Goal: Contribute content: Contribute content

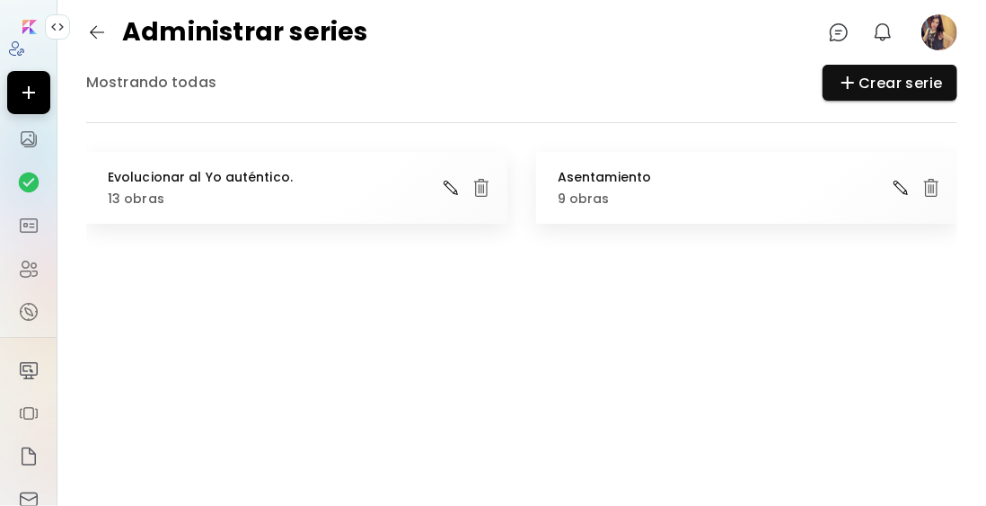
click at [173, 80] on h6 "Mostrando todas" at bounding box center [151, 83] width 130 height 22
click at [938, 38] on image at bounding box center [939, 32] width 36 height 36
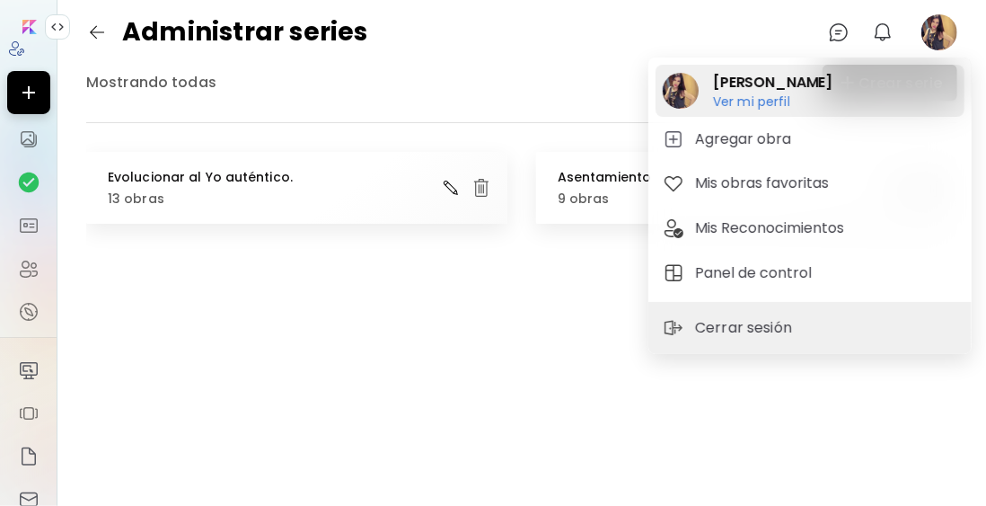
click at [761, 89] on h2 "Yolanda Moreno" at bounding box center [772, 83] width 119 height 22
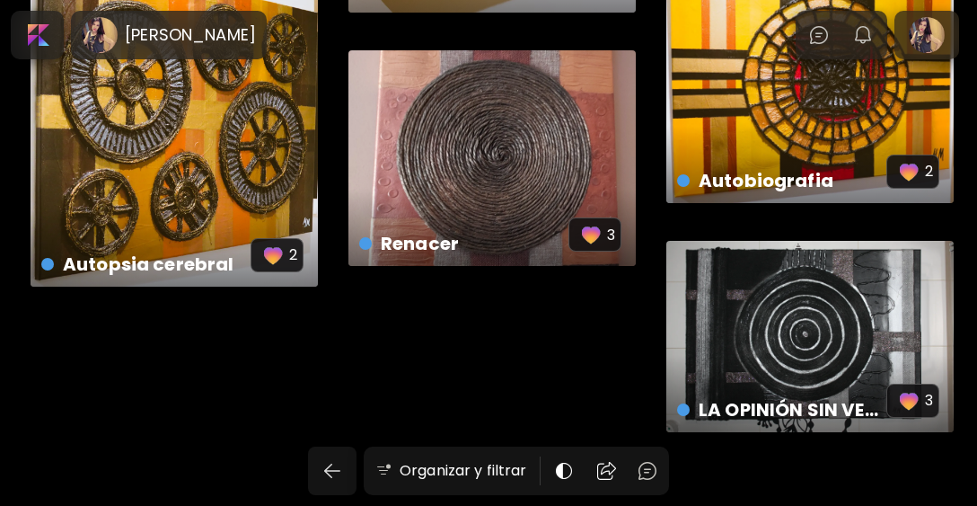
scroll to position [2325, 0]
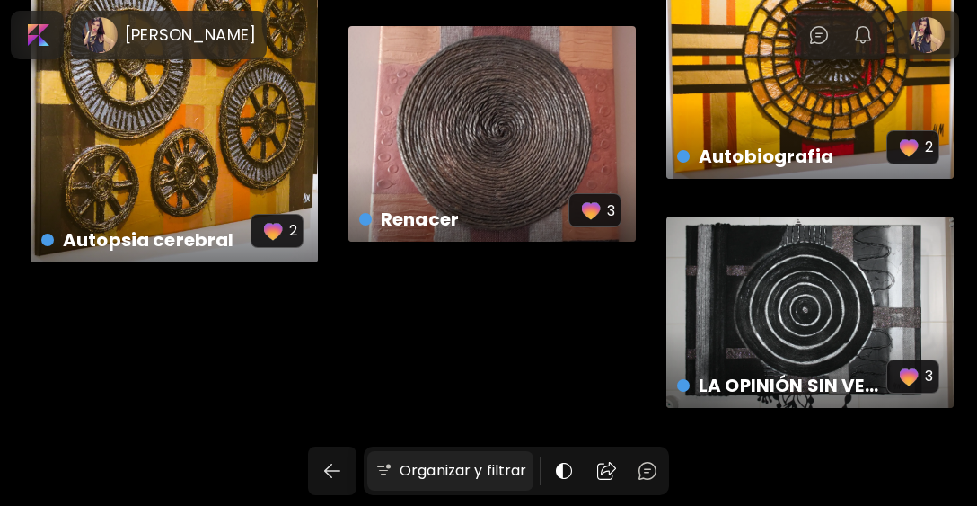
click at [447, 478] on h6 "Organizar y filtrar" at bounding box center [463, 471] width 127 height 22
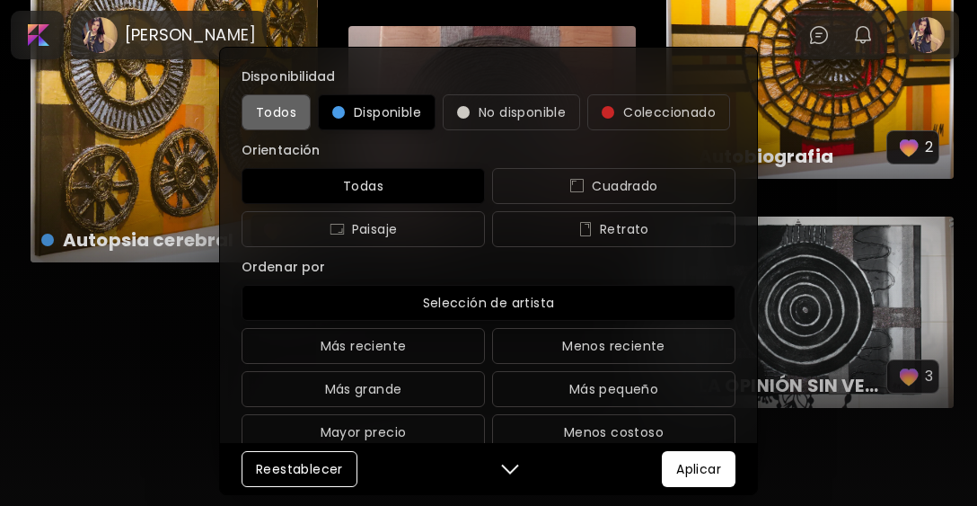
click at [292, 114] on span "Todos" at bounding box center [276, 112] width 40 height 22
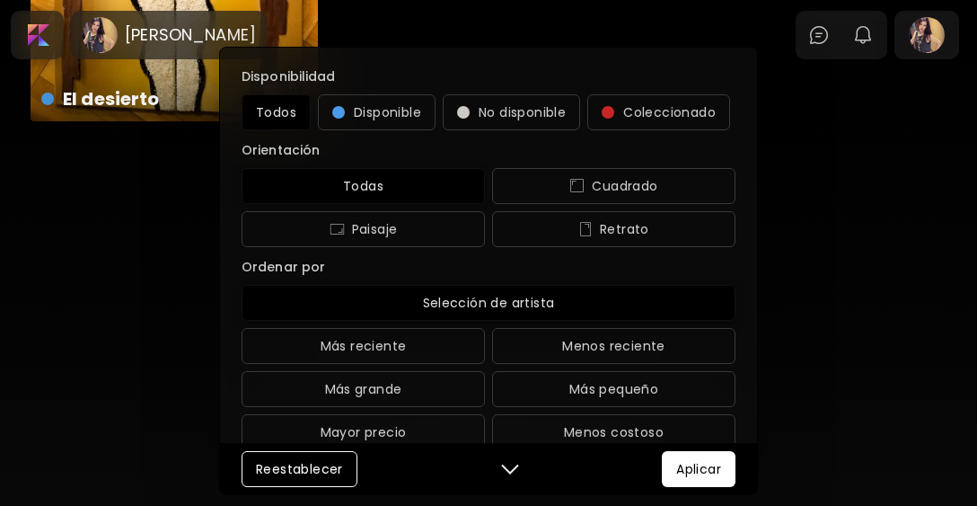
click at [709, 471] on span "Aplicar" at bounding box center [698, 469] width 45 height 22
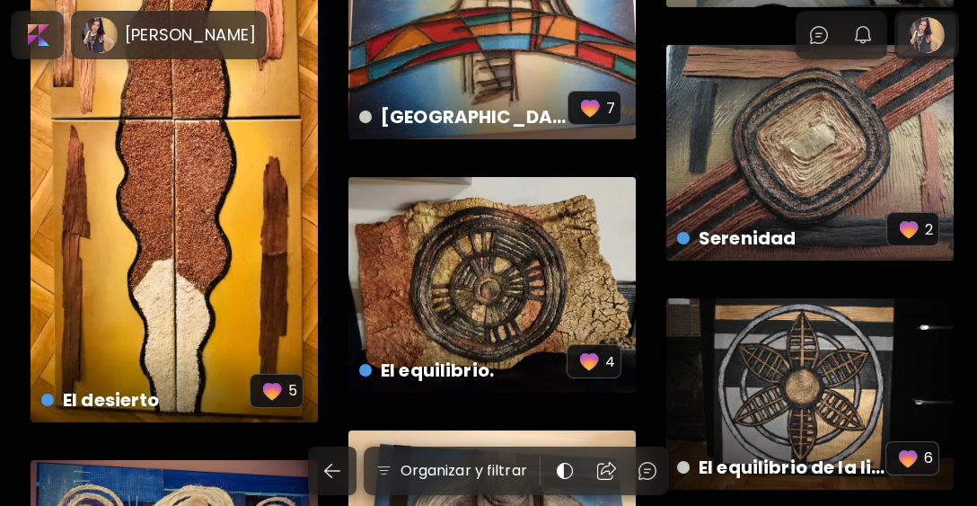
scroll to position [1918, 0]
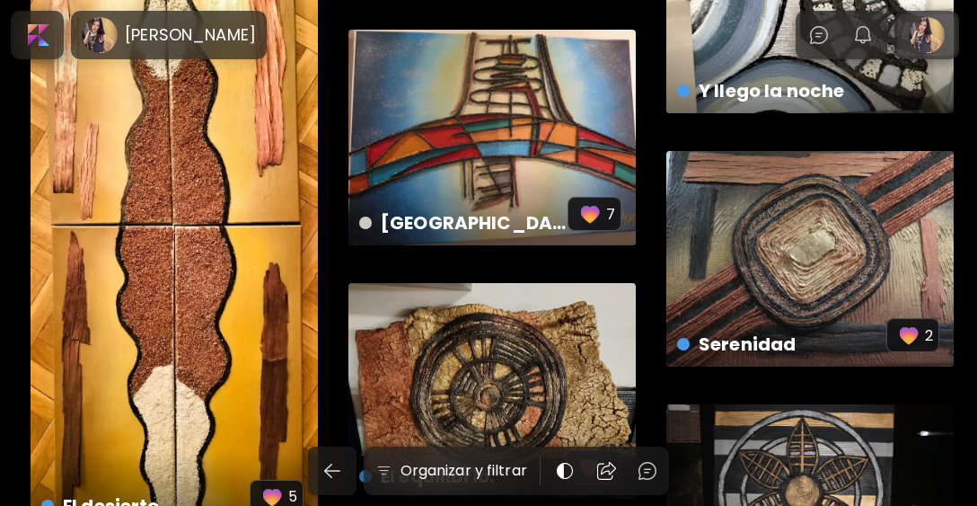
click at [947, 31] on div at bounding box center [926, 34] width 57 height 41
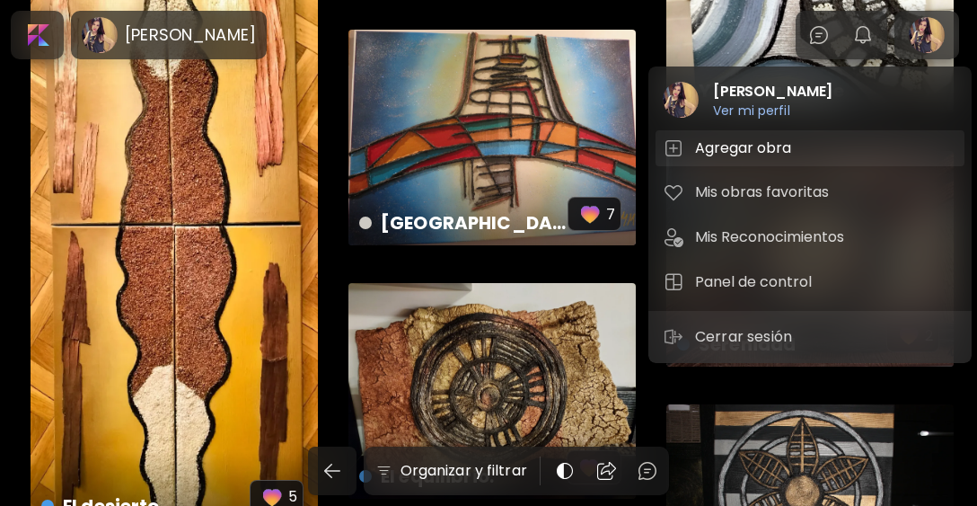
click at [746, 145] on h5 "Agregar obra" at bounding box center [745, 148] width 101 height 22
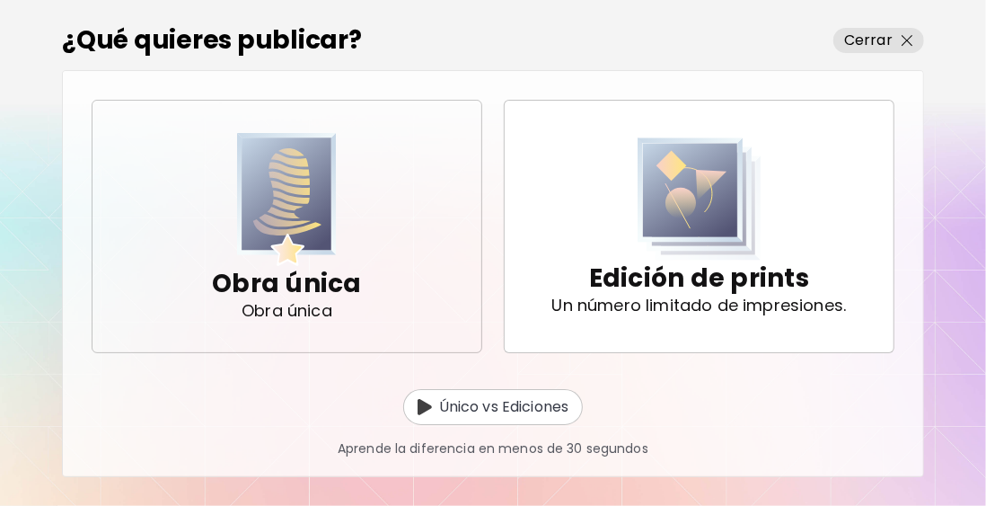
click at [265, 195] on img "button" at bounding box center [287, 200] width 101 height 134
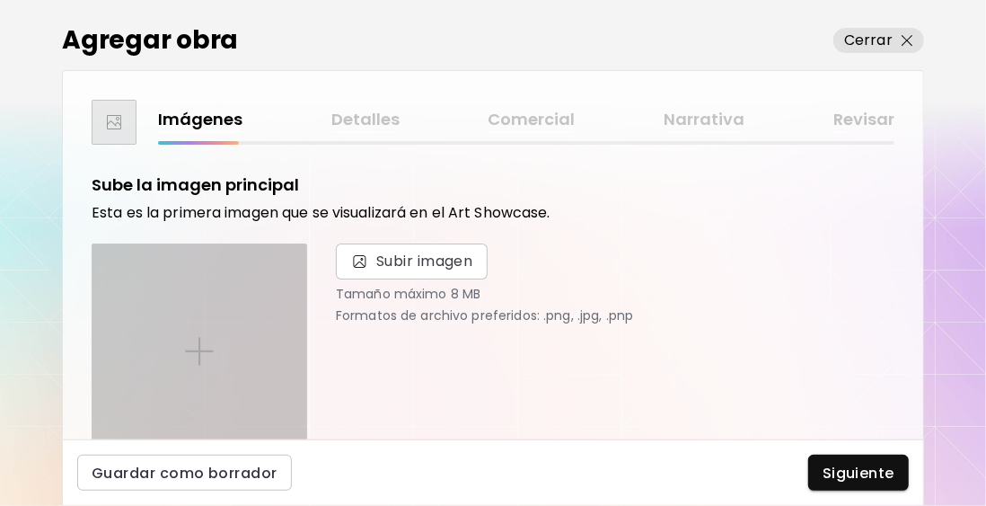
click at [197, 361] on img at bounding box center [199, 351] width 29 height 29
click at [0, 0] on input "file" at bounding box center [0, 0] width 0 height 0
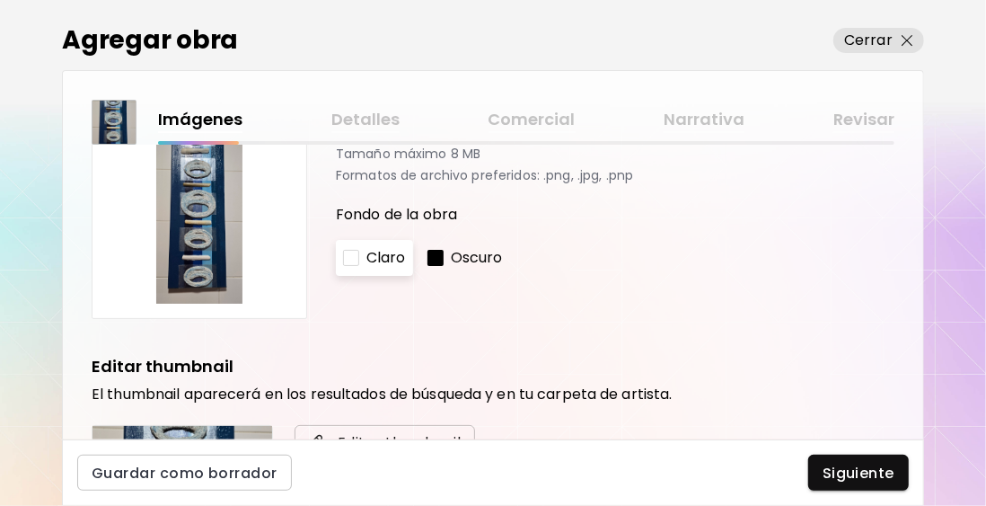
scroll to position [269, 0]
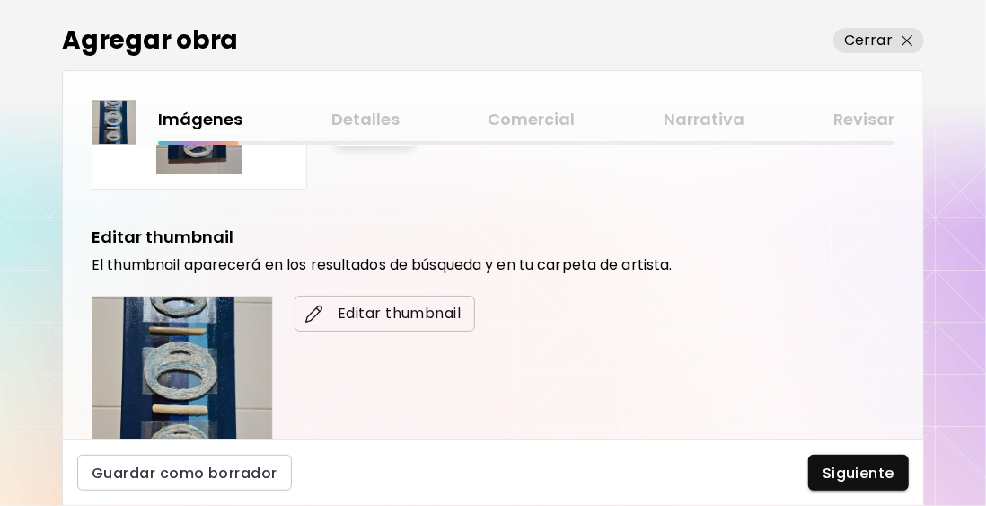
click at [320, 308] on img "button" at bounding box center [314, 313] width 18 height 18
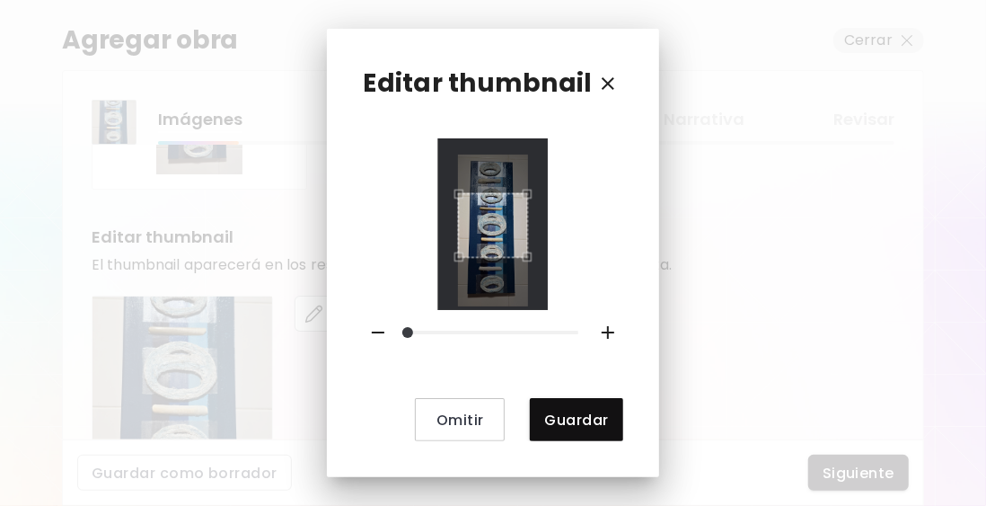
click at [519, 221] on div "Use the arrow keys to move the crop selection area" at bounding box center [493, 225] width 70 height 65
click at [508, 225] on div "Use the arrow keys to move the crop selection area" at bounding box center [493, 233] width 70 height 65
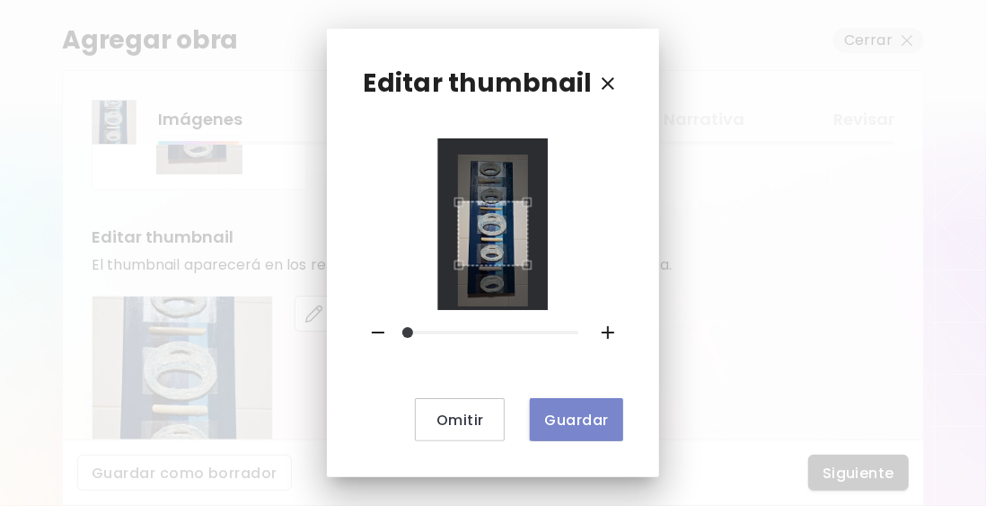
click at [566, 410] on span "Guardar" at bounding box center [576, 419] width 64 height 19
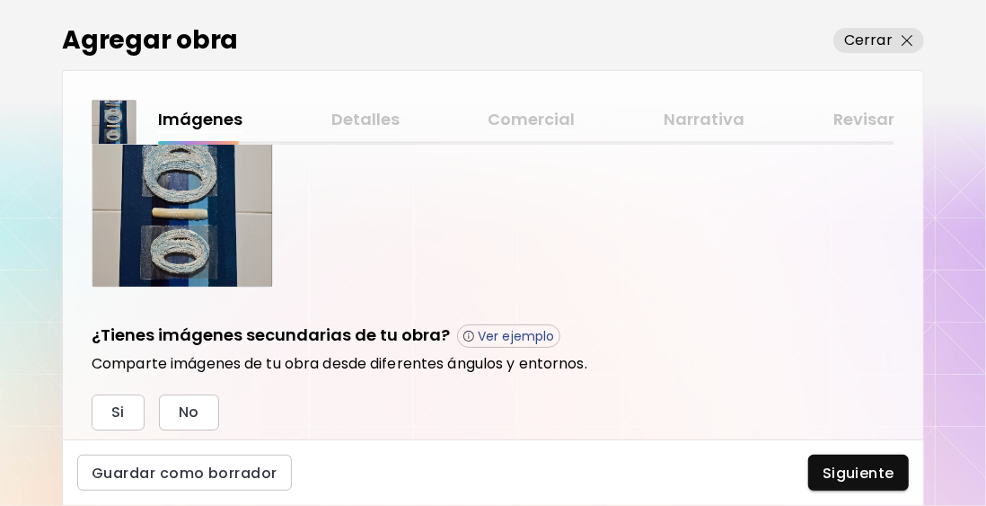
scroll to position [539, 0]
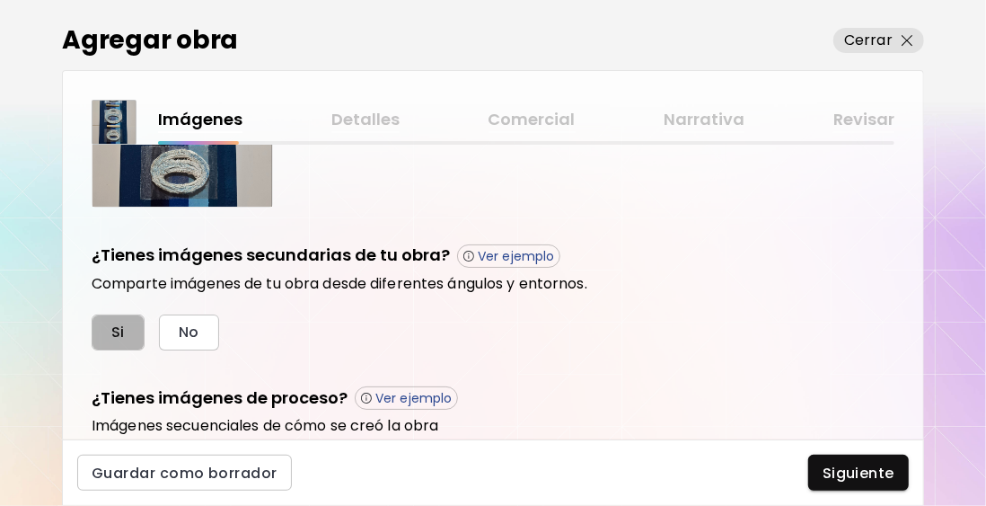
click at [109, 332] on button "Si" at bounding box center [118, 332] width 53 height 36
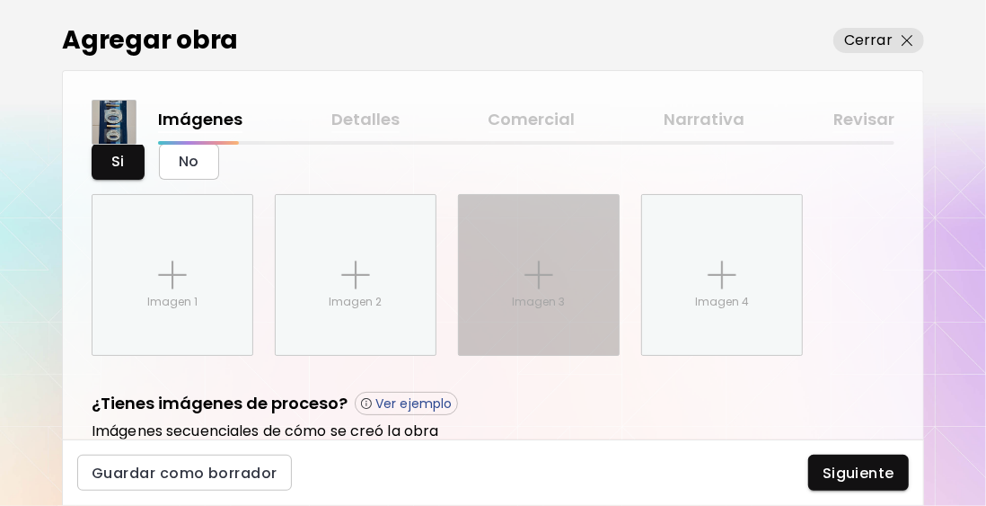
scroll to position [757, 0]
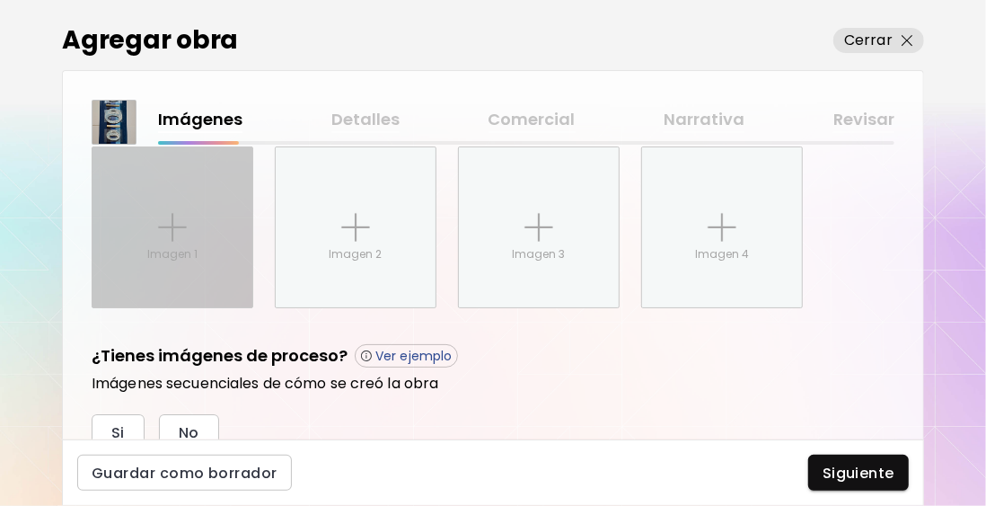
click at [162, 218] on img at bounding box center [172, 227] width 29 height 29
click at [0, 0] on input "Imagen 1" at bounding box center [0, 0] width 0 height 0
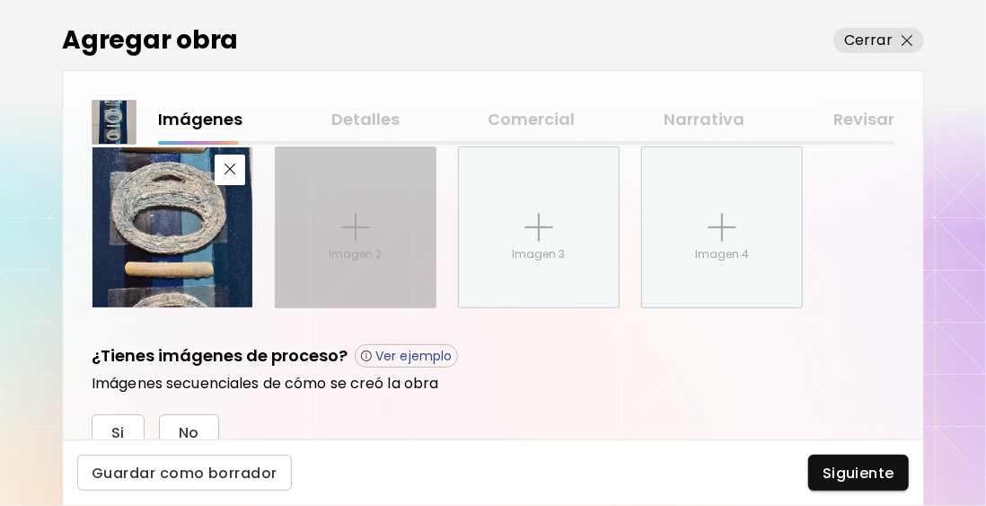
click at [352, 254] on p "Imagen 2" at bounding box center [356, 254] width 53 height 16
click at [0, 0] on input "Imagen 2" at bounding box center [0, 0] width 0 height 0
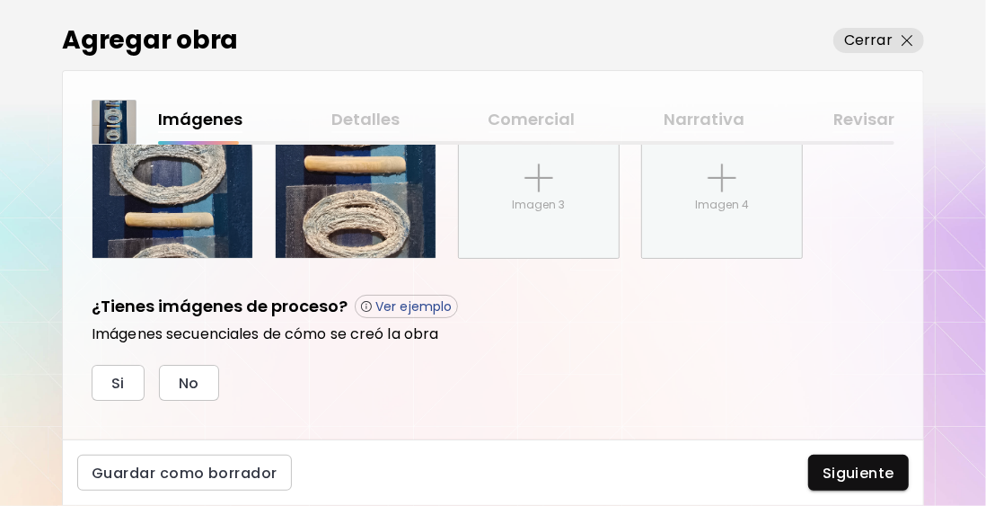
scroll to position [828, 0]
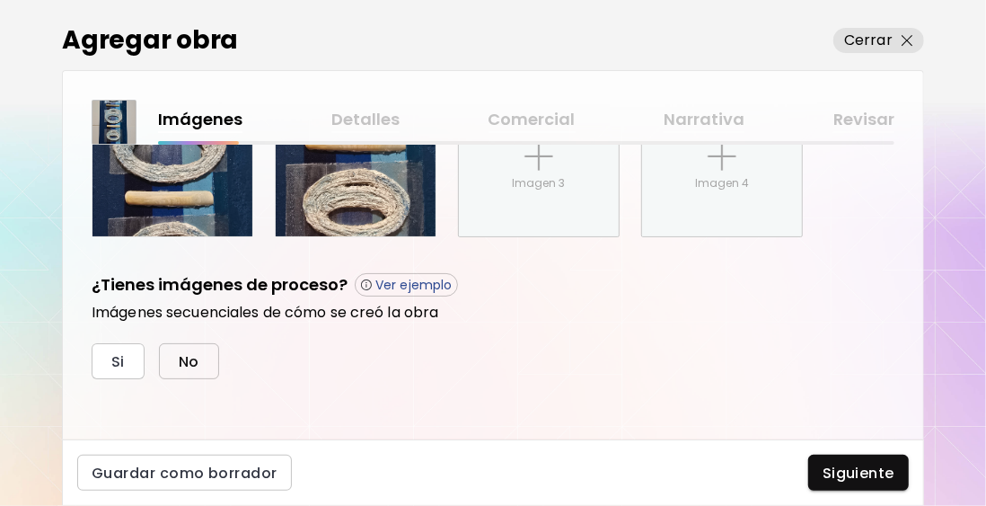
click at [202, 355] on button "No" at bounding box center [189, 361] width 60 height 36
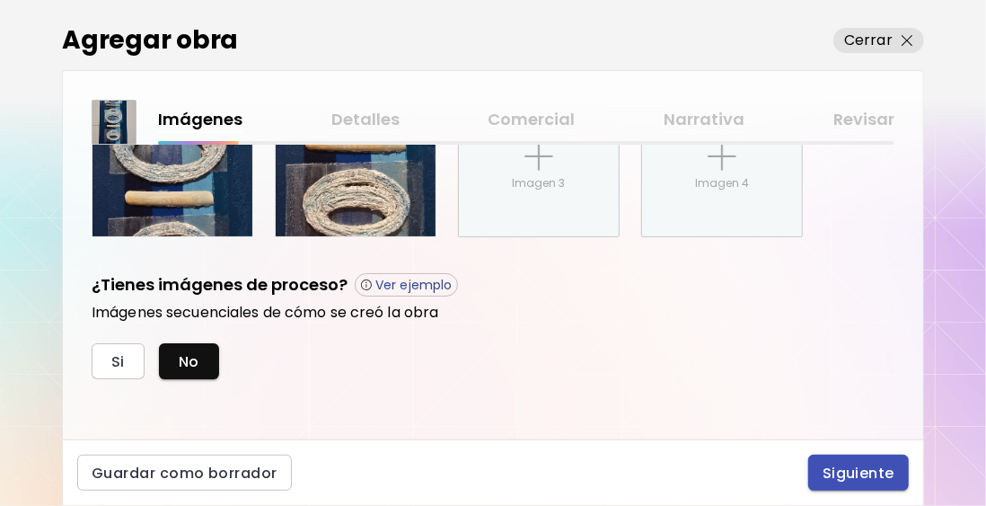
click at [836, 475] on span "Siguiente" at bounding box center [859, 472] width 72 height 19
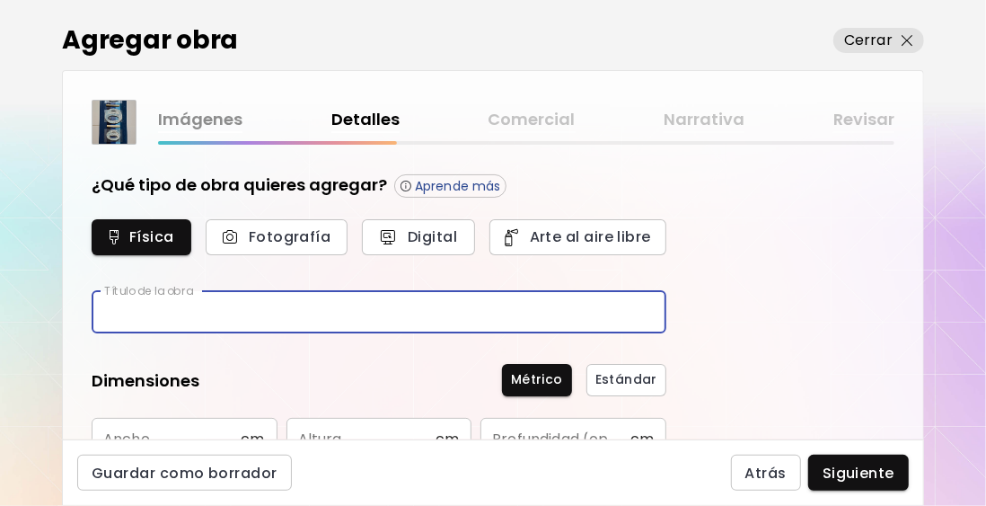
click at [191, 313] on input "text" at bounding box center [379, 312] width 575 height 42
type input "*******"
click at [130, 425] on input "text" at bounding box center [166, 439] width 149 height 42
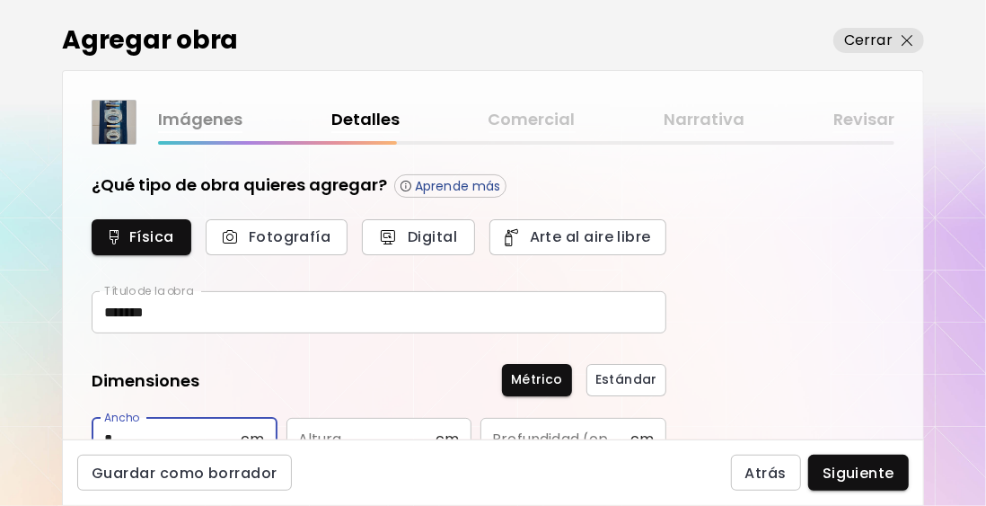
scroll to position [5, 0]
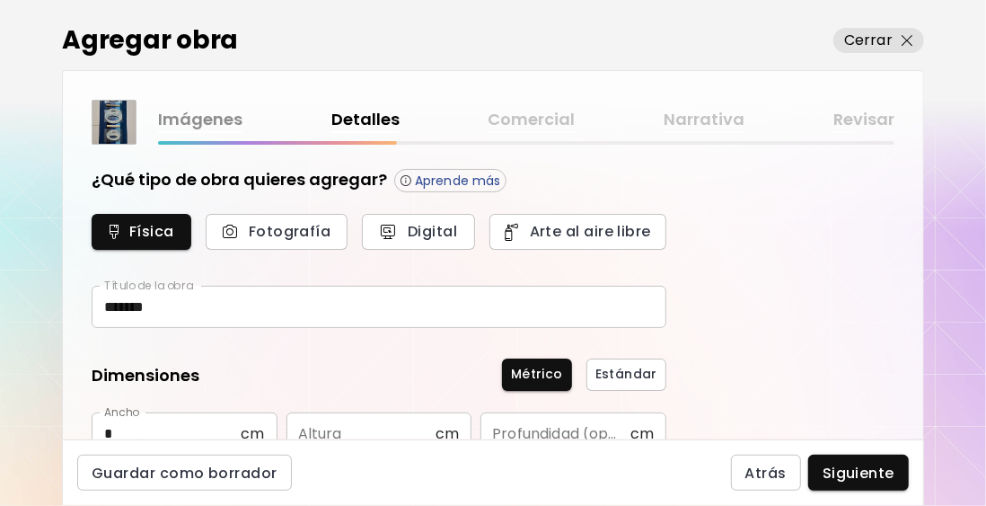
click at [136, 429] on input "*" at bounding box center [166, 433] width 149 height 42
type input "**"
click at [361, 430] on input "text" at bounding box center [360, 433] width 149 height 42
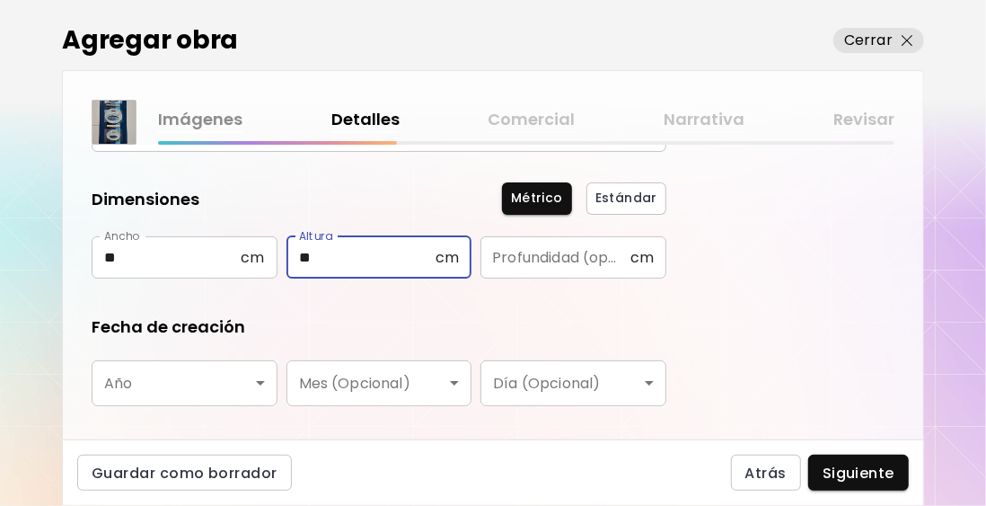
scroll to position [185, 0]
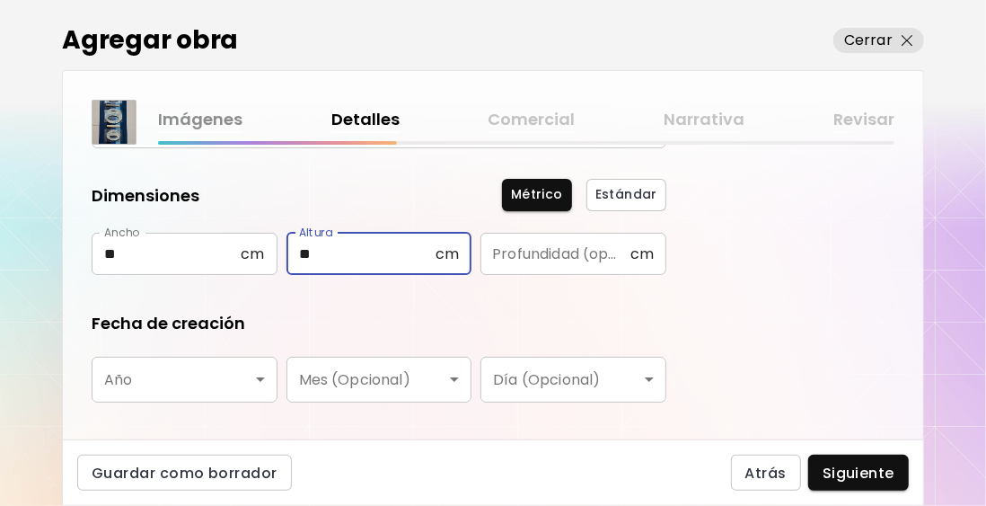
type input "**"
click at [523, 257] on input "text" at bounding box center [554, 254] width 149 height 42
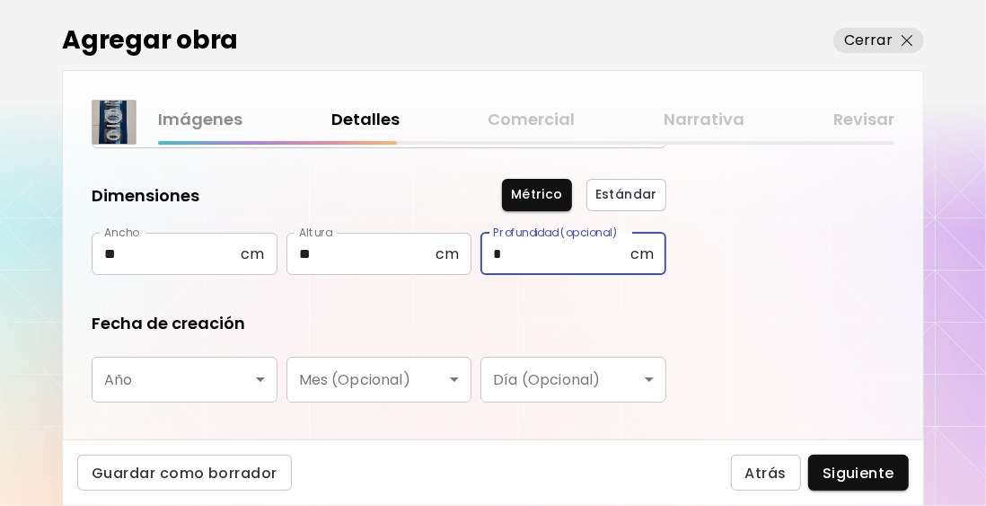
type input "*"
click at [265, 375] on body "0 0 Agregar obra Cerrar Imágenes Detalles Comercial Narrativa Revisar ¿Qué tipo…" at bounding box center [493, 253] width 986 height 506
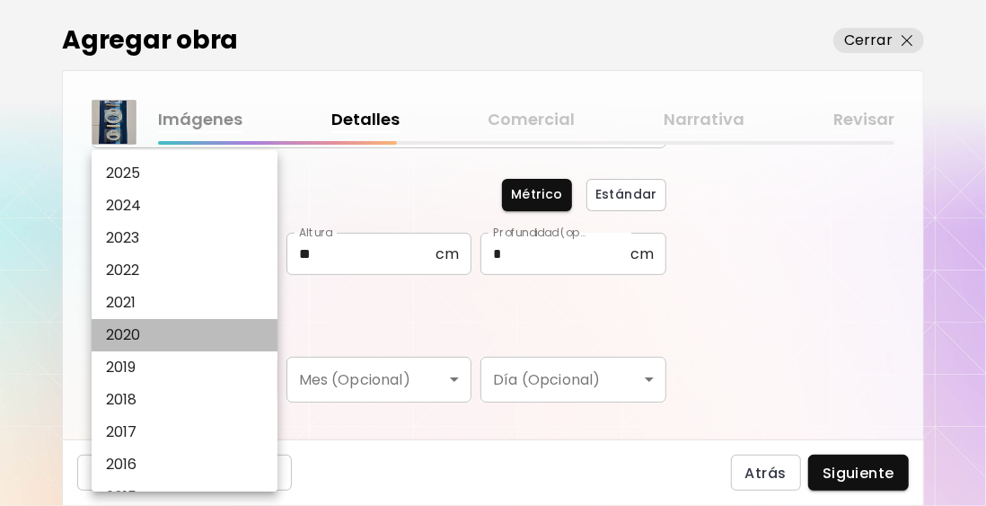
click at [195, 336] on li "2020" at bounding box center [189, 335] width 195 height 32
type input "****"
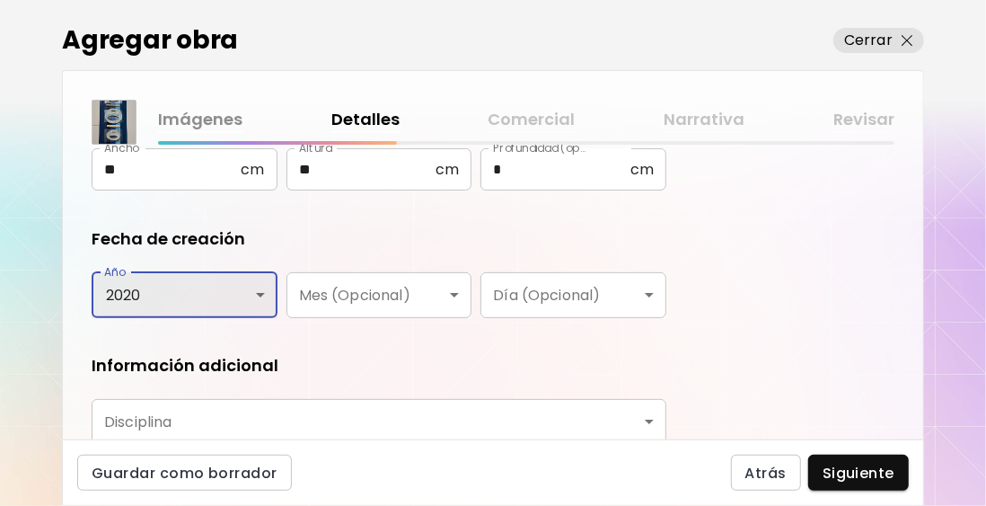
scroll to position [365, 0]
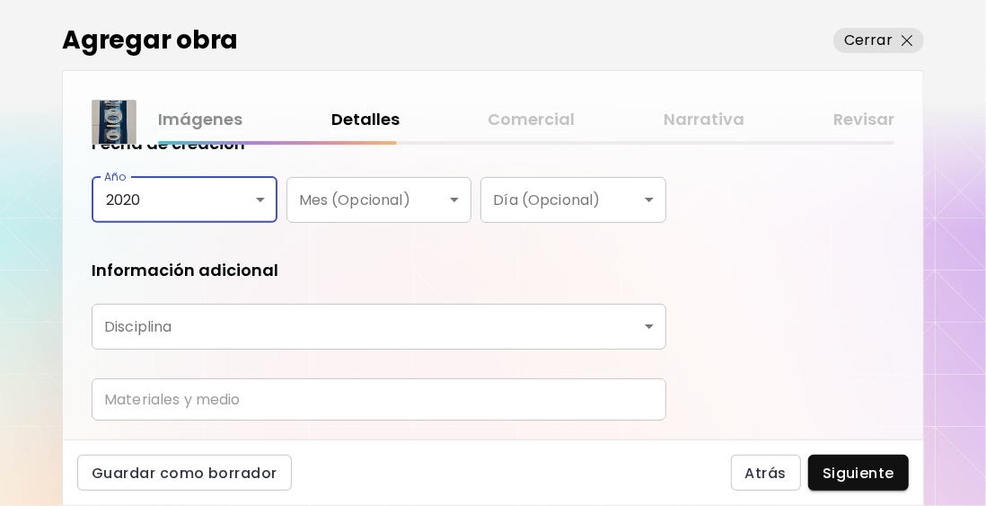
click at [162, 325] on body "0 0 Agregar obra Cerrar Imágenes Detalles Comercial Narrativa Revisar ¿Qué tipo…" at bounding box center [493, 253] width 986 height 506
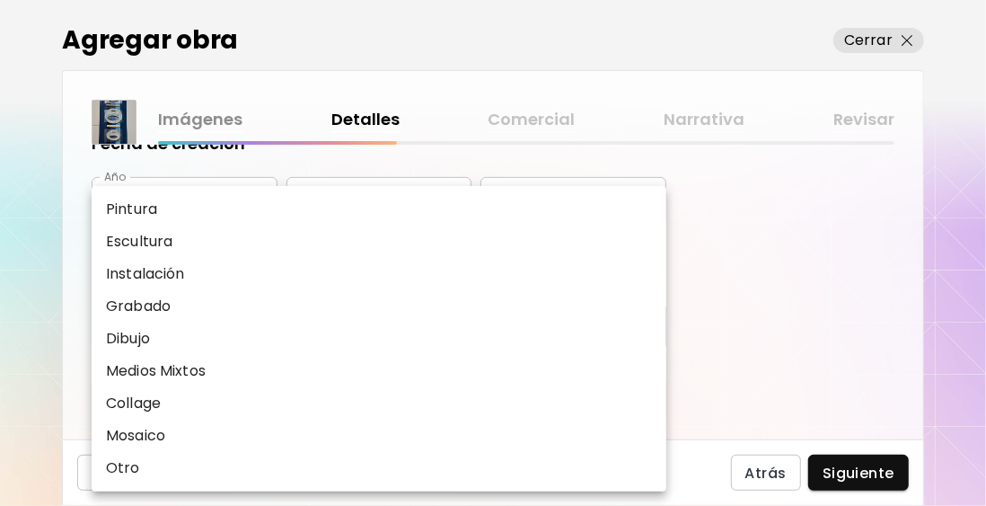
click at [181, 378] on p "Medios Mixtos" at bounding box center [156, 371] width 100 height 22
type input "**********"
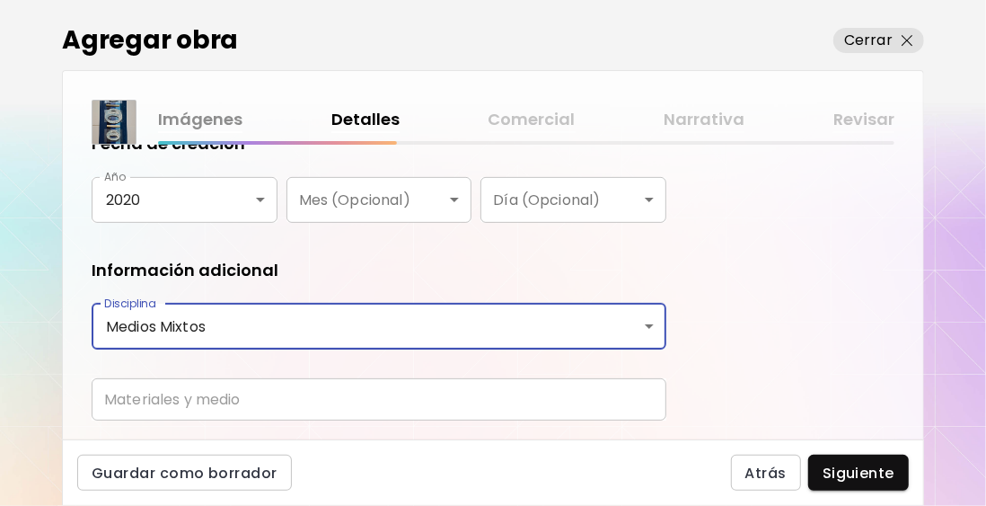
click at [185, 398] on input "text" at bounding box center [379, 399] width 575 height 42
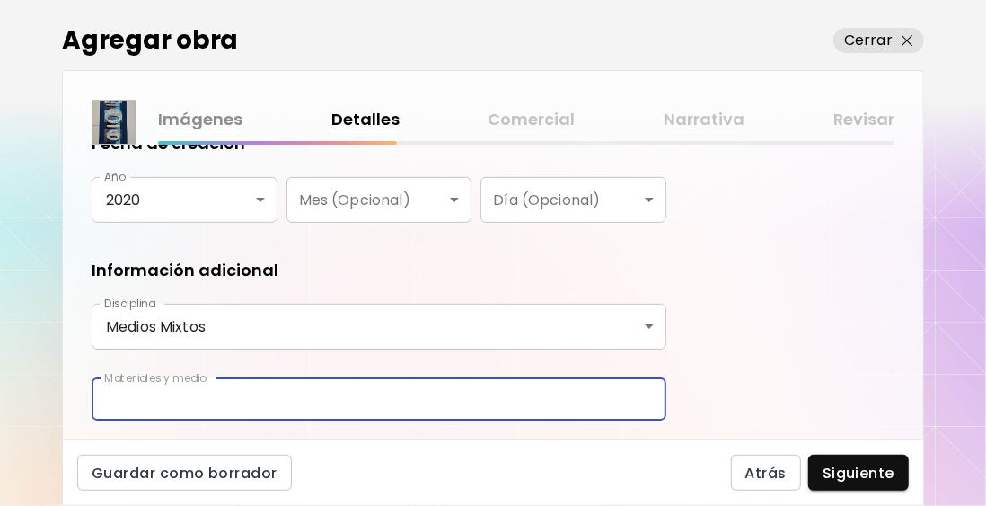
type input "**********"
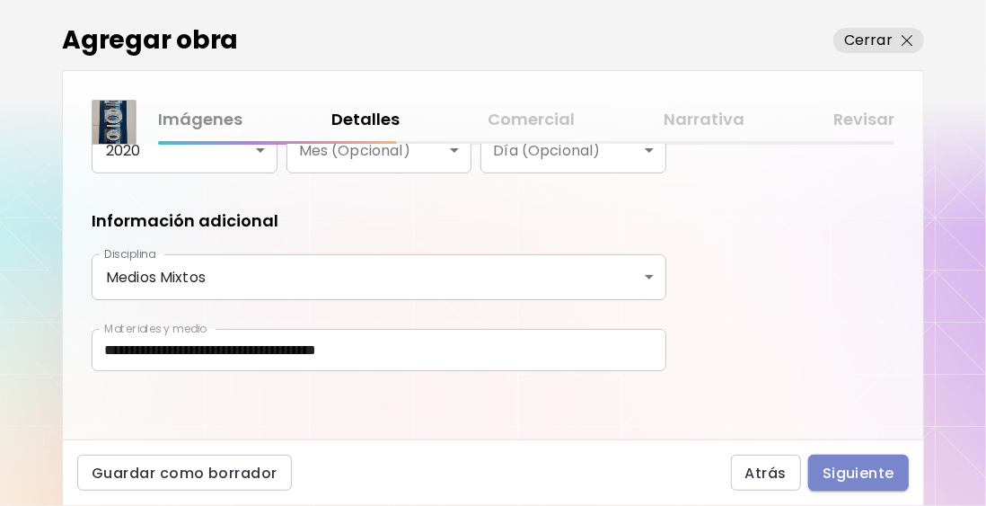
click at [848, 471] on span "Siguiente" at bounding box center [859, 472] width 72 height 19
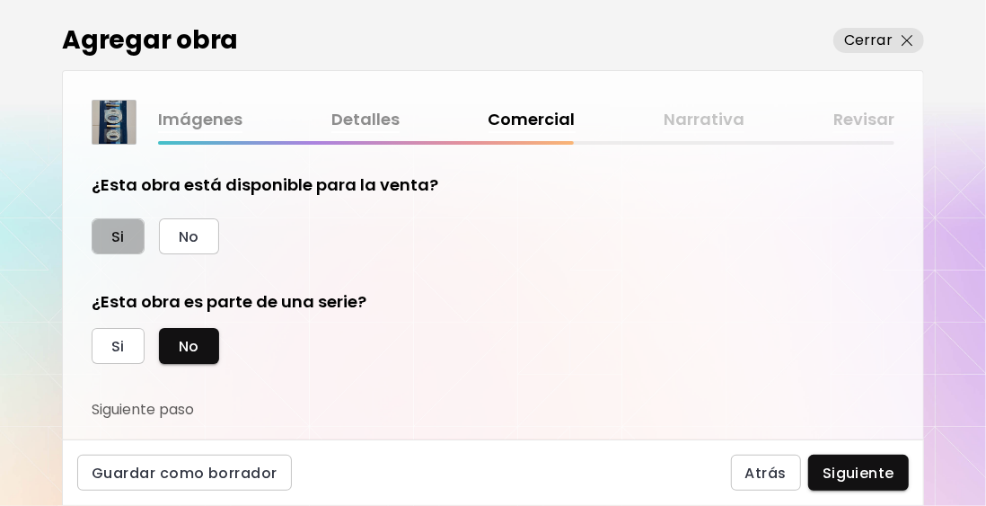
click at [112, 236] on span "Si" at bounding box center [117, 236] width 13 height 19
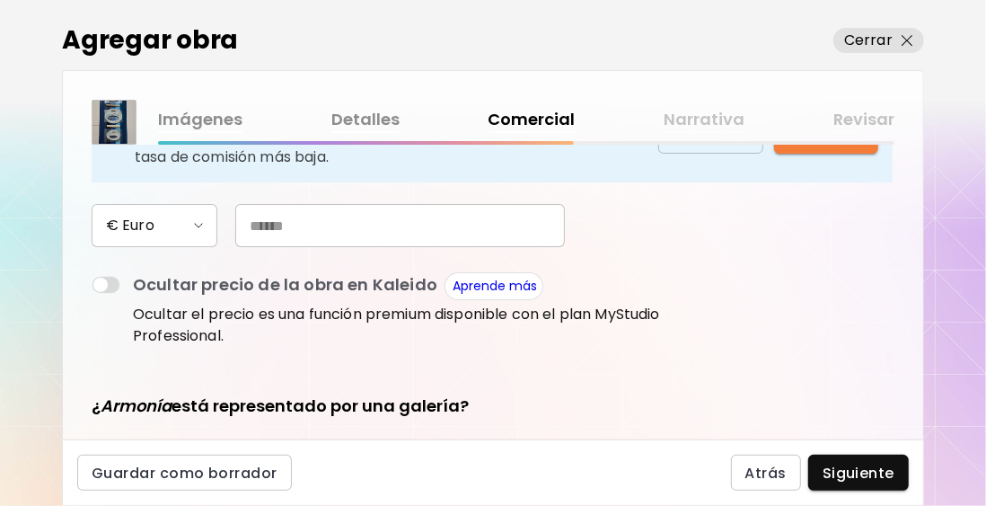
scroll to position [269, 0]
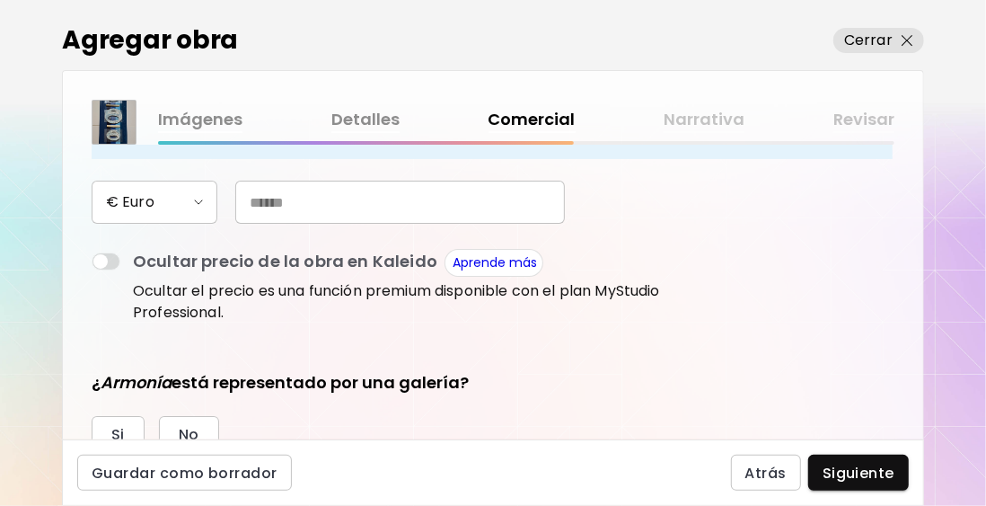
click at [260, 204] on input "text" at bounding box center [400, 202] width 330 height 43
type input "***"
click at [886, 468] on span "Siguiente" at bounding box center [859, 472] width 72 height 19
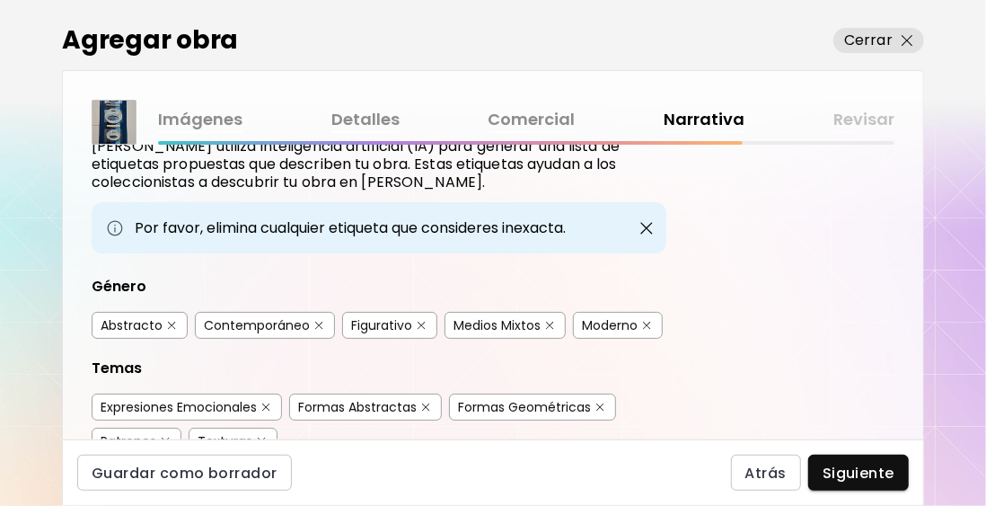
scroll to position [90, 0]
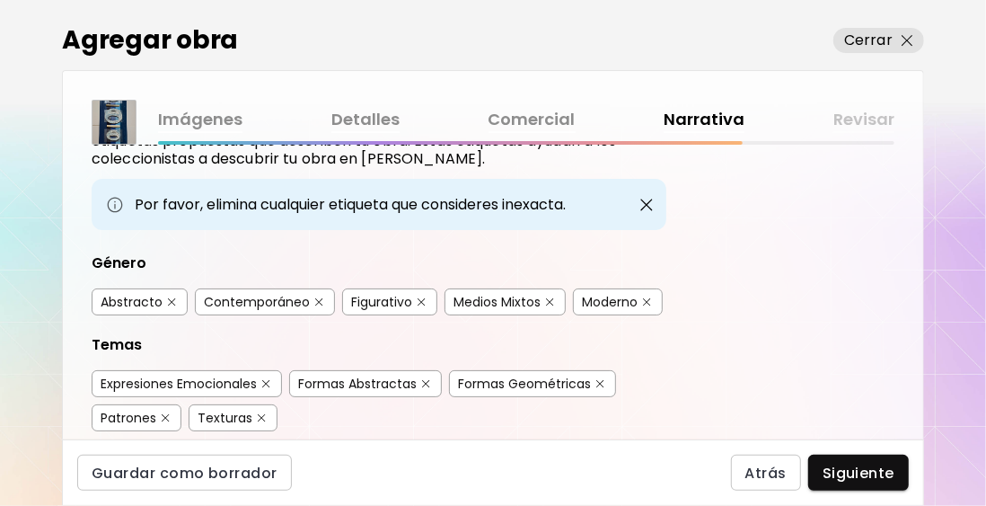
click at [132, 300] on div "Abstracto" at bounding box center [132, 302] width 62 height 18
click at [531, 300] on div "Medios Mixtos" at bounding box center [497, 302] width 87 height 18
click at [612, 293] on div "Moderno" at bounding box center [610, 302] width 56 height 18
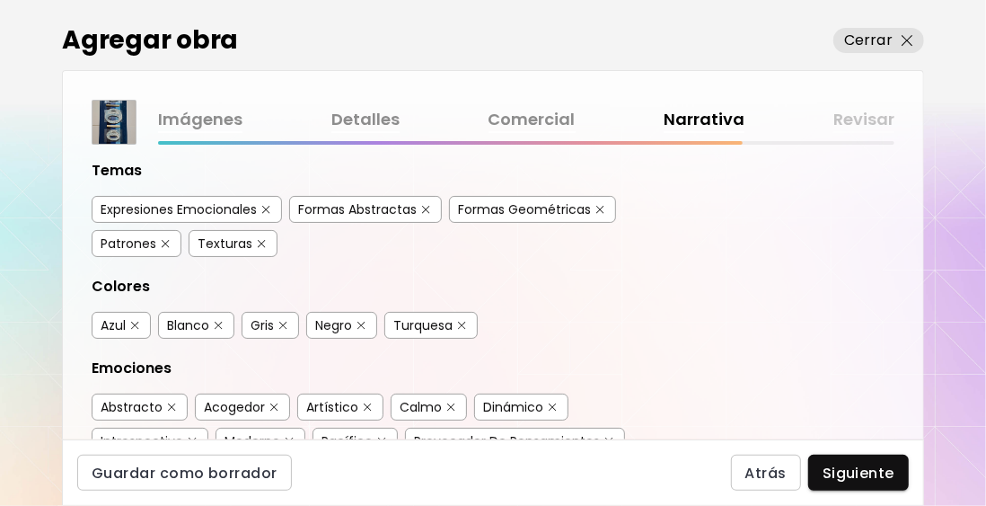
scroll to position [269, 0]
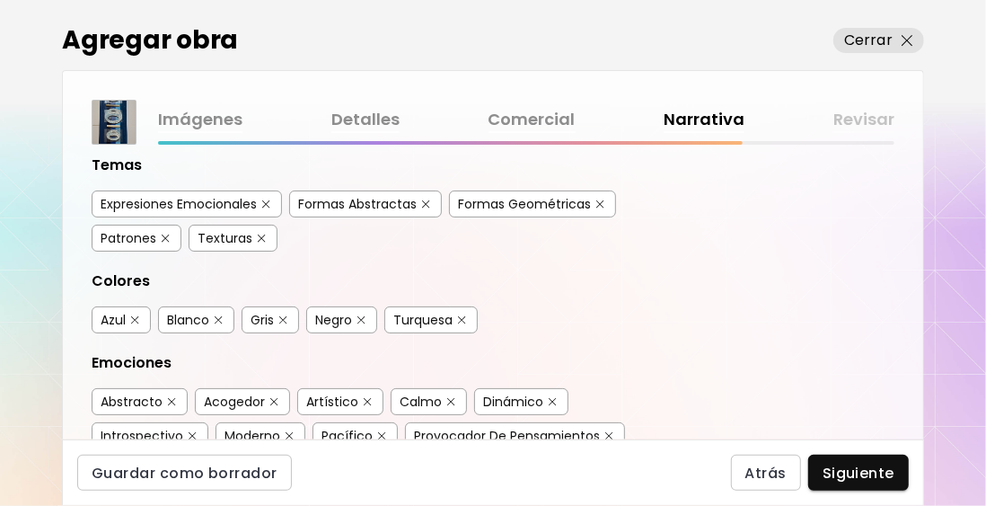
click at [364, 198] on div "Formas Abstractas" at bounding box center [357, 204] width 119 height 18
click at [228, 202] on div "Expresiones Emocionales" at bounding box center [179, 204] width 156 height 18
click at [225, 236] on div "Texturas" at bounding box center [225, 238] width 55 height 18
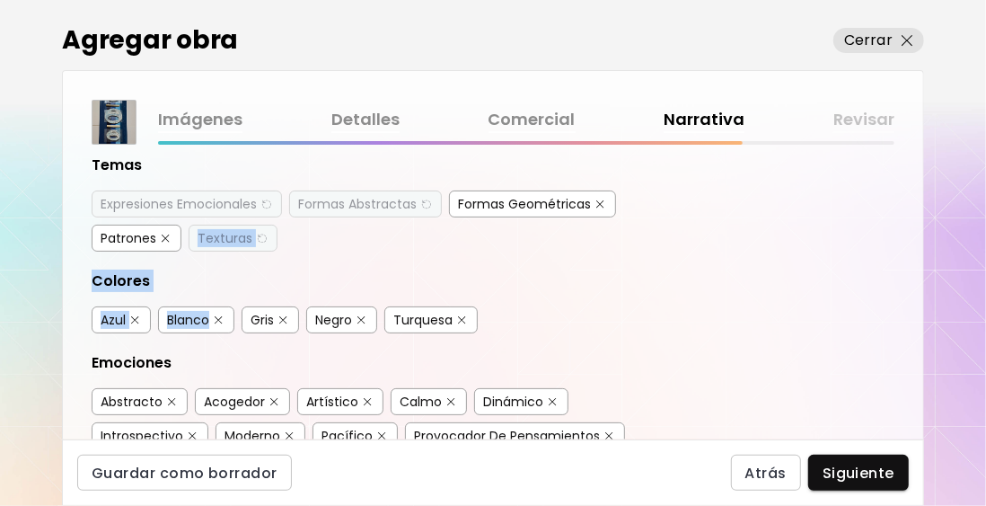
click at [144, 339] on div "Etiquetas de la Obra Kaleido utiliza inteligencia artificial (IA) para generar …" at bounding box center [379, 202] width 575 height 597
drag, startPoint x: 142, startPoint y: 339, endPoint x: 105, endPoint y: 328, distance: 38.6
click at [105, 328] on div "Etiquetas de la Obra Kaleido utiliza inteligencia artificial (IA) para generar …" at bounding box center [379, 202] width 575 height 597
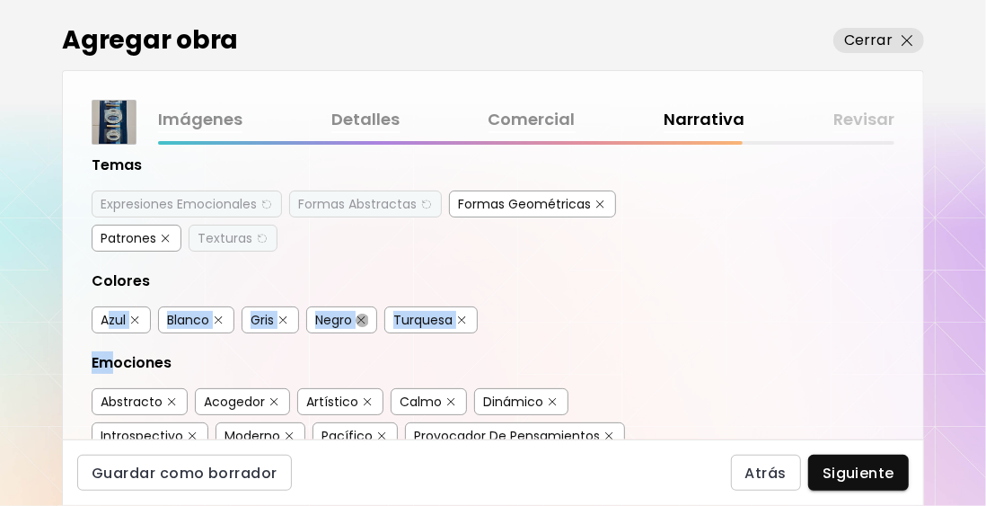
click at [357, 316] on img "button" at bounding box center [361, 320] width 8 height 8
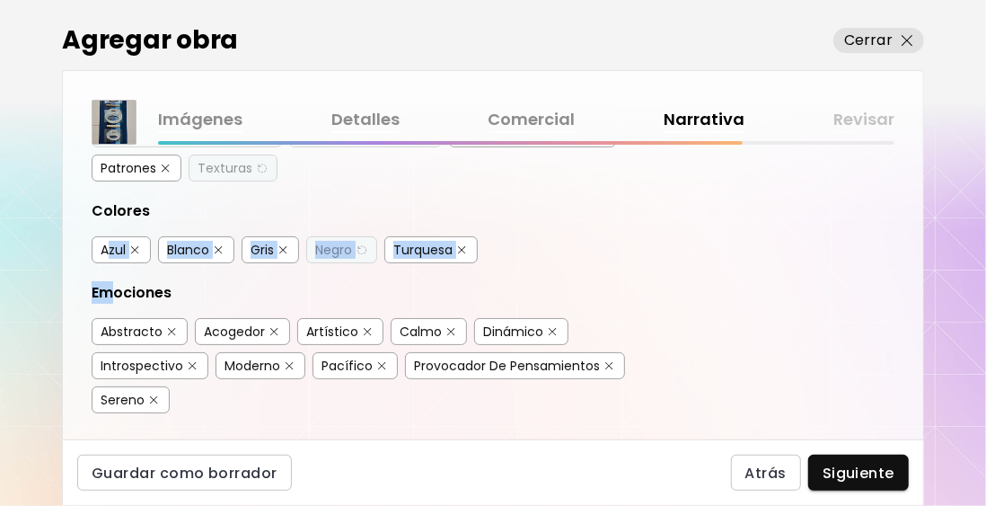
scroll to position [359, 0]
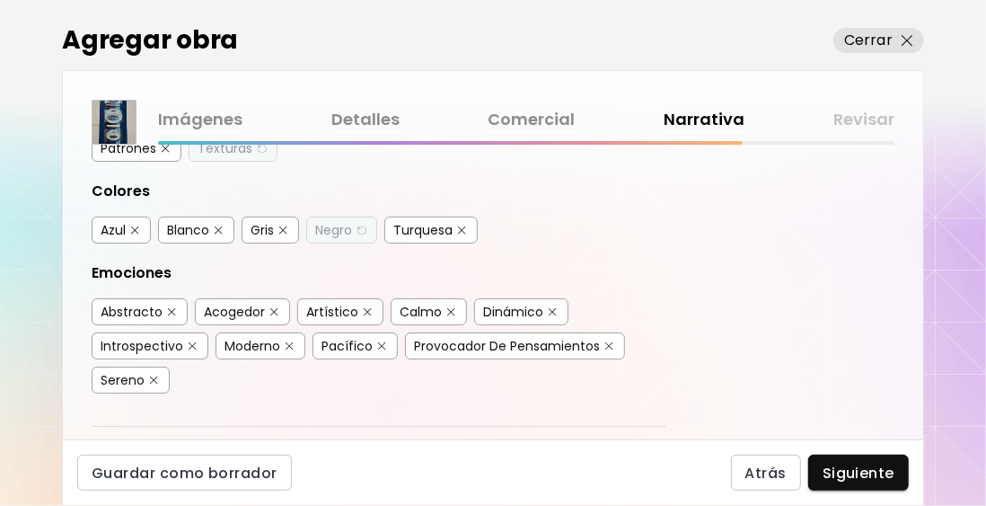
click at [140, 303] on div "Abstracto" at bounding box center [132, 312] width 62 height 18
click at [335, 304] on div "Artístico" at bounding box center [332, 312] width 52 height 18
drag, startPoint x: 257, startPoint y: 338, endPoint x: 247, endPoint y: 336, distance: 10.0
click at [247, 337] on div "Moderno" at bounding box center [253, 346] width 56 height 18
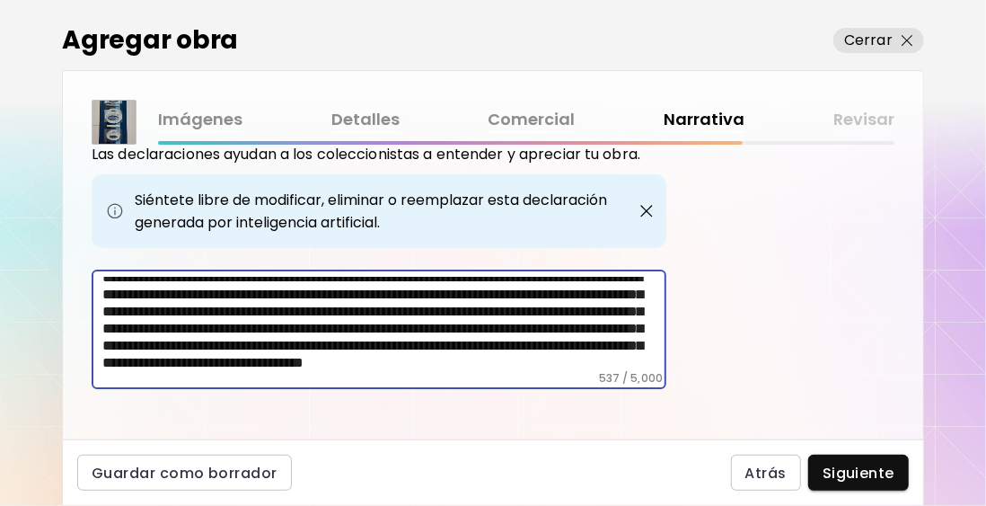
scroll to position [0, 0]
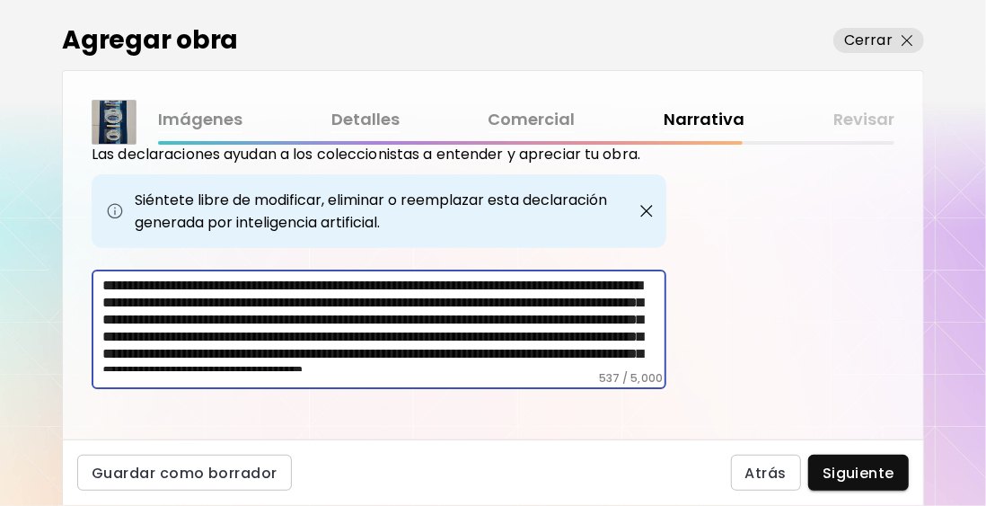
drag, startPoint x: 553, startPoint y: 354, endPoint x: 75, endPoint y: 217, distance: 496.9
click at [75, 217] on div "Etiquetas de la Obra Kaleido utiliza inteligencia artificial (IA) para generar …" at bounding box center [493, 292] width 860 height 295
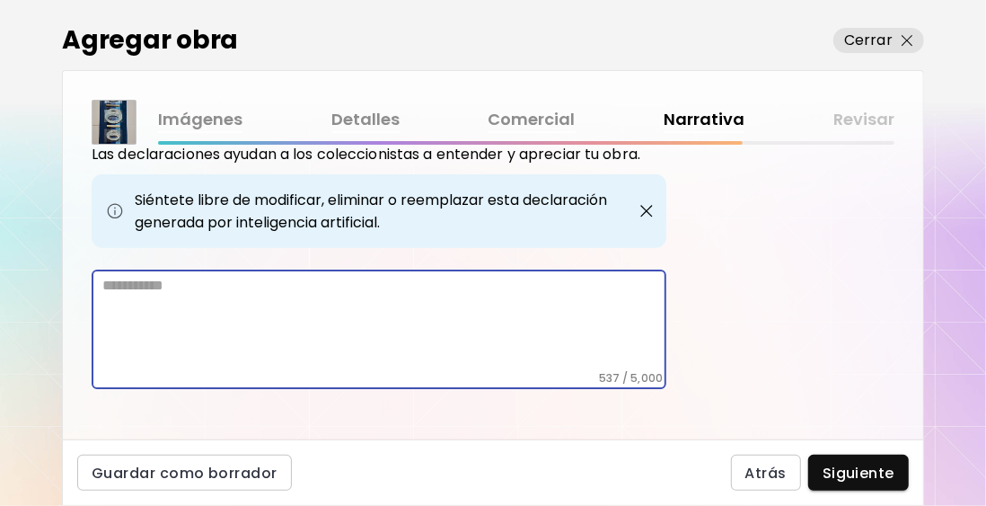
scroll to position [649, 0]
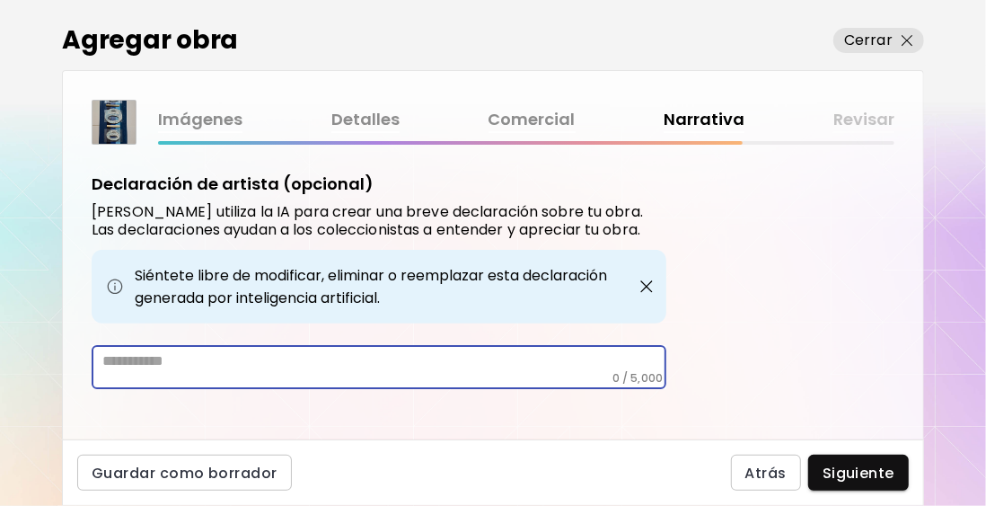
paste textarea "**********"
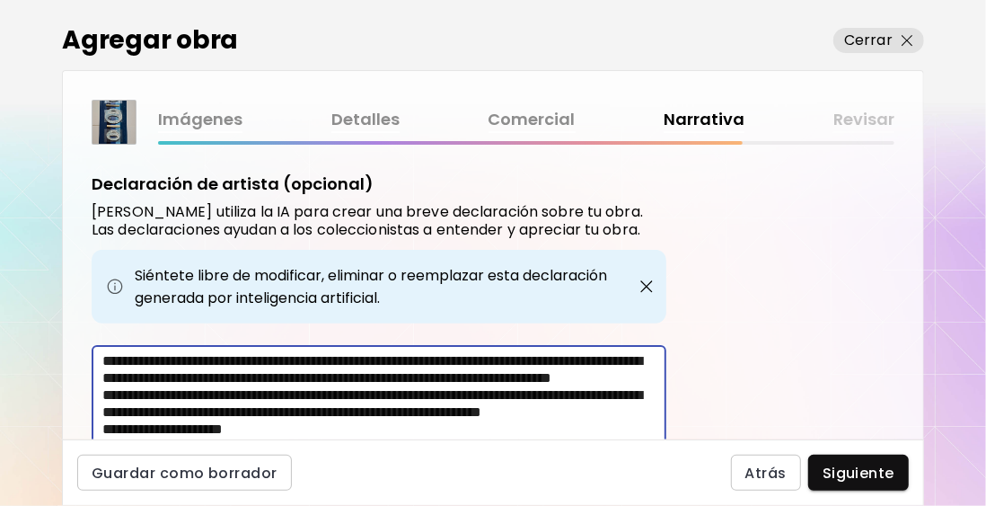
scroll to position [725, 0]
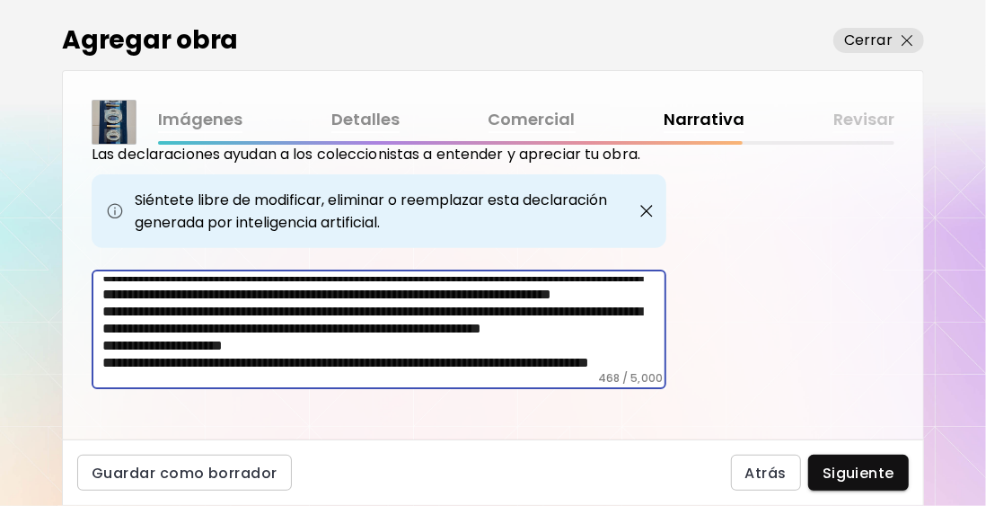
type textarea "**********"
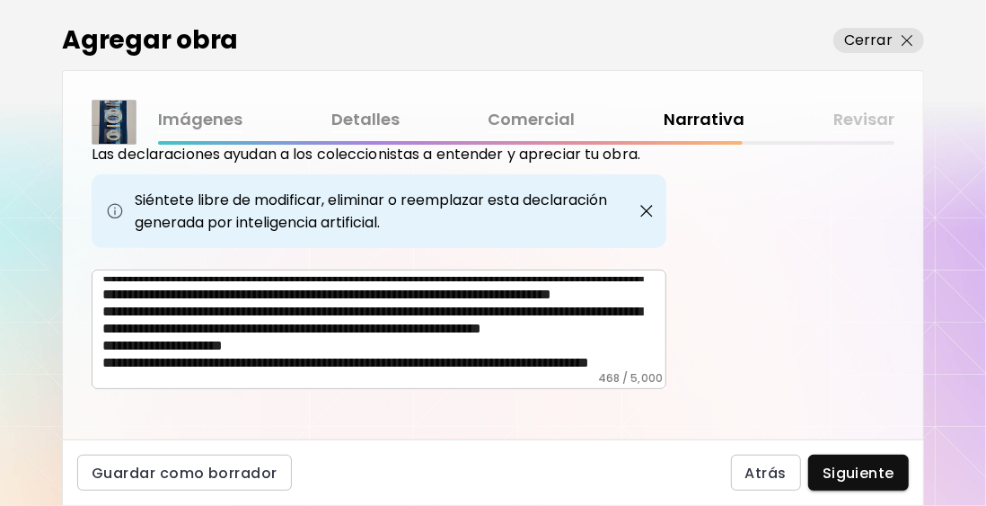
click at [380, 413] on div "Etiquetas de la Obra Kaleido utiliza inteligencia artificial (IA) para generar …" at bounding box center [493, 292] width 860 height 295
click at [876, 468] on span "Siguiente" at bounding box center [859, 472] width 72 height 19
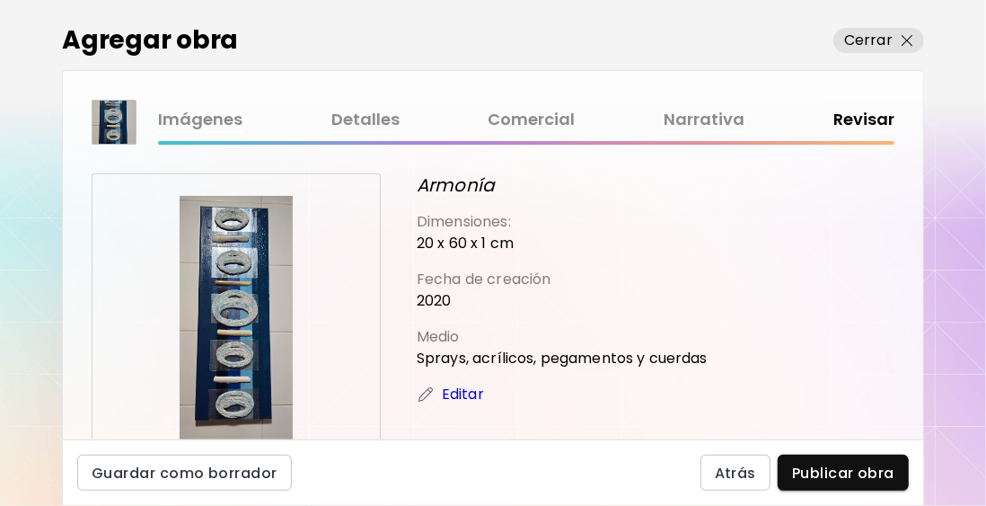
click at [354, 116] on link "Detalles" at bounding box center [365, 120] width 68 height 26
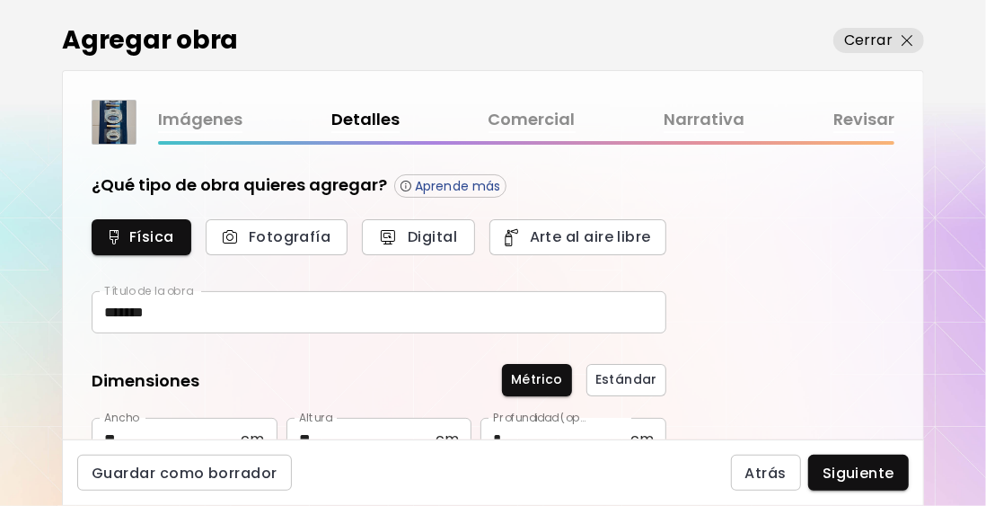
type input "**********"
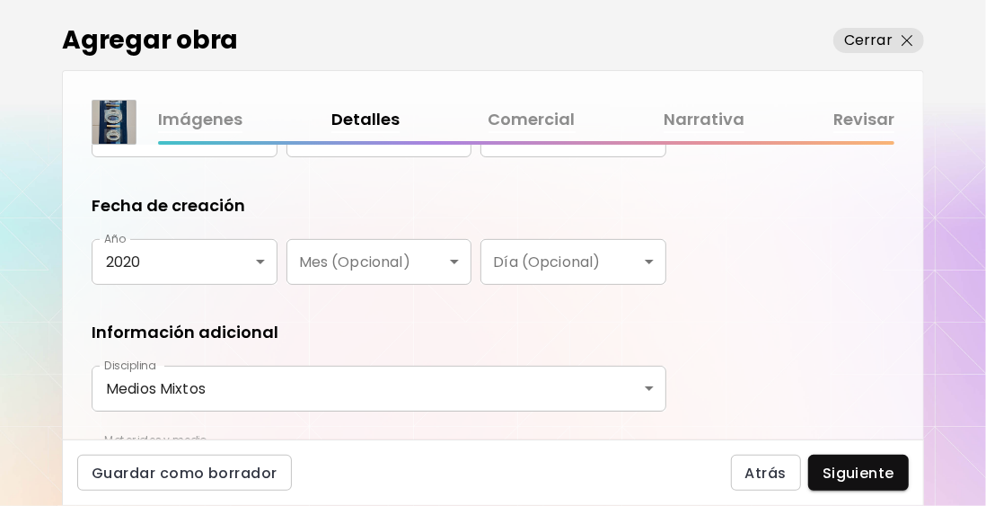
scroll to position [234, 0]
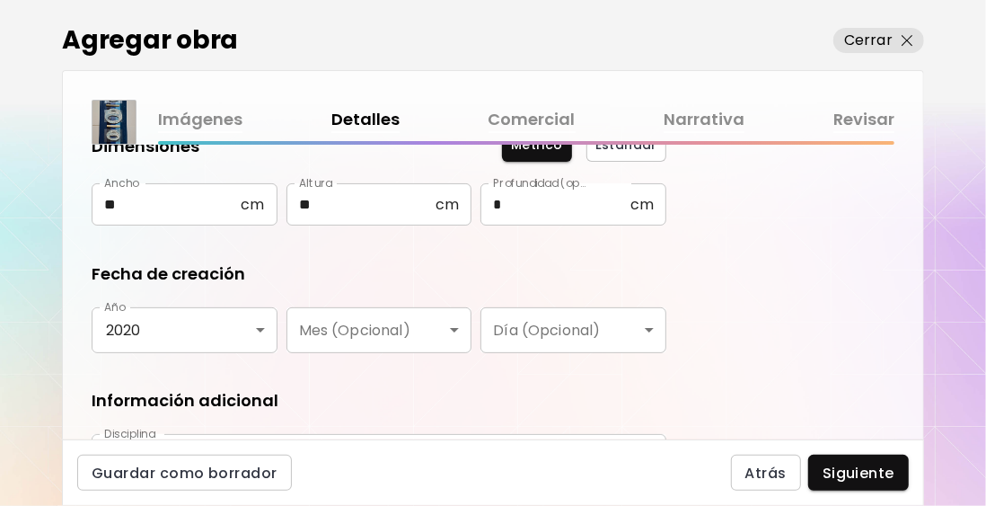
click at [233, 123] on link "Imágenes" at bounding box center [200, 120] width 84 height 26
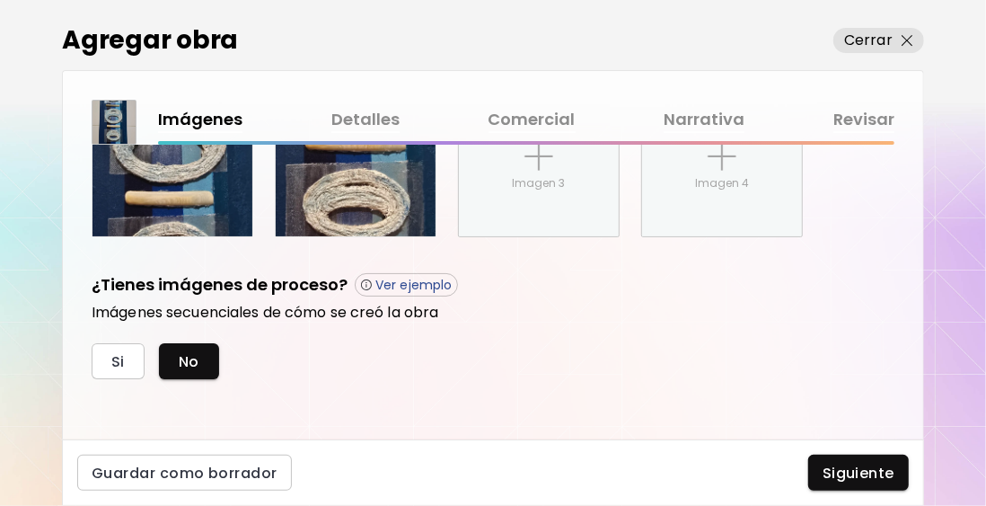
scroll to position [559, 0]
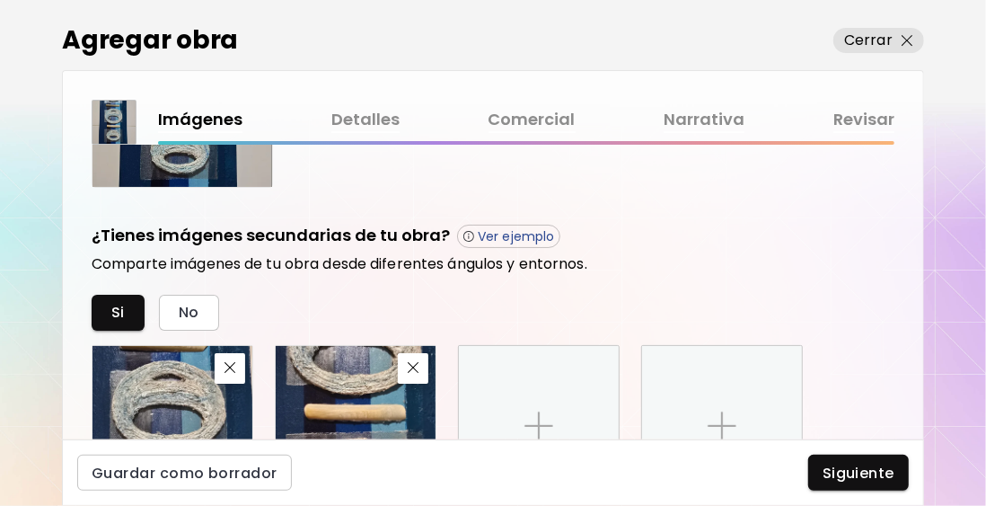
click at [381, 119] on link "Detalles" at bounding box center [365, 120] width 68 height 26
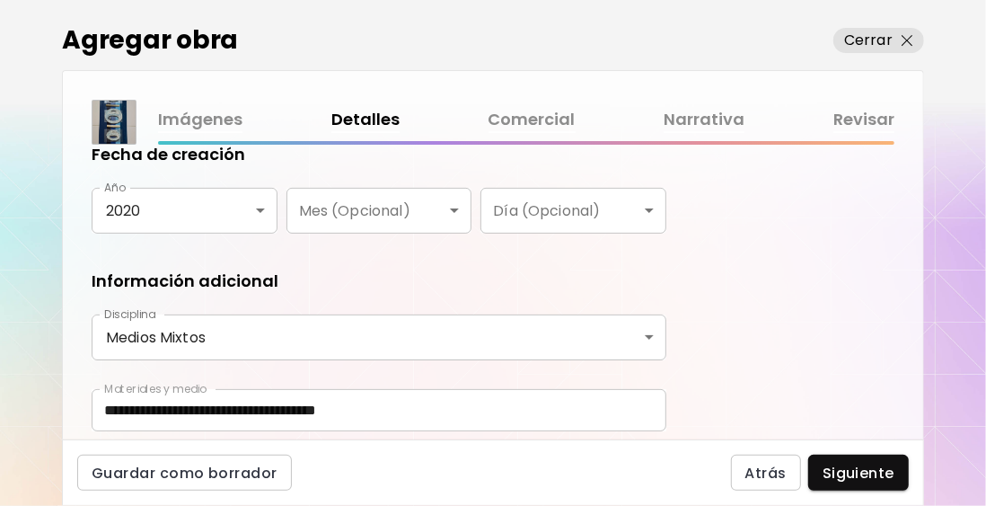
scroll to position [414, 0]
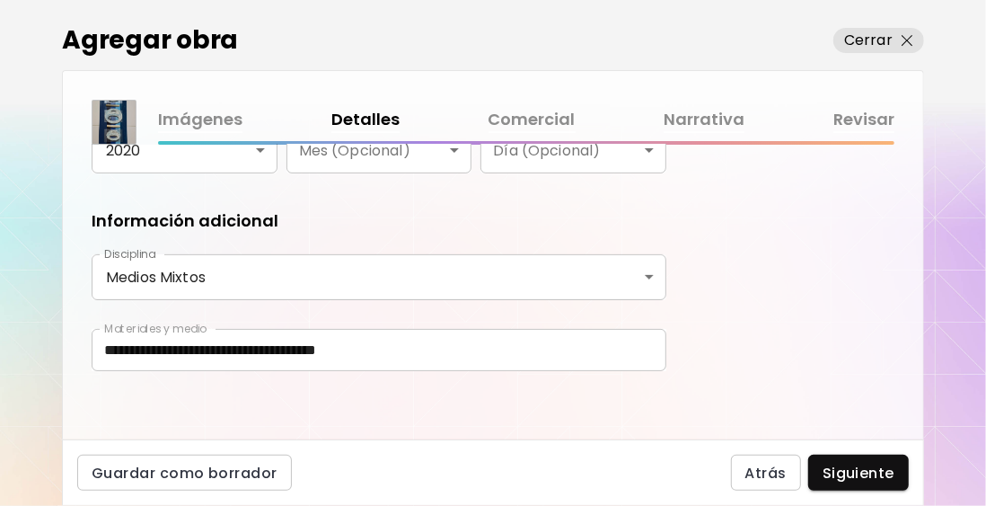
click at [517, 121] on link "Comercial" at bounding box center [532, 120] width 87 height 26
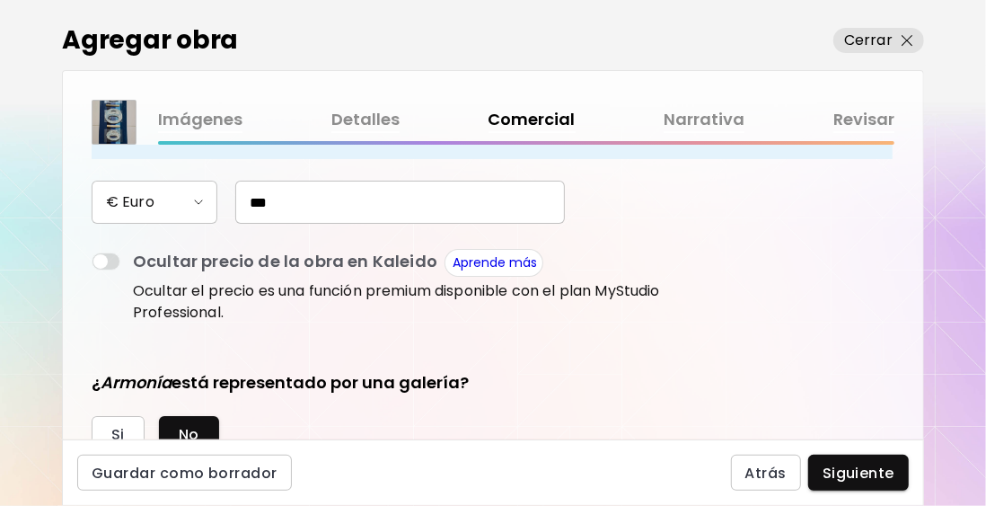
scroll to position [445, 0]
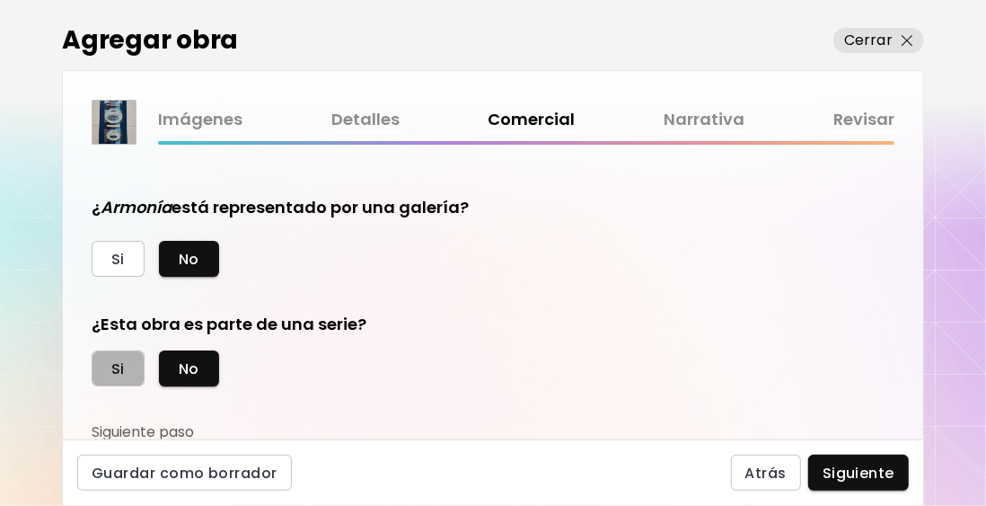
click at [117, 374] on span "Si" at bounding box center [117, 368] width 13 height 19
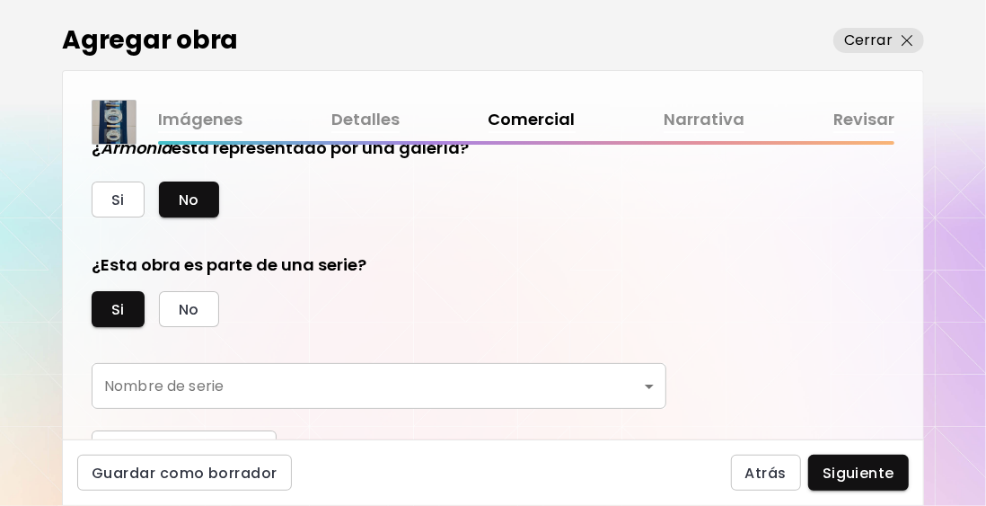
scroll to position [528, 0]
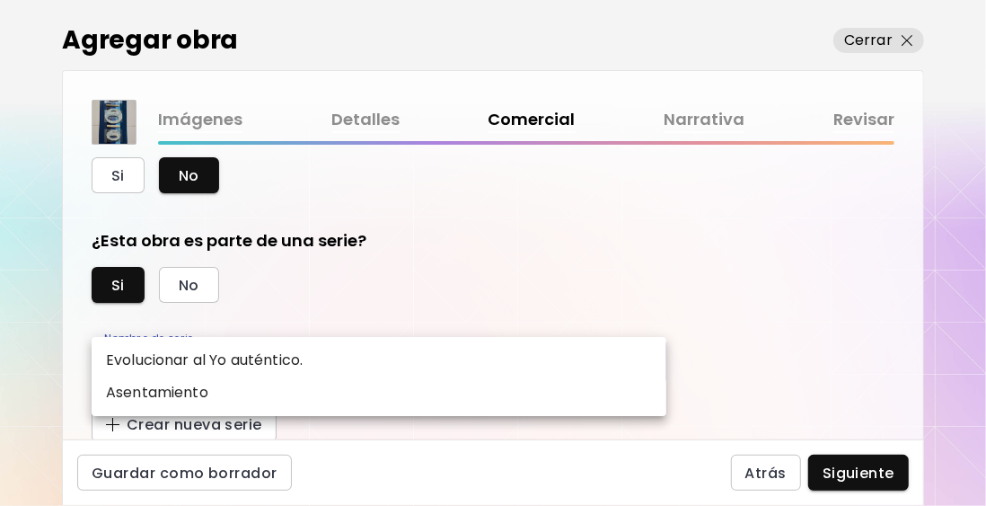
click at [268, 368] on body "0 0 Agregar obra Cerrar Imágenes Detalles Comercial Narrativa Revisar ¿Esta obr…" at bounding box center [493, 253] width 986 height 506
click at [259, 362] on p "Evolucionar al Yo auténtico." at bounding box center [204, 360] width 197 height 22
type input "**********"
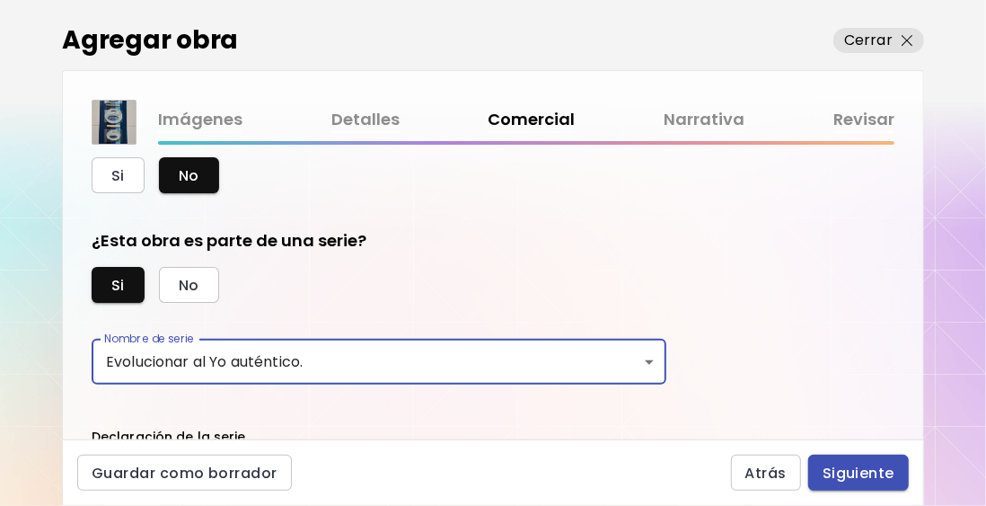
click at [869, 470] on span "Siguiente" at bounding box center [859, 472] width 72 height 19
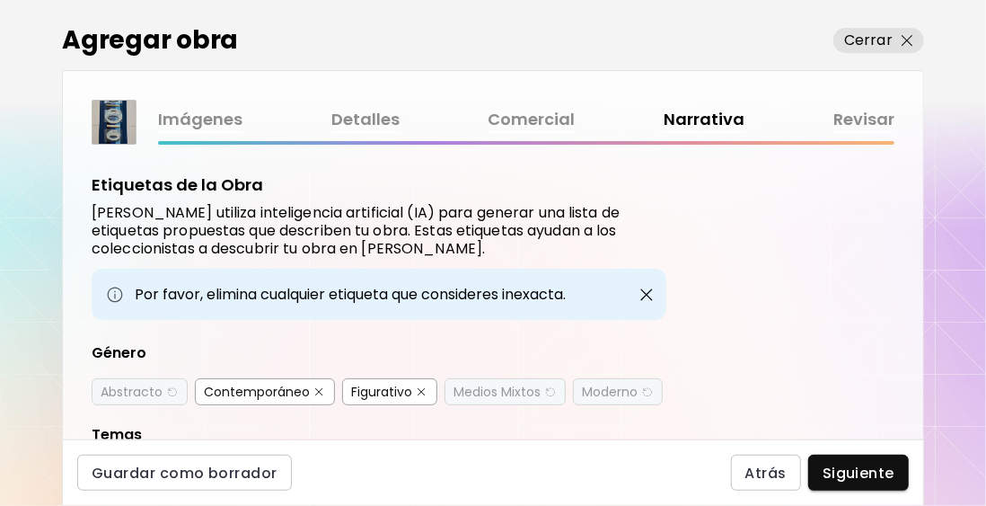
scroll to position [90, 0]
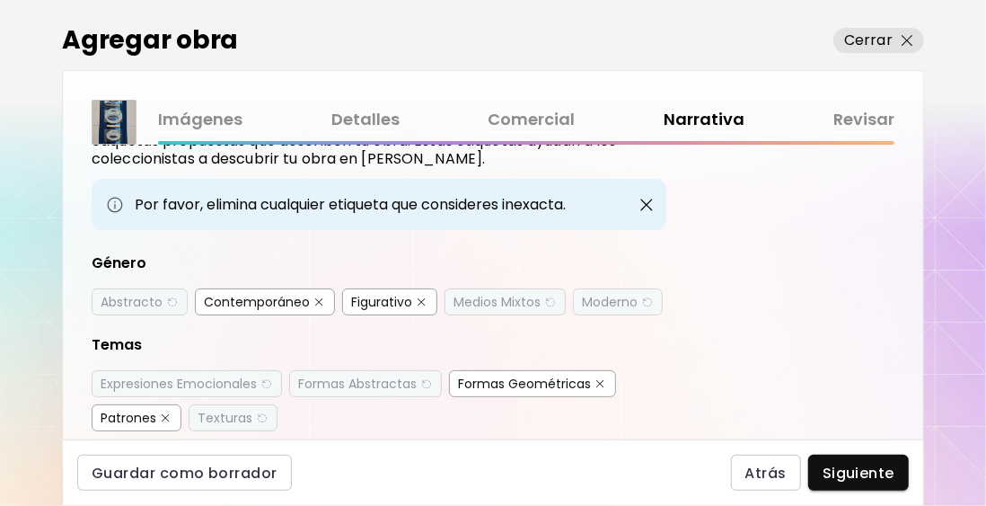
click at [536, 376] on div "Formas Geométricas" at bounding box center [524, 384] width 133 height 18
click at [145, 300] on div "Abstracto" at bounding box center [132, 302] width 62 height 18
click at [318, 298] on img "button" at bounding box center [319, 302] width 8 height 8
click at [422, 300] on button "button" at bounding box center [421, 301] width 13 height 13
click at [508, 301] on div "Medios Mixtos" at bounding box center [497, 302] width 87 height 18
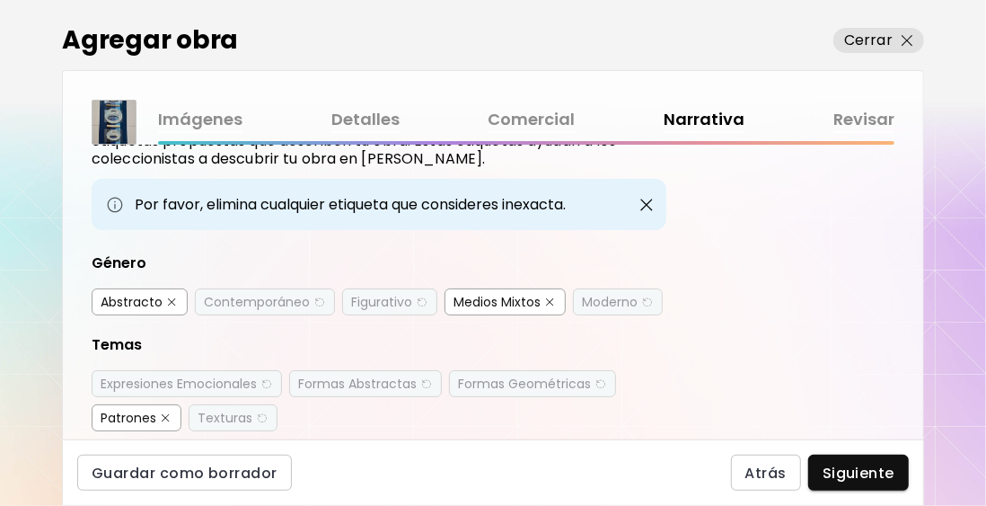
click at [615, 303] on div "Moderno" at bounding box center [610, 302] width 56 height 18
click at [201, 384] on div "Expresiones Emocionales" at bounding box center [179, 384] width 156 height 18
click at [342, 383] on div "Formas Abstractas" at bounding box center [357, 384] width 119 height 18
click at [494, 386] on div "Formas Geométricas" at bounding box center [524, 384] width 133 height 18
click at [237, 409] on div "Texturas" at bounding box center [225, 418] width 55 height 18
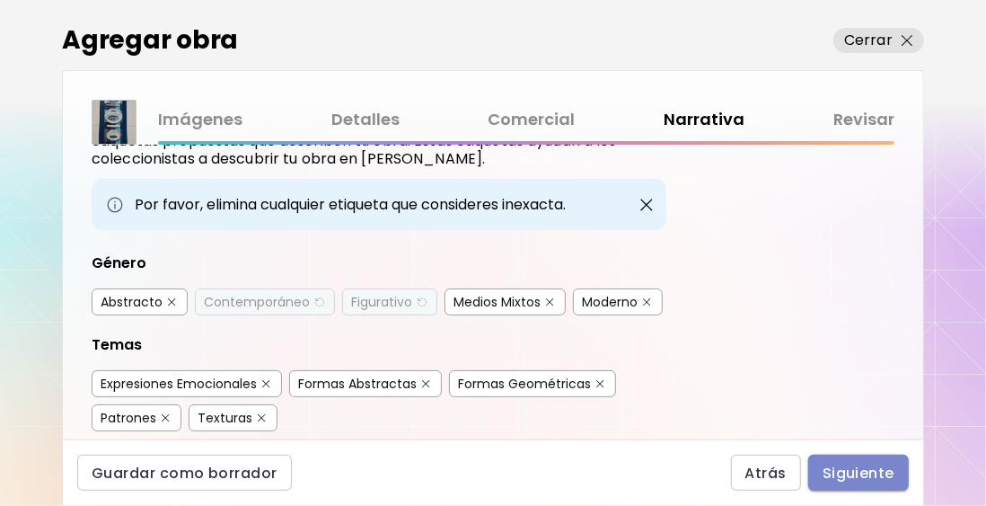
click at [871, 475] on span "Siguiente" at bounding box center [859, 472] width 72 height 19
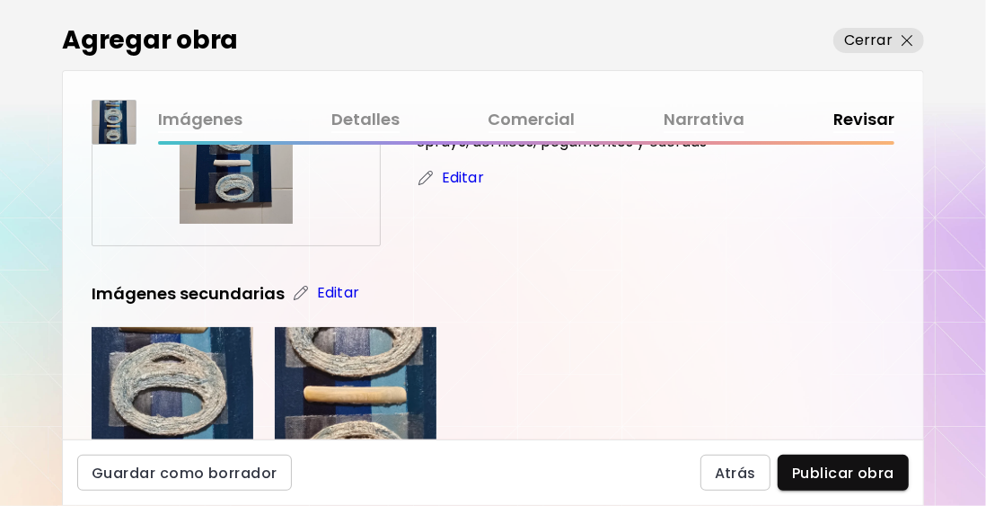
scroll to position [269, 0]
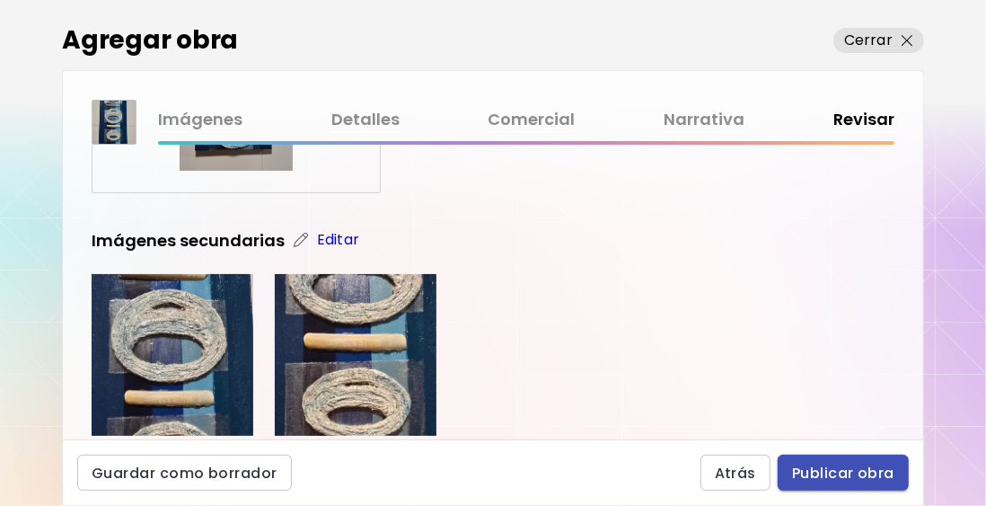
click at [838, 477] on span "Publicar obra" at bounding box center [843, 472] width 102 height 19
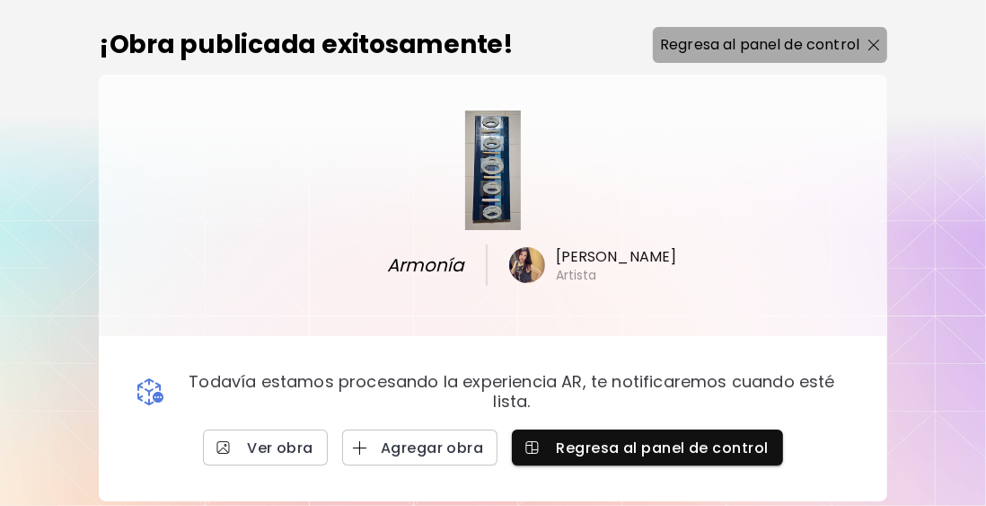
click at [758, 47] on p "Regresa al panel de control" at bounding box center [759, 45] width 199 height 22
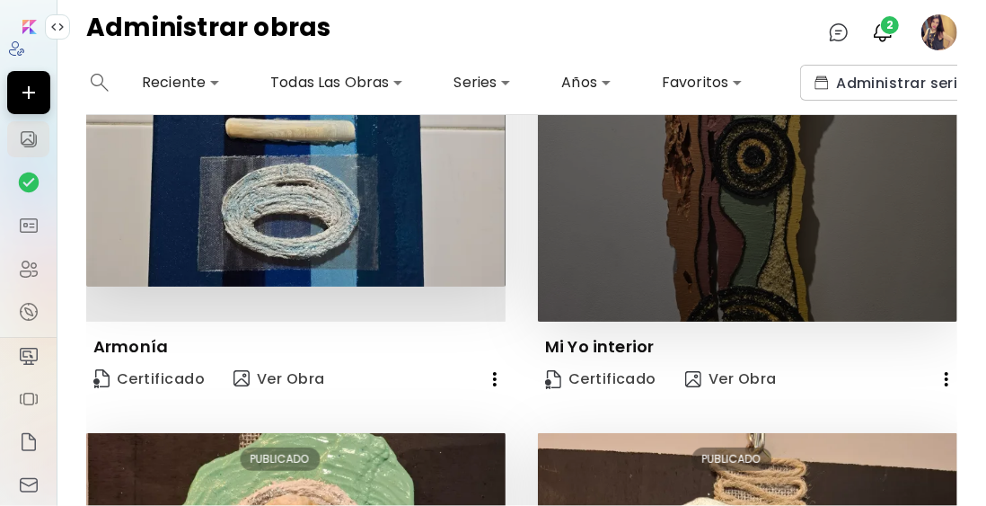
scroll to position [180, 0]
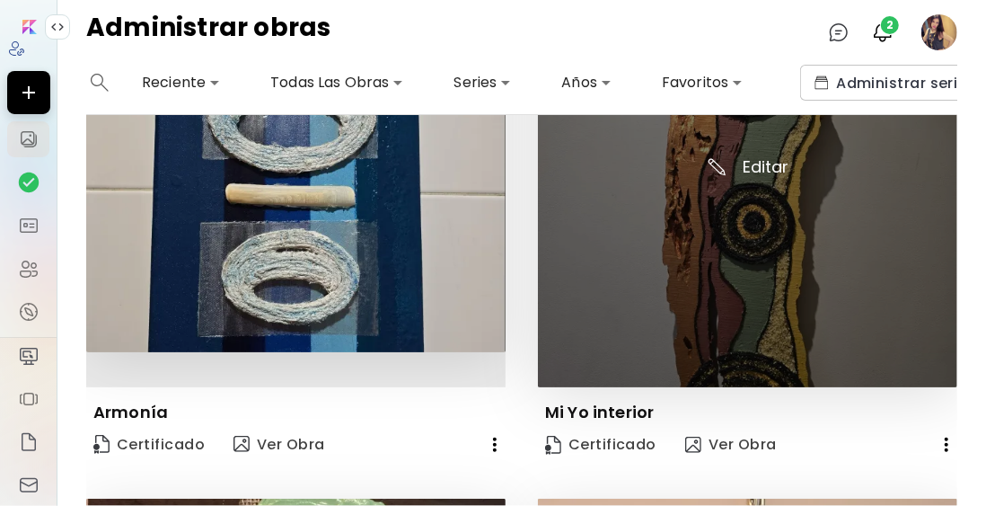
click at [763, 160] on img at bounding box center [747, 177] width 419 height 419
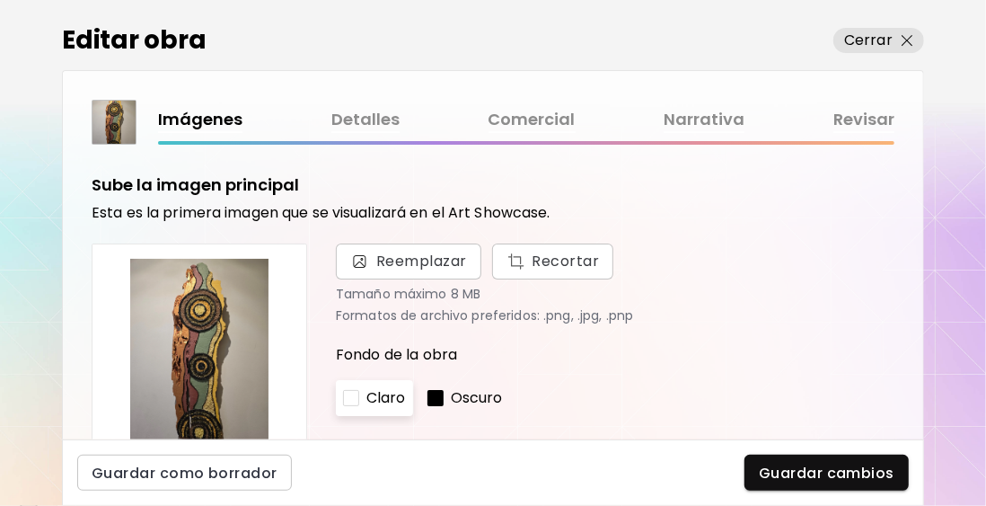
click at [375, 119] on link "Detalles" at bounding box center [365, 120] width 68 height 26
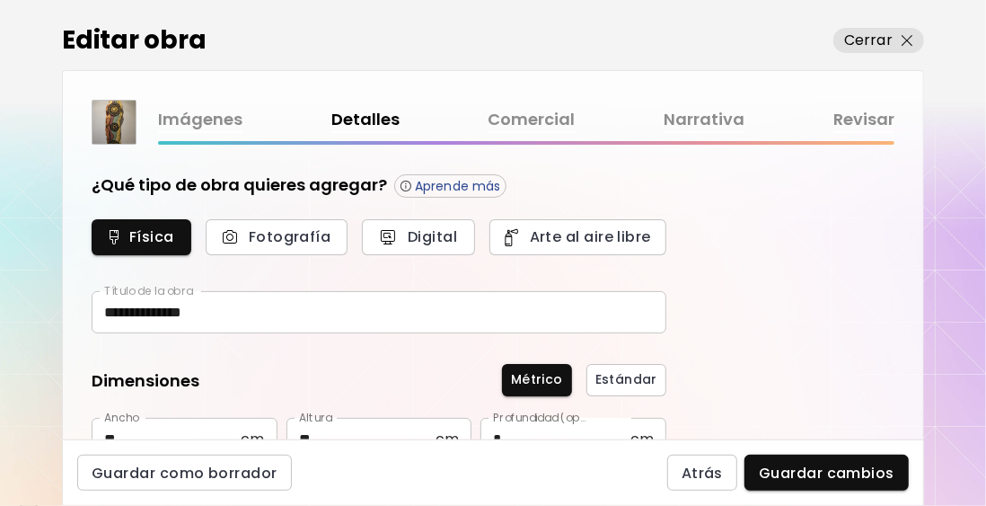
type input "**********"
click at [542, 112] on link "Comercial" at bounding box center [532, 120] width 87 height 26
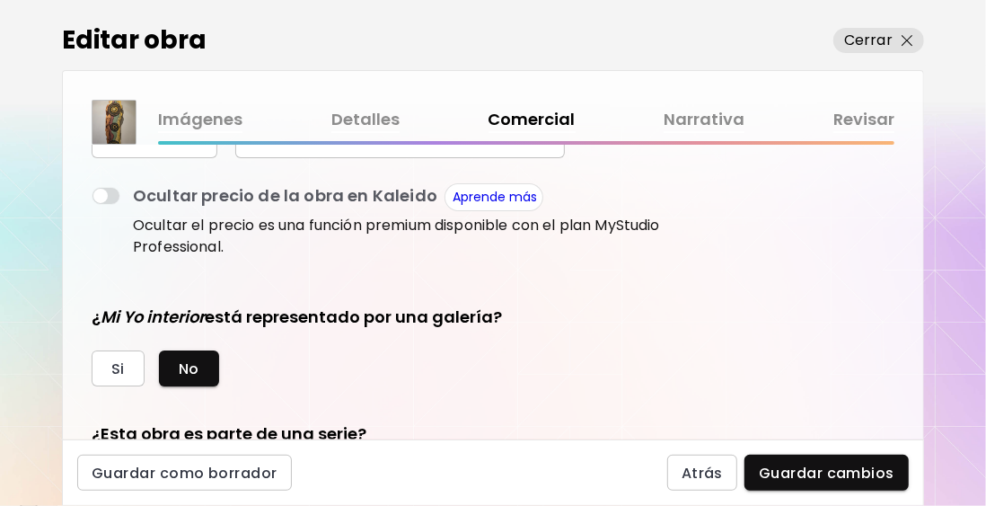
scroll to position [359, 0]
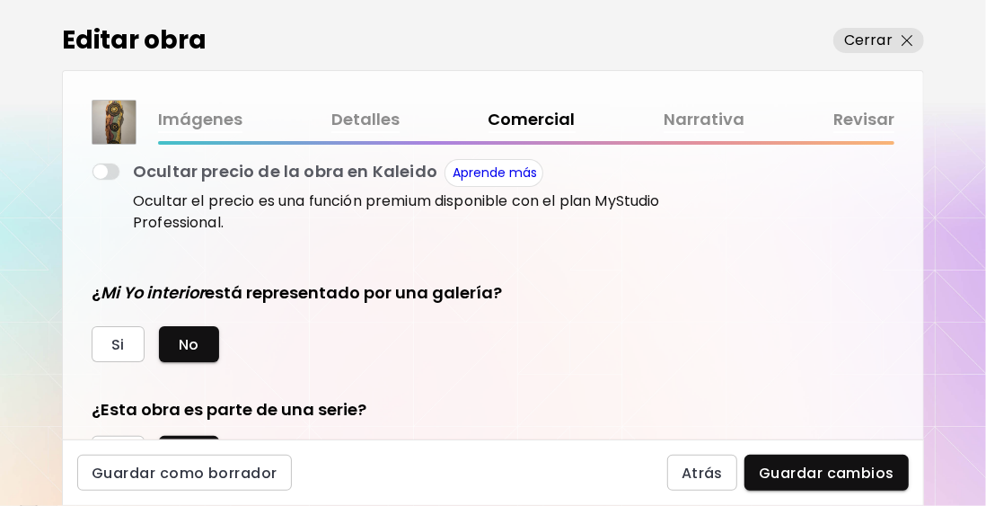
click at [363, 117] on link "Detalles" at bounding box center [365, 120] width 68 height 26
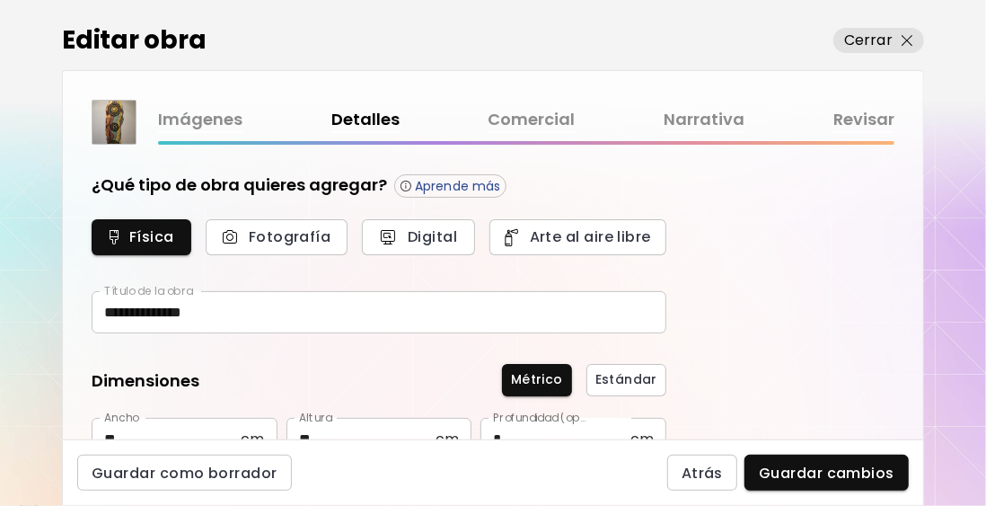
type input "**********"
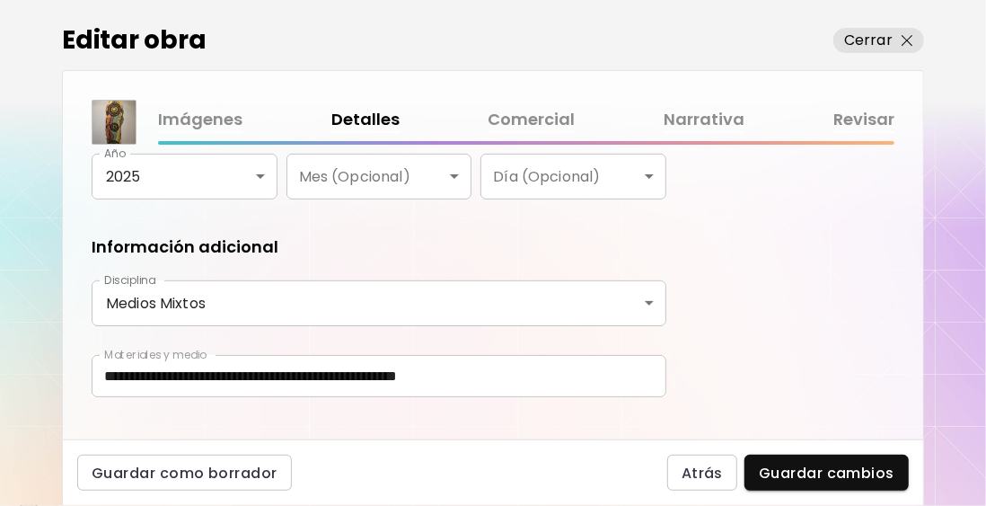
scroll to position [414, 0]
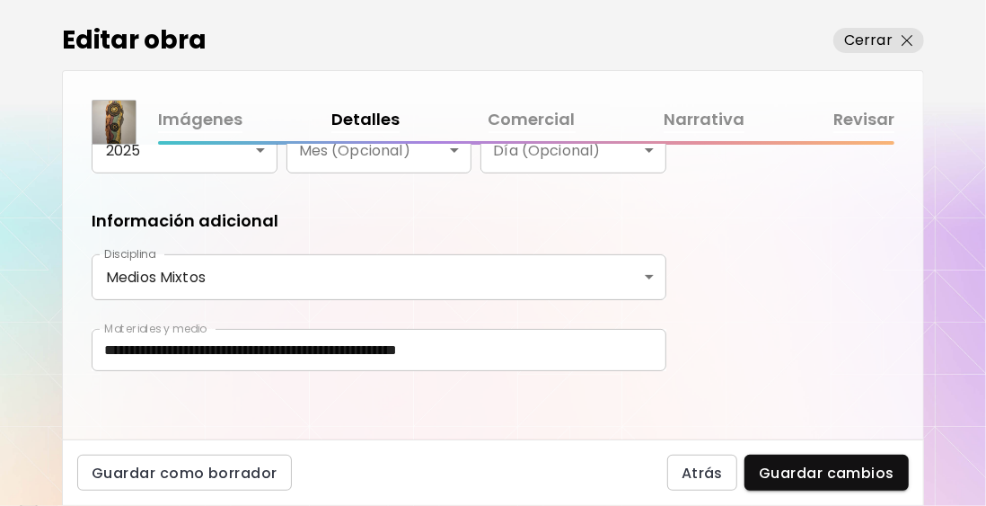
click at [546, 119] on link "Comercial" at bounding box center [532, 120] width 87 height 26
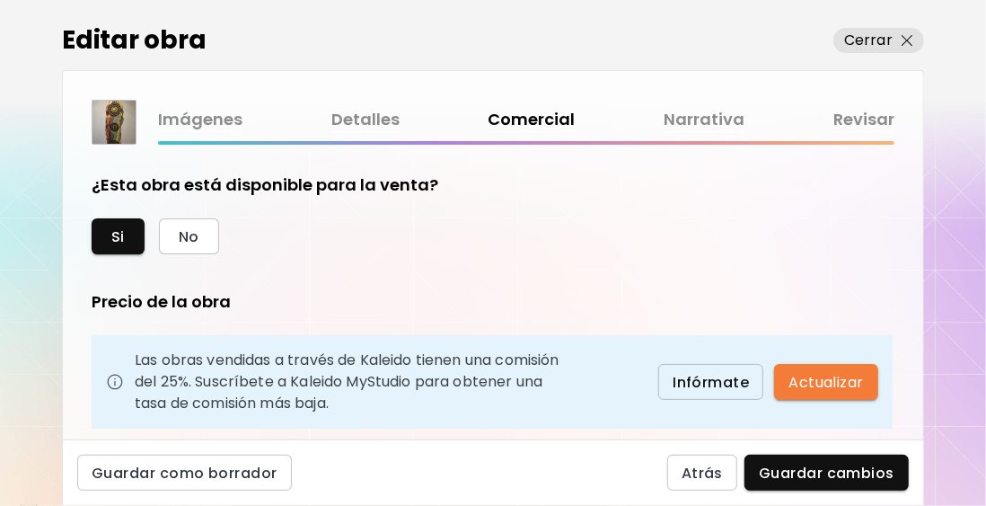
click at [734, 110] on link "Narrativa" at bounding box center [704, 120] width 81 height 26
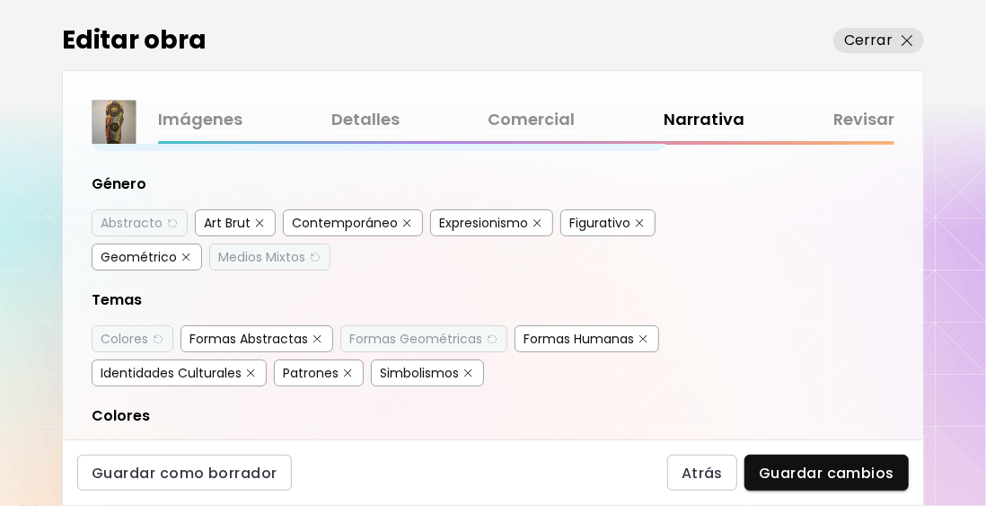
scroll to position [180, 0]
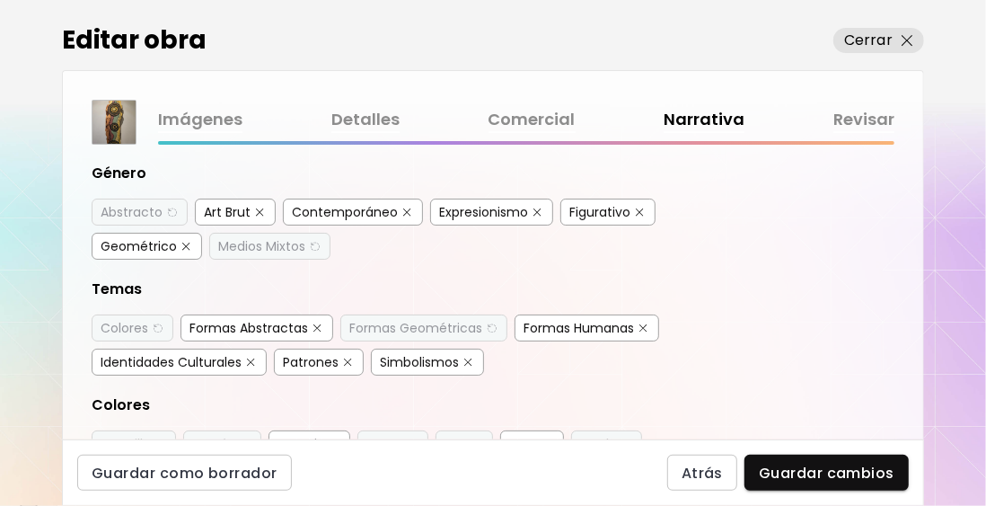
click at [154, 210] on div "Abstracto" at bounding box center [132, 212] width 62 height 18
click at [265, 237] on div "Medios Mixtos" at bounding box center [261, 246] width 87 height 18
click at [422, 319] on div "Formas Geométricas" at bounding box center [415, 328] width 133 height 18
click at [145, 321] on div "Colores" at bounding box center [125, 328] width 48 height 18
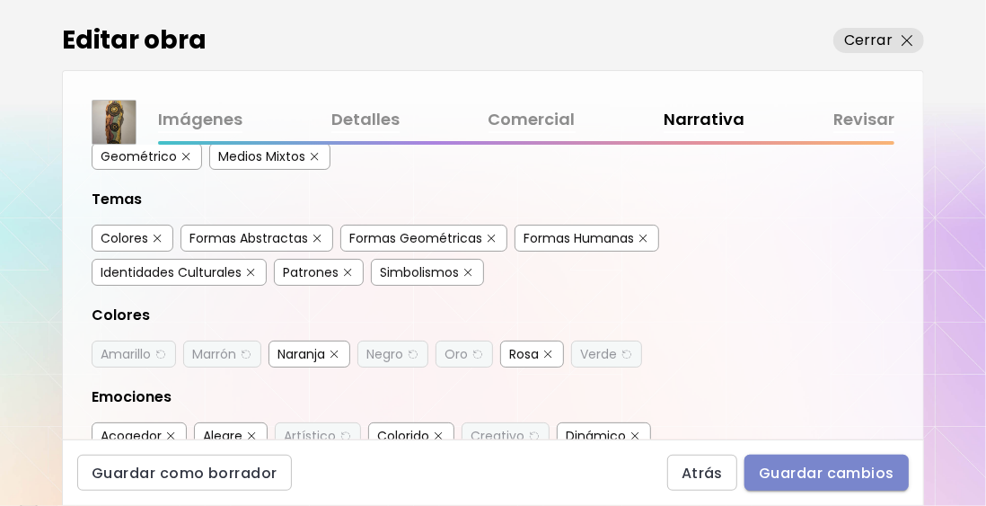
click at [824, 474] on span "Guardar cambios" at bounding box center [827, 472] width 136 height 19
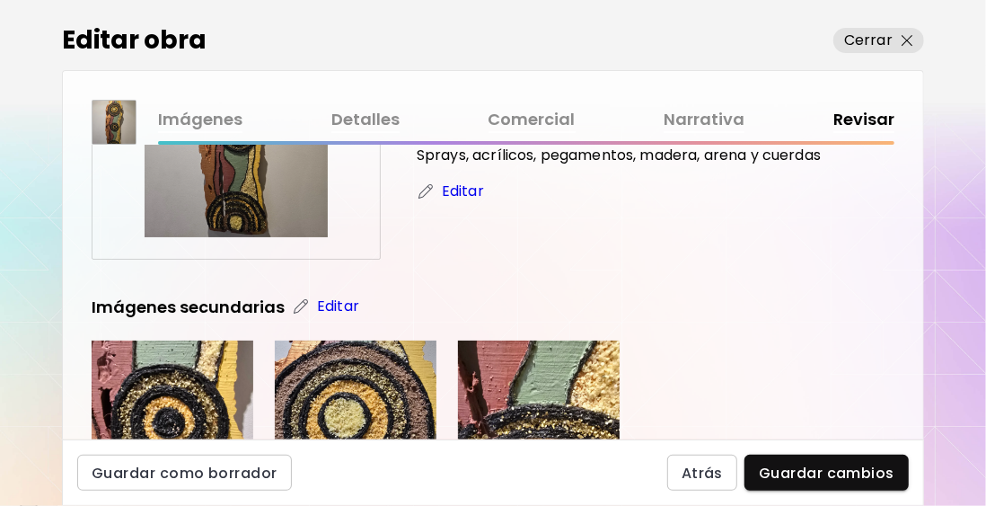
scroll to position [180, 0]
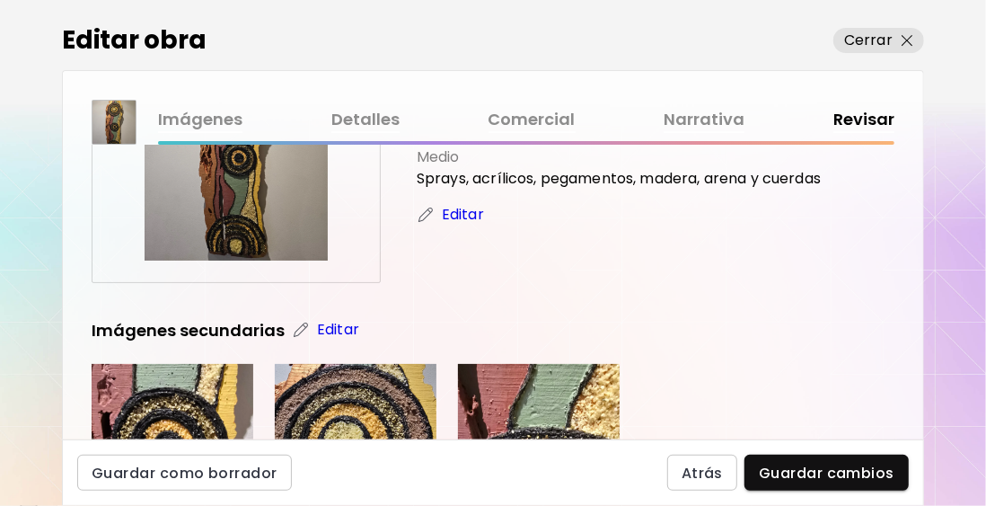
click at [683, 127] on link "Narrativa" at bounding box center [704, 120] width 81 height 26
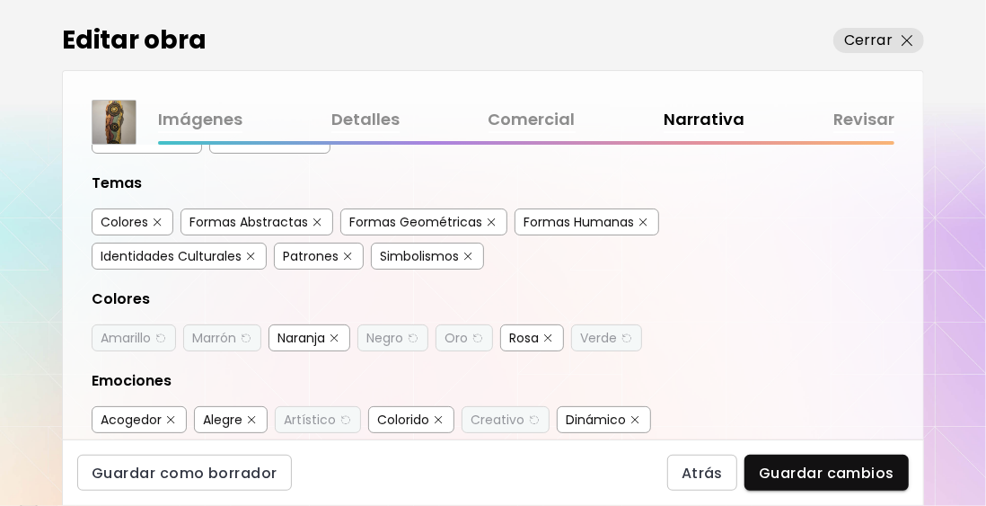
scroll to position [359, 0]
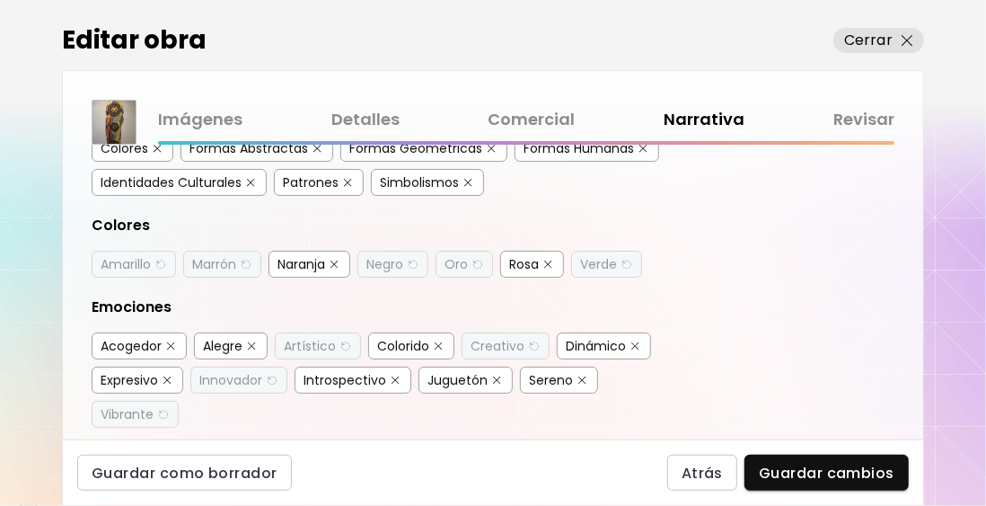
click at [119, 255] on div "Amarillo" at bounding box center [126, 264] width 50 height 18
click at [236, 255] on div "Marrón" at bounding box center [214, 264] width 44 height 18
click at [403, 256] on div "Negro" at bounding box center [384, 264] width 37 height 18
click at [473, 258] on img "button" at bounding box center [477, 264] width 13 height 13
click at [612, 255] on div "Verde" at bounding box center [598, 264] width 37 height 18
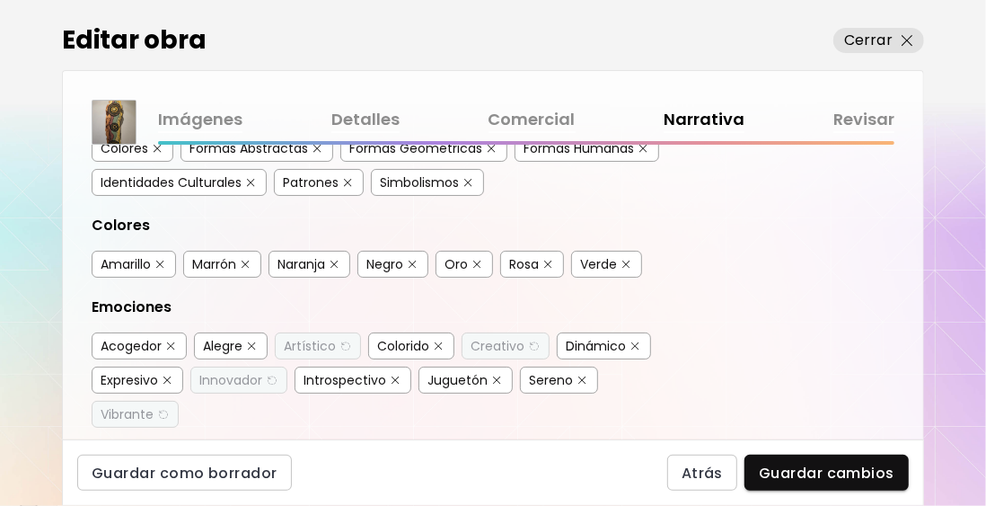
click at [311, 318] on div "Acogedor Alegre Artístico Colorido Creativo Dinámico Expresivo Innovador Intros…" at bounding box center [379, 382] width 575 height 128
drag, startPoint x: 313, startPoint y: 333, endPoint x: 506, endPoint y: 332, distance: 193.1
click at [313, 337] on div "Artístico" at bounding box center [310, 346] width 52 height 18
click at [462, 333] on div "Creativo" at bounding box center [506, 345] width 88 height 27
click at [521, 337] on div "Creativo" at bounding box center [498, 346] width 54 height 18
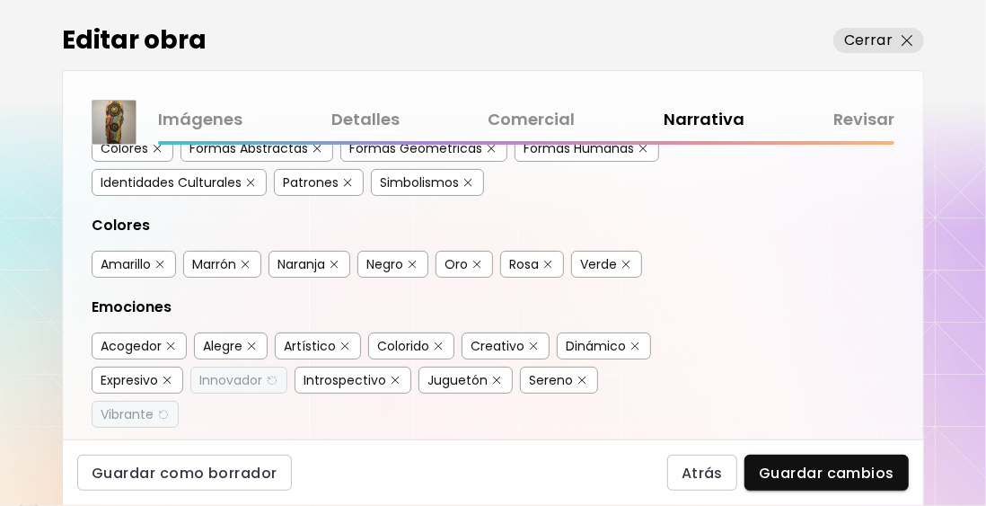
click at [268, 375] on div "Innovador" at bounding box center [238, 379] width 97 height 27
click at [230, 376] on div "Innovador" at bounding box center [230, 380] width 63 height 18
click at [110, 405] on div "Vibrante" at bounding box center [127, 414] width 53 height 18
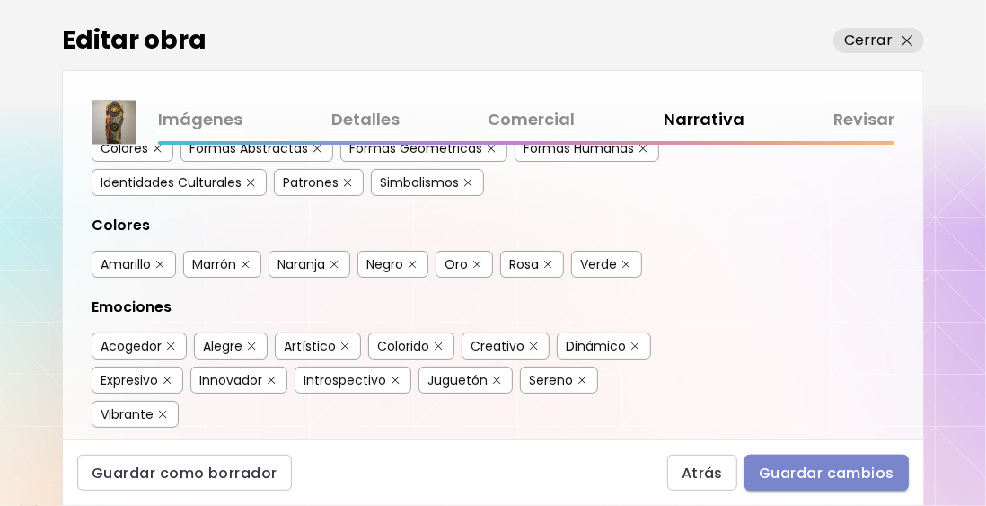
click at [832, 473] on span "Guardar cambios" at bounding box center [827, 472] width 136 height 19
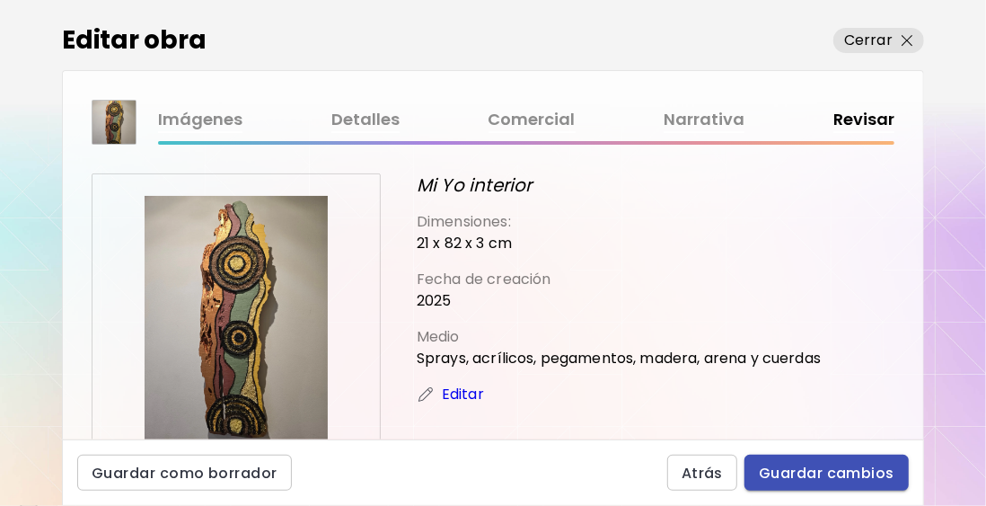
click at [851, 472] on span "Guardar cambios" at bounding box center [827, 472] width 136 height 19
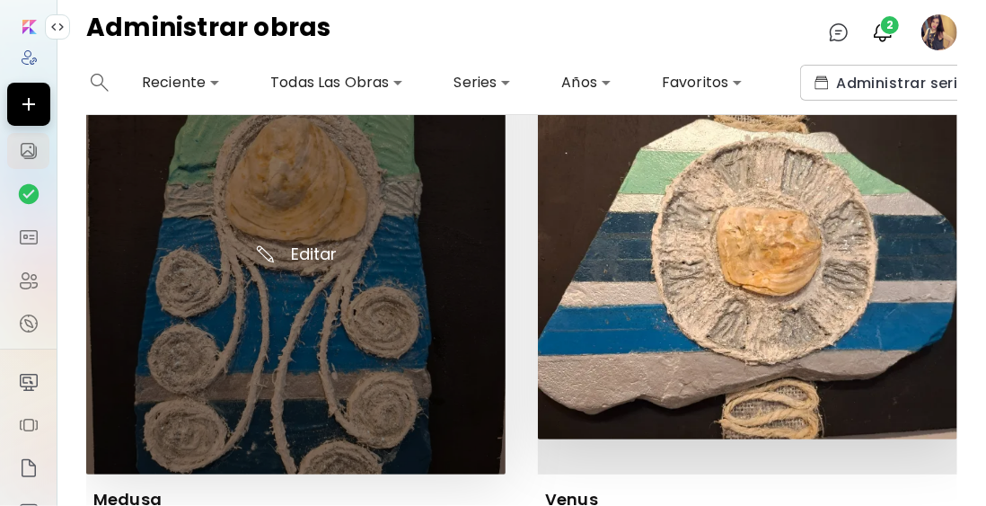
scroll to position [629, 0]
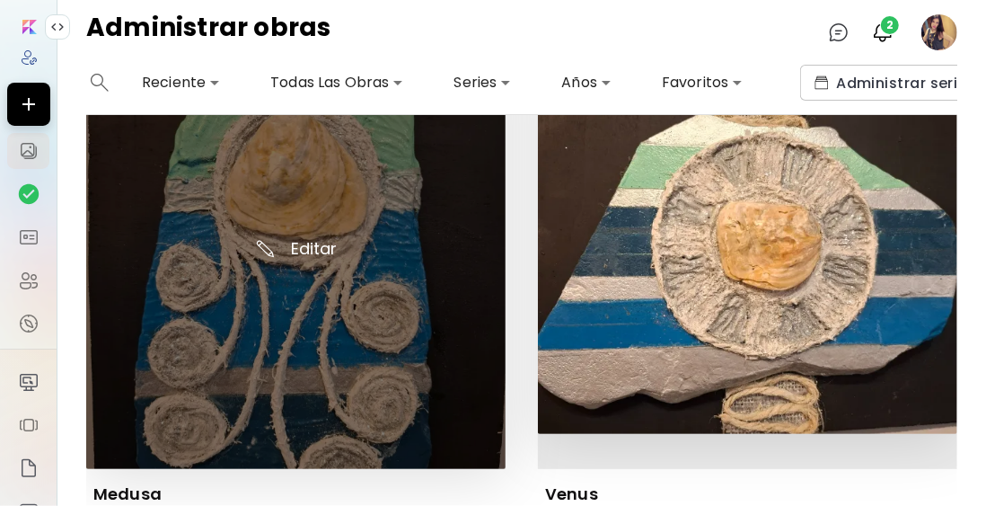
click at [322, 270] on img at bounding box center [295, 258] width 419 height 419
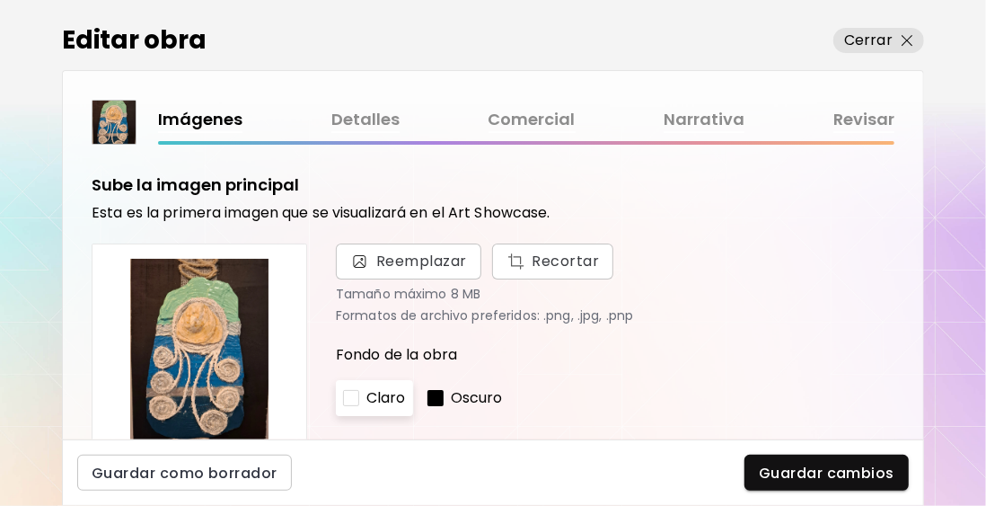
click at [723, 124] on link "Narrativa" at bounding box center [704, 120] width 81 height 26
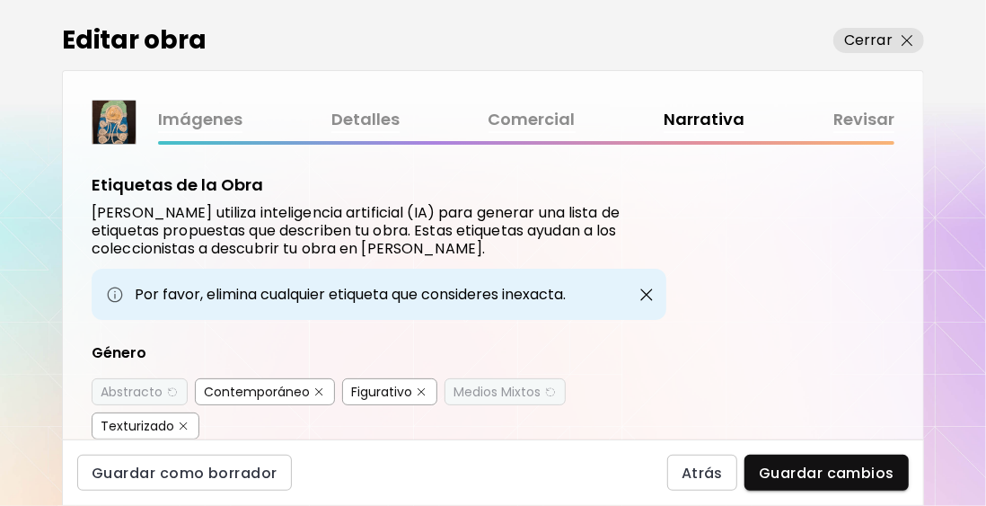
click at [150, 383] on div "Abstracto" at bounding box center [132, 392] width 62 height 18
click at [485, 392] on div "Medios Mixtos" at bounding box center [497, 392] width 87 height 18
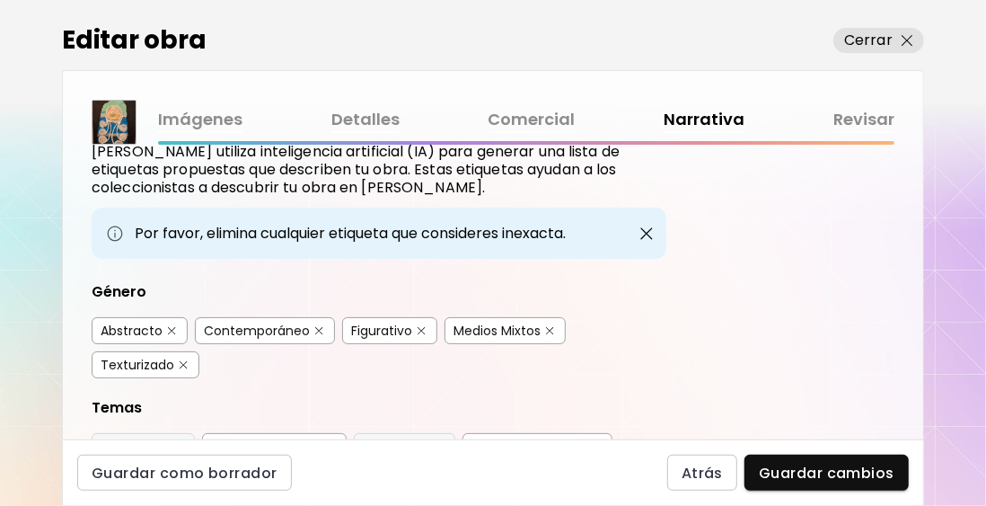
scroll to position [180, 0]
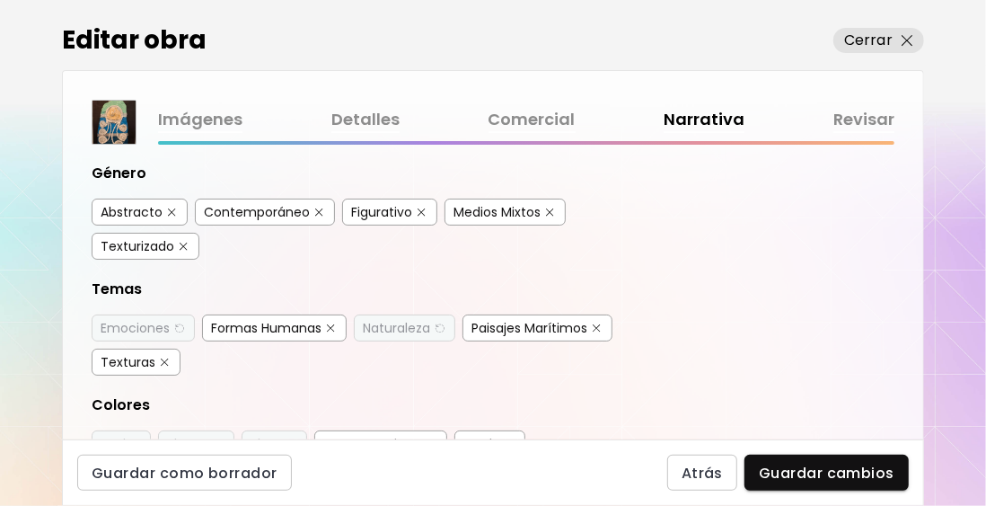
click at [416, 319] on div "Naturaleza" at bounding box center [396, 328] width 67 height 18
click at [149, 320] on div "Emociones" at bounding box center [135, 328] width 69 height 18
click at [129, 437] on img "button" at bounding box center [134, 443] width 13 height 13
click at [197, 435] on div "Blanco" at bounding box center [188, 444] width 42 height 18
click at [274, 436] on div "Plata" at bounding box center [266, 444] width 31 height 18
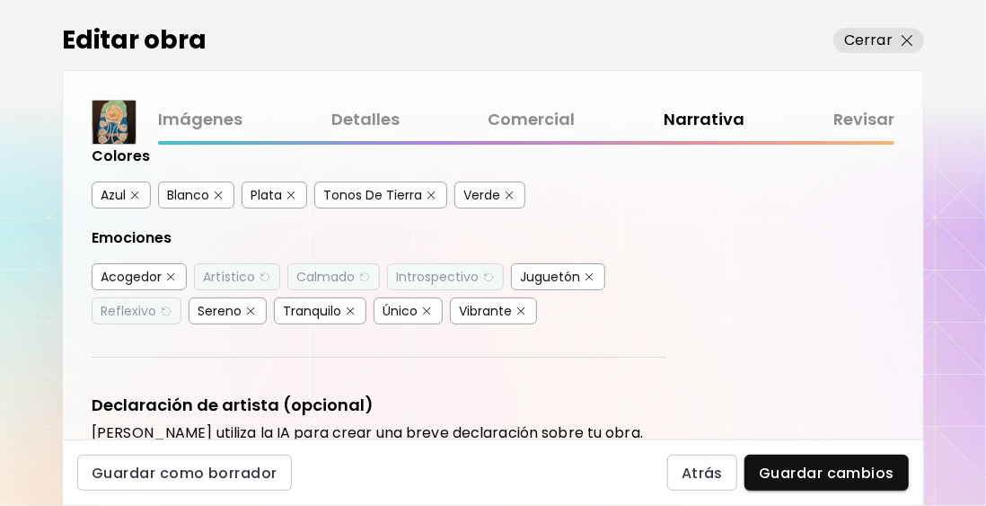
scroll to position [449, 0]
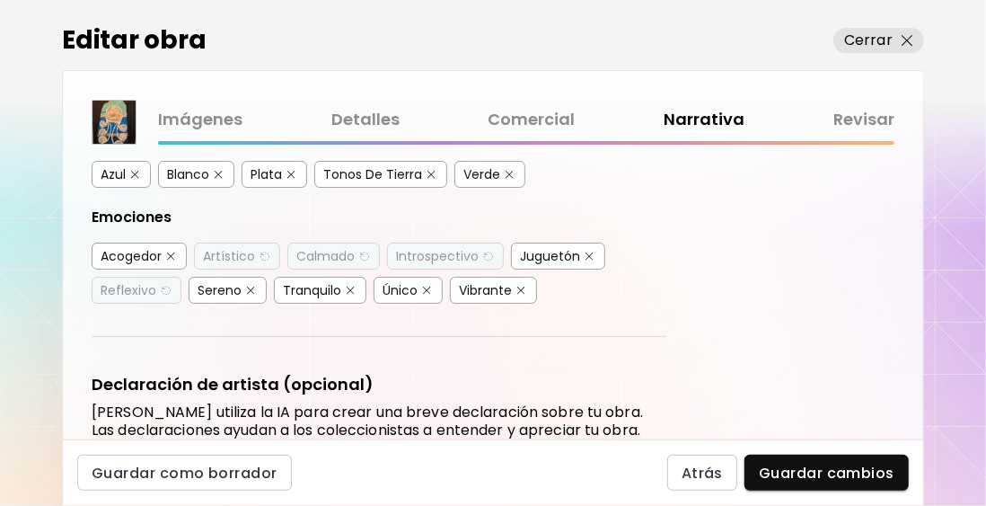
click at [235, 250] on div "Artístico" at bounding box center [229, 256] width 52 height 18
click at [322, 250] on div "Calmado" at bounding box center [325, 256] width 58 height 18
click at [449, 249] on div "Introspectivo" at bounding box center [437, 256] width 83 height 18
click at [133, 281] on div "Reflexivo" at bounding box center [129, 290] width 56 height 18
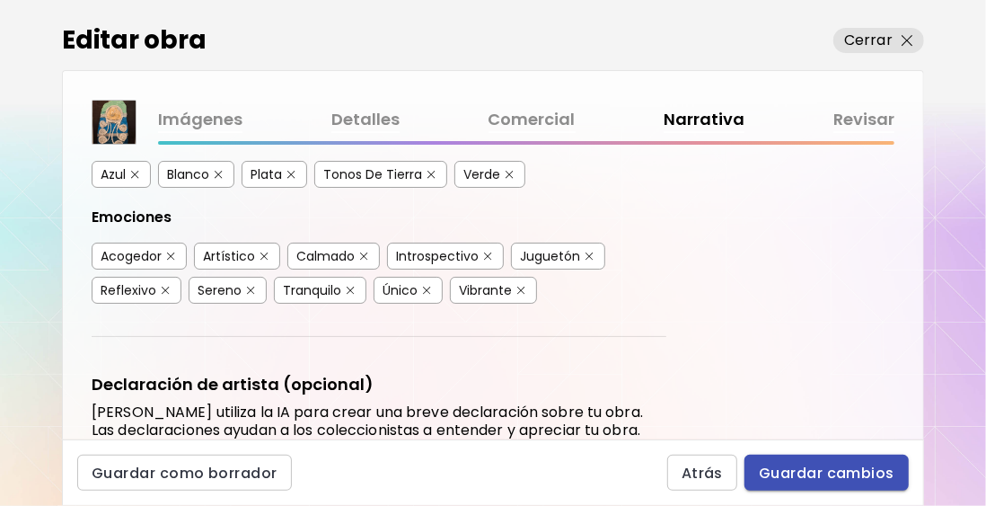
click at [806, 463] on span "Guardar cambios" at bounding box center [827, 472] width 136 height 19
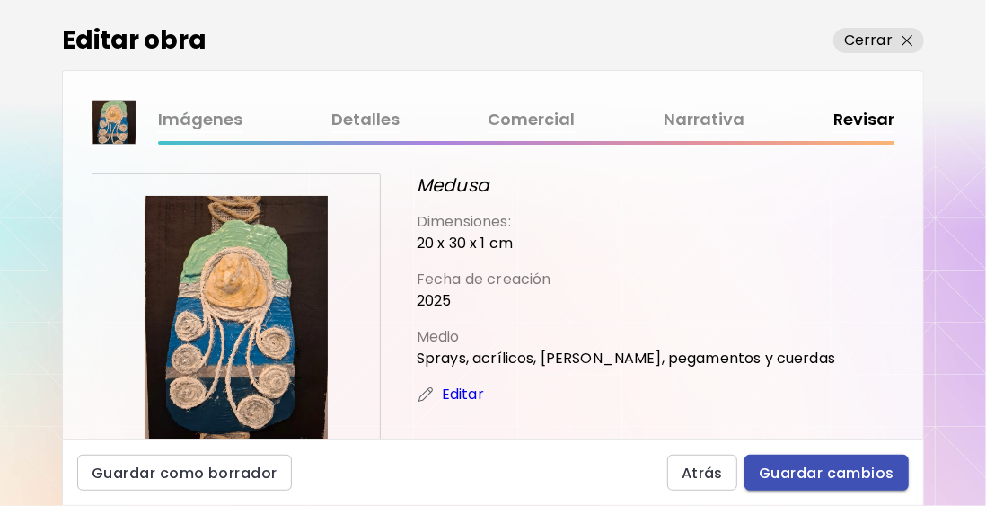
click at [831, 469] on span "Guardar cambios" at bounding box center [827, 472] width 136 height 19
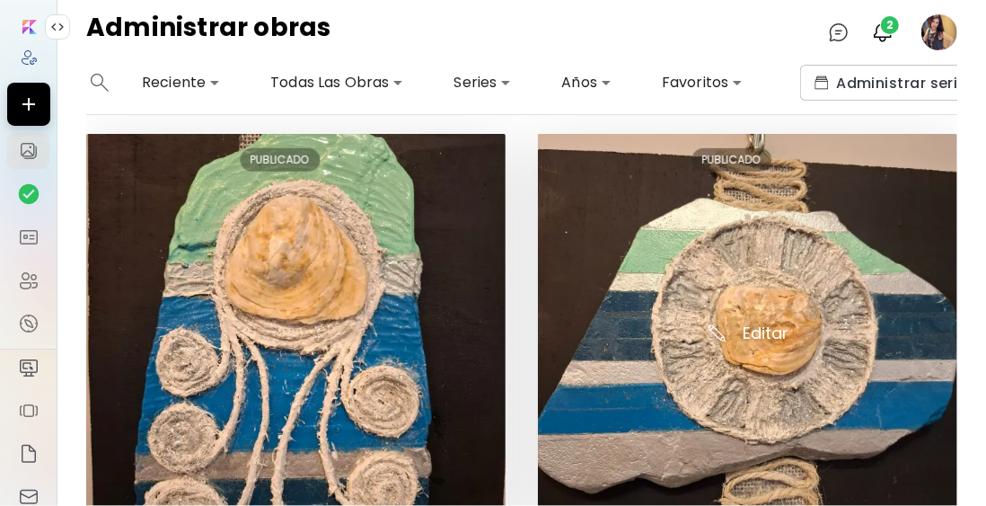
scroll to position [629, 0]
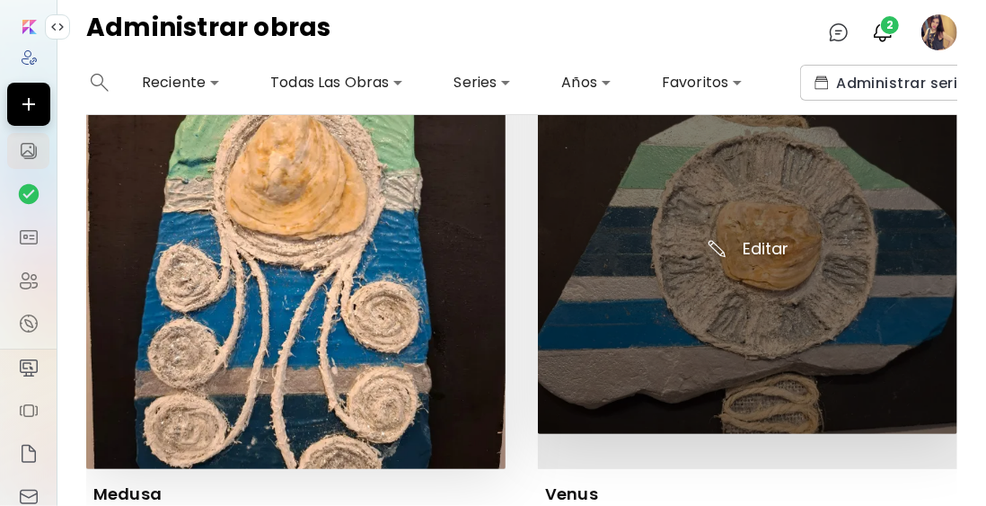
click at [744, 242] on img at bounding box center [747, 241] width 419 height 384
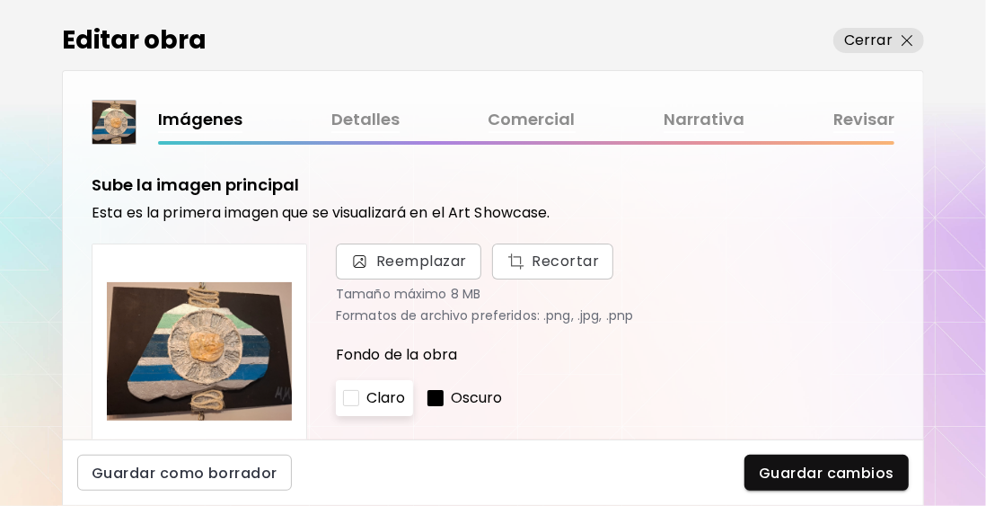
click at [708, 116] on link "Narrativa" at bounding box center [704, 120] width 81 height 26
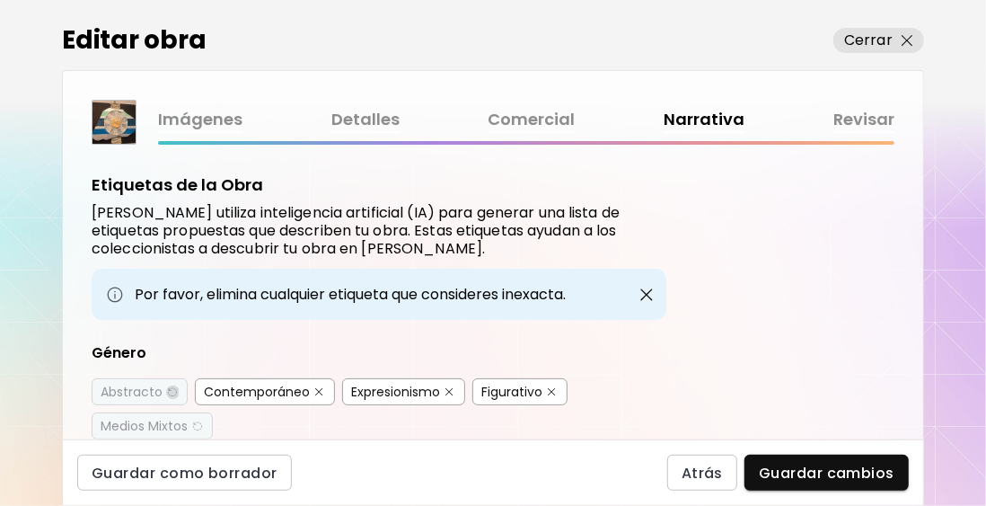
click at [168, 387] on img "button" at bounding box center [171, 391] width 13 height 13
click at [141, 426] on div "Medios Mixtos" at bounding box center [144, 426] width 87 height 18
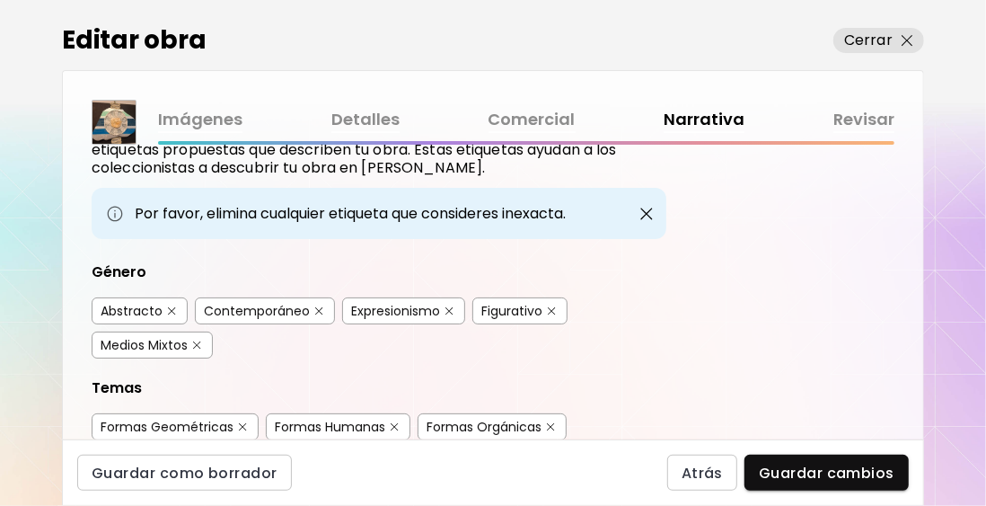
scroll to position [180, 0]
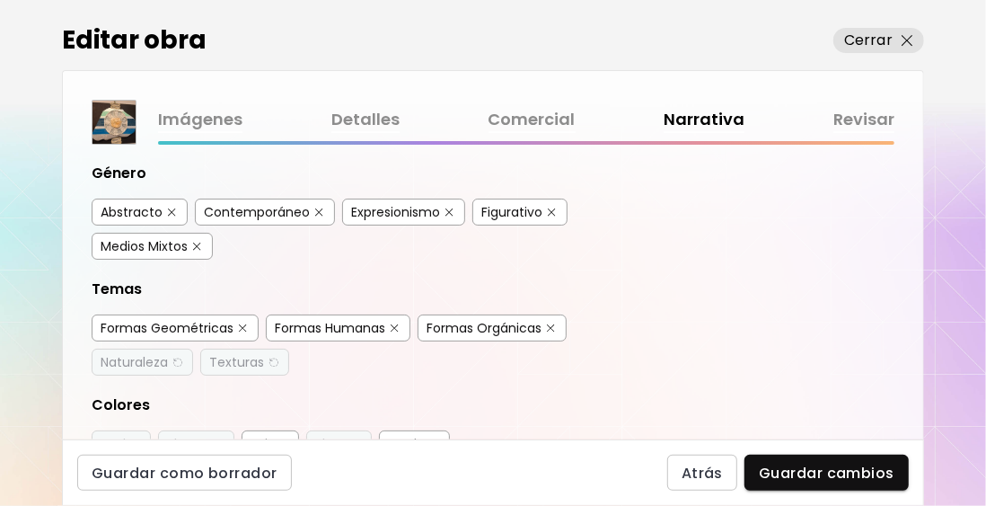
click at [168, 356] on div "Naturaleza" at bounding box center [142, 361] width 101 height 27
click at [169, 357] on div "Naturaleza" at bounding box center [142, 361] width 101 height 27
click at [131, 354] on div "Naturaleza" at bounding box center [134, 362] width 67 height 18
click at [237, 354] on div "Texturas" at bounding box center [236, 362] width 55 height 18
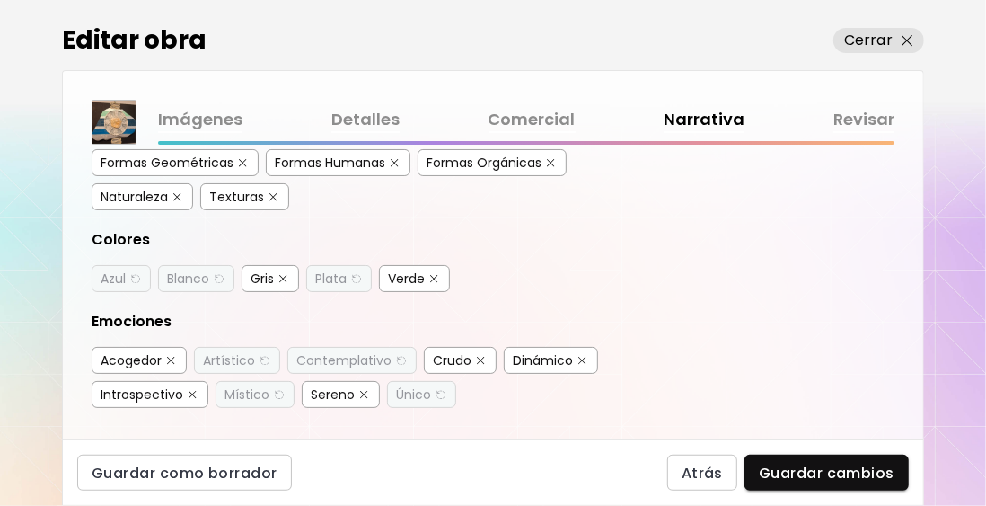
scroll to position [359, 0]
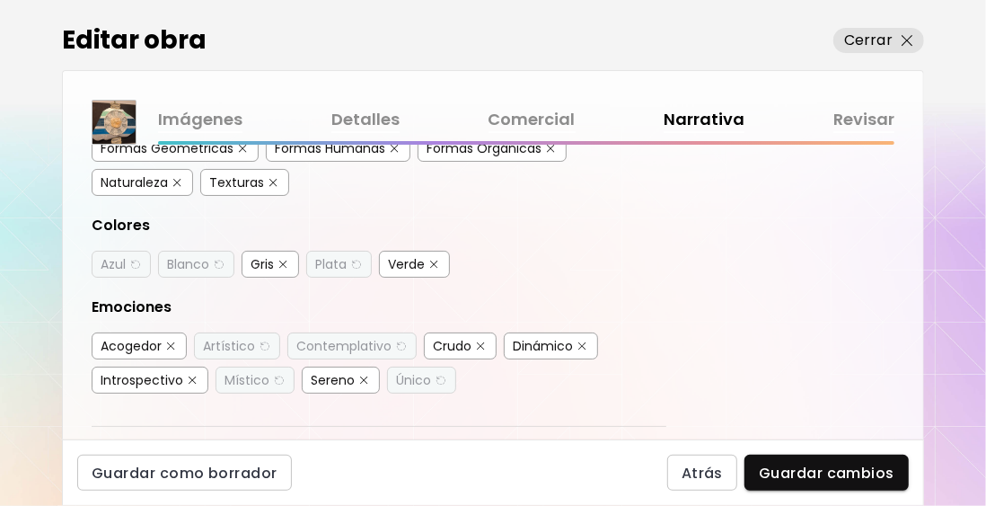
click at [126, 256] on div "Azul" at bounding box center [121, 264] width 59 height 27
click at [220, 258] on img "button" at bounding box center [218, 264] width 13 height 13
click at [330, 255] on div "Plata" at bounding box center [330, 264] width 31 height 18
click at [242, 337] on div "Artístico" at bounding box center [229, 346] width 52 height 18
click at [363, 337] on div "Contemplativo" at bounding box center [343, 346] width 95 height 18
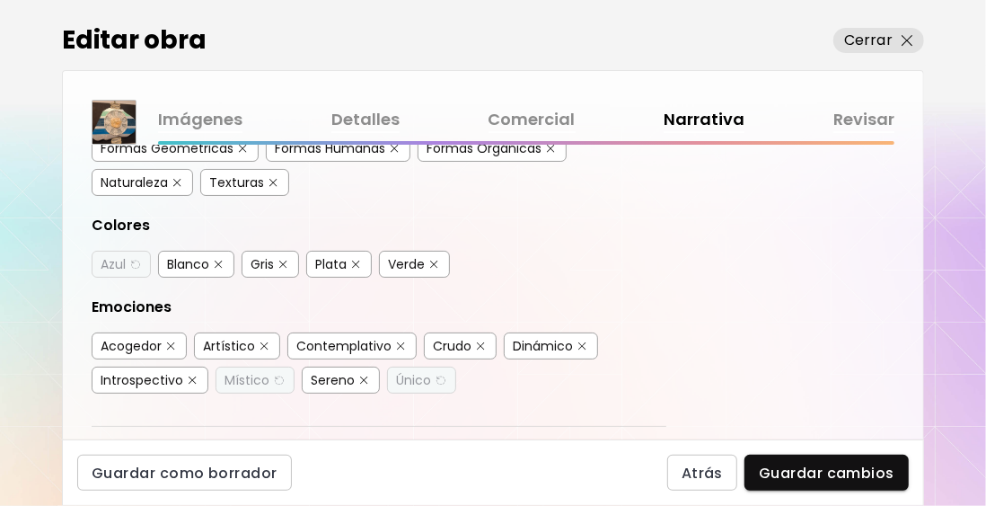
click at [432, 260] on img "button" at bounding box center [434, 264] width 8 height 8
click at [256, 371] on div "Místico" at bounding box center [247, 380] width 45 height 18
click at [387, 371] on div "Único" at bounding box center [421, 379] width 69 height 27
click at [412, 372] on div "Único" at bounding box center [413, 380] width 35 height 18
click at [813, 470] on span "Guardar cambios" at bounding box center [827, 472] width 136 height 19
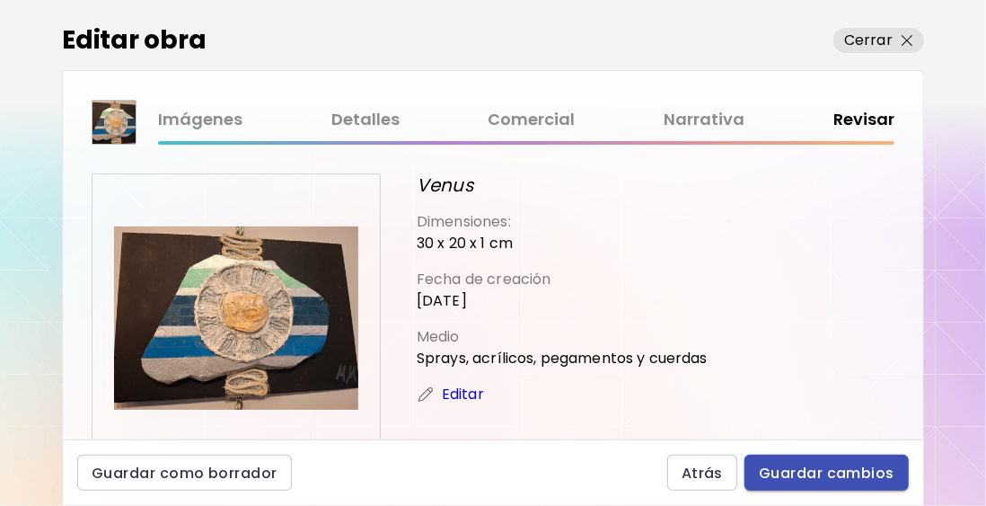
click at [859, 470] on span "Guardar cambios" at bounding box center [827, 472] width 136 height 19
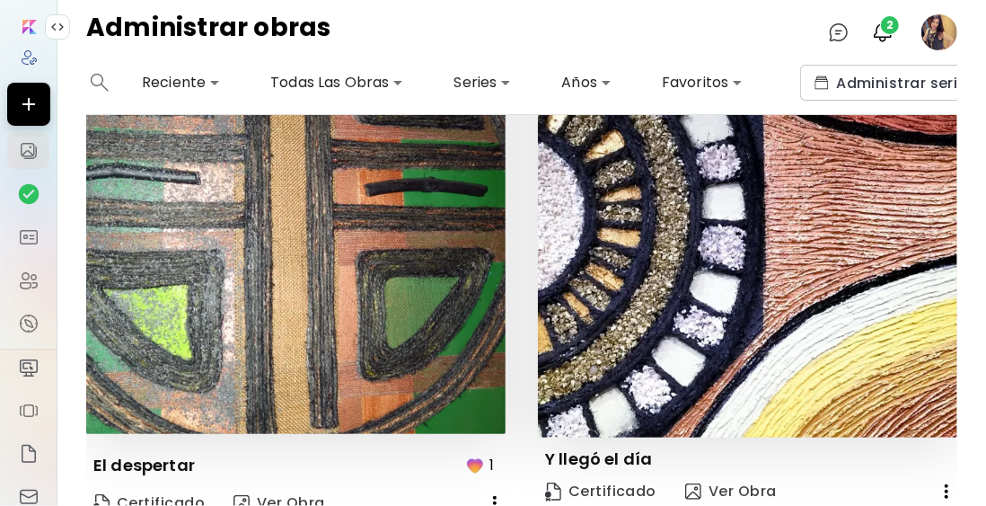
scroll to position [2861, 0]
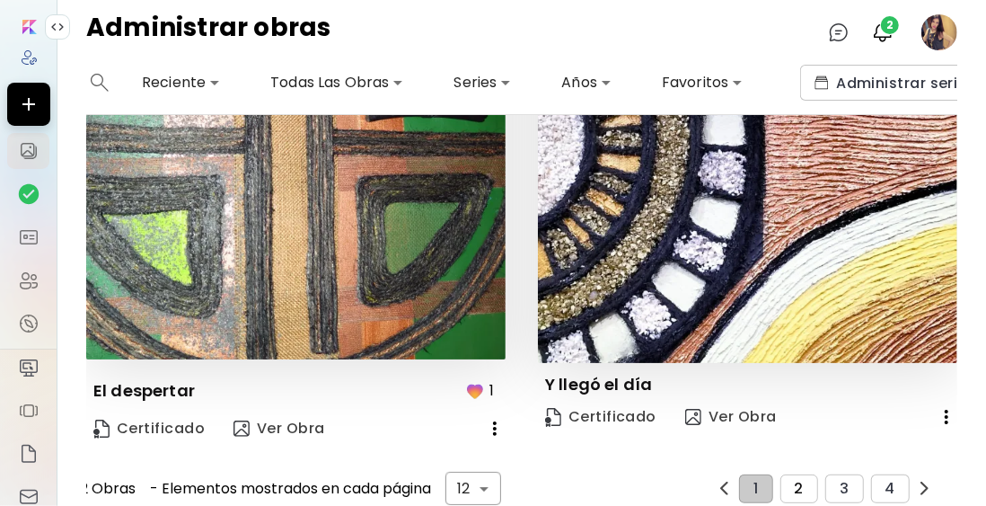
click at [795, 480] on span "2" at bounding box center [799, 488] width 9 height 16
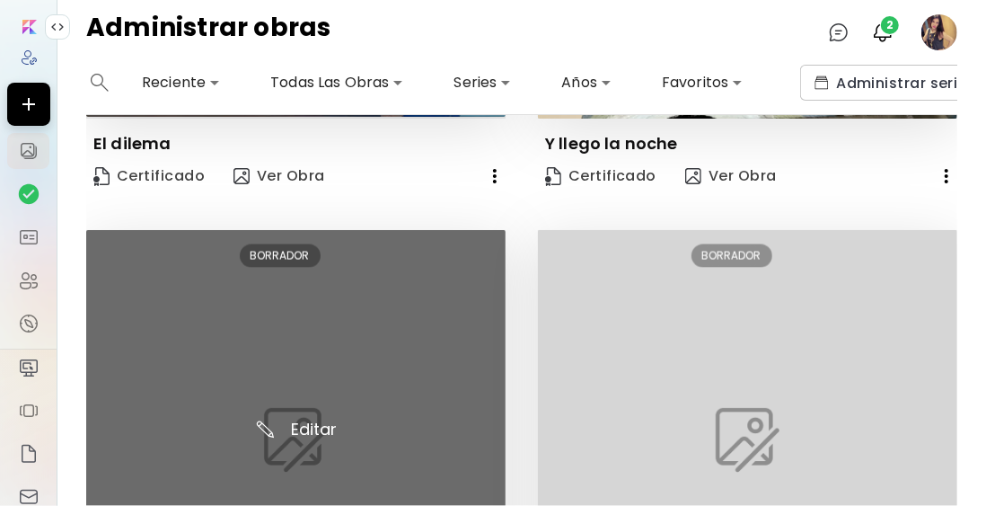
scroll to position [1626, 0]
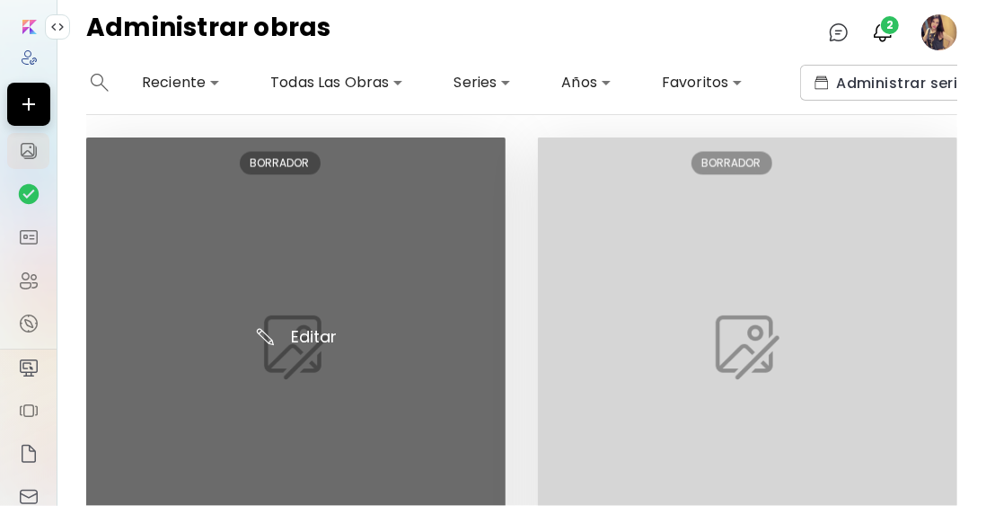
click at [313, 318] on img at bounding box center [295, 346] width 419 height 419
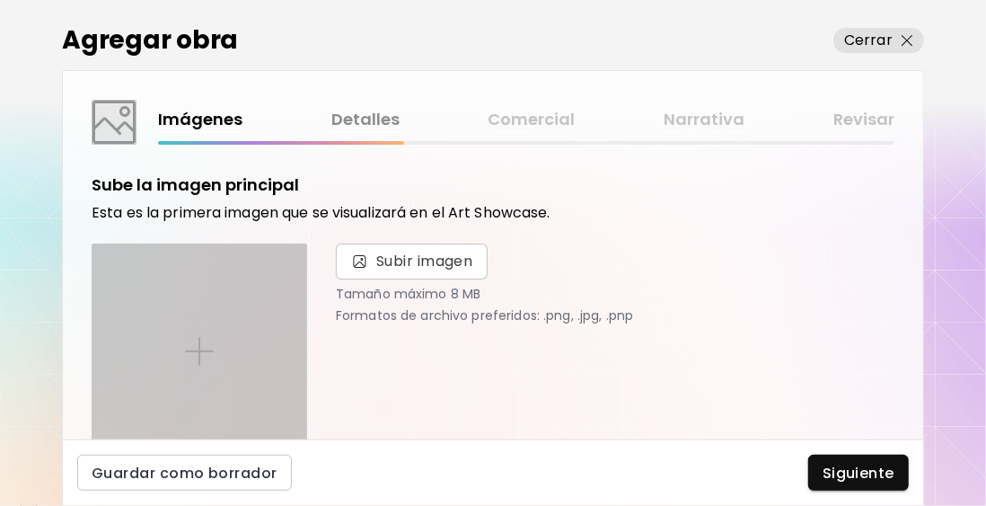
click at [199, 339] on img at bounding box center [199, 351] width 29 height 29
click at [0, 0] on input "file" at bounding box center [0, 0] width 0 height 0
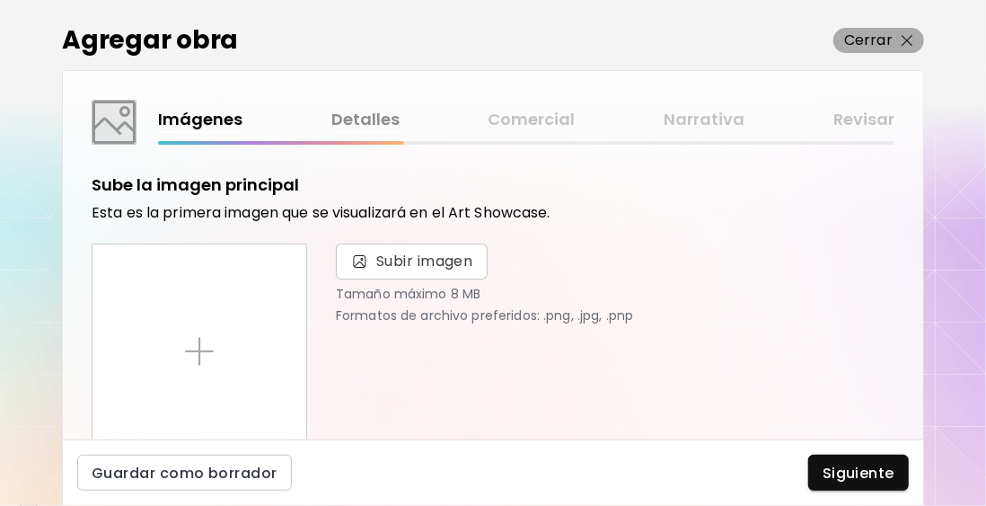
click at [887, 32] on p "Cerrar" at bounding box center [868, 41] width 48 height 22
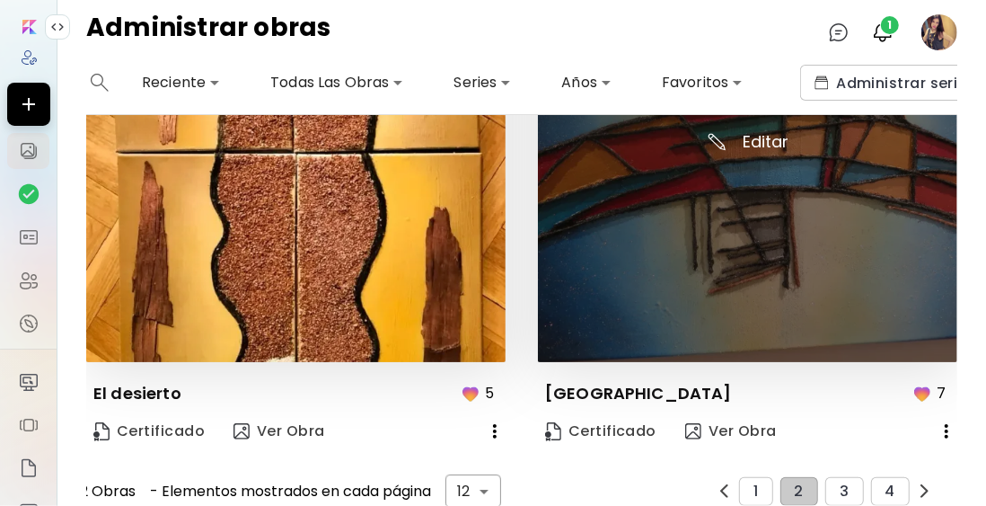
scroll to position [2883, 0]
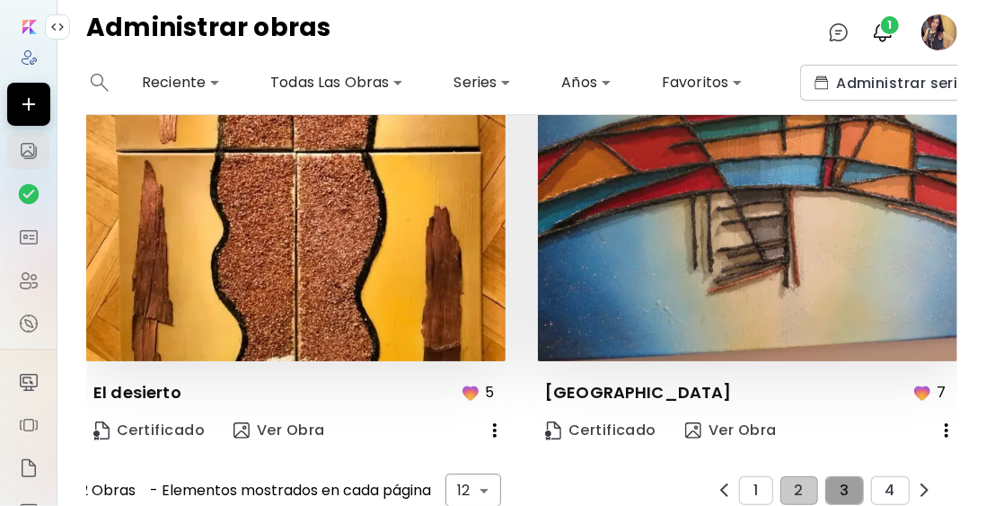
click at [840, 482] on span "3" at bounding box center [844, 490] width 9 height 16
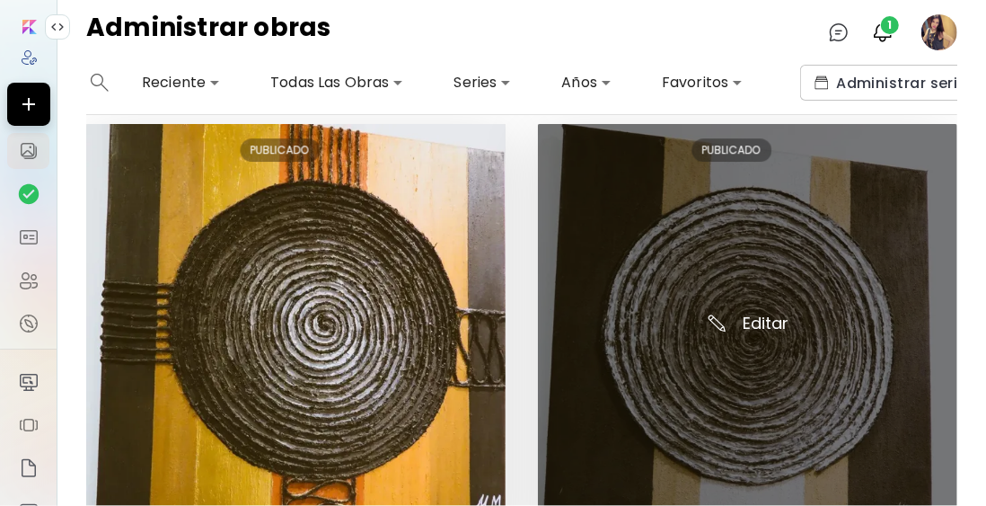
scroll to position [2915, 0]
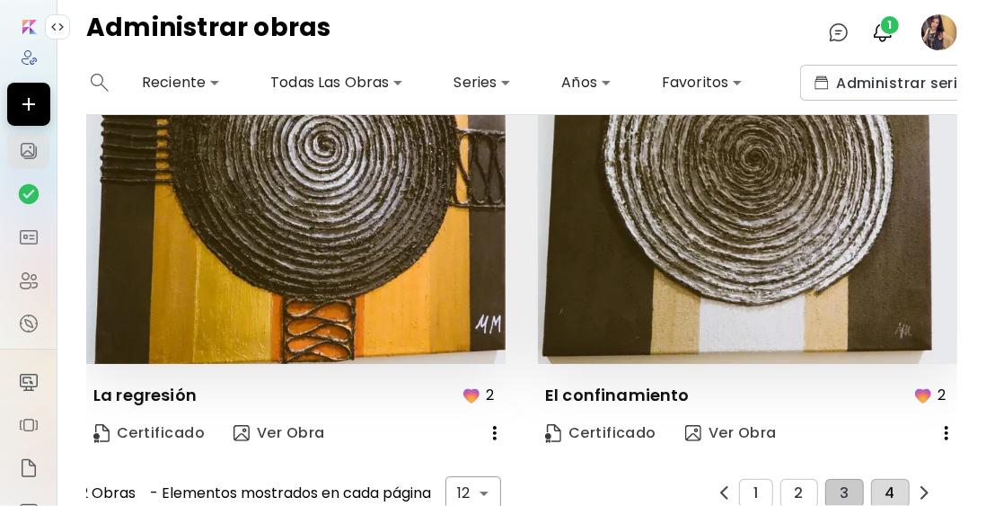
click at [886, 485] on span "4" at bounding box center [891, 493] width 10 height 16
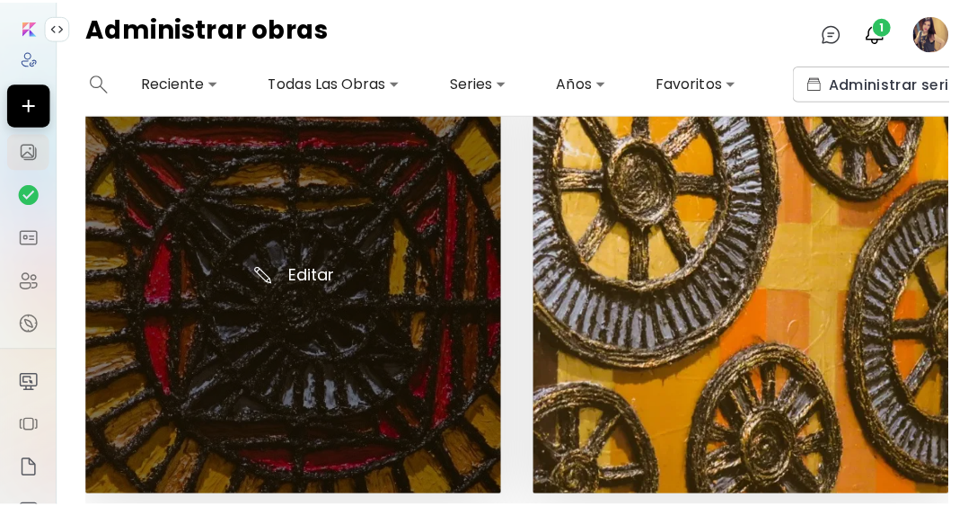
scroll to position [0, 0]
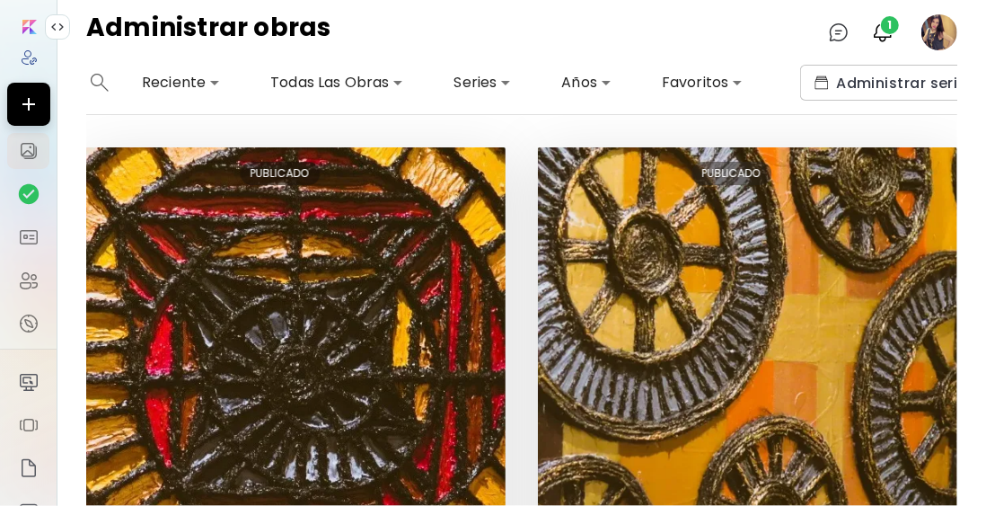
click at [943, 25] on image at bounding box center [939, 32] width 36 height 36
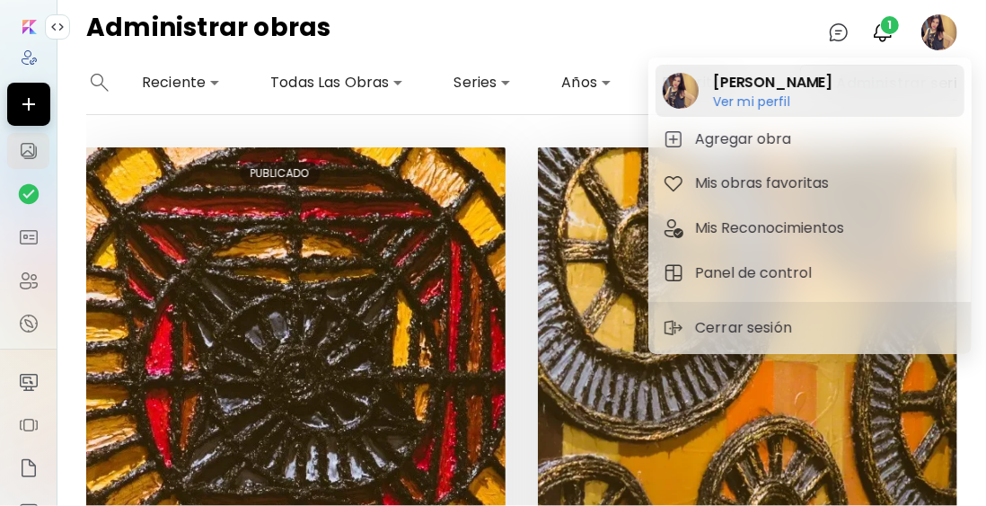
click at [749, 101] on h6 "Ver mi perfil" at bounding box center [772, 101] width 119 height 16
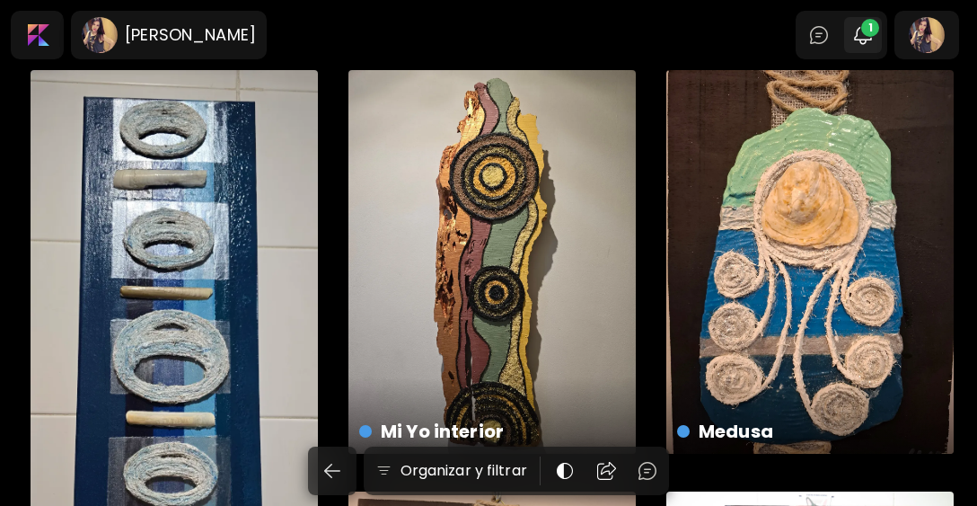
click at [874, 39] on img "button" at bounding box center [863, 35] width 22 height 22
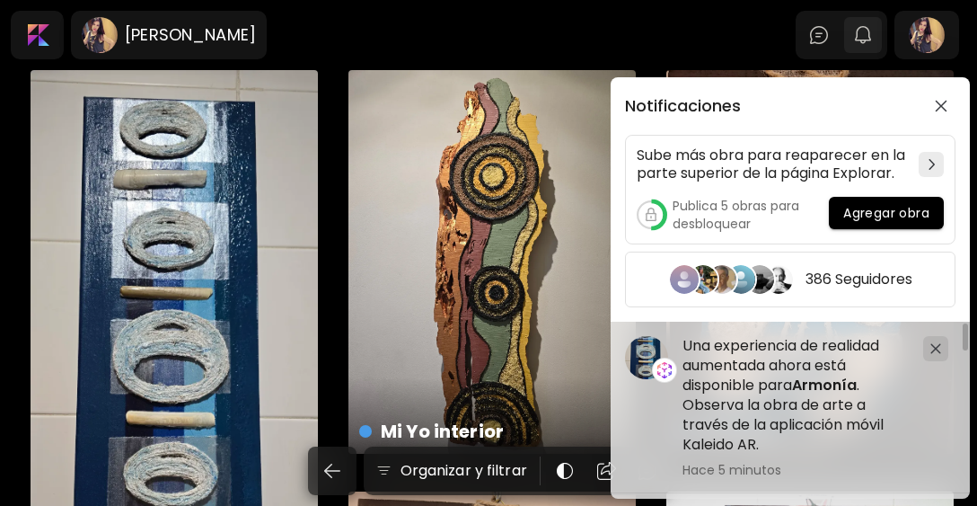
click at [875, 39] on div "Notificaciones Sube más obra para reaparecer en la parte superior de la página …" at bounding box center [488, 253] width 977 height 506
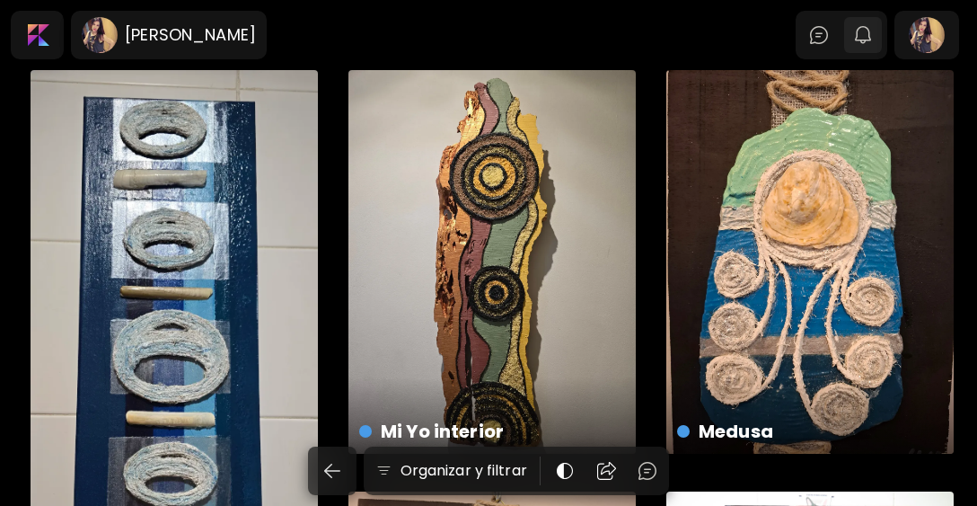
click at [874, 39] on img "button" at bounding box center [863, 35] width 22 height 22
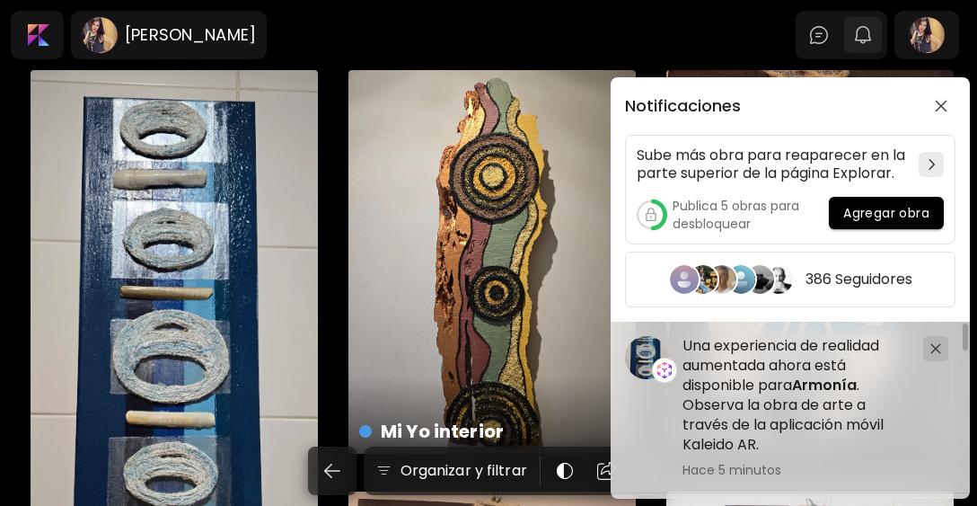
click at [875, 39] on div "Notificaciones Sube más obra para reaparecer en la parte superior de la página …" at bounding box center [488, 253] width 977 height 506
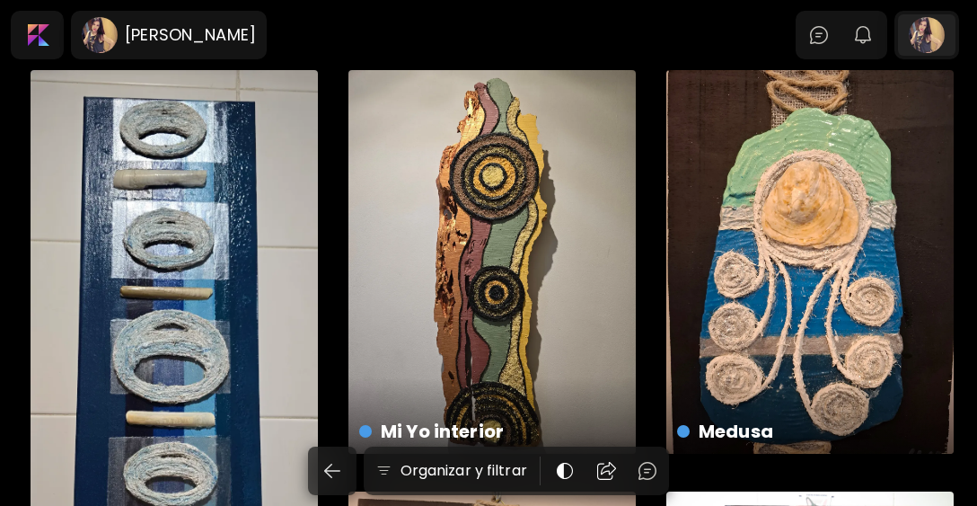
click at [931, 40] on div at bounding box center [926, 34] width 57 height 41
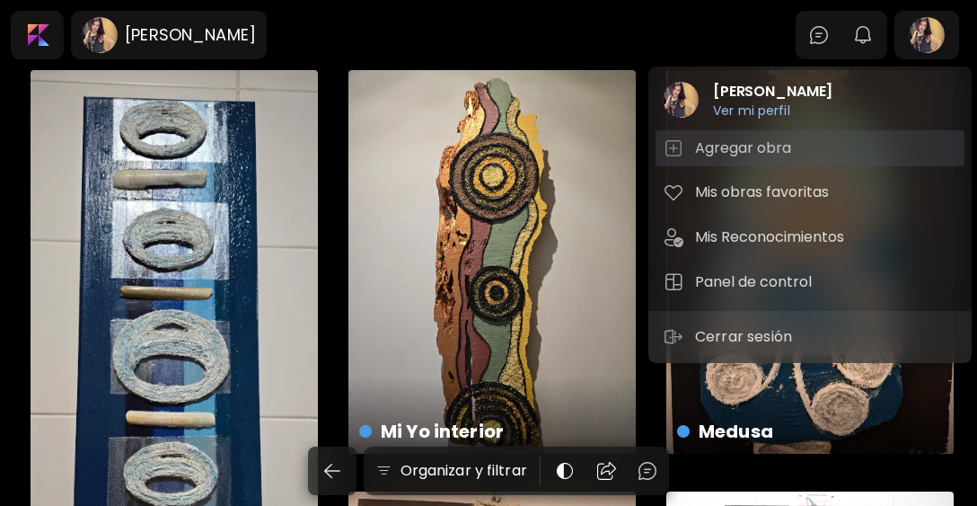
click at [762, 149] on h5 "Agregar obra" at bounding box center [745, 148] width 101 height 22
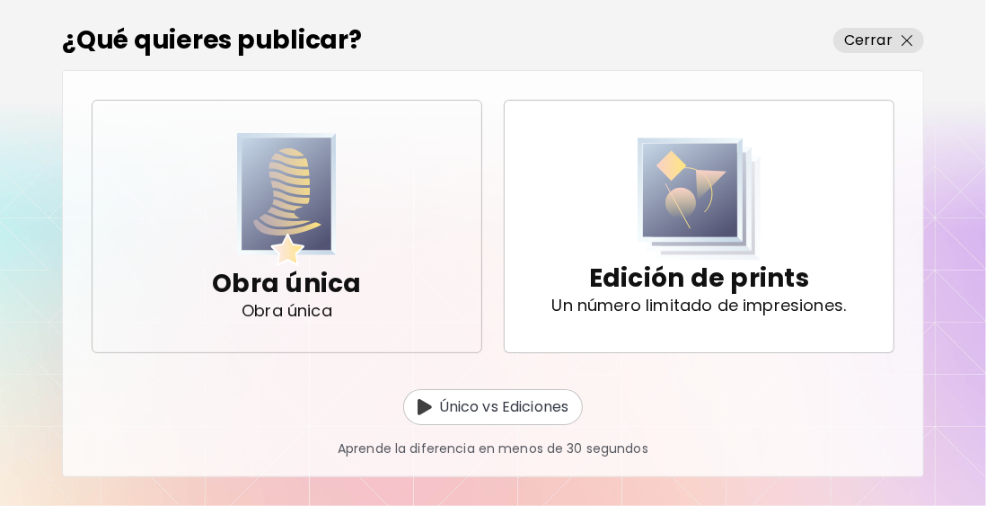
click at [278, 203] on img "button" at bounding box center [287, 200] width 101 height 134
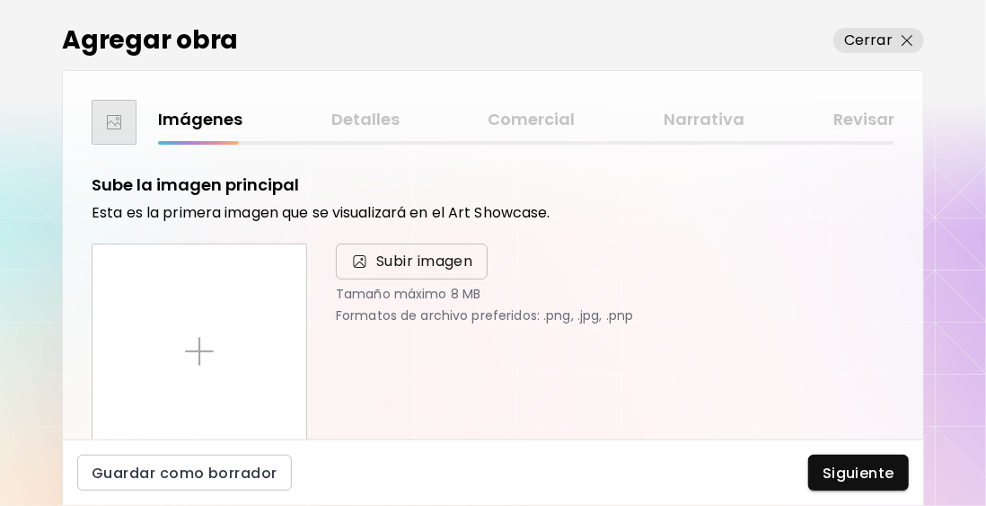
click at [392, 264] on span "Subir imagen" at bounding box center [424, 262] width 97 height 22
click at [0, 0] on input "Subir imagen" at bounding box center [0, 0] width 0 height 0
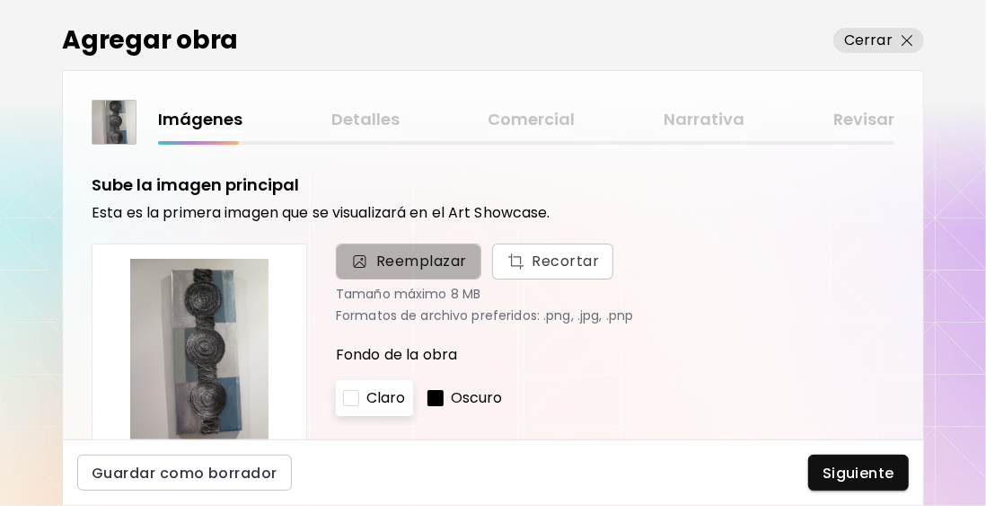
click at [410, 272] on span "Reemplazar" at bounding box center [408, 261] width 145 height 36
click at [0, 0] on input "Reemplazar Recortar" at bounding box center [0, 0] width 0 height 0
click at [410, 259] on span "Reemplazar" at bounding box center [421, 262] width 91 height 22
click at [0, 0] on input "Reemplazar Recortar" at bounding box center [0, 0] width 0 height 0
click at [398, 255] on span "Reemplazar" at bounding box center [421, 262] width 91 height 22
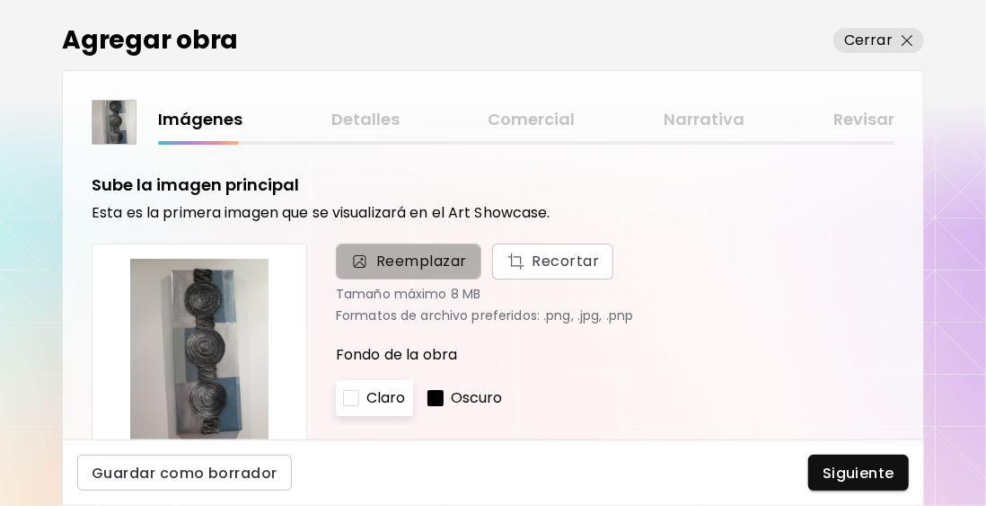
click at [0, 0] on input "Reemplazar Recortar" at bounding box center [0, 0] width 0 height 0
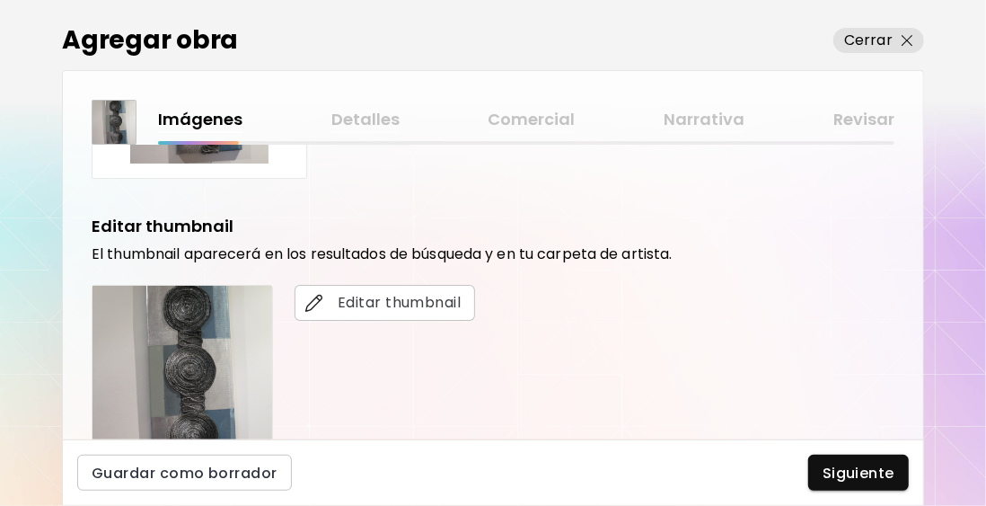
scroll to position [359, 0]
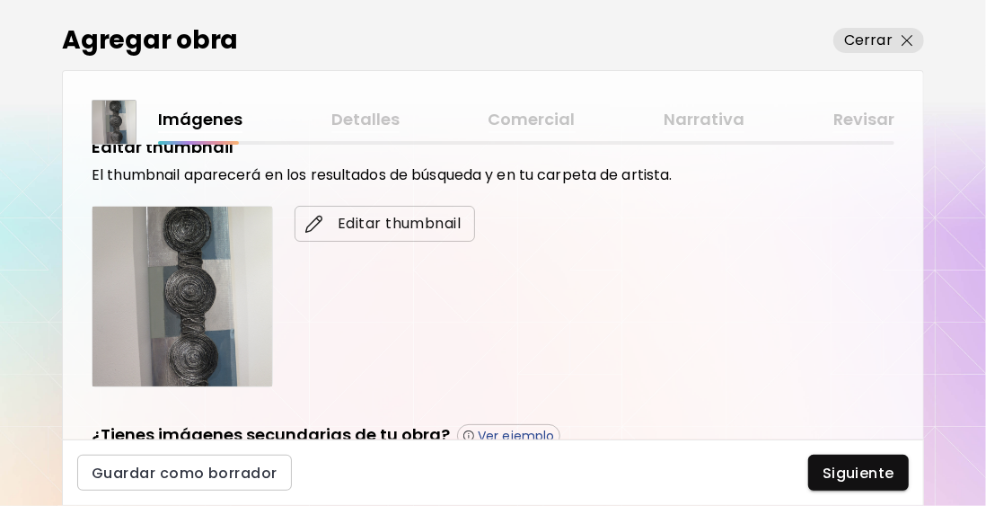
click at [339, 220] on span "Editar thumbnail" at bounding box center [385, 224] width 152 height 22
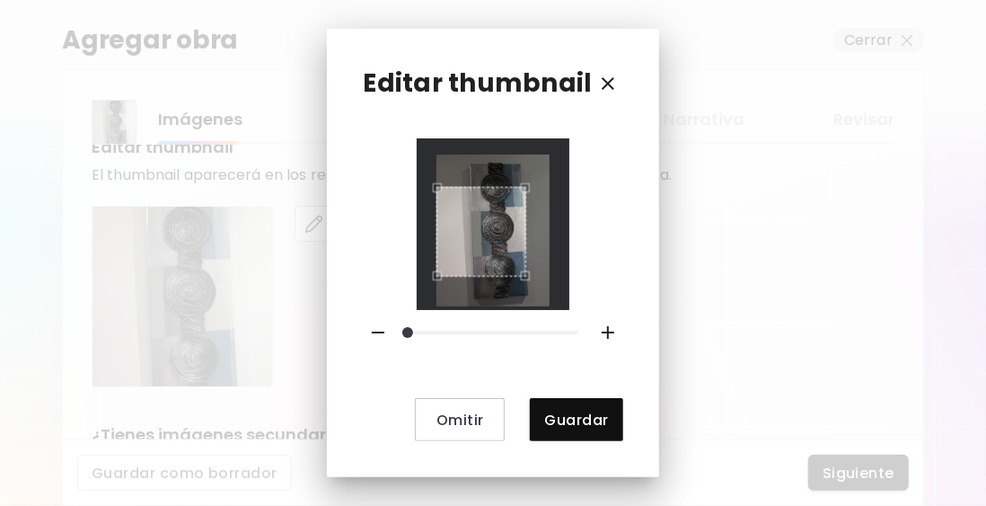
click at [525, 213] on div "Use the arrow keys to move the crop selection area" at bounding box center [481, 232] width 90 height 90
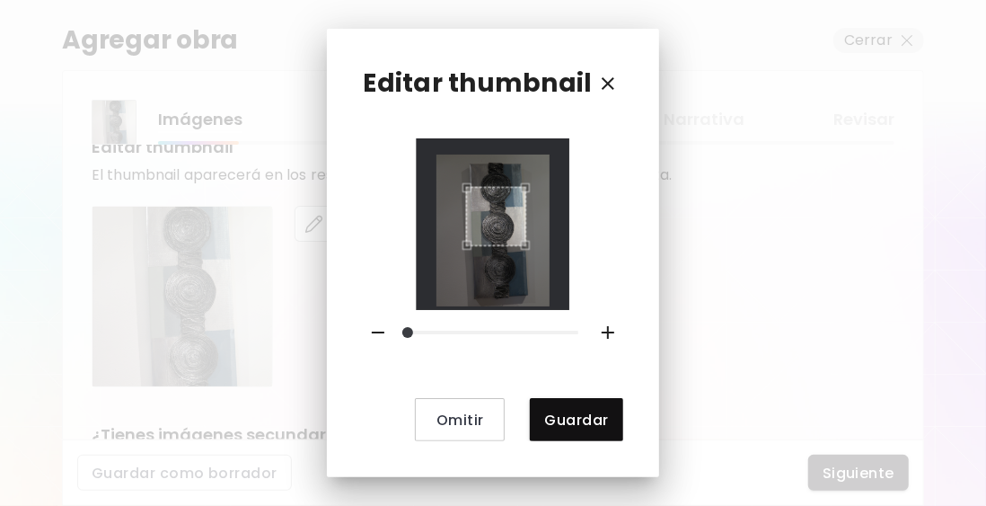
click at [465, 282] on div at bounding box center [493, 223] width 114 height 139
click at [507, 242] on div "Use the arrow keys to move the crop selection area" at bounding box center [499, 232] width 60 height 60
click at [505, 242] on div "Use the arrow keys to move the crop selection area" at bounding box center [496, 231] width 60 height 60
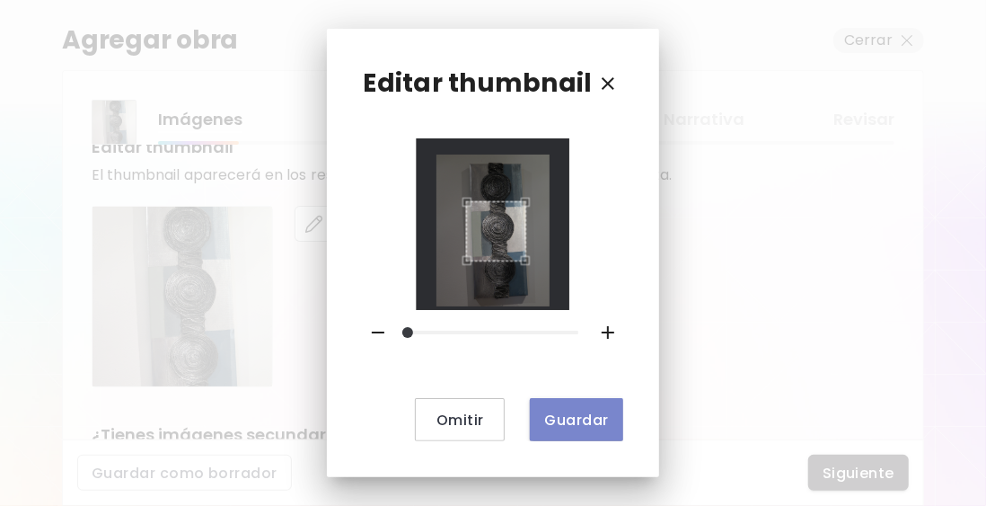
click at [575, 416] on span "Guardar" at bounding box center [576, 419] width 64 height 19
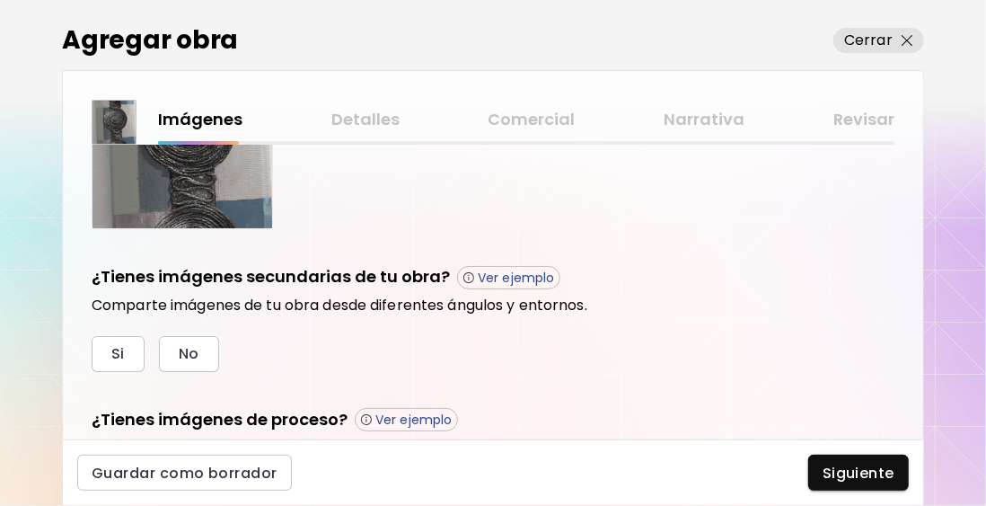
scroll to position [539, 0]
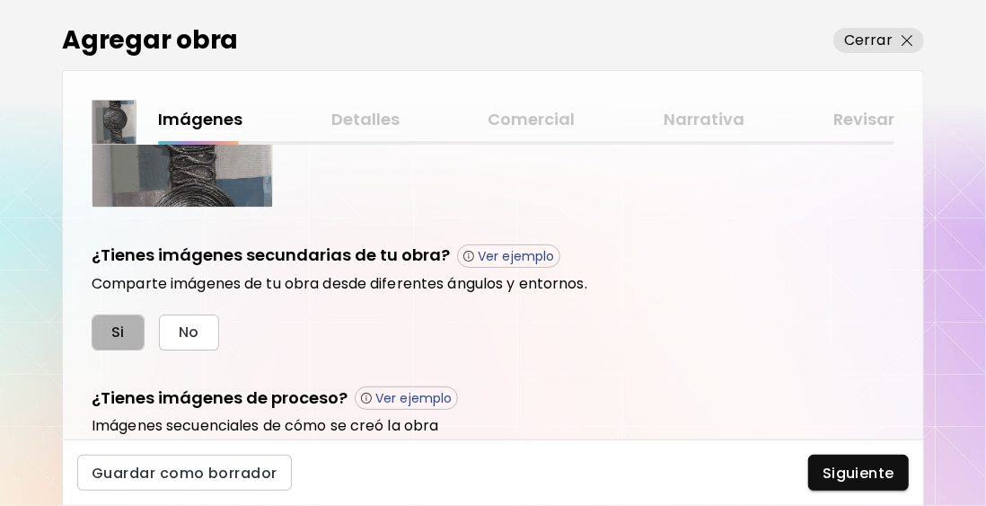
click at [126, 324] on button "Si" at bounding box center [118, 332] width 53 height 36
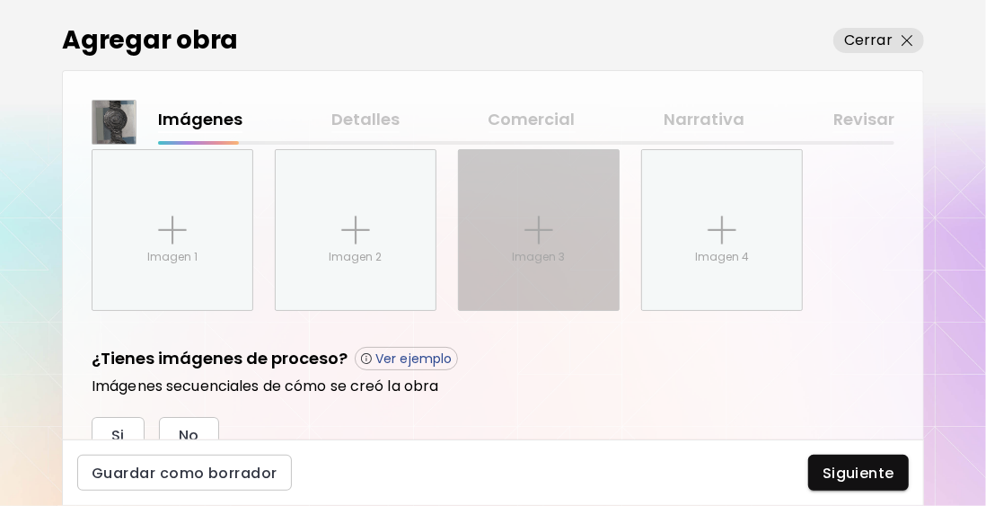
scroll to position [757, 0]
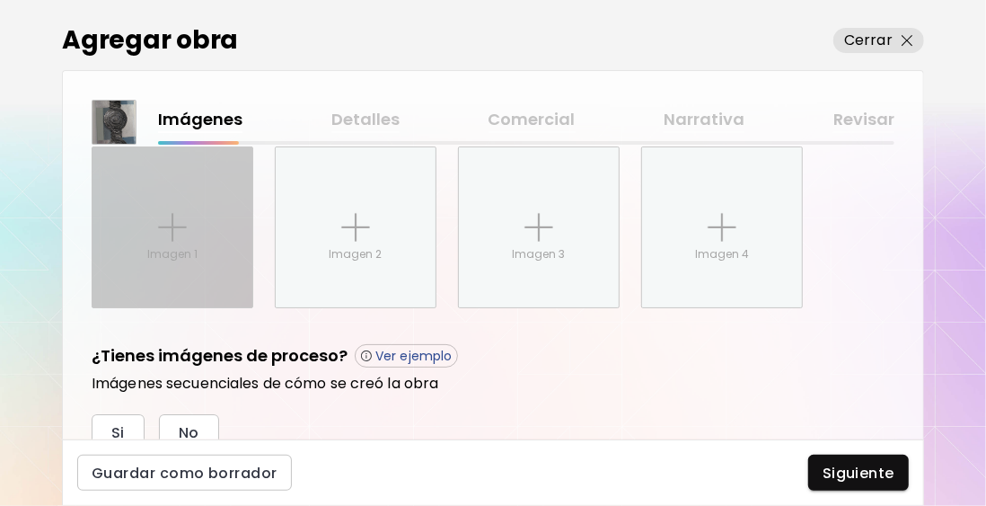
click at [137, 241] on div "Imagen 1" at bounding box center [173, 227] width 160 height 160
click at [0, 0] on input "Imagen 1" at bounding box center [0, 0] width 0 height 0
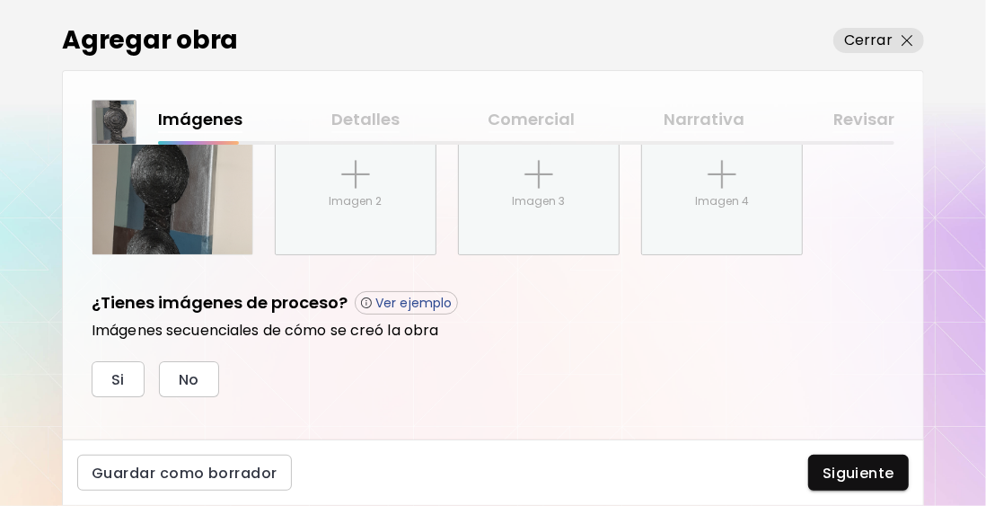
scroll to position [828, 0]
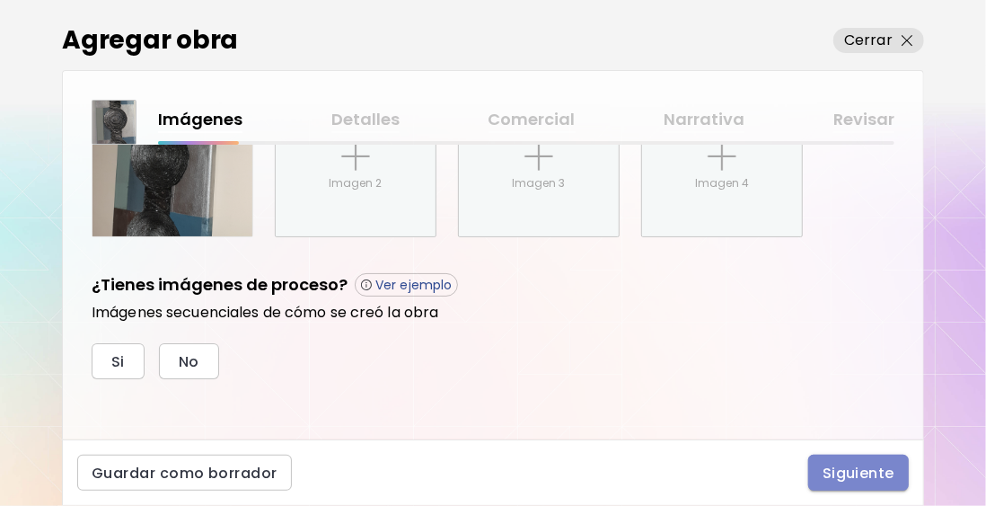
click at [878, 469] on span "Siguiente" at bounding box center [859, 472] width 72 height 19
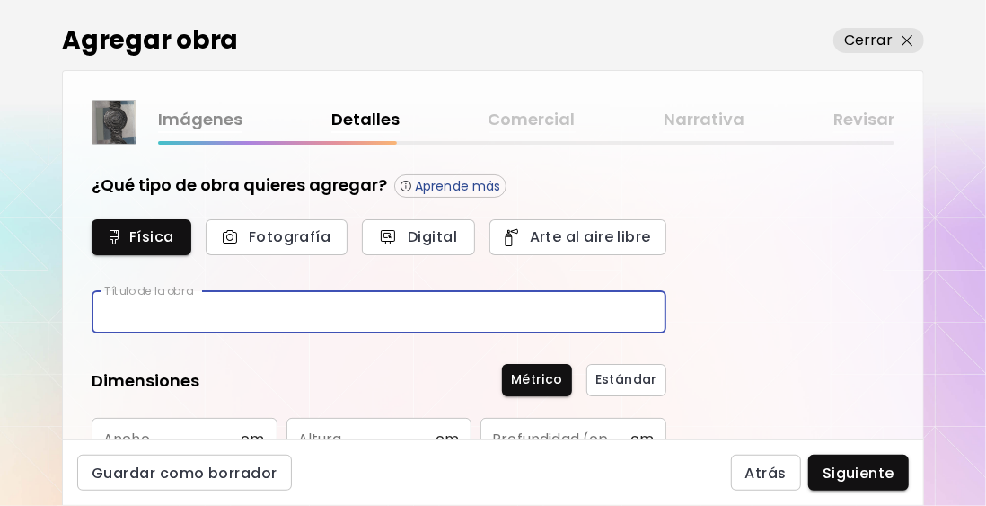
click at [198, 300] on input "text" at bounding box center [379, 312] width 575 height 42
paste input "*********"
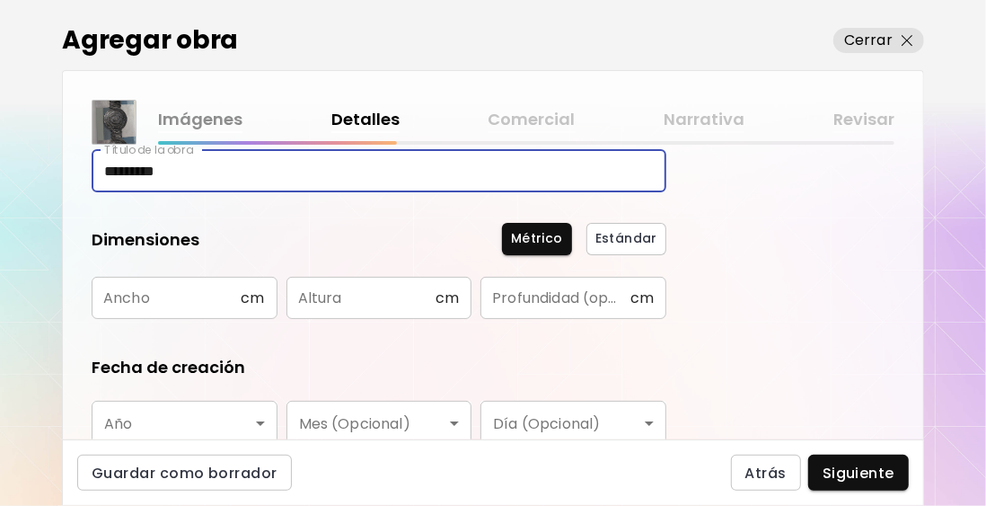
scroll to position [180, 0]
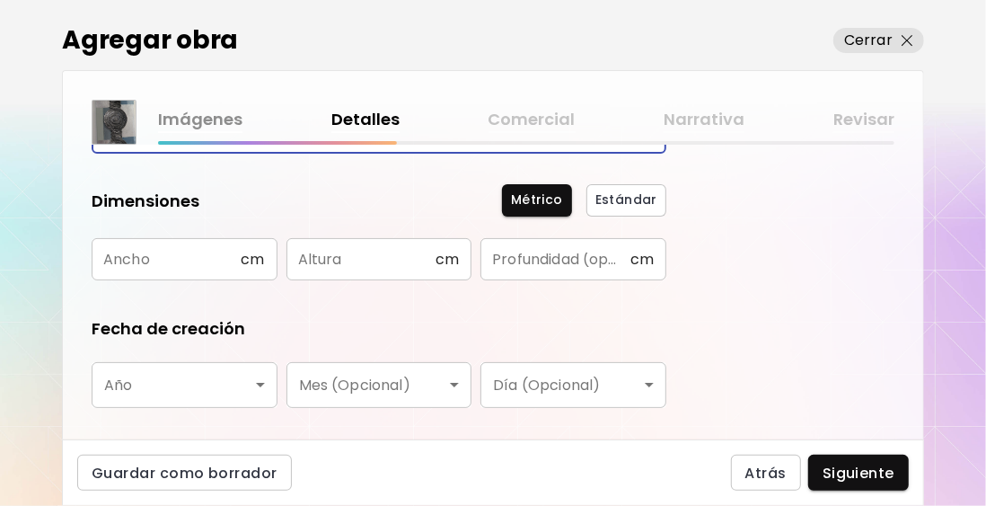
type input "*********"
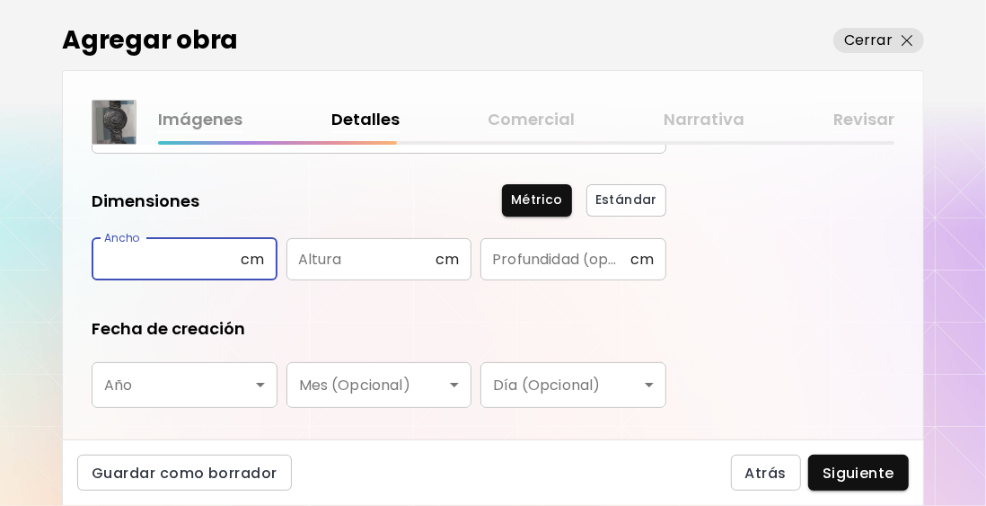
click at [172, 264] on input "text" at bounding box center [166, 259] width 149 height 42
type input "**"
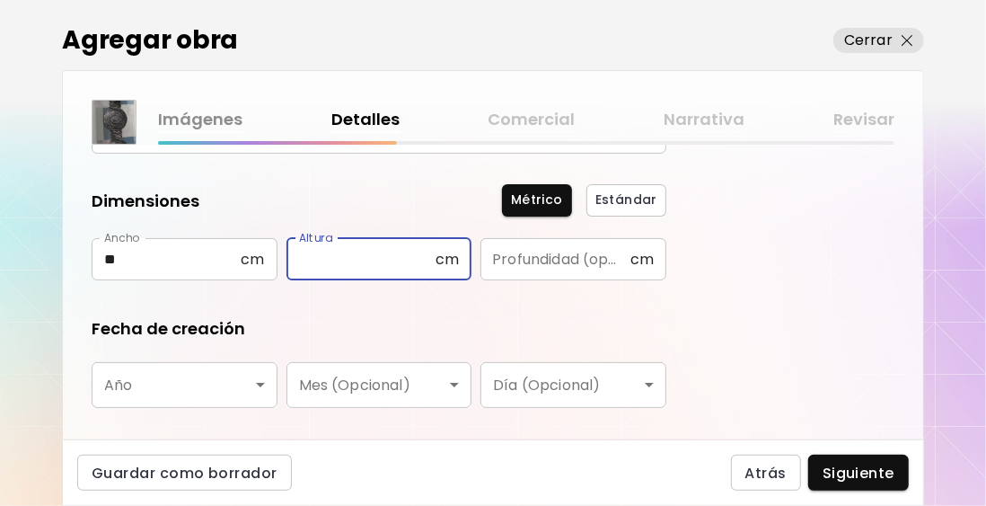
click at [337, 250] on input "text" at bounding box center [360, 259] width 149 height 42
type input "**"
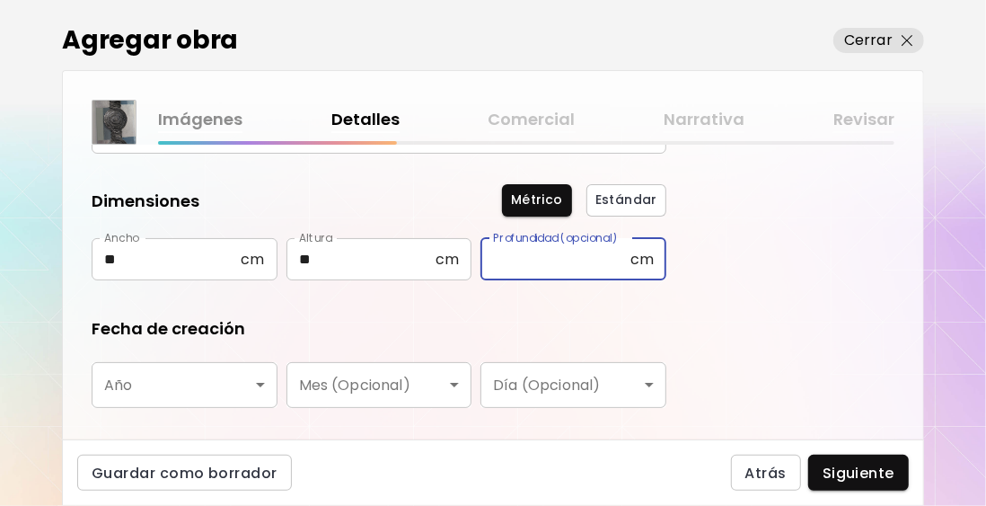
click at [499, 246] on input "text" at bounding box center [554, 259] width 149 height 42
type input "*"
click at [190, 383] on body "0 0 Agregar obra Cerrar Imágenes Detalles Comercial Narrativa Revisar ¿Qué tipo…" at bounding box center [493, 253] width 986 height 506
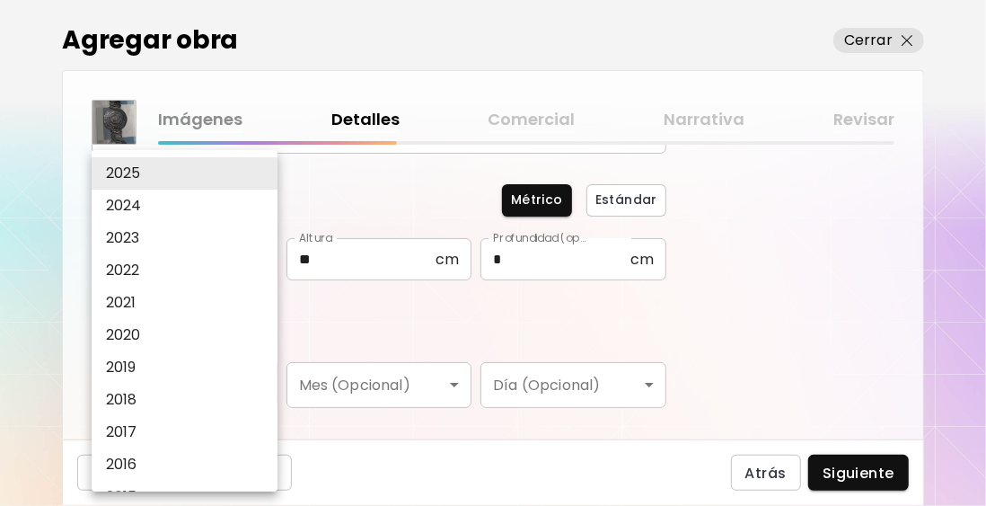
click at [196, 264] on li "2022" at bounding box center [189, 270] width 195 height 32
type input "****"
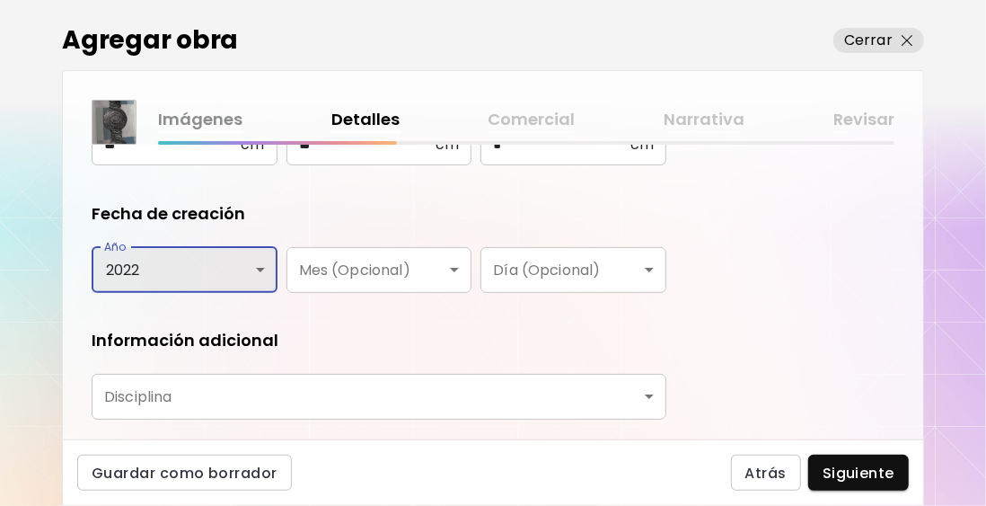
scroll to position [359, 0]
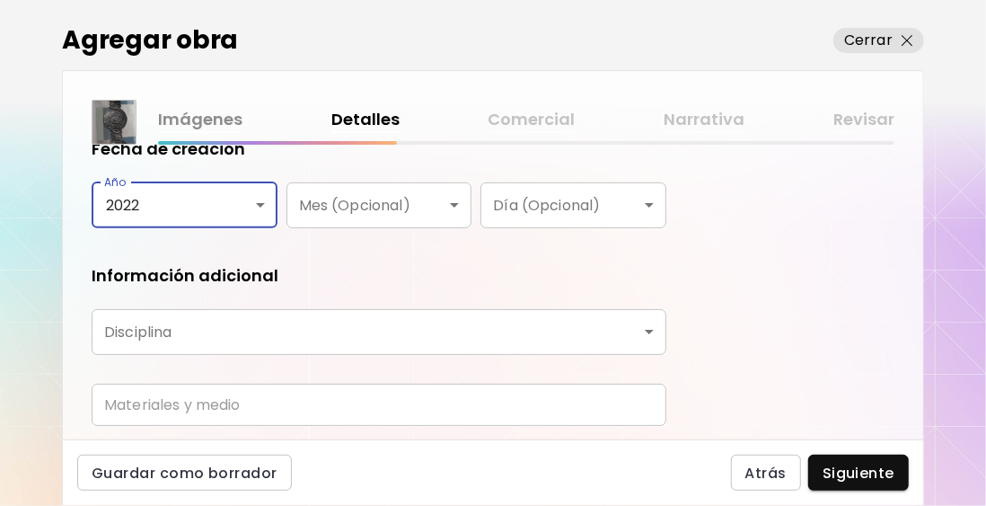
click at [438, 348] on body "0 0 Agregar obra Cerrar Imágenes Detalles Comercial Narrativa Revisar ¿Qué tipo…" at bounding box center [493, 253] width 986 height 506
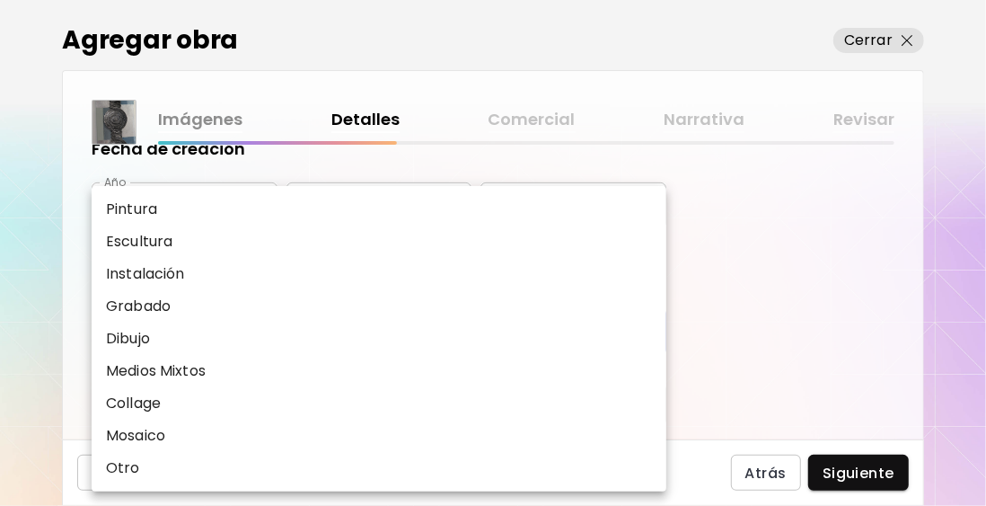
click at [346, 380] on li "Medios Mixtos" at bounding box center [379, 371] width 575 height 32
type input "**********"
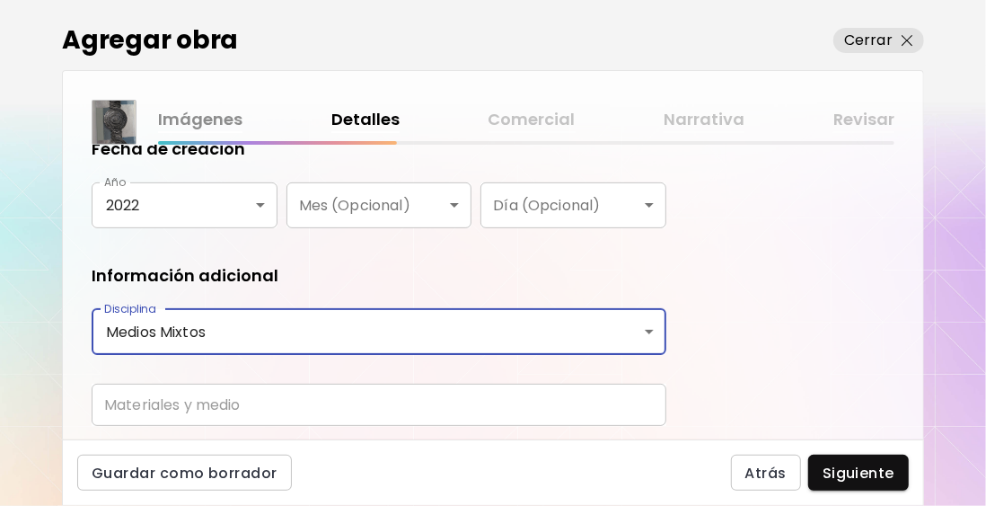
click at [327, 409] on input "text" at bounding box center [379, 404] width 575 height 42
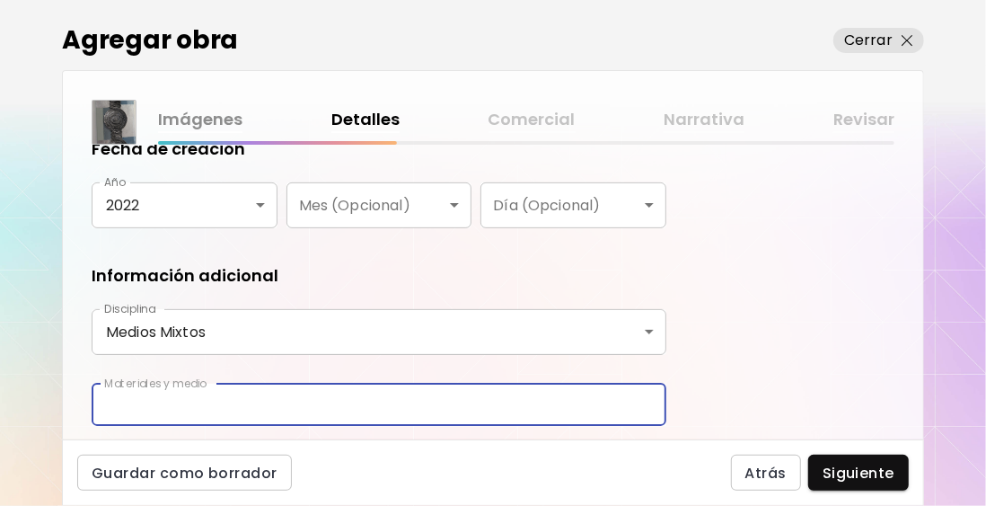
type input "**********"
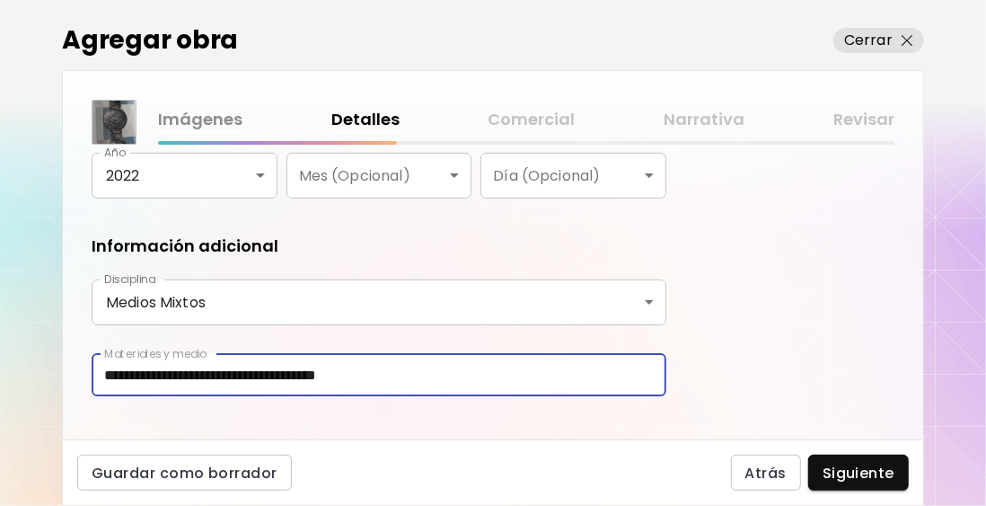
scroll to position [414, 0]
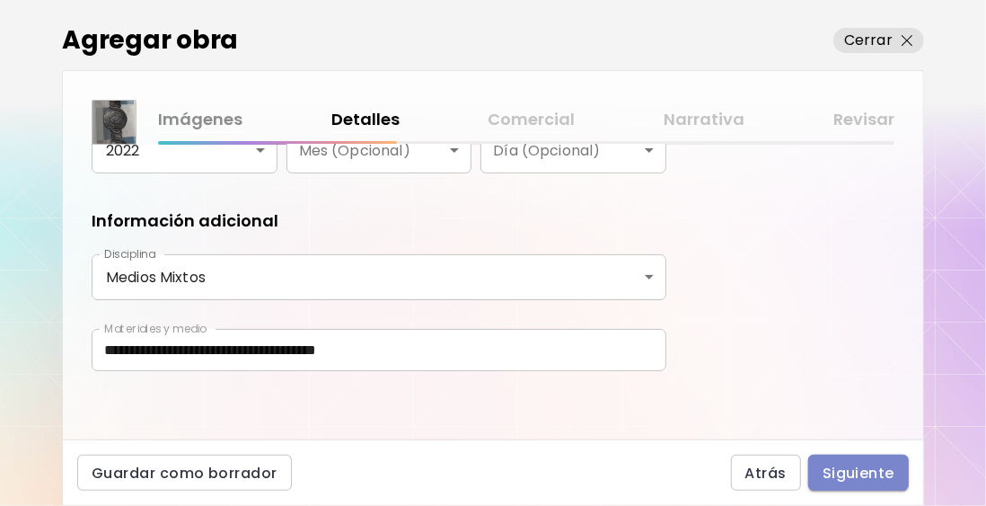
click at [861, 465] on span "Siguiente" at bounding box center [859, 472] width 72 height 19
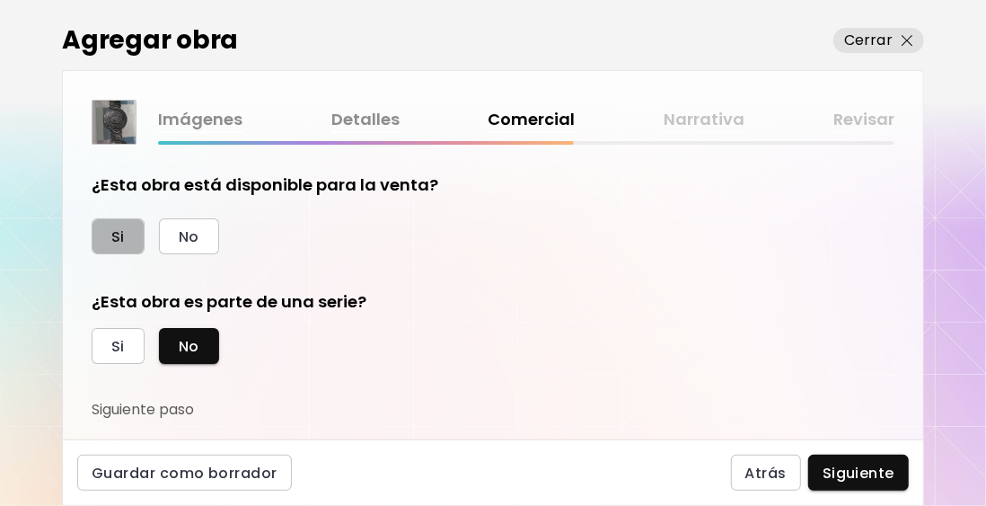
click at [128, 232] on button "Si" at bounding box center [118, 236] width 53 height 36
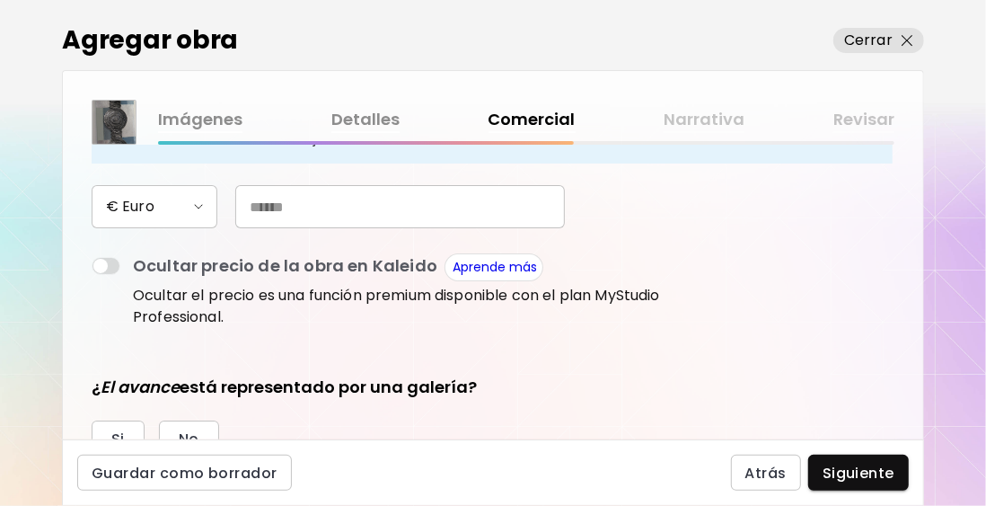
scroll to position [269, 0]
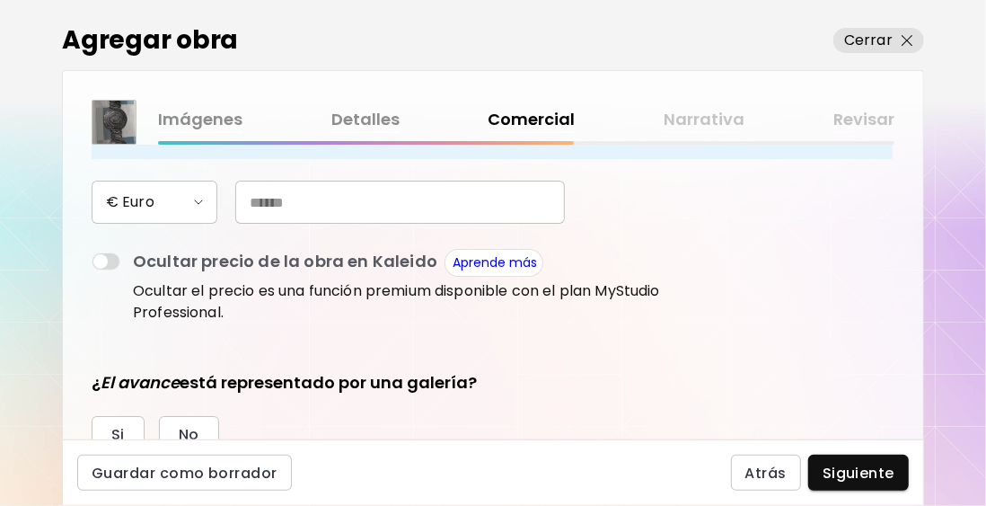
click at [285, 211] on input "text" at bounding box center [400, 202] width 330 height 43
click at [281, 199] on input "text" at bounding box center [400, 202] width 330 height 43
type input "***"
click at [656, 249] on div "Ocultar precio de la obra en Kaleido Aprende más" at bounding box center [399, 263] width 533 height 28
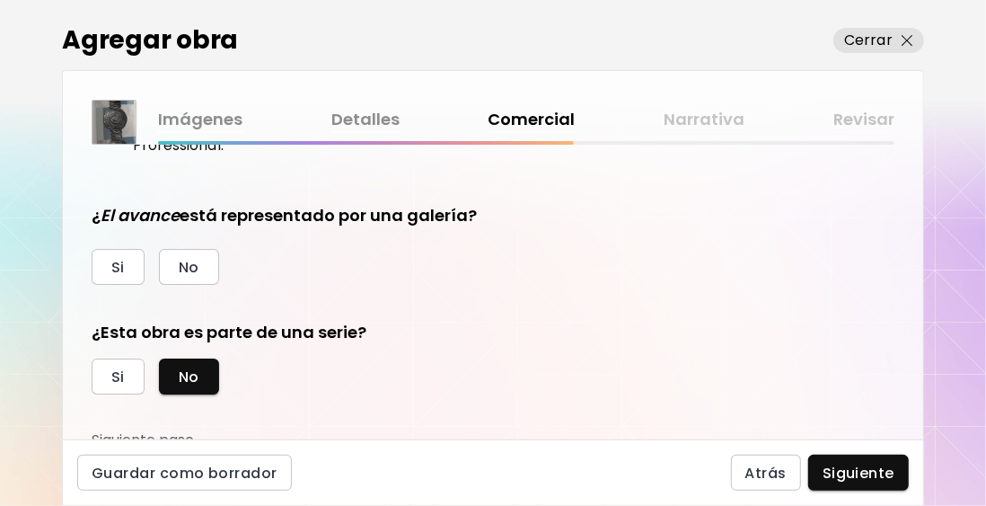
scroll to position [445, 0]
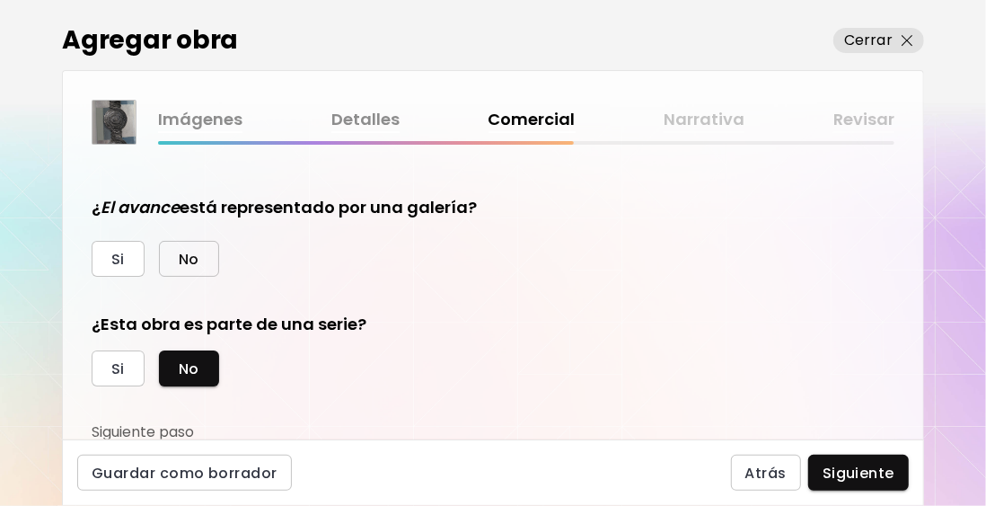
click at [195, 261] on span "No" at bounding box center [189, 259] width 21 height 19
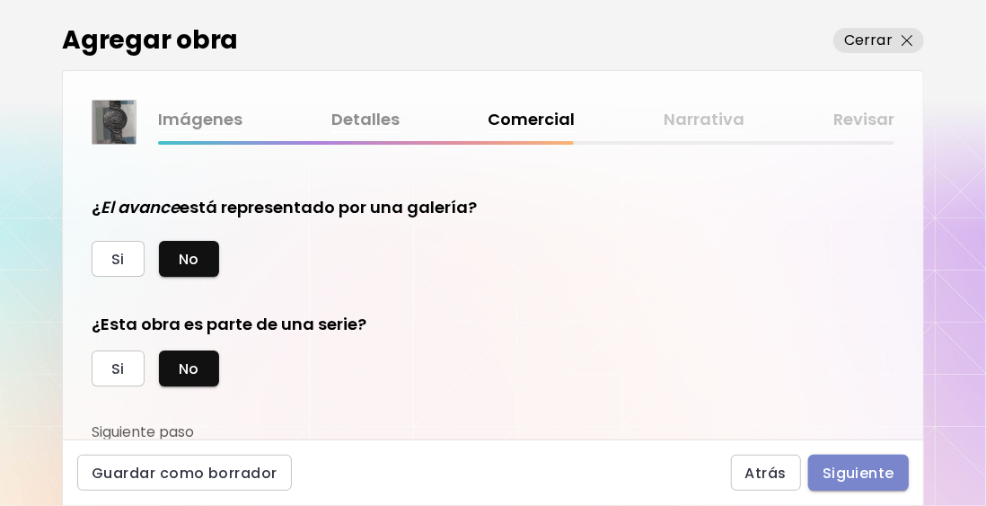
click at [858, 472] on span "Siguiente" at bounding box center [859, 472] width 72 height 19
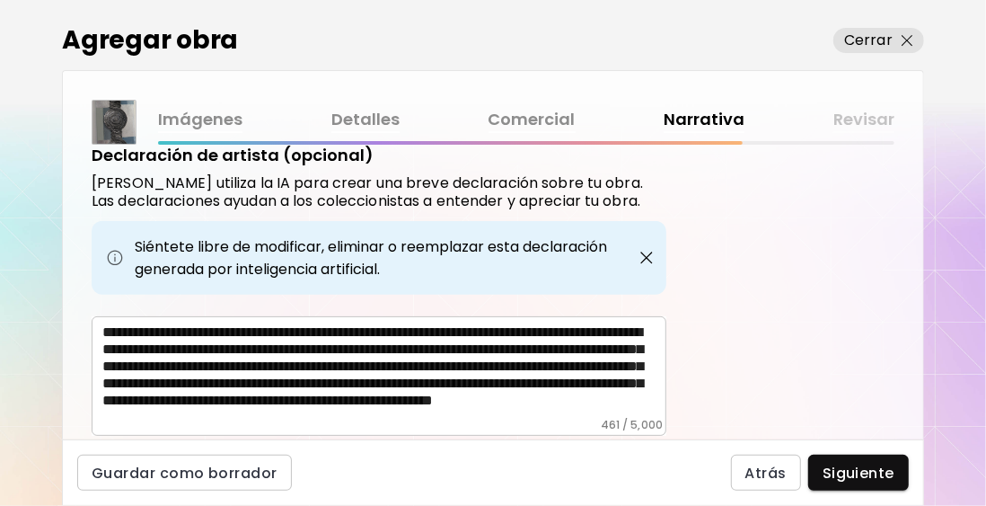
scroll to position [692, 0]
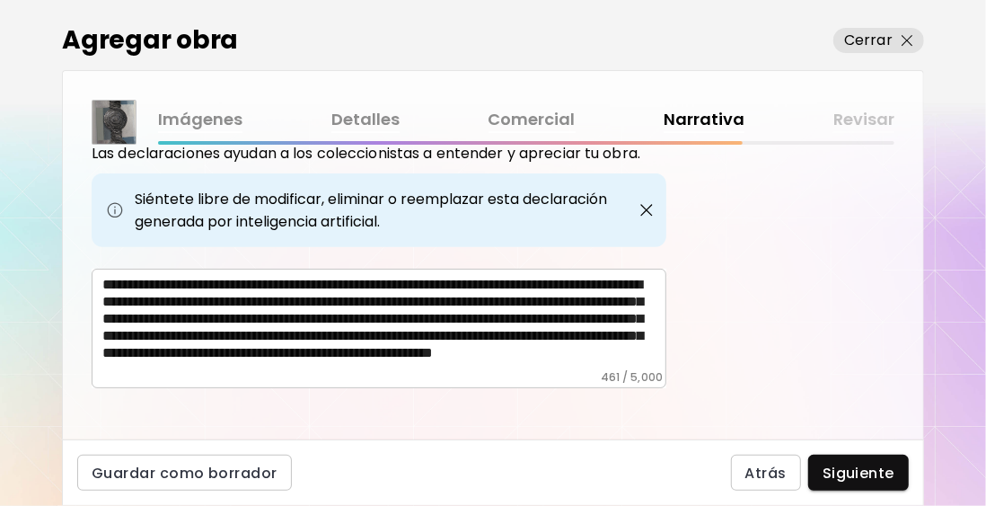
click at [450, 339] on textarea "**********" at bounding box center [384, 323] width 564 height 94
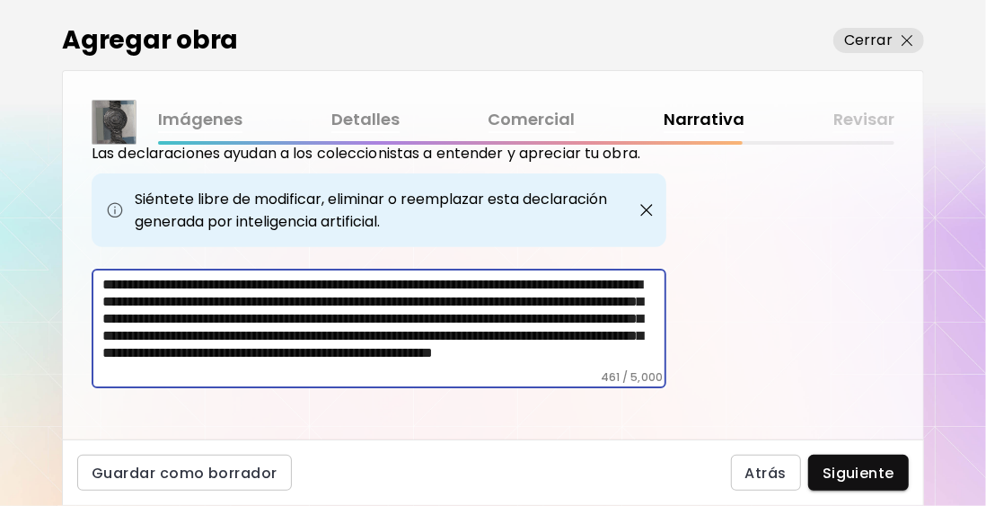
scroll to position [0, 0]
drag, startPoint x: 406, startPoint y: 351, endPoint x: 61, endPoint y: 234, distance: 364.1
click at [61, 234] on div "Agregar obra Cerrar Imágenes Detalles Comercial Narrativa Revisar Etiquetas de …" at bounding box center [493, 253] width 986 height 506
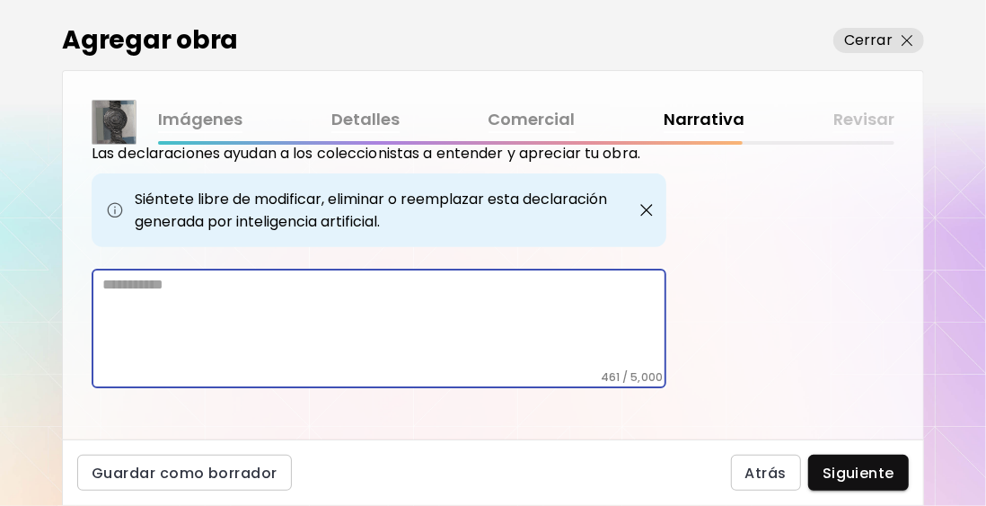
scroll to position [616, 0]
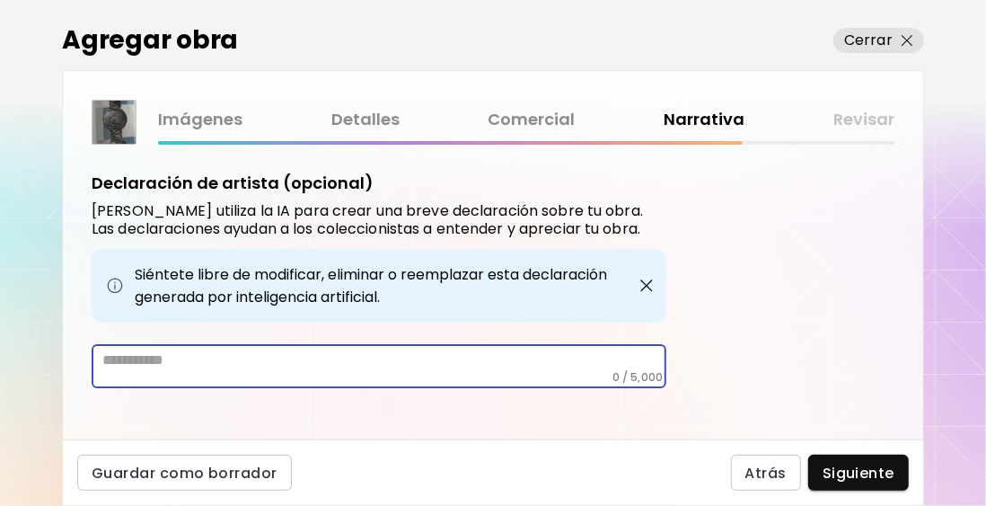
click at [267, 351] on textarea at bounding box center [384, 360] width 564 height 19
click at [551, 351] on textarea "**********" at bounding box center [384, 360] width 564 height 19
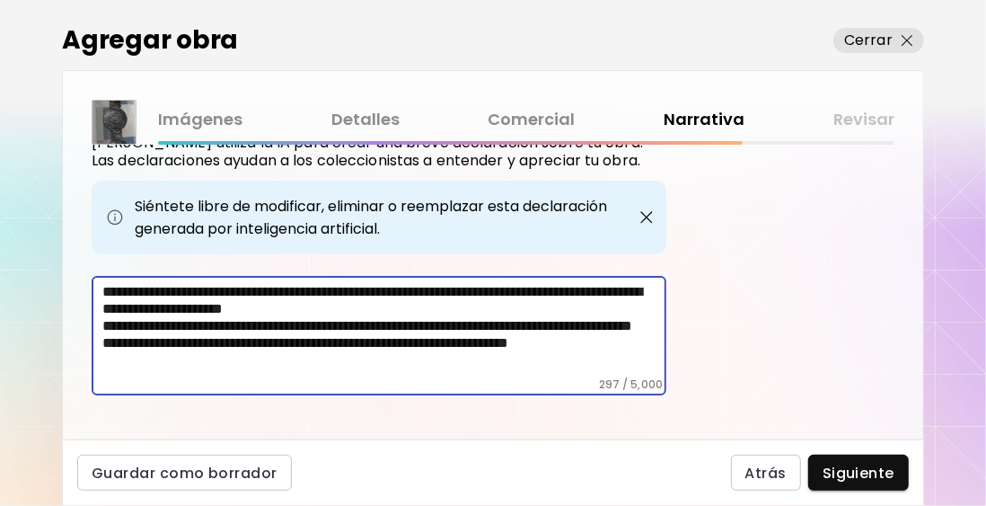
scroll to position [692, 0]
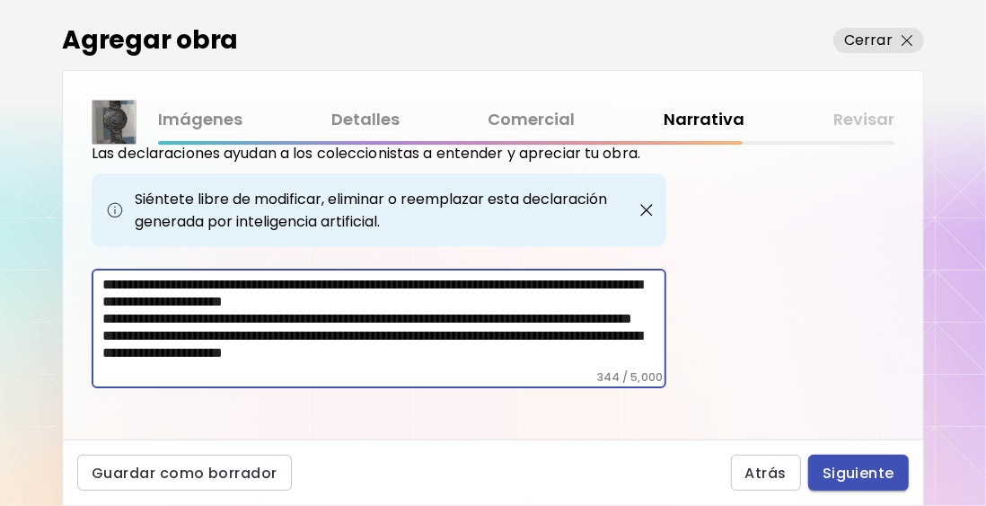
type textarea "**********"
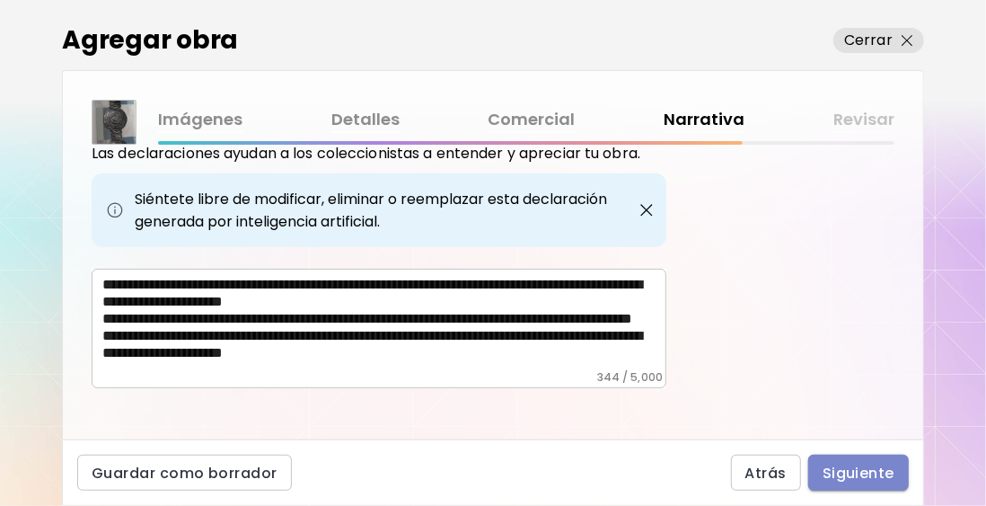
click at [857, 477] on span "Siguiente" at bounding box center [859, 472] width 72 height 19
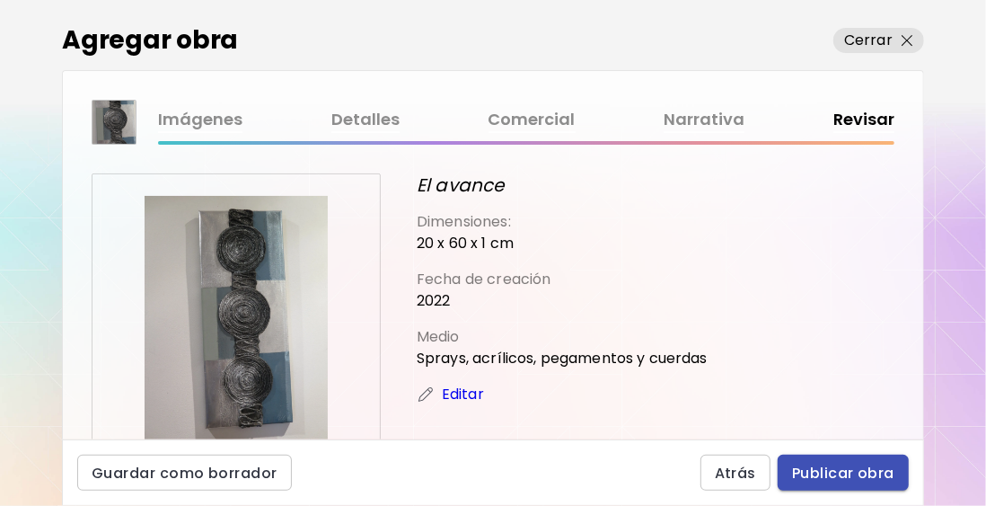
click at [810, 472] on span "Publicar obra" at bounding box center [843, 472] width 102 height 19
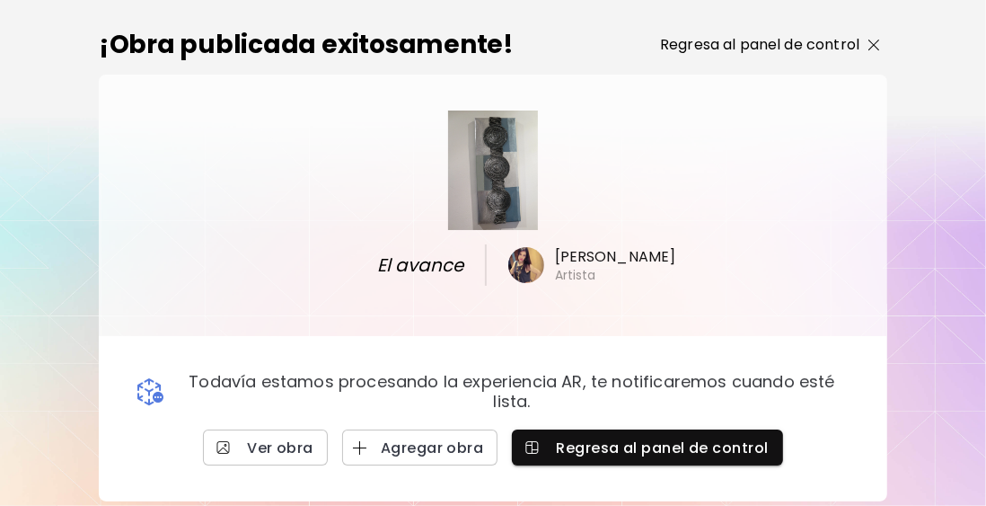
click at [762, 39] on p "Regresa al panel de control" at bounding box center [759, 45] width 199 height 22
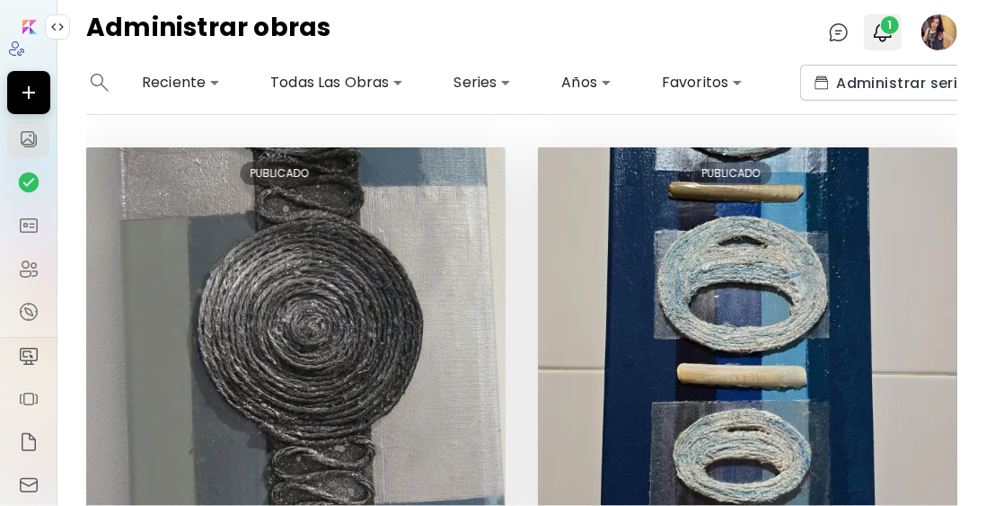
click at [894, 29] on span "1" at bounding box center [890, 25] width 18 height 18
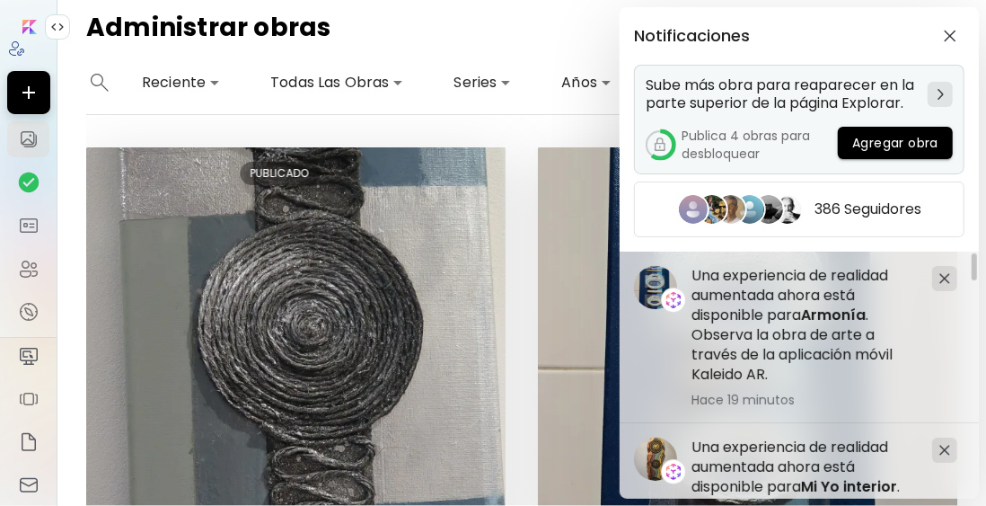
click at [895, 137] on span "Agregar obra" at bounding box center [895, 143] width 86 height 19
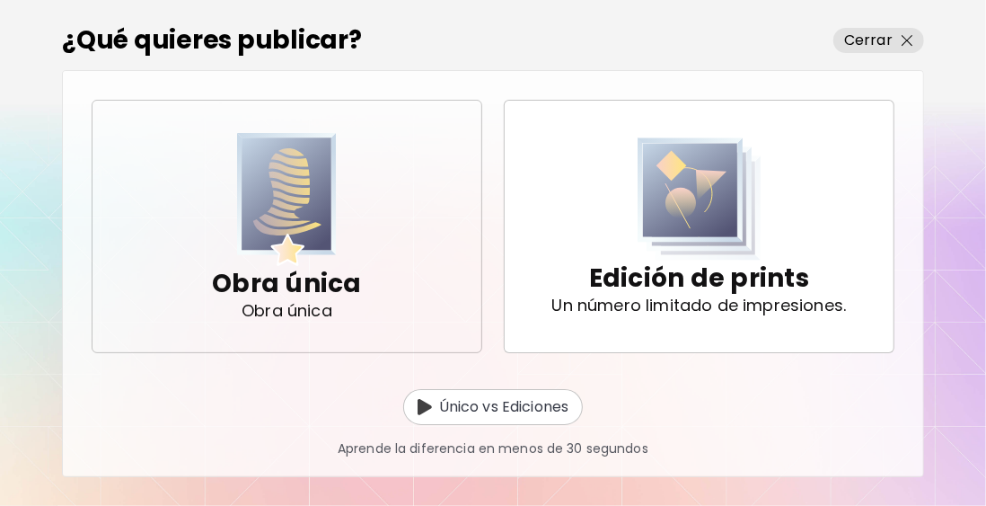
click at [296, 189] on img "button" at bounding box center [287, 200] width 101 height 134
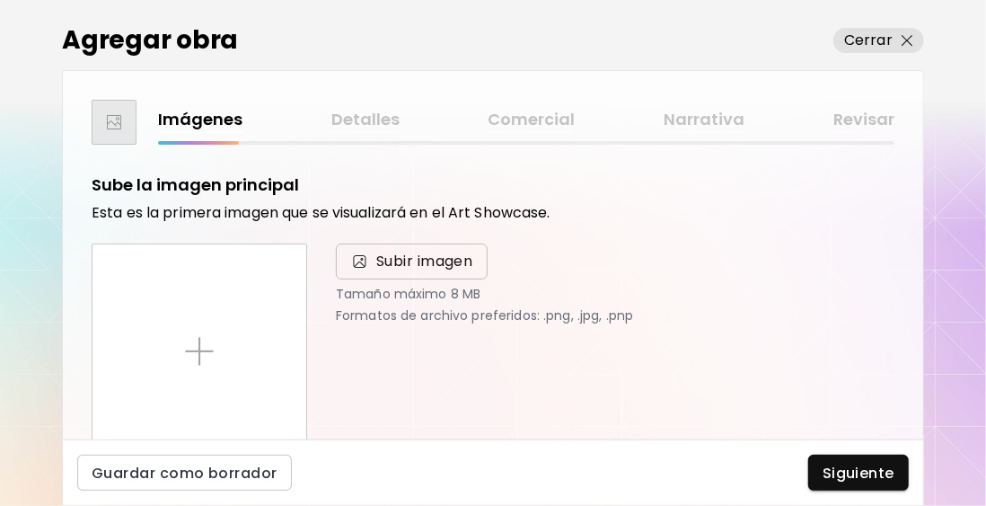
click at [396, 260] on span "Subir imagen" at bounding box center [424, 262] width 97 height 22
click at [0, 0] on input "Subir imagen" at bounding box center [0, 0] width 0 height 0
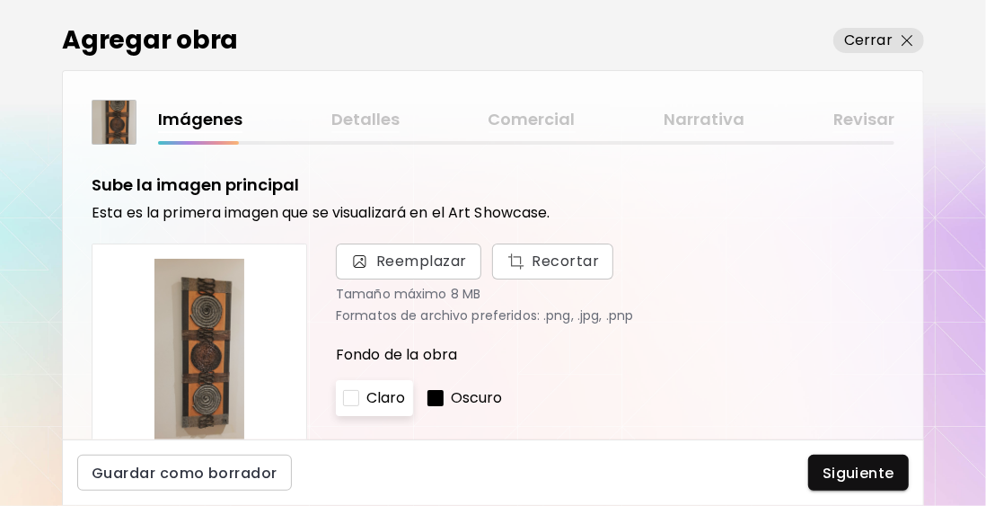
click at [364, 399] on div "Claro" at bounding box center [374, 398] width 77 height 36
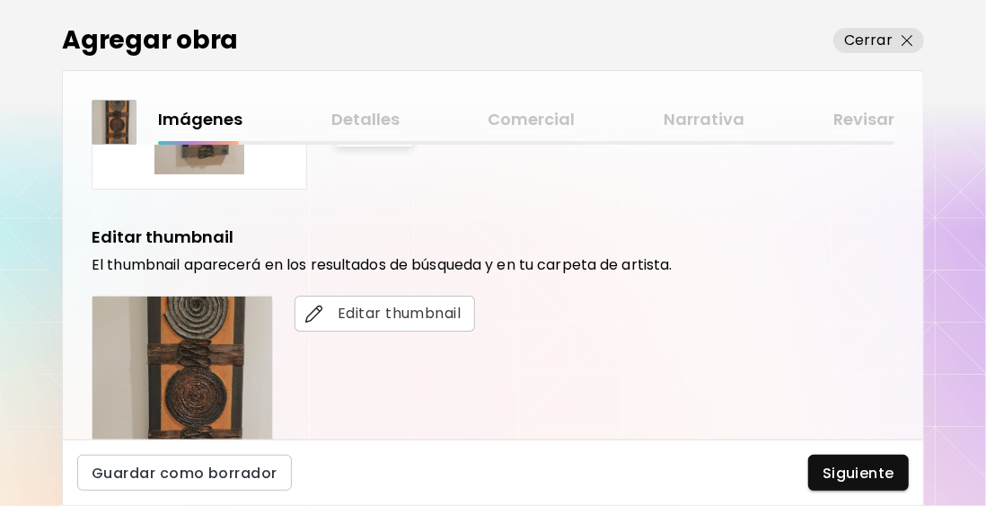
scroll to position [449, 0]
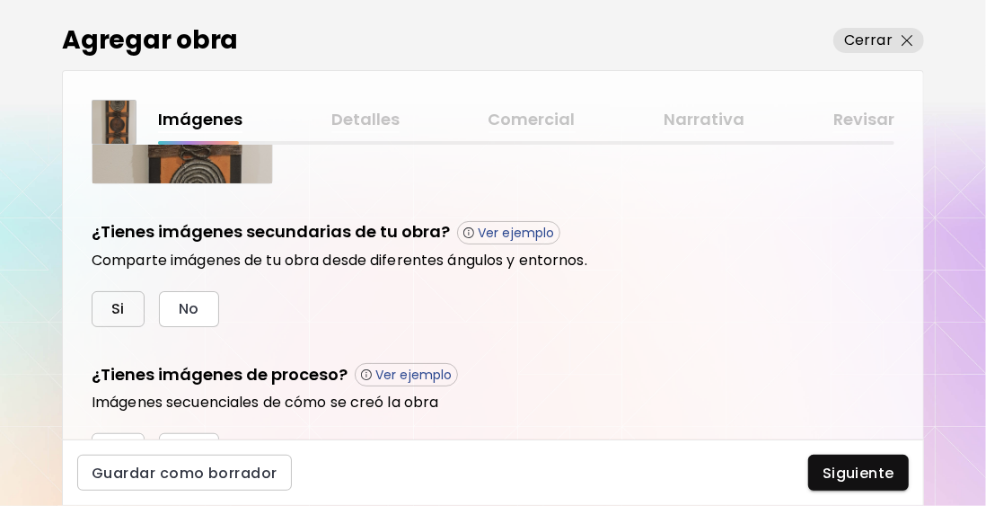
click at [111, 313] on span "Si" at bounding box center [117, 308] width 13 height 19
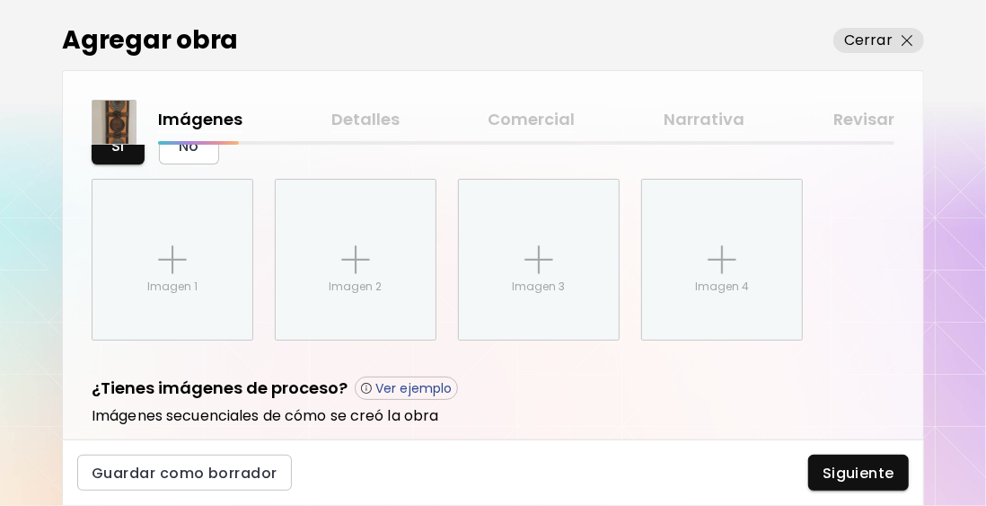
scroll to position [757, 0]
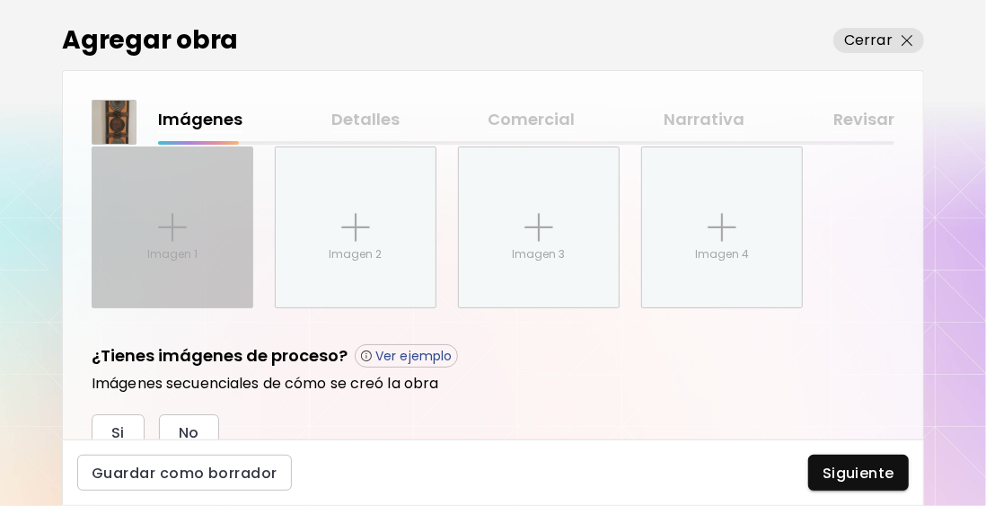
click at [178, 205] on div "Imagen 1" at bounding box center [173, 227] width 160 height 160
click at [0, 0] on input "Imagen 1" at bounding box center [0, 0] width 0 height 0
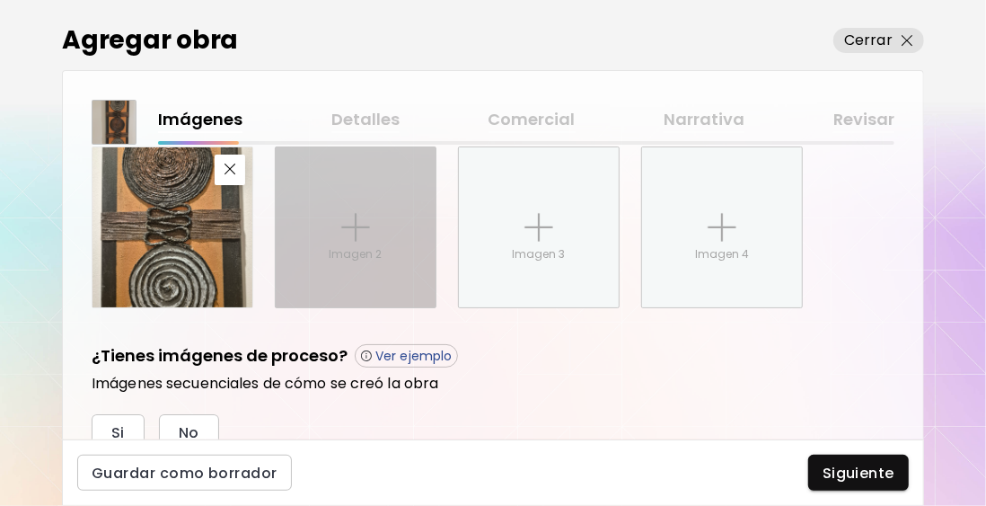
click at [367, 226] on img at bounding box center [355, 227] width 29 height 29
click at [0, 0] on input "Imagen 2" at bounding box center [0, 0] width 0 height 0
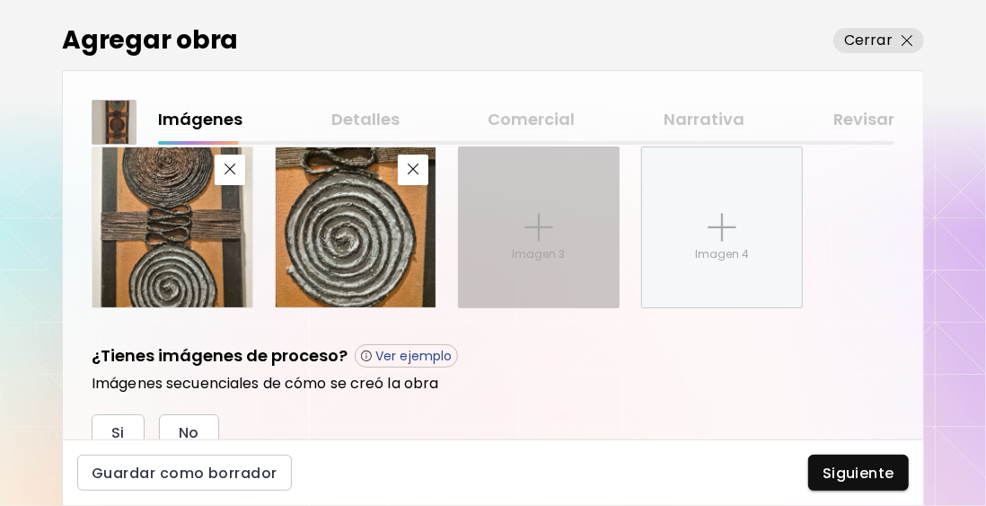
click at [538, 218] on img at bounding box center [538, 227] width 29 height 29
click at [0, 0] on input "Imagen 3" at bounding box center [0, 0] width 0 height 0
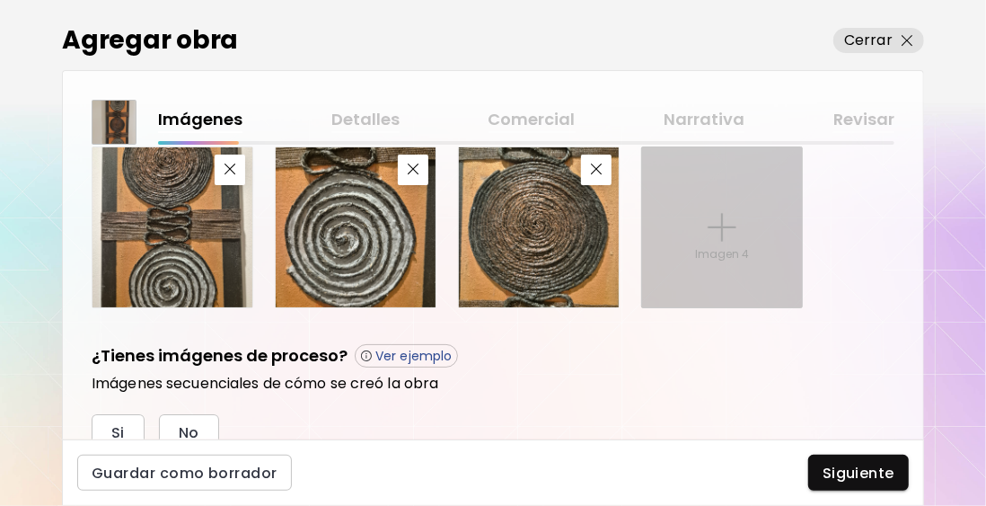
click at [730, 213] on img at bounding box center [722, 227] width 29 height 29
click at [0, 0] on input "Imagen 4" at bounding box center [0, 0] width 0 height 0
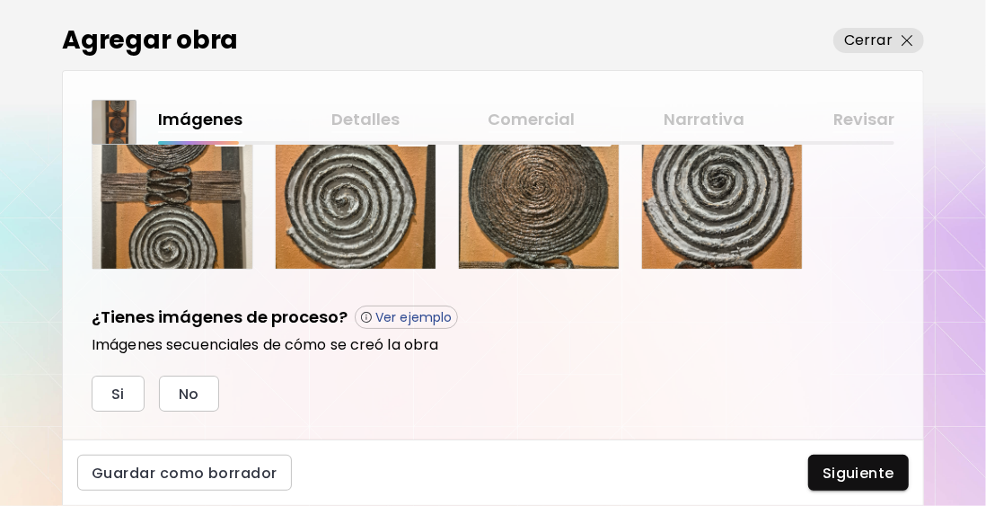
scroll to position [828, 0]
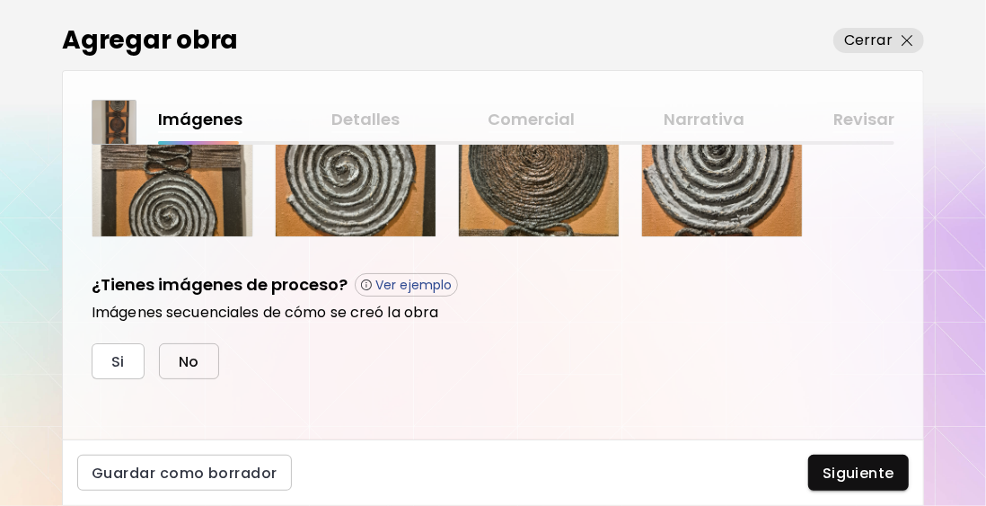
click at [202, 363] on button "No" at bounding box center [189, 361] width 60 height 36
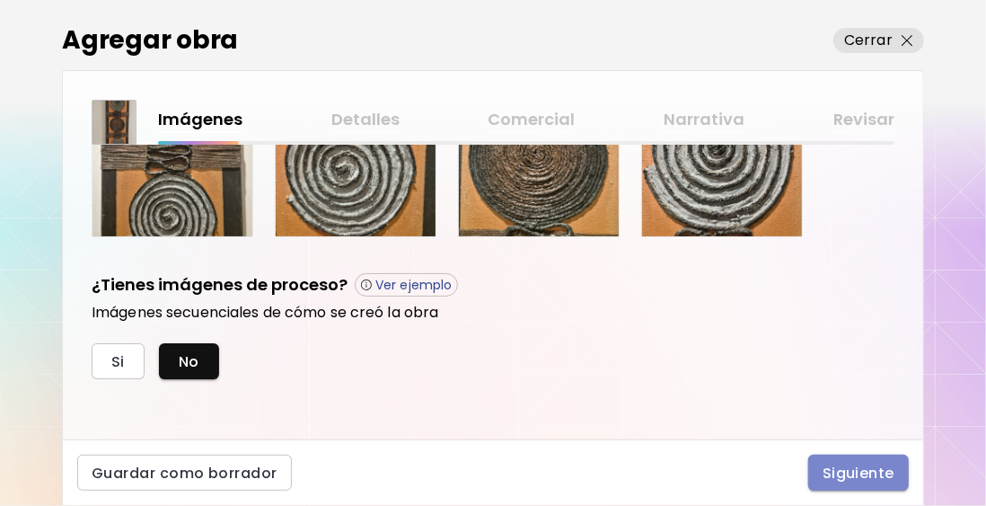
click at [837, 469] on span "Siguiente" at bounding box center [859, 472] width 72 height 19
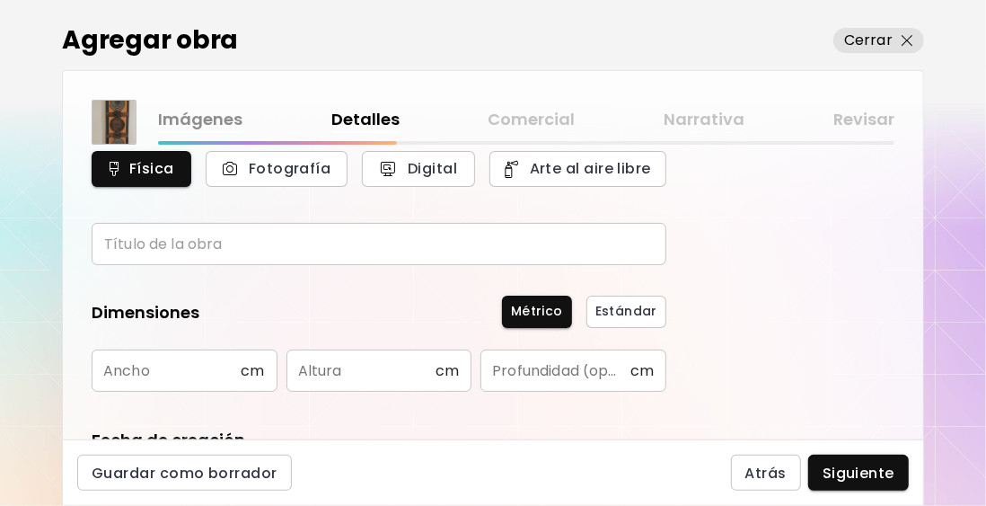
scroll to position [90, 0]
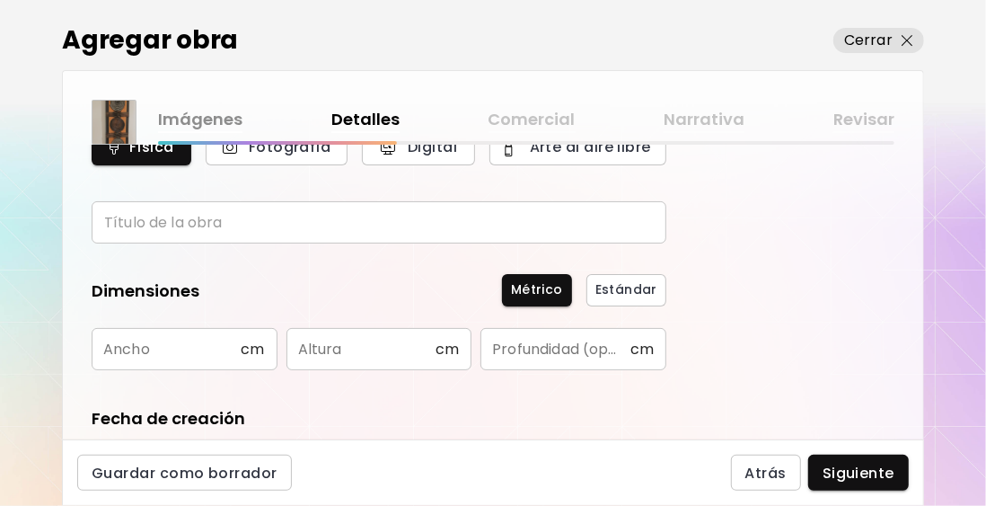
click at [185, 229] on input "text" at bounding box center [379, 222] width 575 height 42
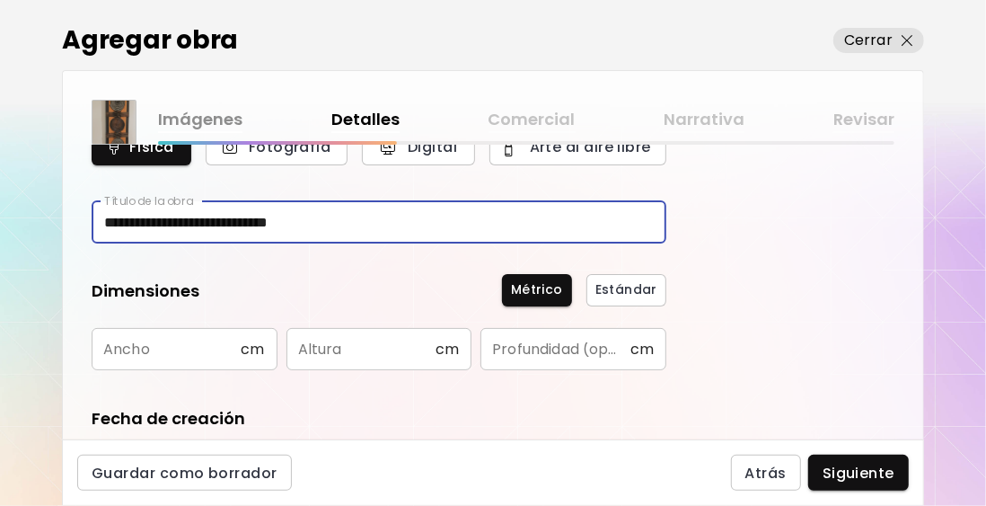
click at [334, 220] on input "**********" at bounding box center [379, 222] width 575 height 42
drag, startPoint x: 334, startPoint y: 220, endPoint x: 194, endPoint y: 222, distance: 140.1
click at [194, 222] on input "**********" at bounding box center [379, 222] width 575 height 42
type input "**********"
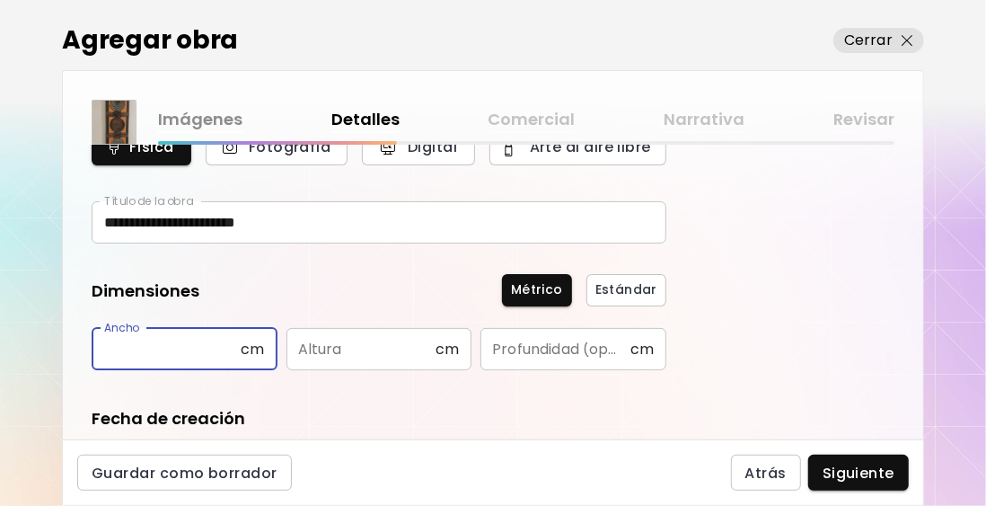
click at [144, 354] on input "text" at bounding box center [166, 349] width 149 height 42
type input "**"
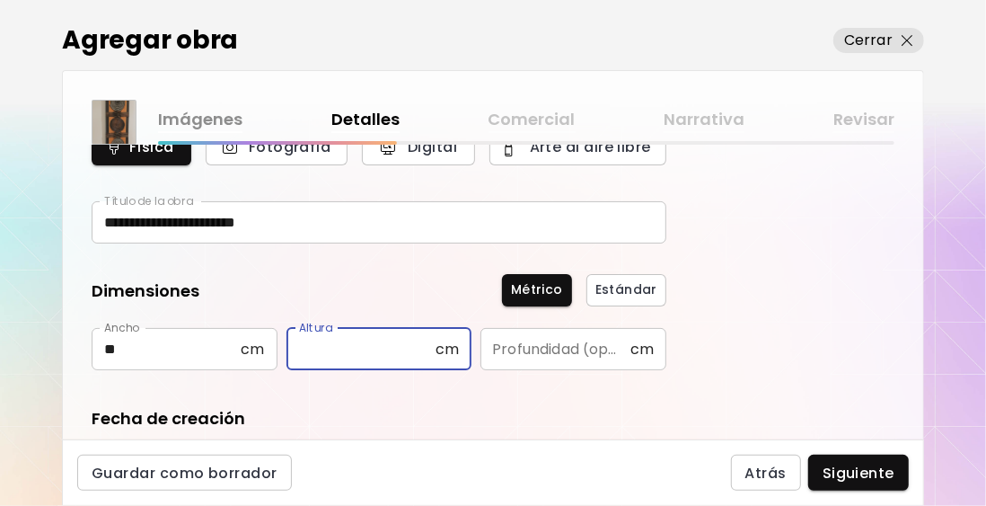
click at [296, 354] on input "text" at bounding box center [360, 349] width 149 height 42
type input "**"
click at [505, 357] on input "text" at bounding box center [554, 349] width 149 height 42
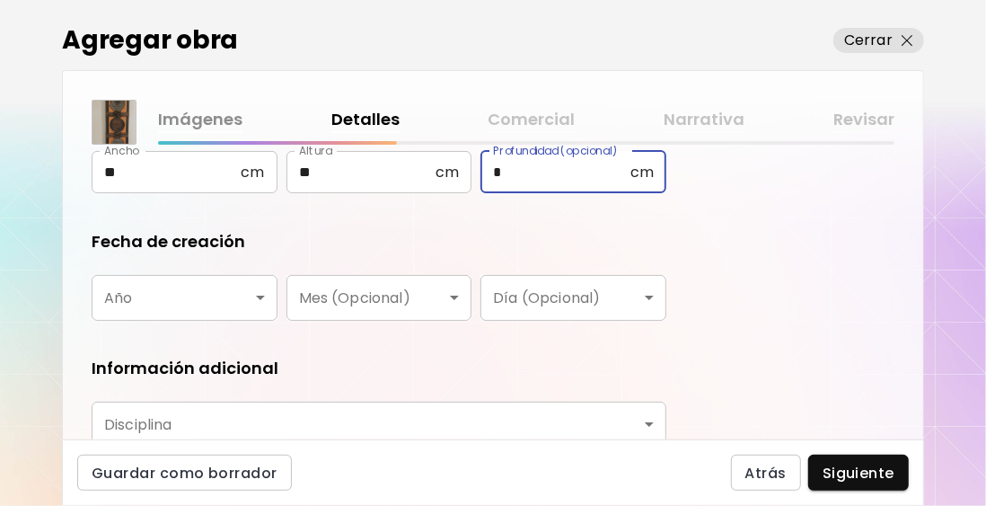
scroll to position [269, 0]
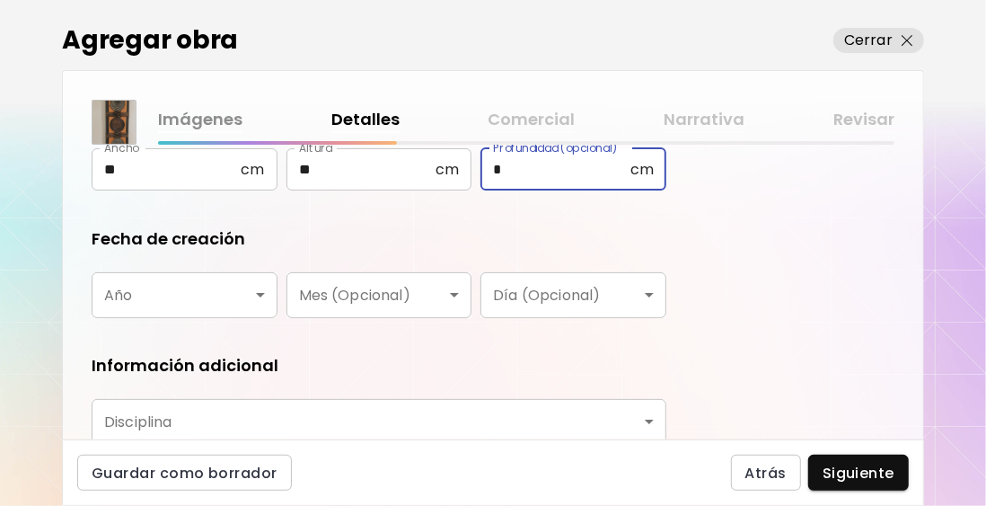
type input "*"
click at [154, 304] on body "**********" at bounding box center [493, 253] width 986 height 506
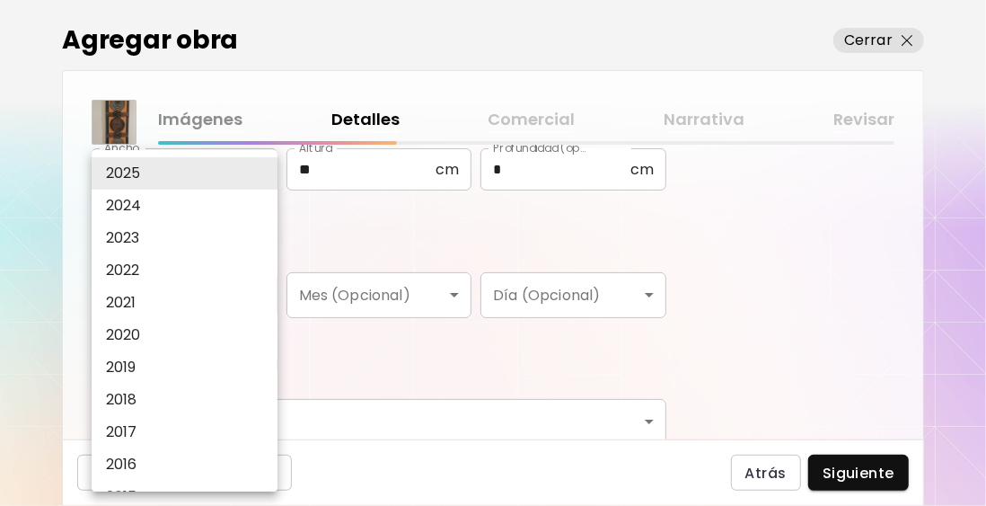
click at [137, 329] on p "2020" at bounding box center [123, 335] width 35 height 22
type input "****"
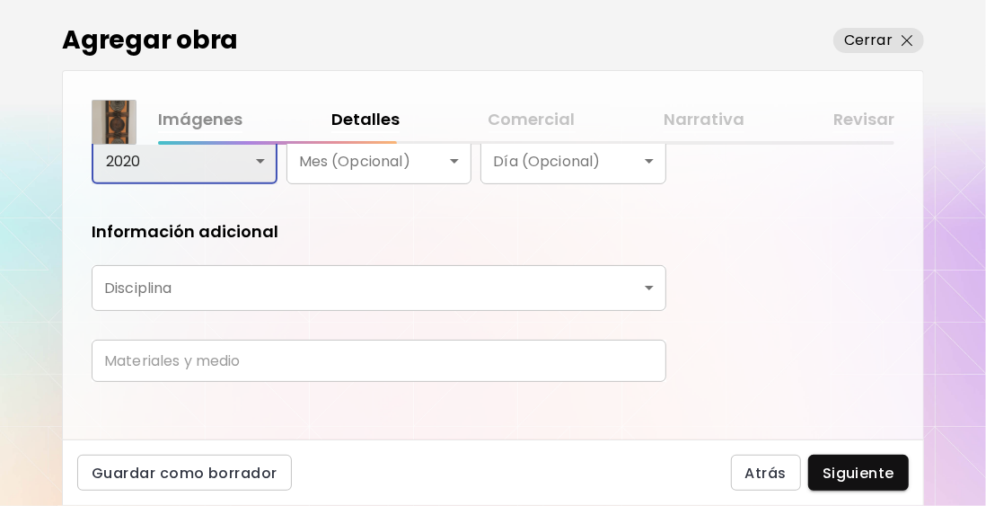
scroll to position [414, 0]
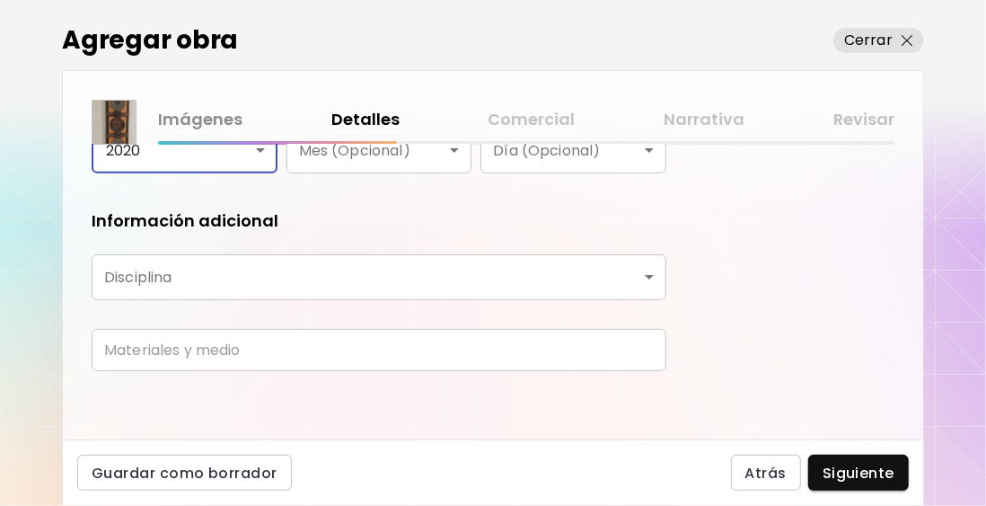
click at [262, 276] on body "**********" at bounding box center [493, 253] width 986 height 506
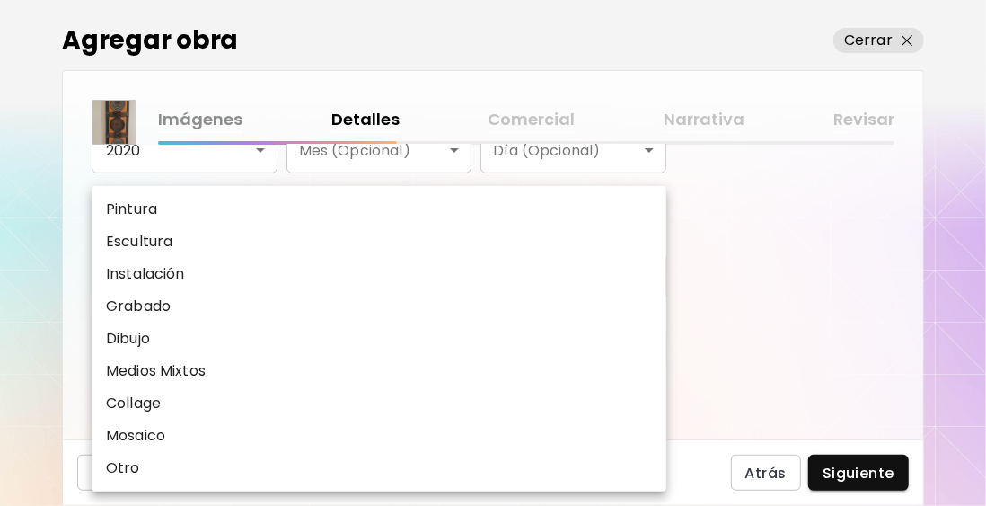
click at [182, 370] on p "Medios Mixtos" at bounding box center [156, 371] width 100 height 22
type input "**********"
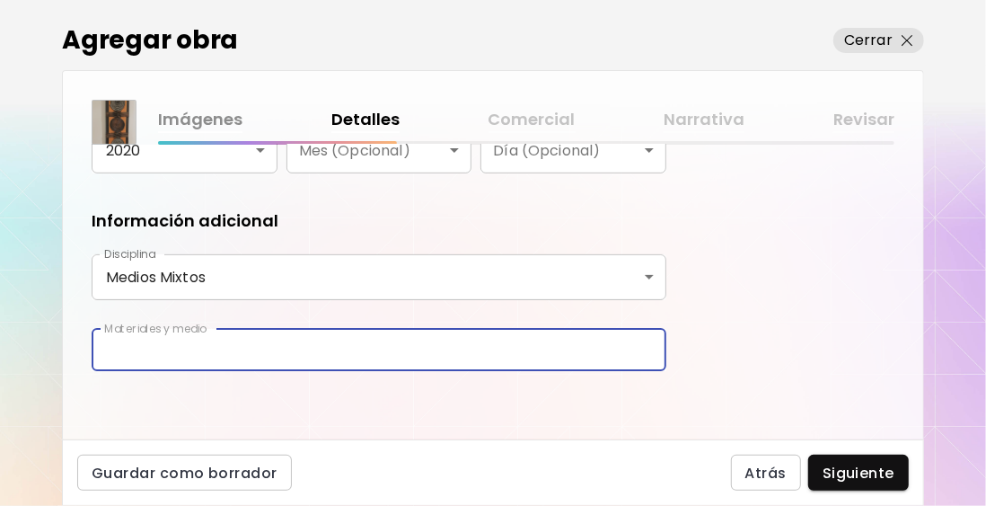
click at [202, 357] on input "text" at bounding box center [379, 350] width 575 height 42
type input "**********"
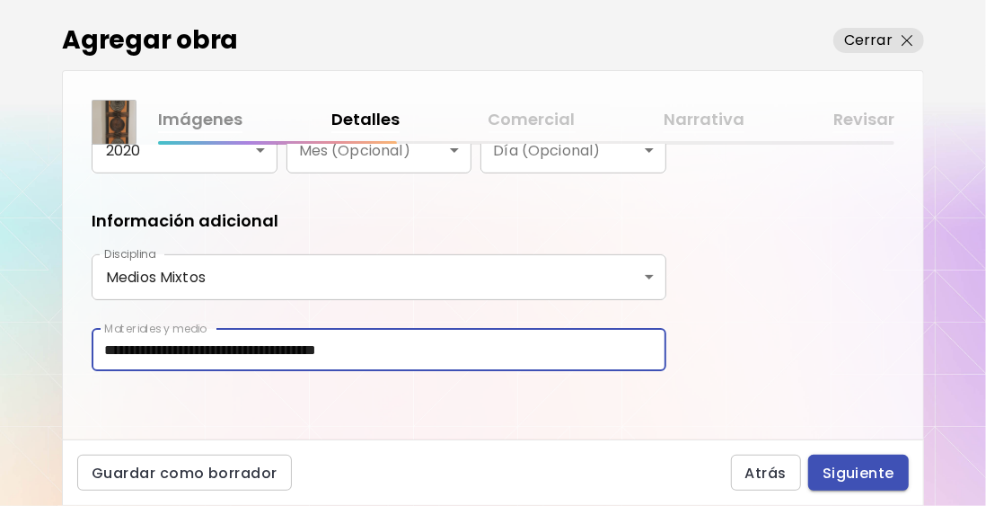
click at [859, 478] on span "Siguiente" at bounding box center [859, 472] width 72 height 19
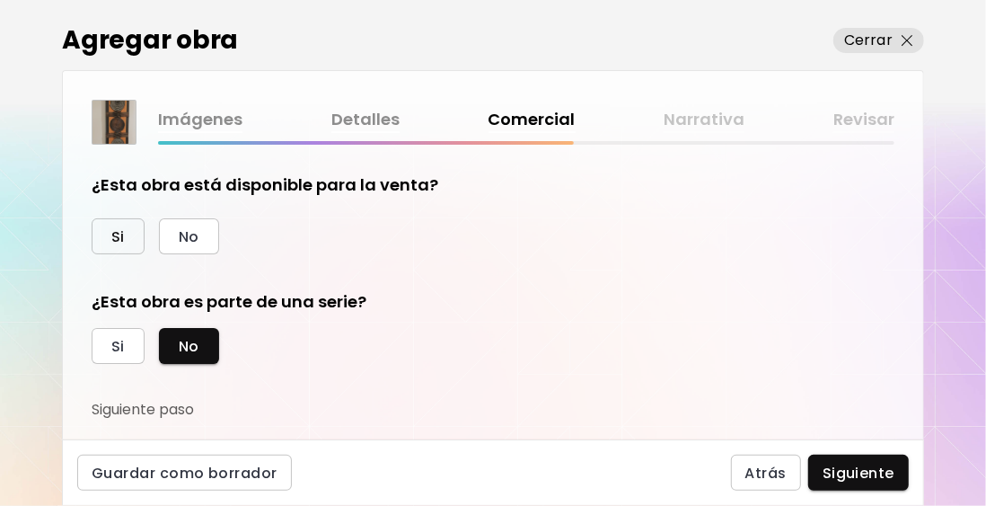
click at [118, 234] on span "Si" at bounding box center [117, 236] width 13 height 19
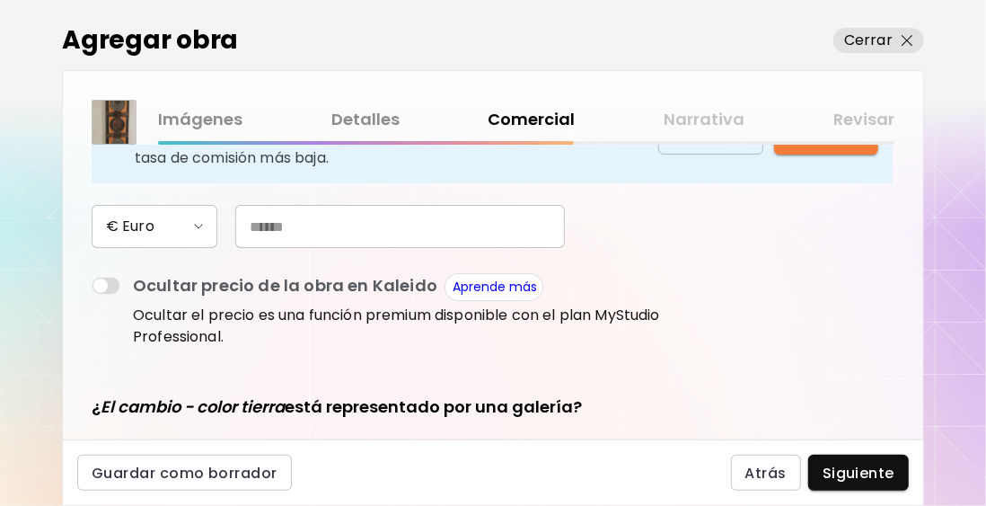
scroll to position [269, 0]
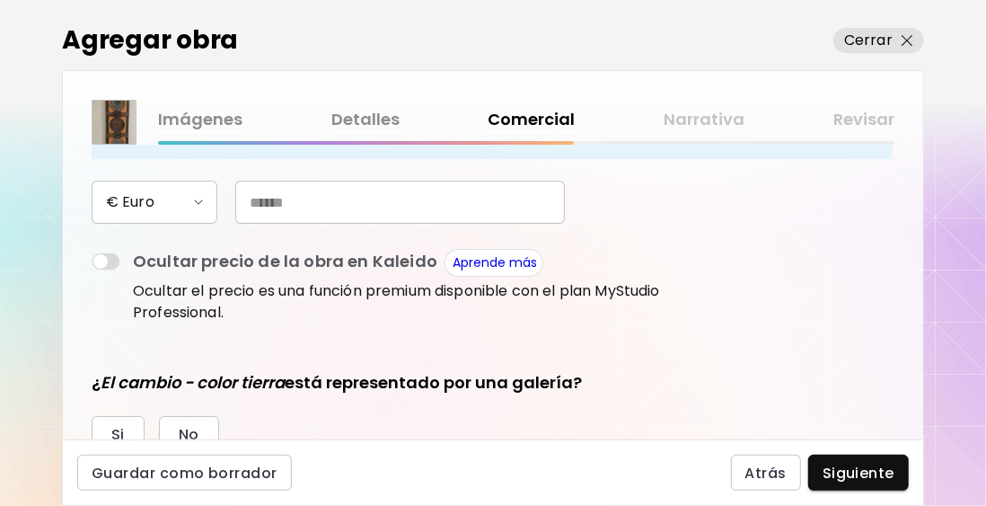
click at [268, 203] on input "text" at bounding box center [400, 202] width 330 height 43
type input "***"
click at [399, 313] on p "Ocultar el precio es una función premium disponible con el plan MyStudio Profes…" at bounding box center [399, 301] width 533 height 43
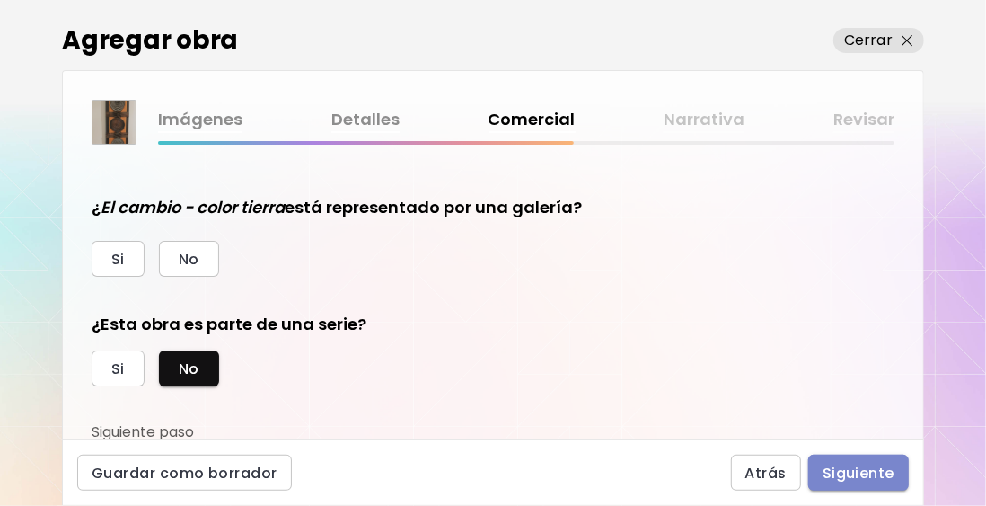
click at [857, 468] on span "Siguiente" at bounding box center [859, 472] width 72 height 19
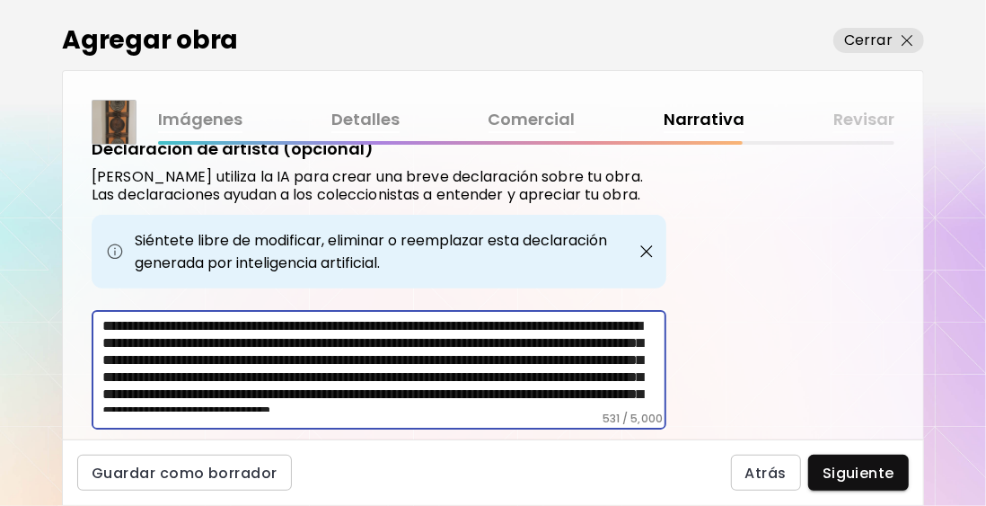
scroll to position [666, 0]
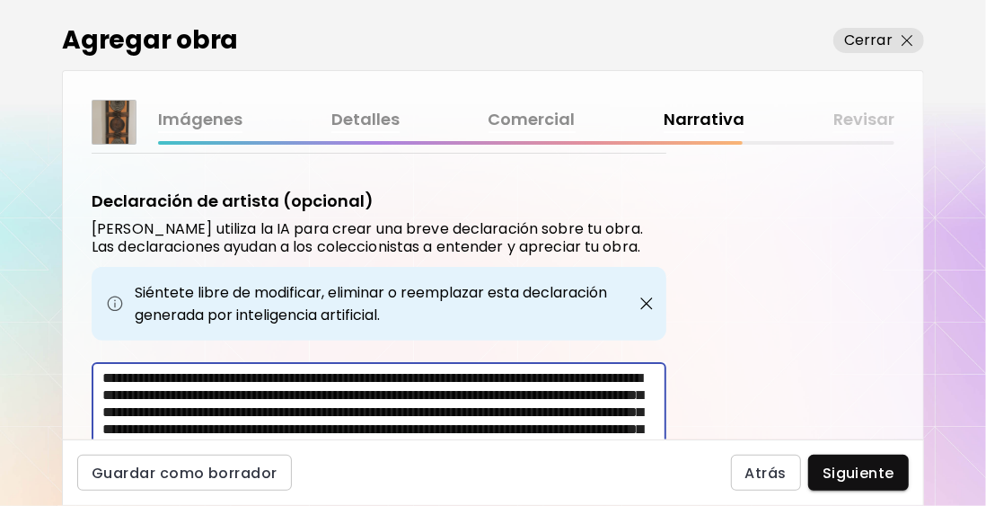
drag, startPoint x: 383, startPoint y: 355, endPoint x: 270, endPoint y: 300, distance: 124.9
click at [270, 300] on div "**********" at bounding box center [379, 335] width 575 height 292
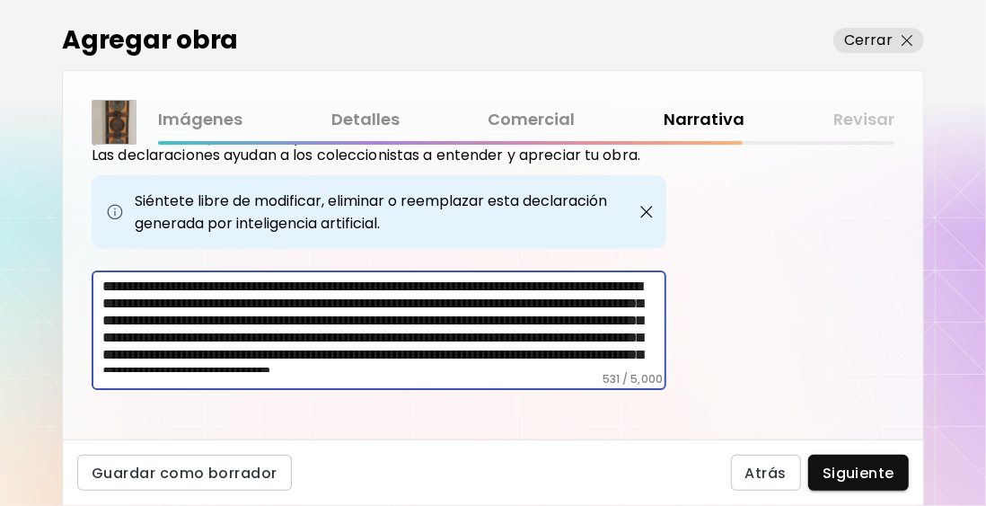
click at [560, 330] on textarea "**********" at bounding box center [384, 325] width 564 height 94
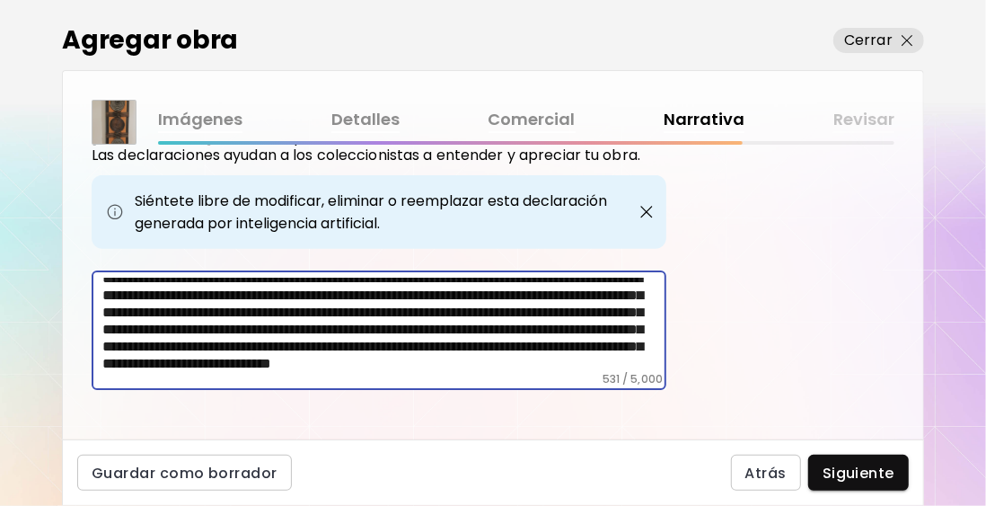
scroll to position [0, 0]
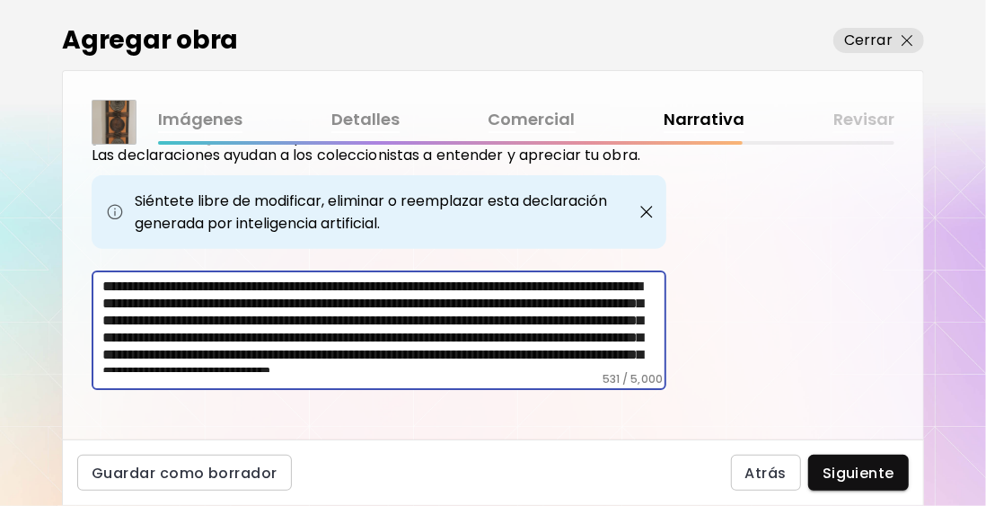
drag, startPoint x: 389, startPoint y: 353, endPoint x: 84, endPoint y: 251, distance: 321.2
click at [84, 251] on div "Etiquetas de la Obra Kaleido utiliza inteligencia artificial (IA) para generar …" at bounding box center [493, 292] width 860 height 295
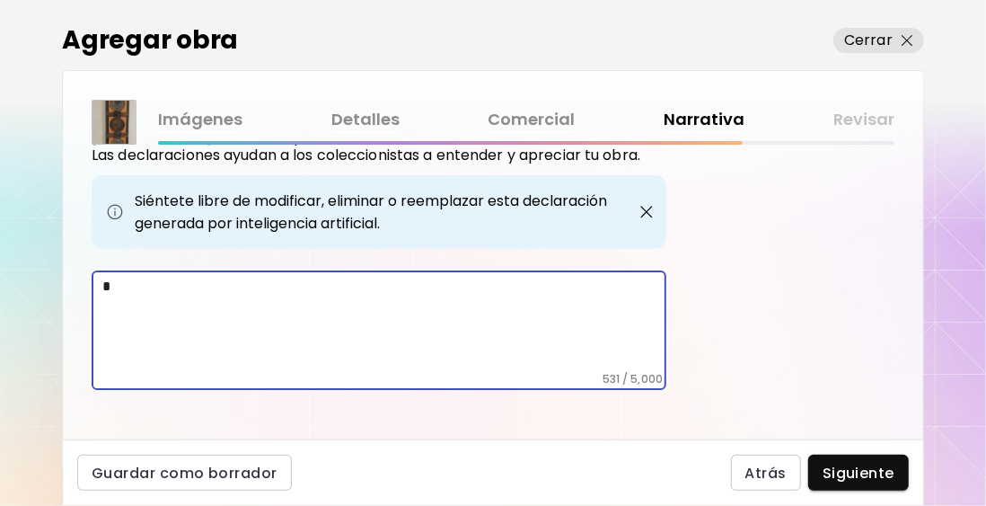
scroll to position [683, 0]
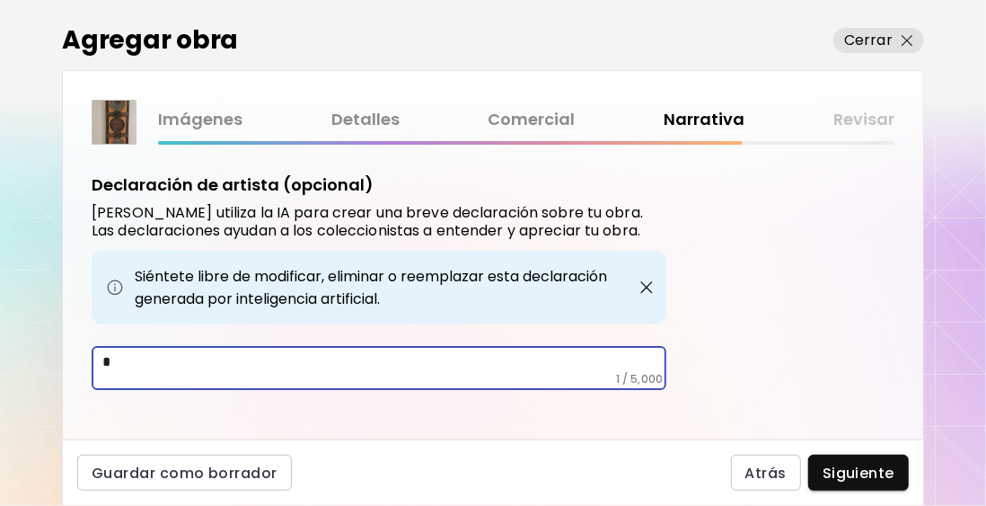
type textarea "*"
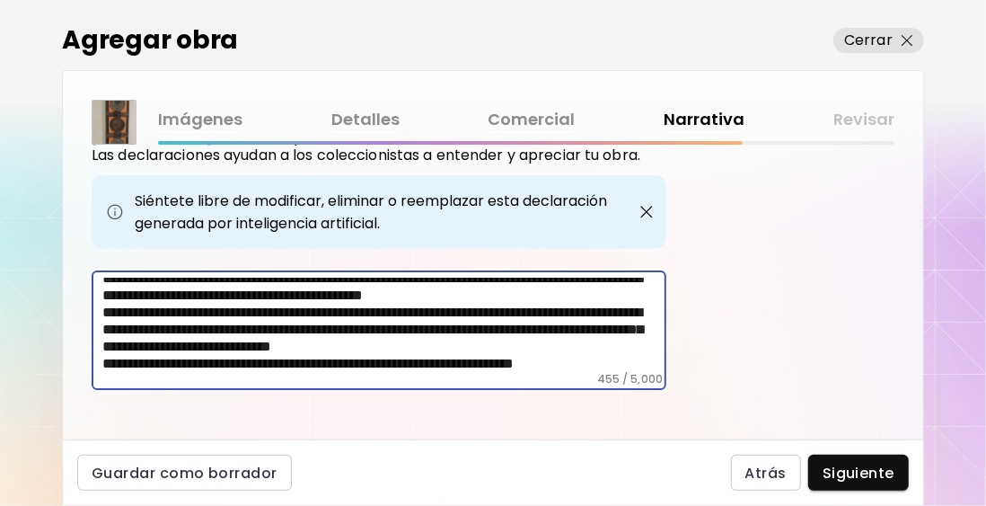
scroll to position [60, 0]
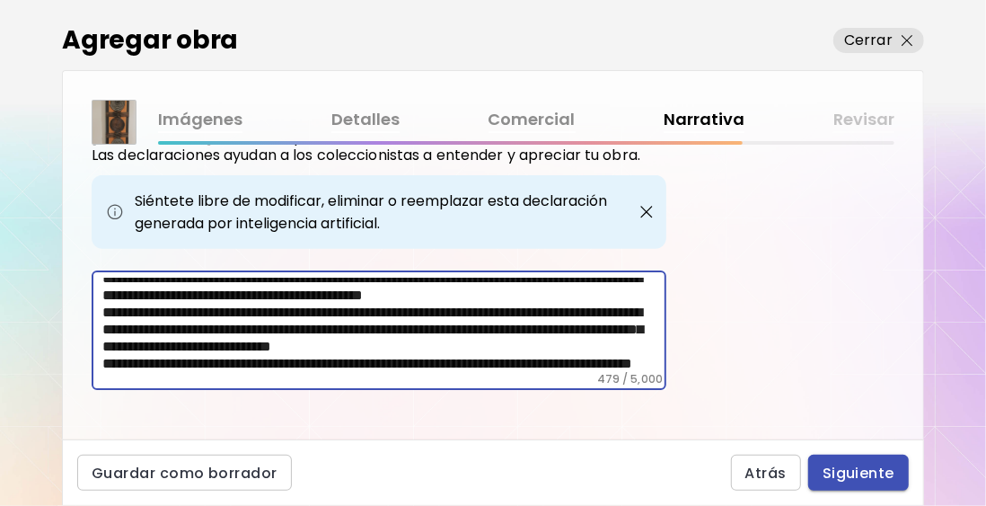
type textarea "**********"
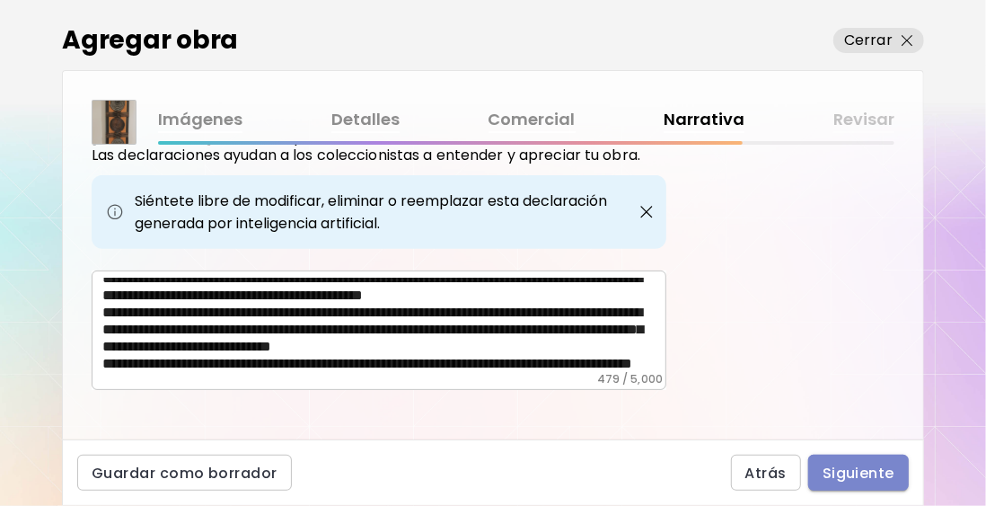
click at [862, 463] on span "Siguiente" at bounding box center [859, 472] width 72 height 19
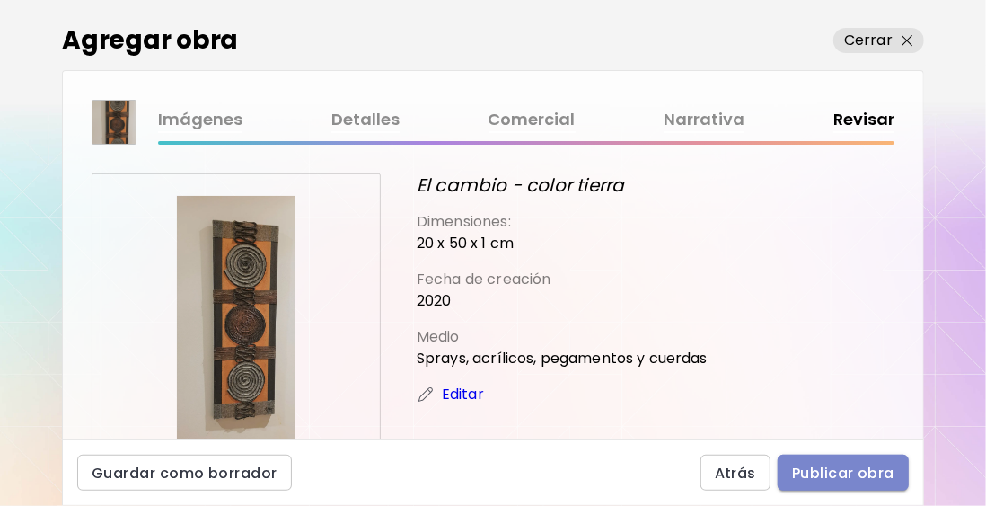
click at [859, 482] on span "Publicar obra" at bounding box center [843, 472] width 102 height 19
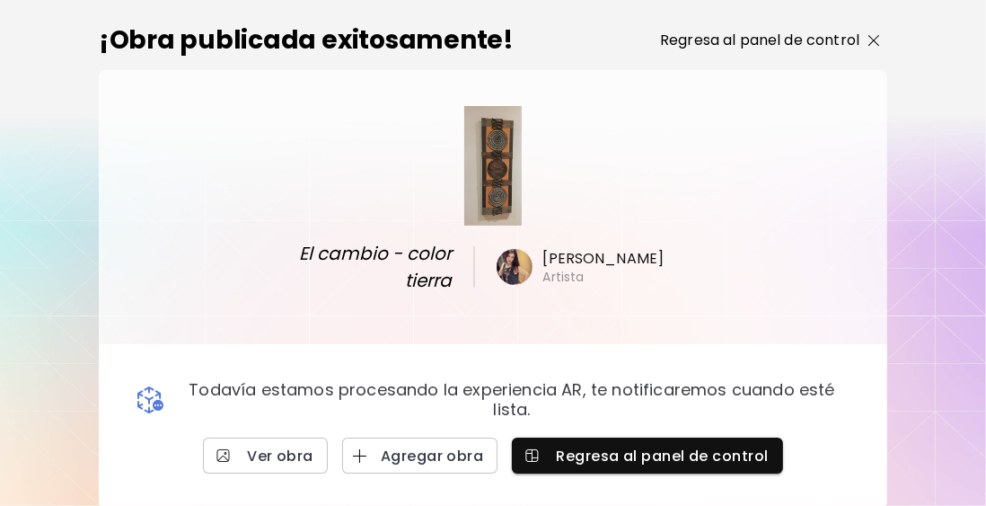
click at [763, 46] on p "Regresa al panel de control" at bounding box center [759, 41] width 199 height 22
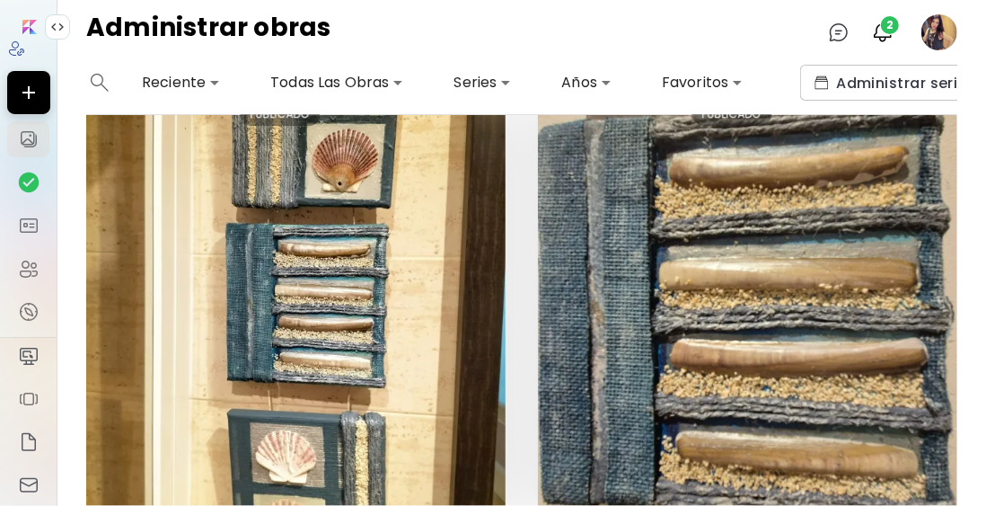
scroll to position [2851, 0]
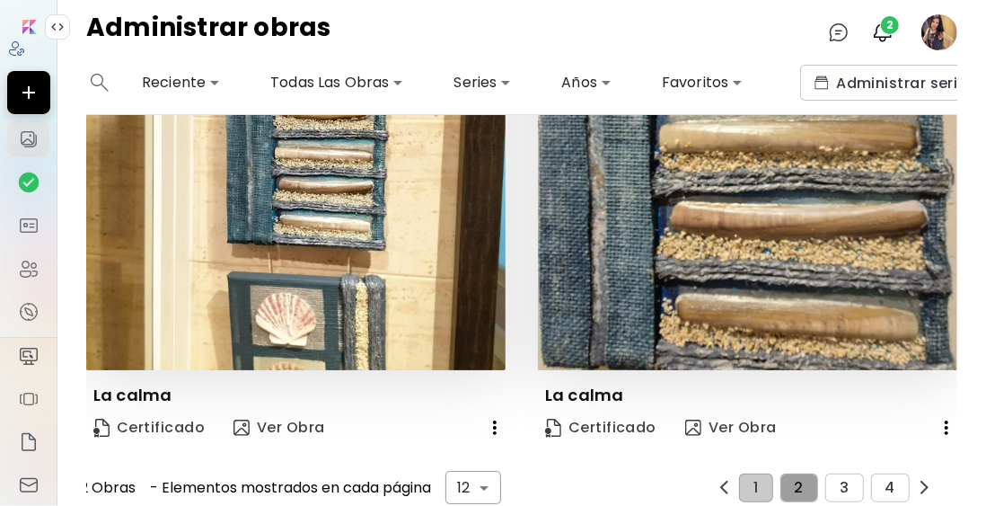
click at [795, 480] on span "2" at bounding box center [799, 488] width 9 height 16
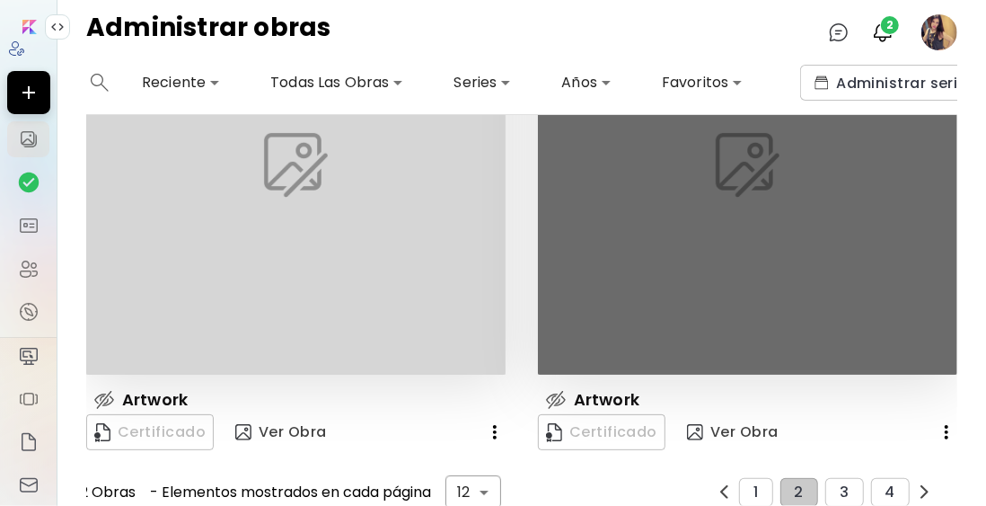
scroll to position [2883, 0]
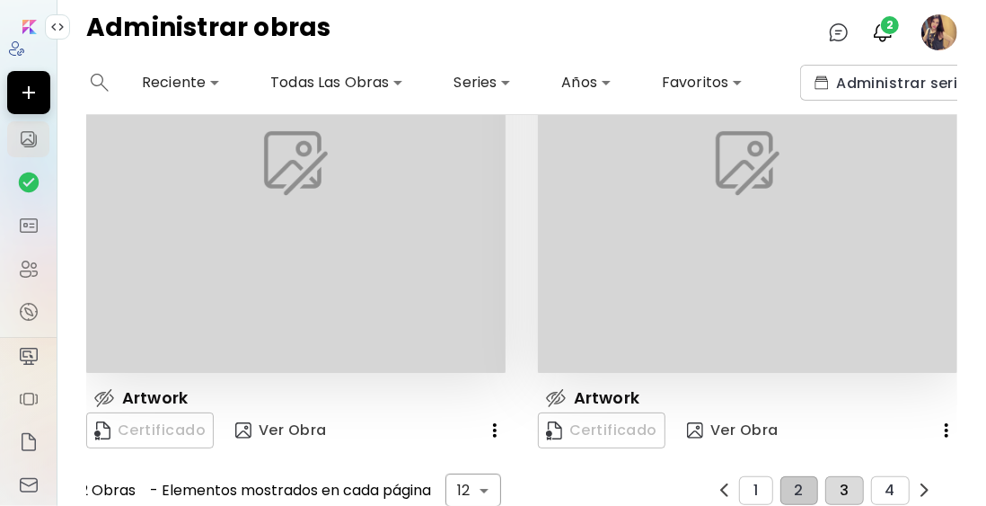
click at [831, 476] on button "3" at bounding box center [844, 490] width 38 height 29
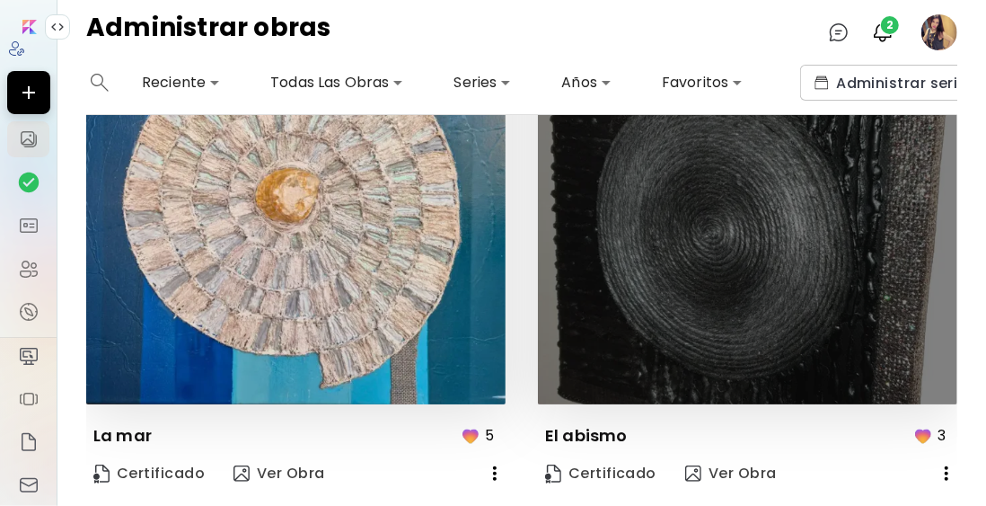
scroll to position [2915, 0]
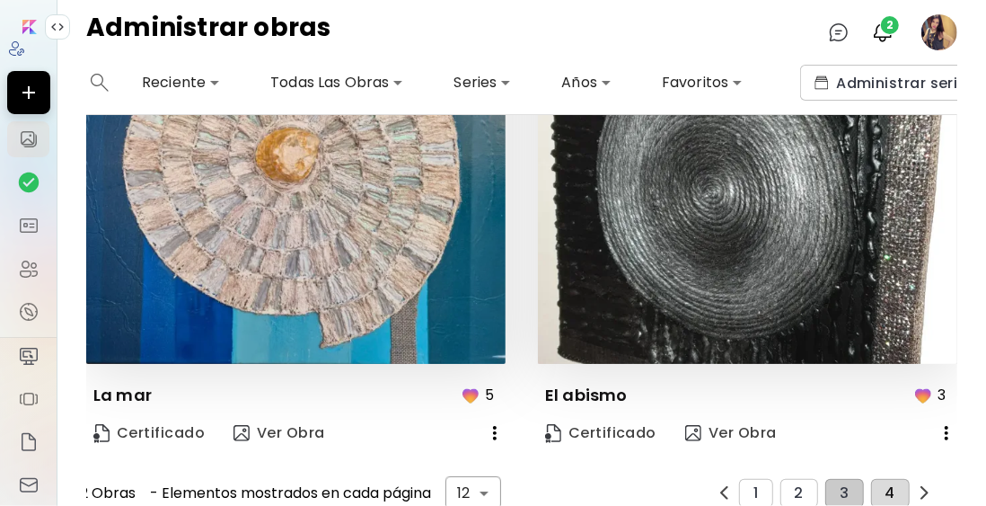
click at [889, 479] on button "4" at bounding box center [890, 493] width 39 height 29
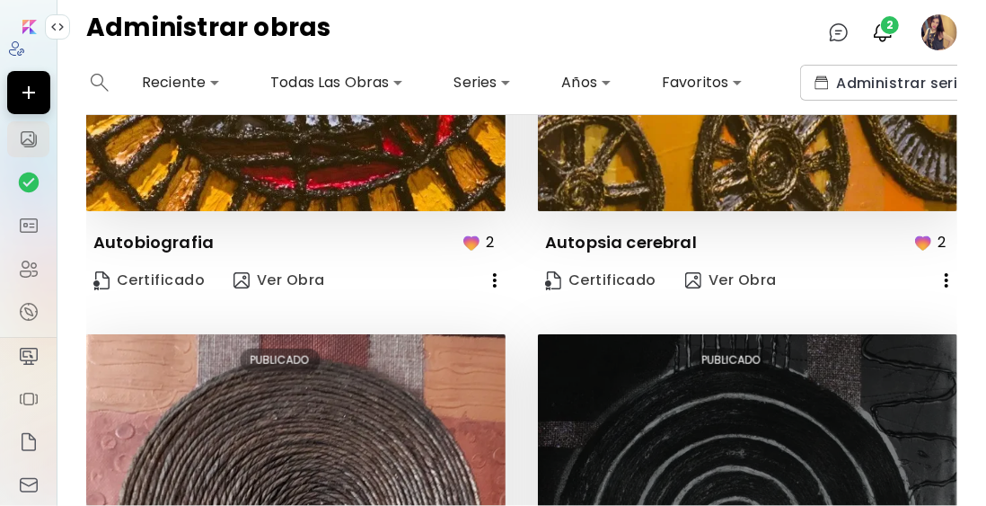
scroll to position [1305, 0]
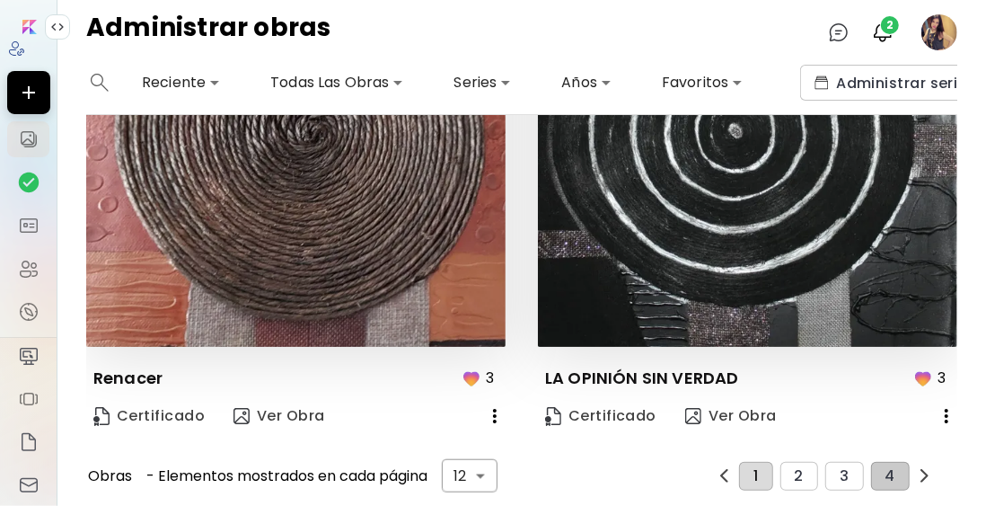
click at [756, 462] on button "1" at bounding box center [755, 476] width 33 height 29
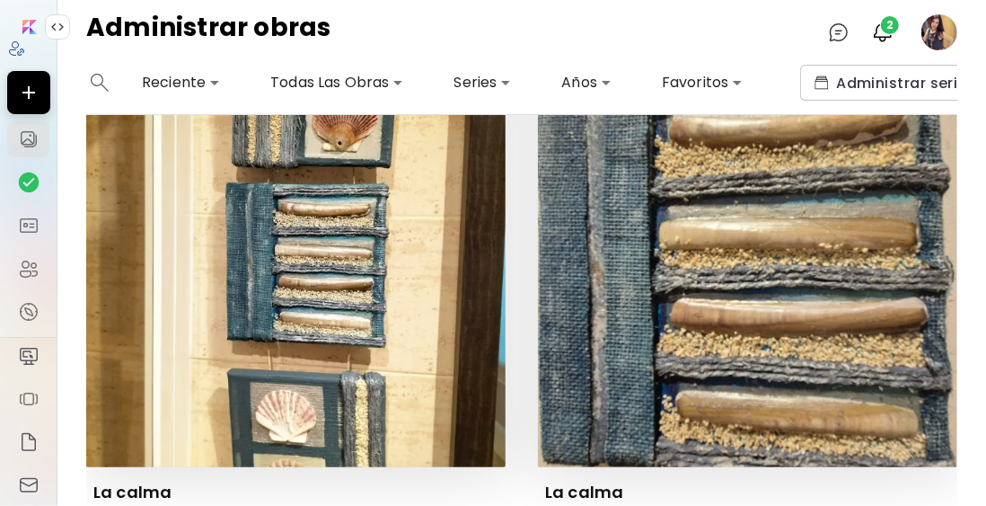
scroll to position [2851, 0]
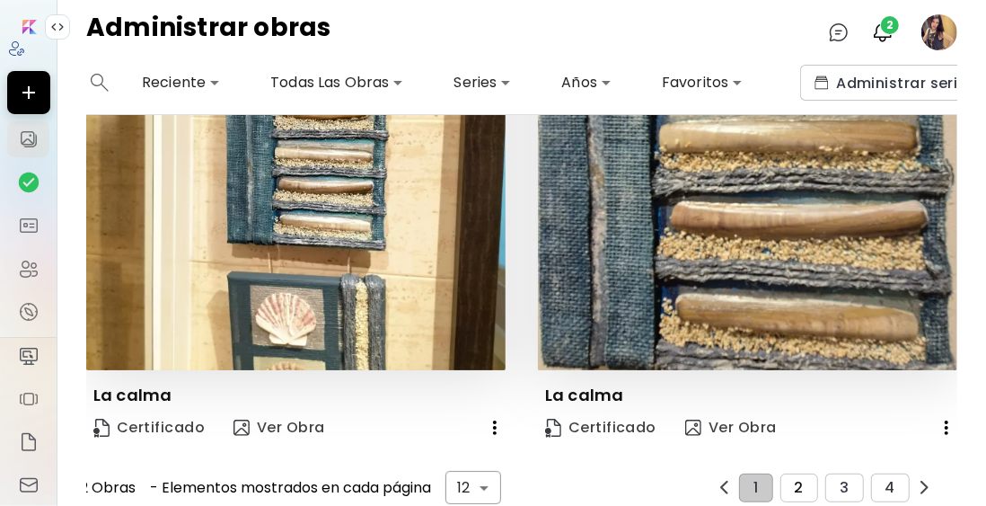
click at [783, 473] on button "2" at bounding box center [799, 487] width 38 height 29
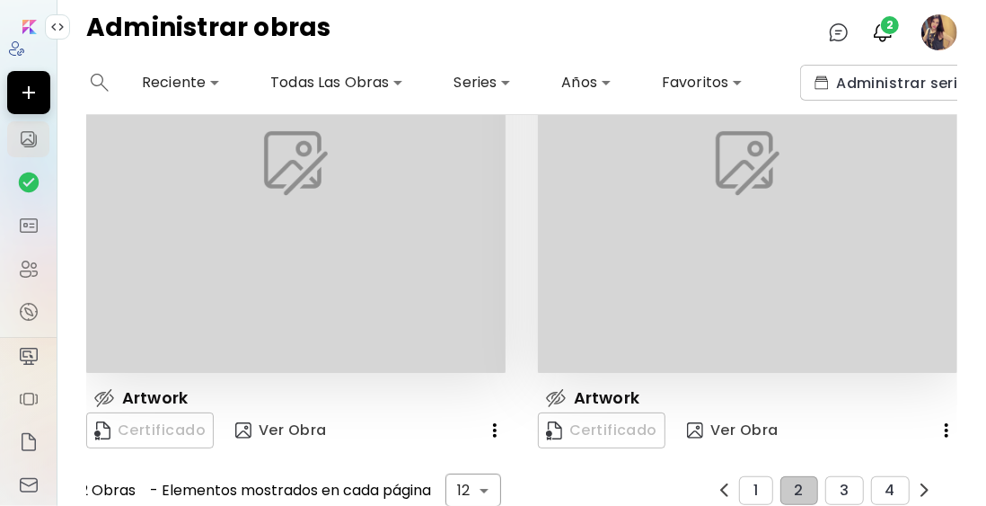
scroll to position [2883, 0]
click at [840, 482] on span "3" at bounding box center [844, 490] width 9 height 16
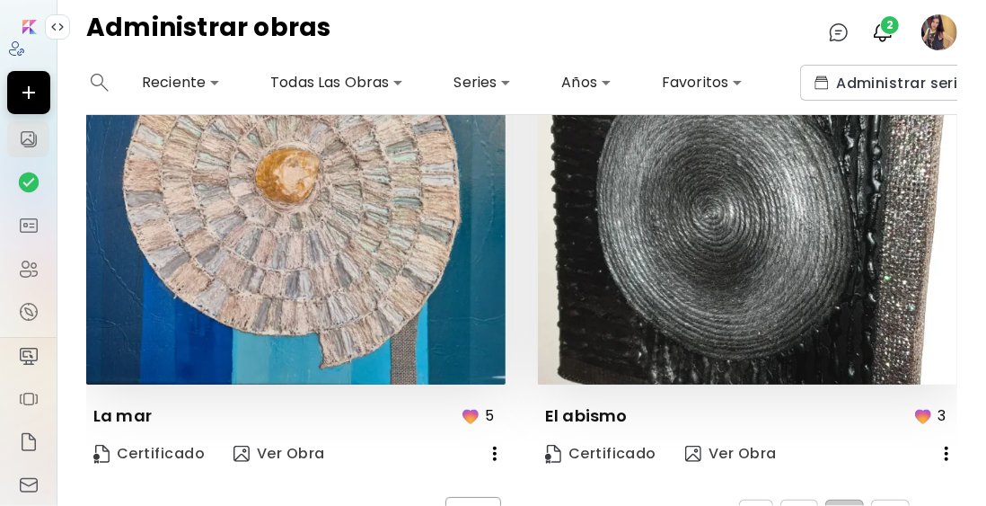
scroll to position [2915, 0]
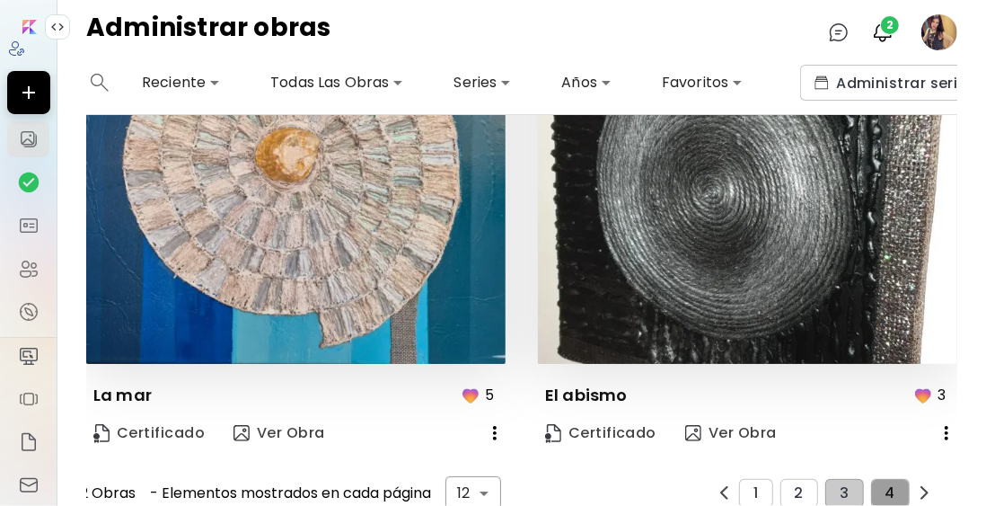
click at [886, 485] on span "4" at bounding box center [891, 493] width 10 height 16
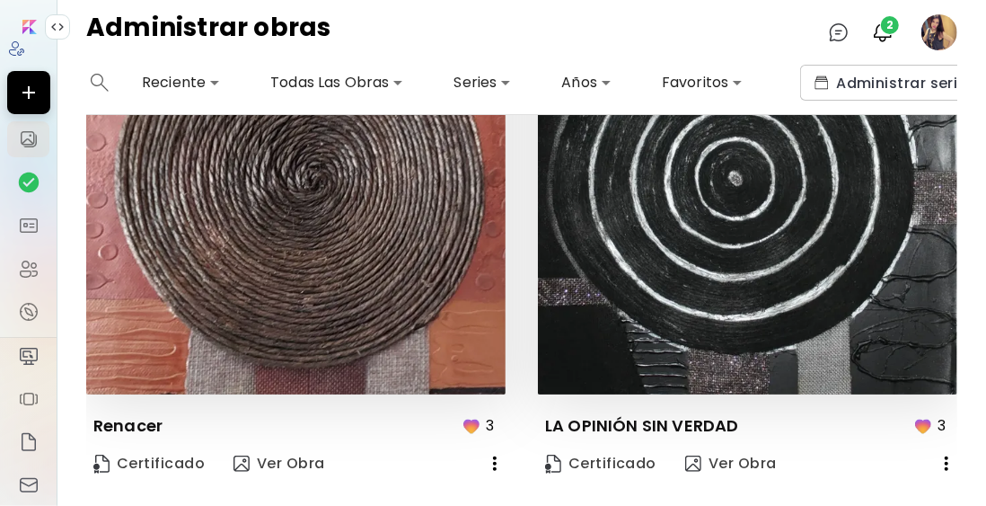
scroll to position [1305, 0]
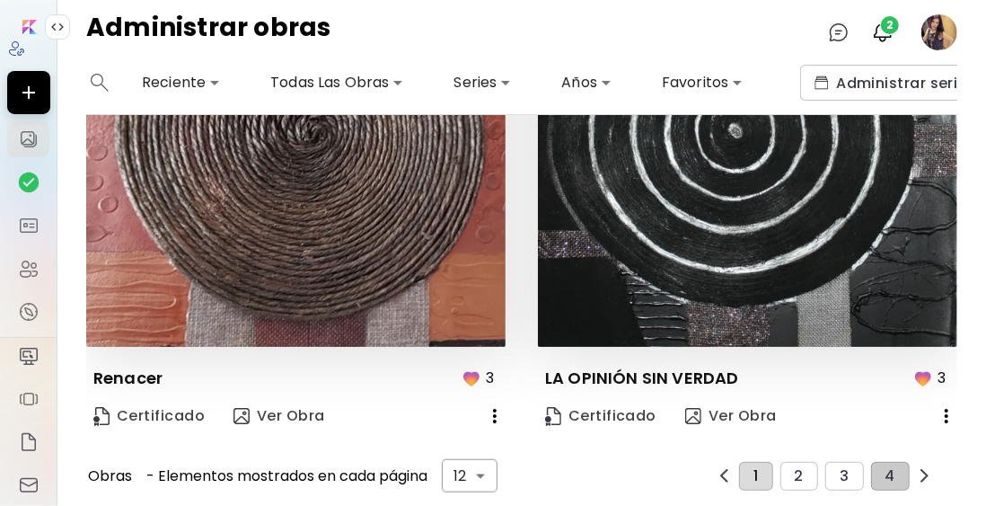
click at [747, 462] on button "1" at bounding box center [755, 476] width 33 height 29
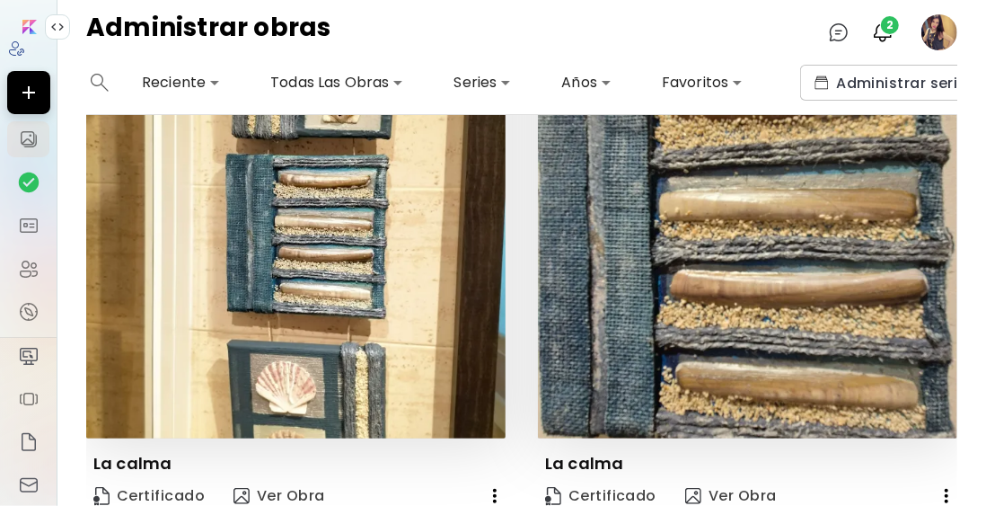
scroll to position [2851, 0]
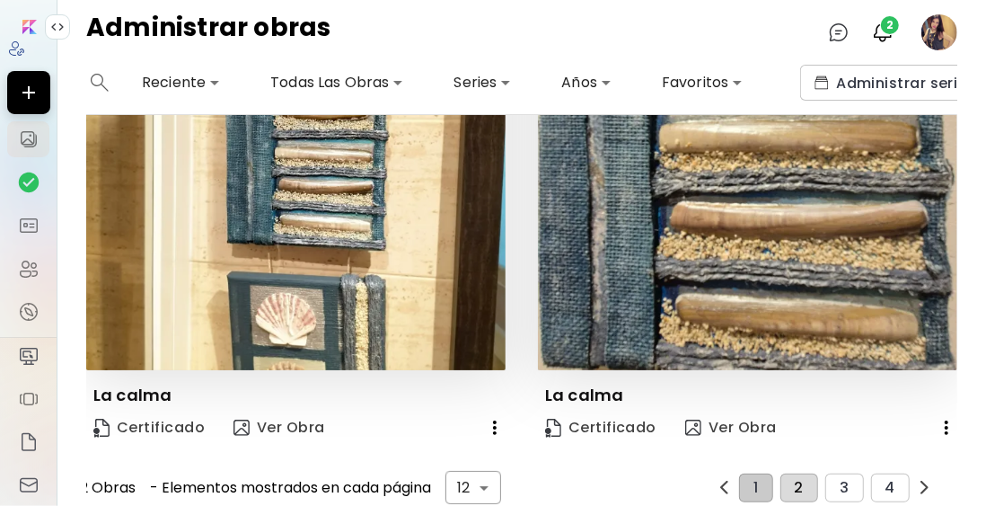
click at [795, 480] on span "2" at bounding box center [799, 488] width 9 height 16
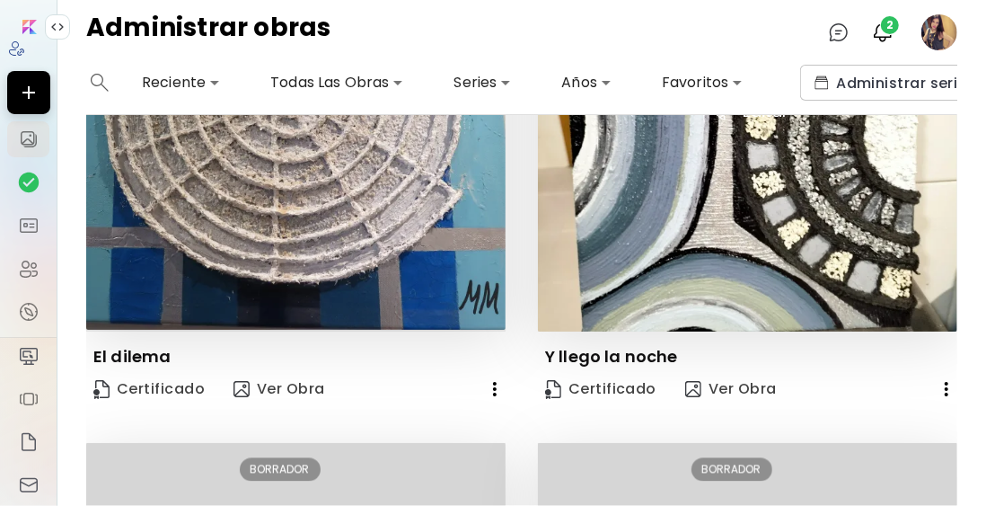
scroll to position [1593, 0]
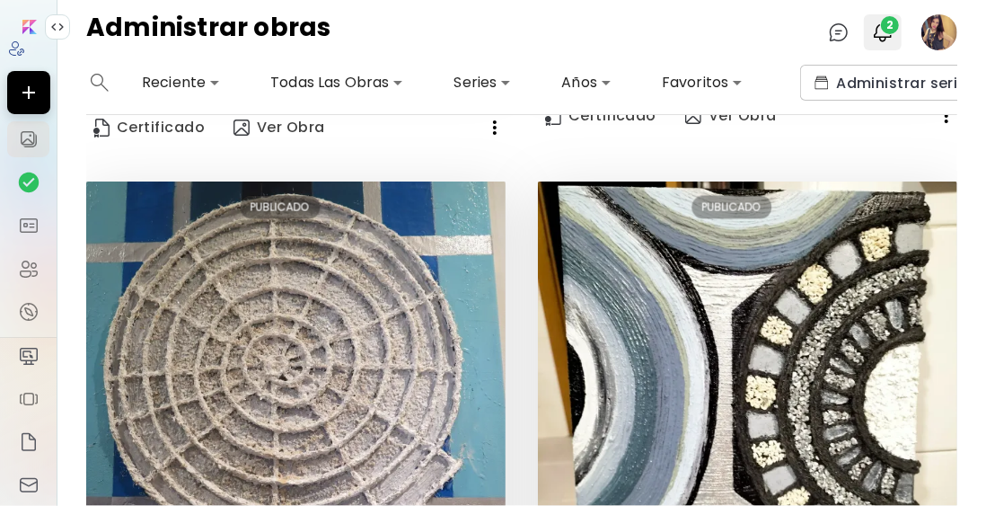
click at [895, 31] on span "2" at bounding box center [890, 25] width 18 height 18
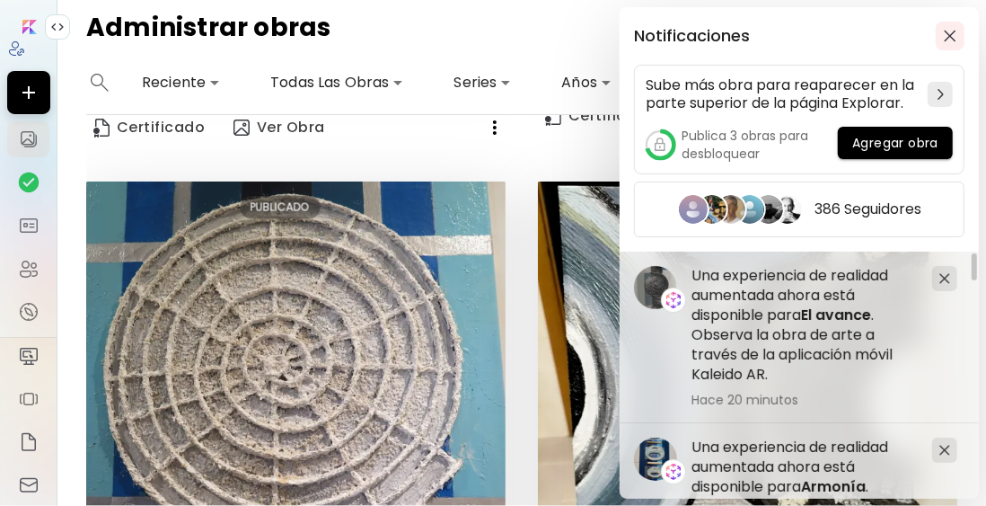
click at [945, 39] on img "button" at bounding box center [950, 36] width 13 height 13
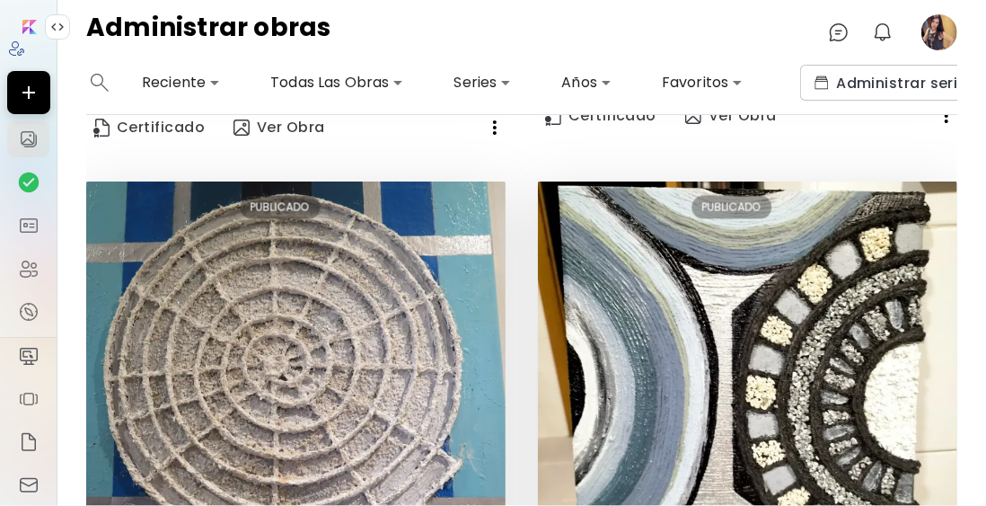
click at [931, 28] on image at bounding box center [939, 32] width 36 height 36
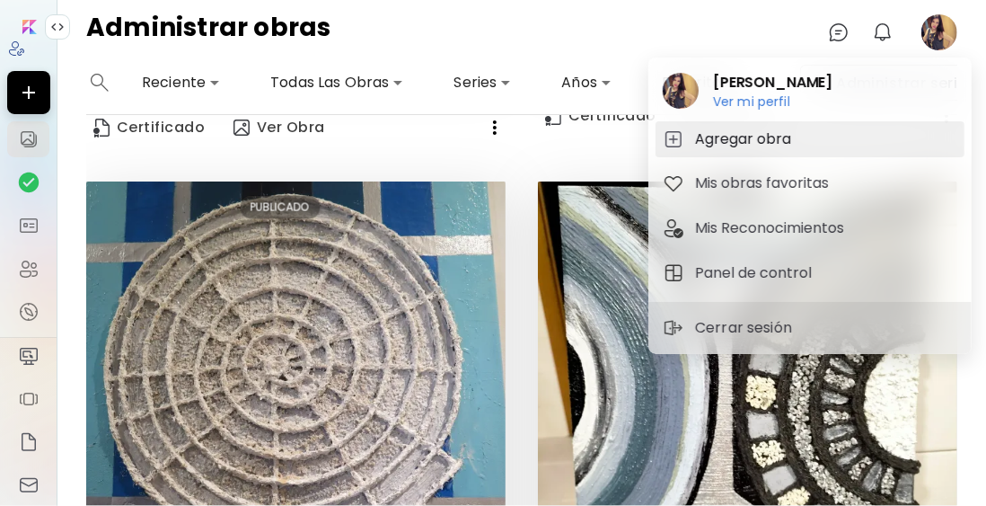
click at [734, 143] on h5 "Agregar obra" at bounding box center [745, 139] width 101 height 22
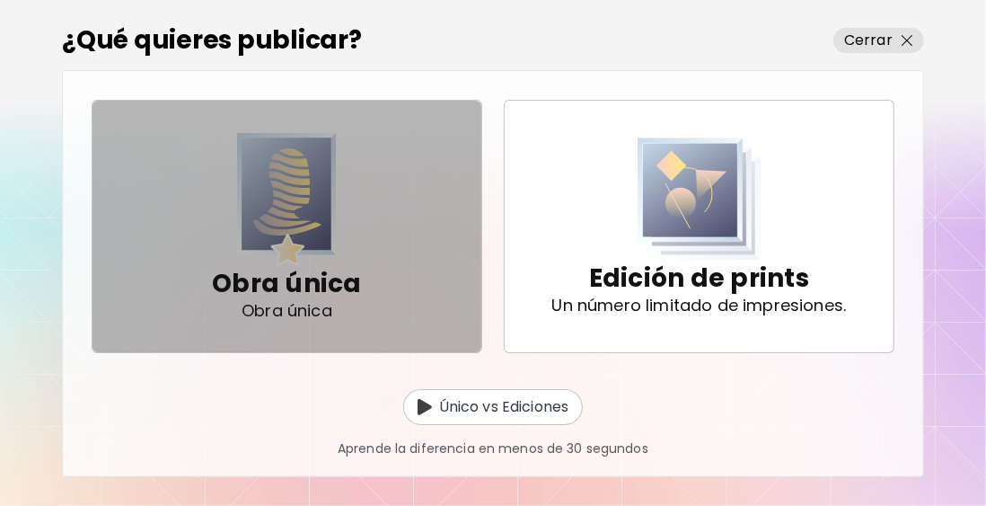
click at [300, 190] on img "button" at bounding box center [287, 200] width 101 height 134
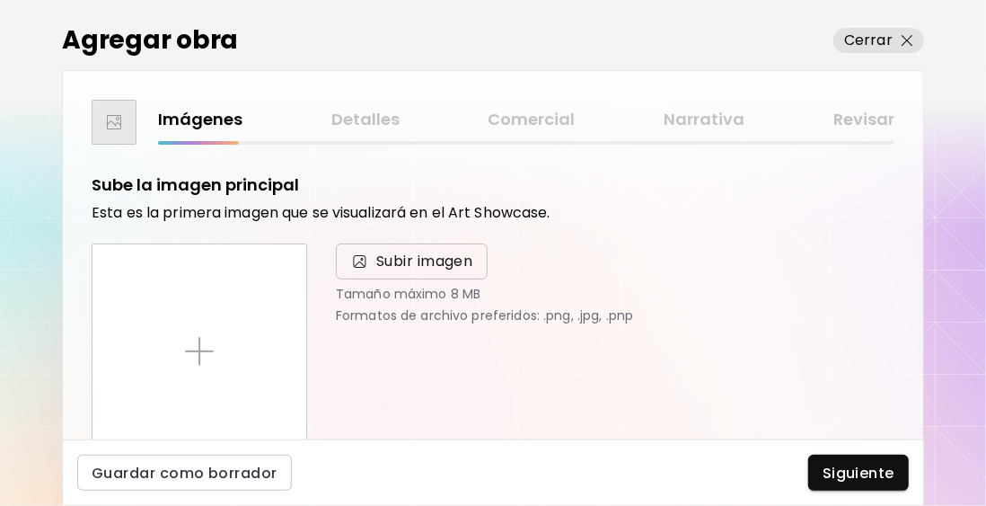
click at [419, 256] on span "Subir imagen" at bounding box center [424, 262] width 97 height 22
click at [0, 0] on input "Subir imagen" at bounding box center [0, 0] width 0 height 0
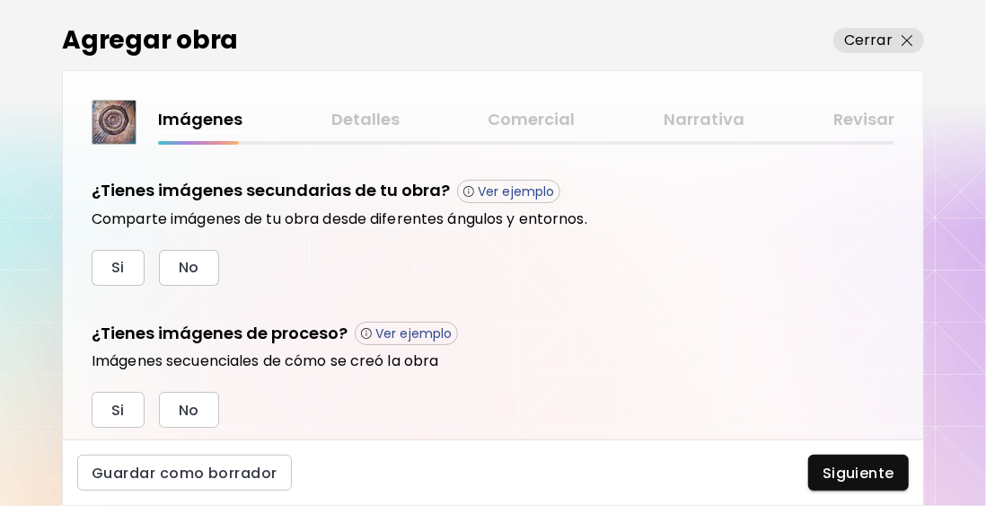
scroll to position [629, 0]
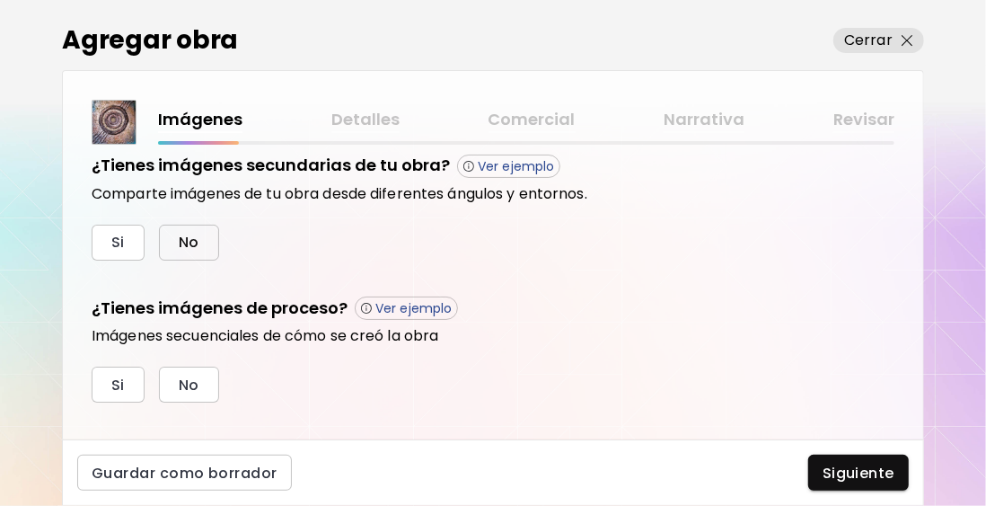
click at [181, 243] on span "No" at bounding box center [189, 242] width 21 height 19
click at [198, 375] on button "No" at bounding box center [189, 384] width 60 height 36
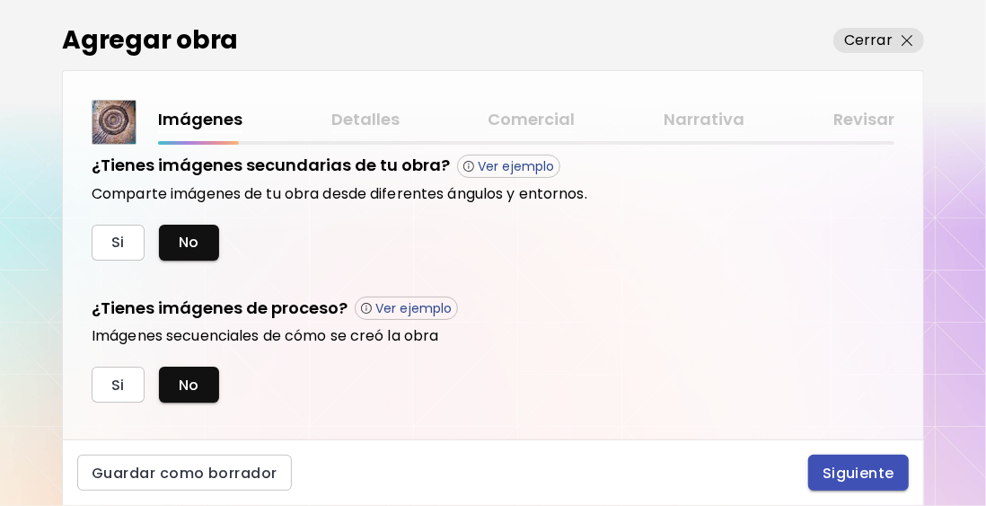
click at [855, 482] on span "Siguiente" at bounding box center [859, 472] width 72 height 19
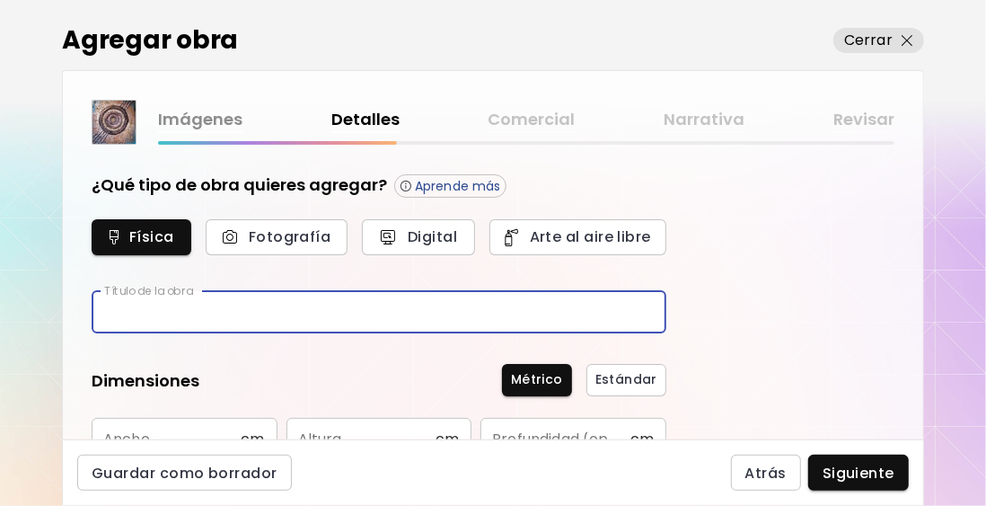
click at [187, 318] on input "text" at bounding box center [379, 312] width 575 height 42
type input "**********"
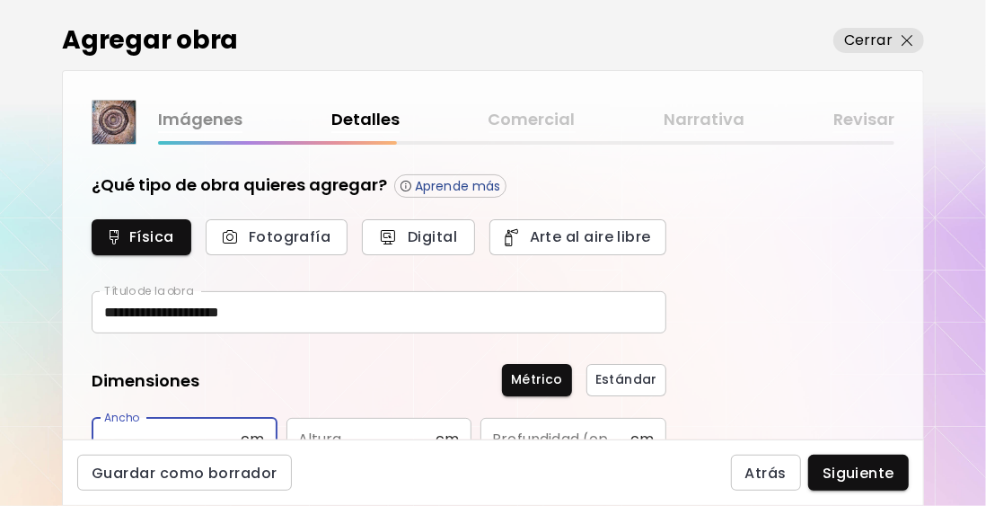
click at [154, 436] on input "text" at bounding box center [166, 439] width 149 height 42
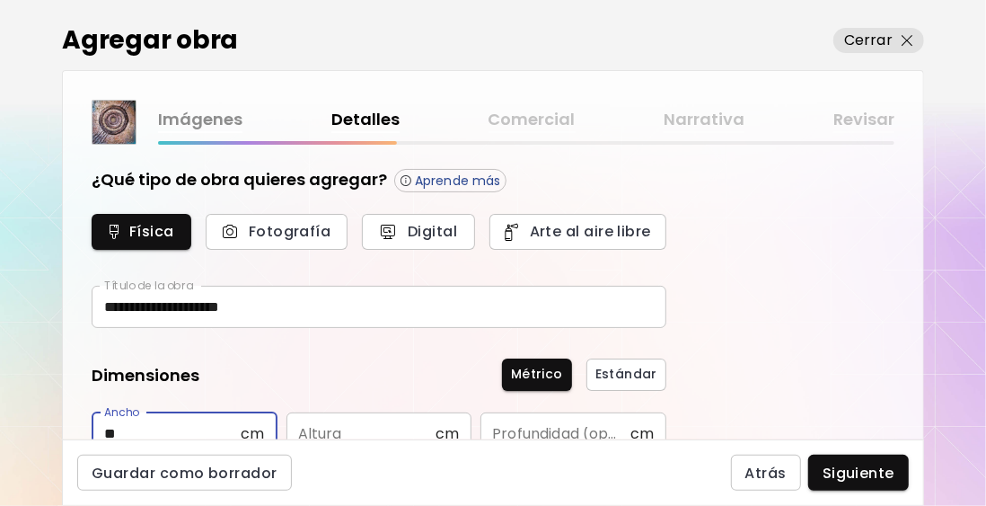
type input "**"
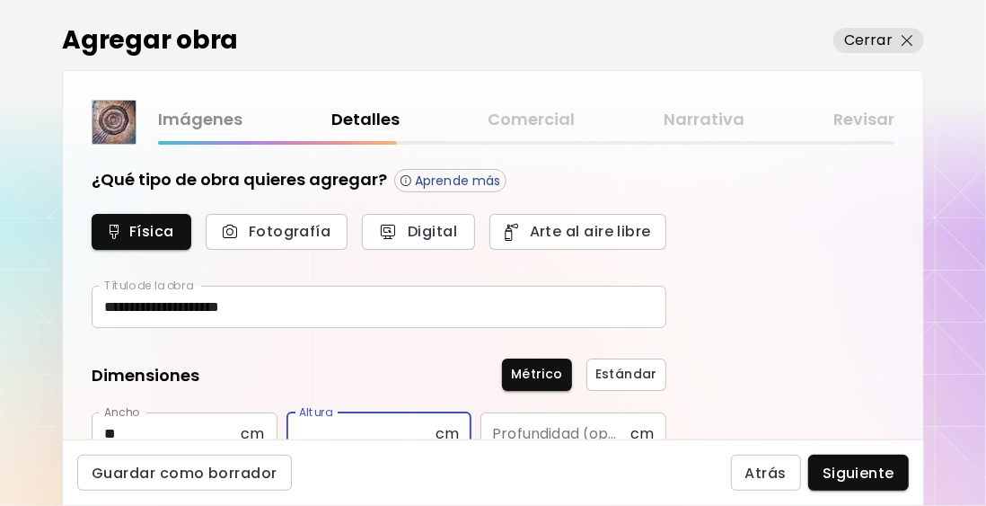
click at [296, 432] on input "text" at bounding box center [360, 433] width 149 height 42
type input "**"
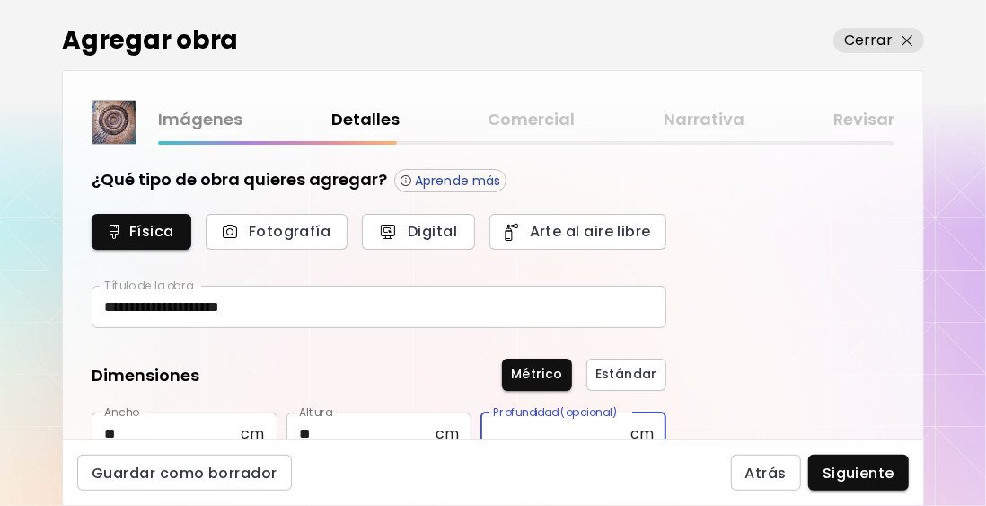
click at [503, 429] on input "text" at bounding box center [554, 433] width 149 height 42
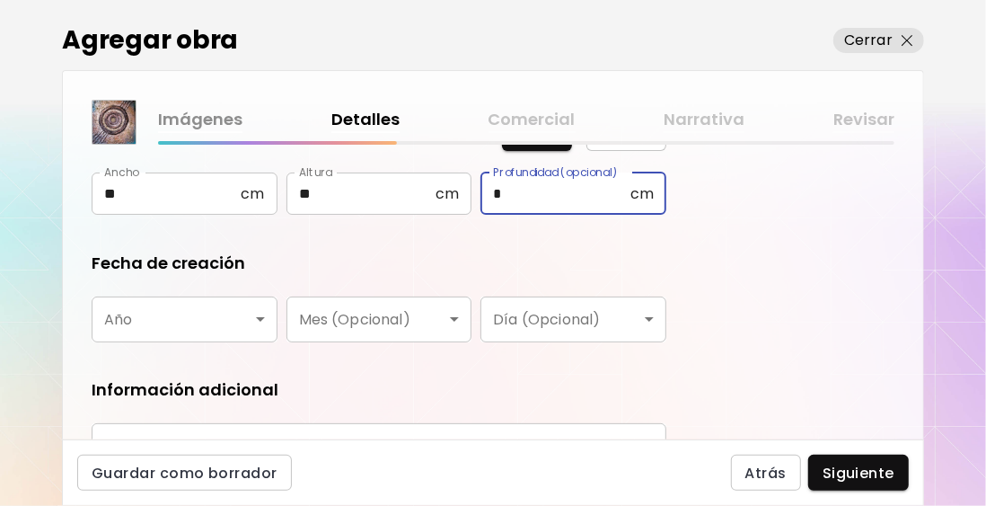
scroll to position [275, 0]
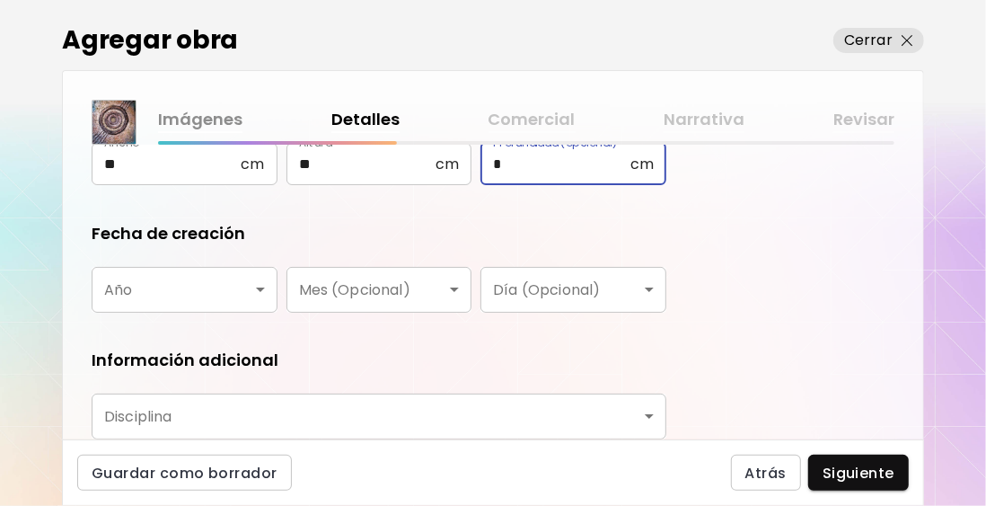
type input "*"
click at [209, 279] on body "**********" at bounding box center [493, 253] width 986 height 506
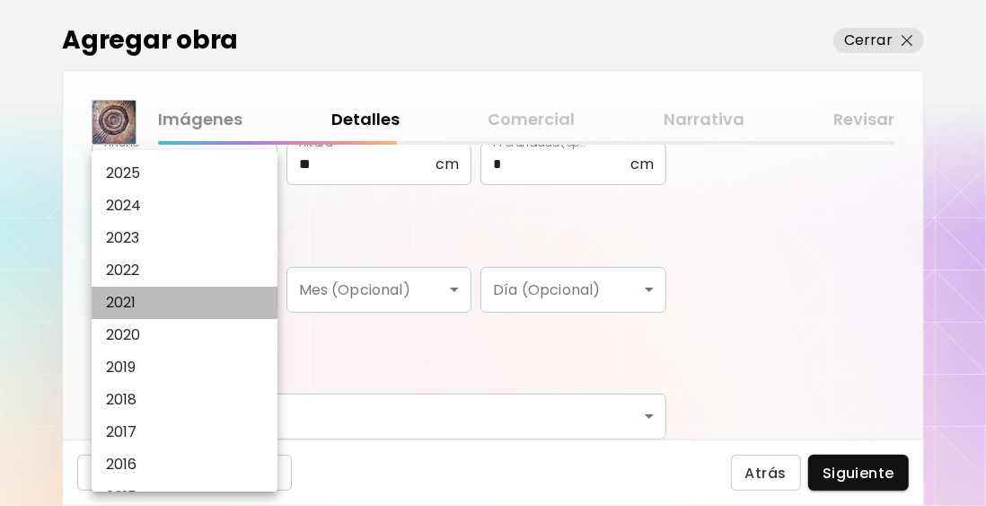
click at [256, 287] on li "2021" at bounding box center [189, 302] width 195 height 32
type input "****"
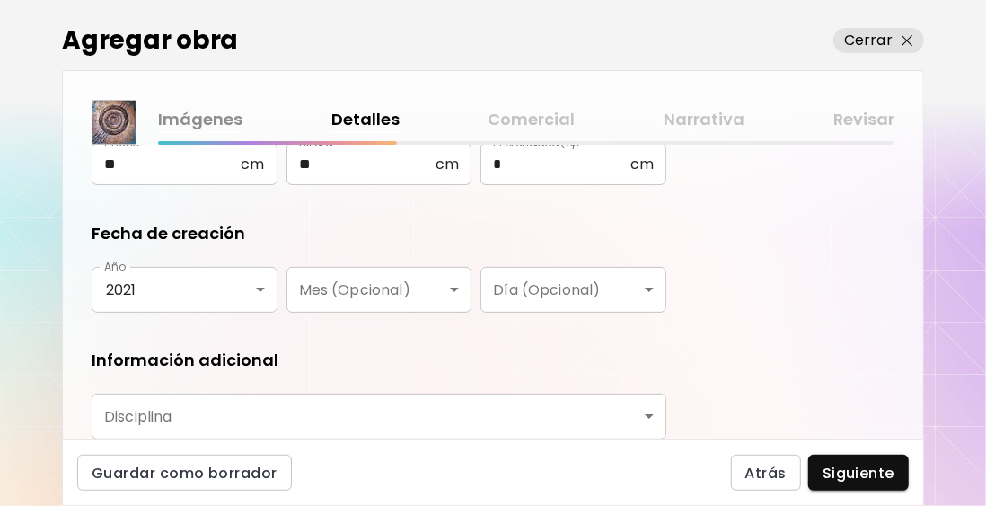
click at [791, 209] on div "**********" at bounding box center [493, 292] width 860 height 295
click at [524, 163] on input "*" at bounding box center [554, 164] width 149 height 42
click at [188, 227] on h5 "Fecha de creación" at bounding box center [169, 233] width 154 height 23
click at [181, 279] on body "**********" at bounding box center [493, 253] width 986 height 506
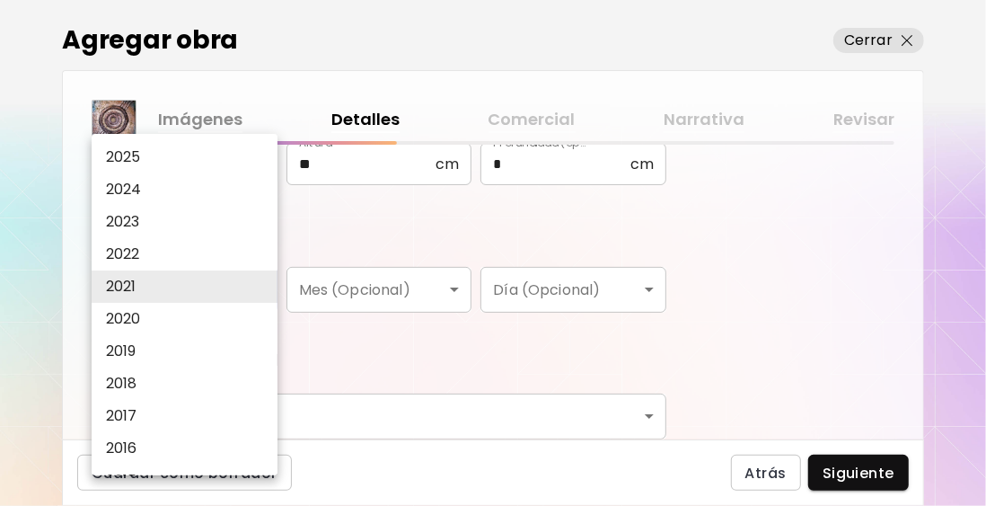
click at [189, 300] on li "2021" at bounding box center [189, 286] width 195 height 32
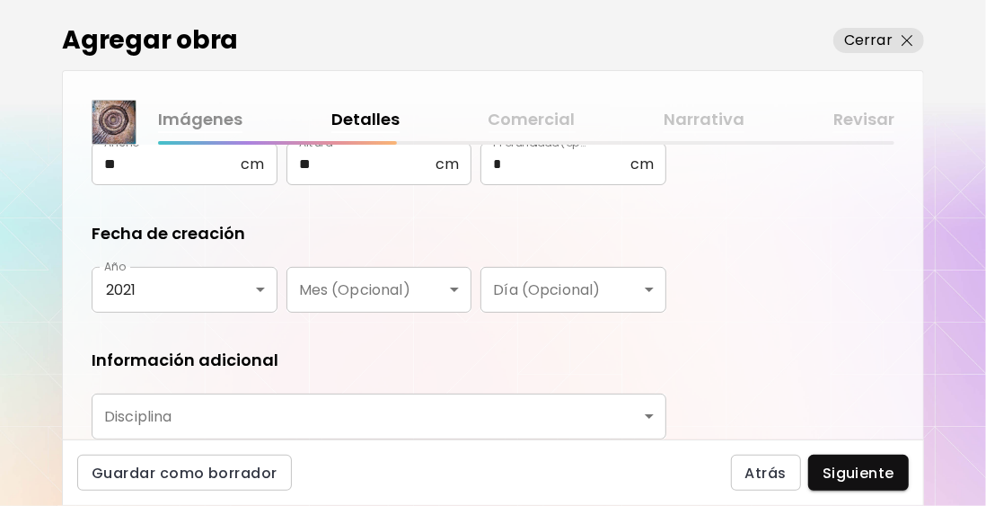
drag, startPoint x: 795, startPoint y: 394, endPoint x: 796, endPoint y: 418, distance: 23.4
click at [794, 393] on div "**********" at bounding box center [493, 292] width 860 height 295
click at [208, 121] on link "Imágenes" at bounding box center [200, 120] width 84 height 26
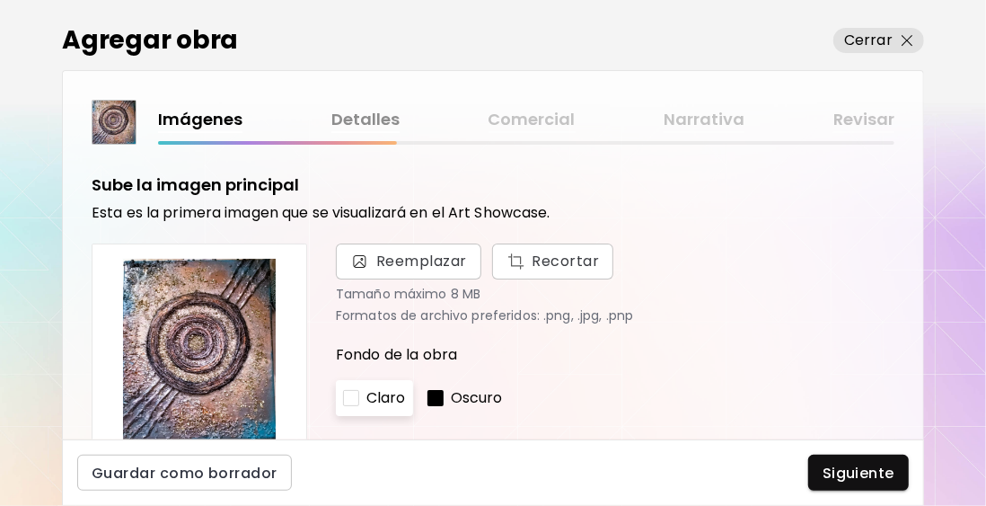
click at [390, 130] on link "Detalles" at bounding box center [365, 120] width 68 height 26
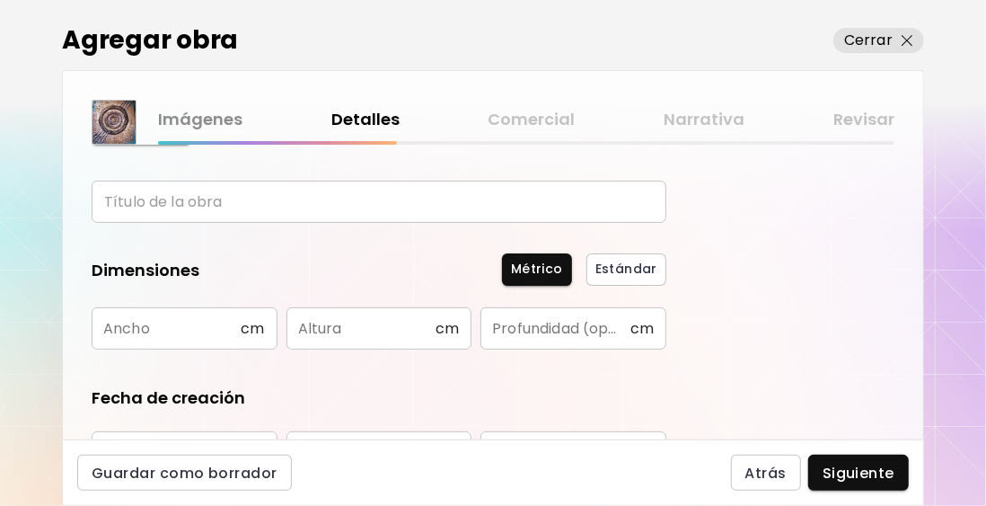
scroll to position [90, 0]
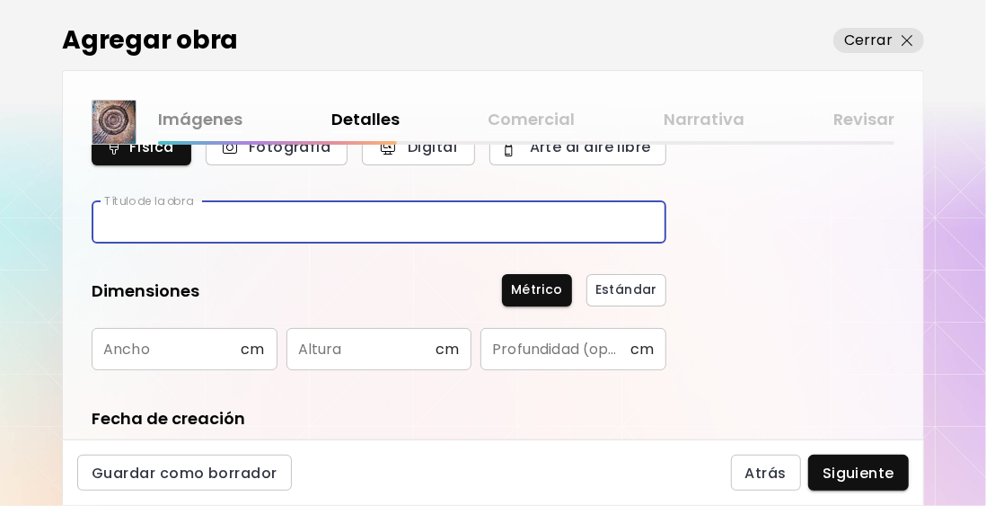
click at [140, 225] on input "text" at bounding box center [379, 222] width 575 height 42
type input "**********"
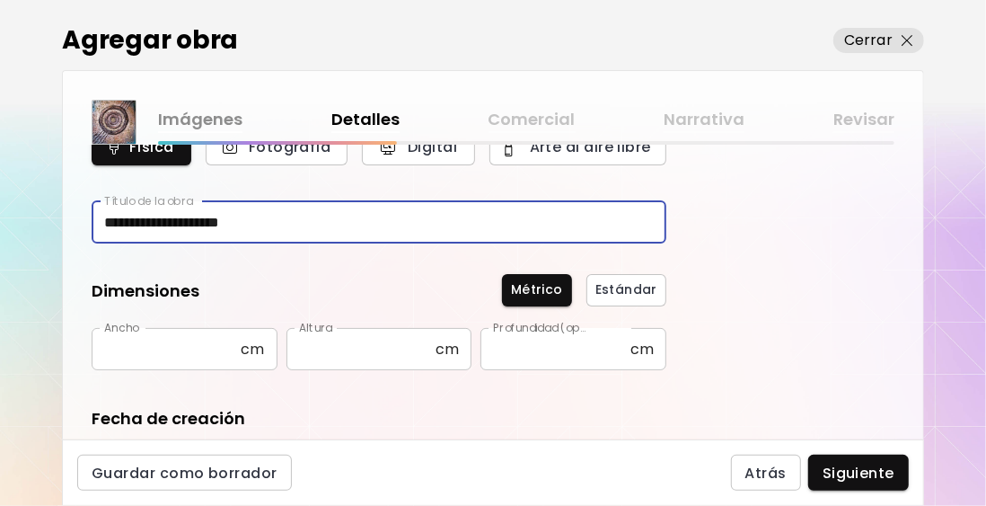
type input "**"
type input "*"
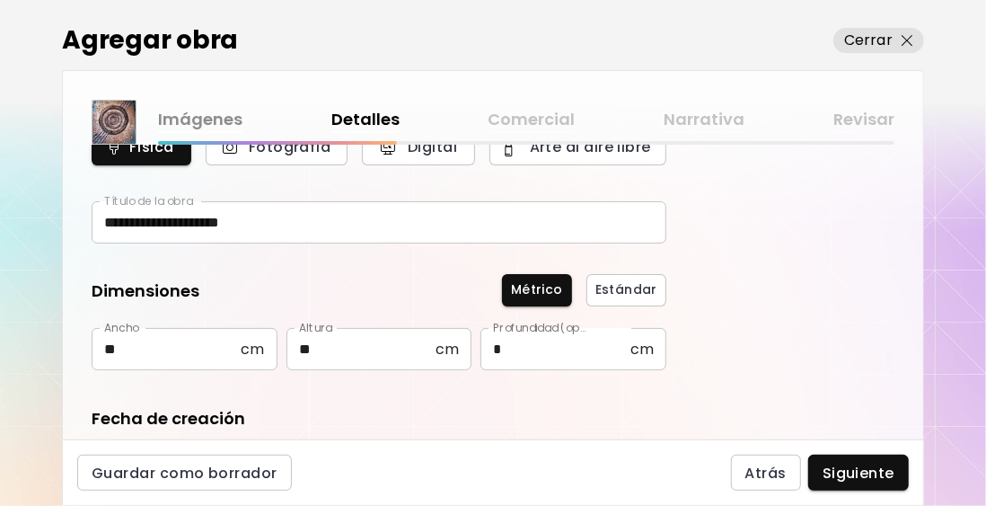
click at [556, 393] on form "**********" at bounding box center [379, 397] width 575 height 626
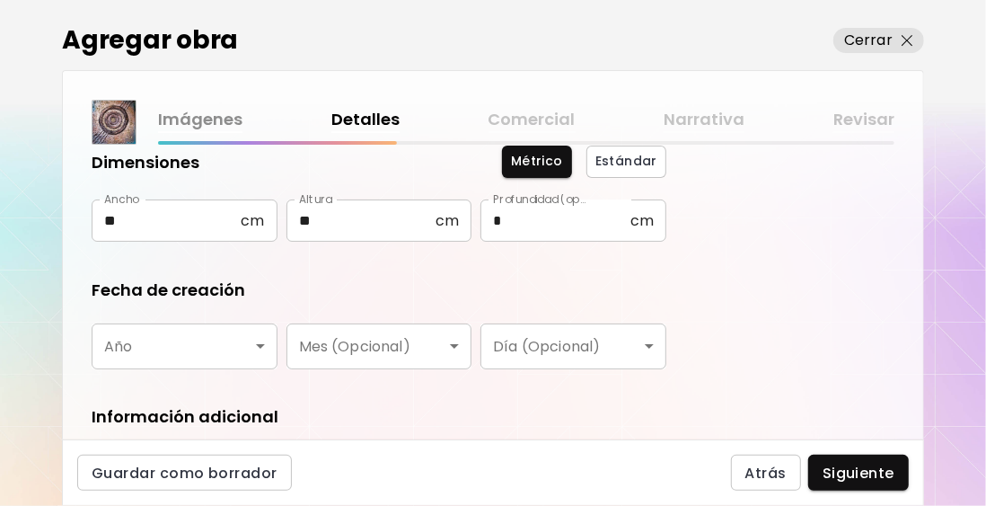
scroll to position [269, 0]
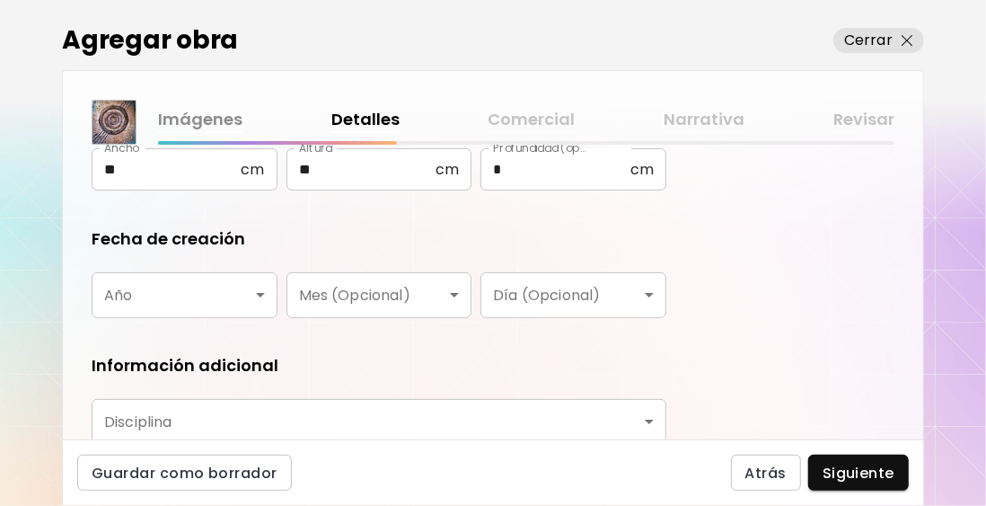
click at [181, 293] on body "**********" at bounding box center [493, 253] width 986 height 506
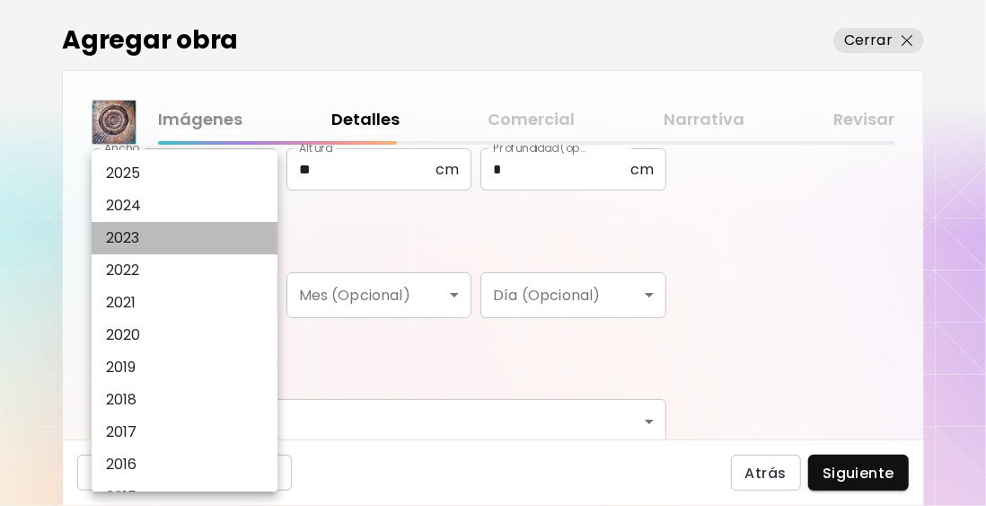
click at [160, 242] on li "2023" at bounding box center [189, 238] width 195 height 32
type input "****"
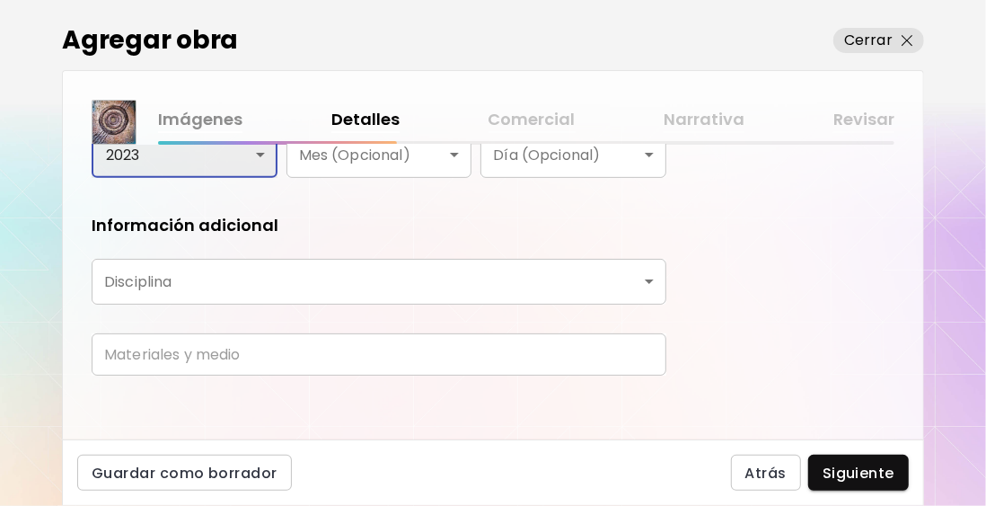
scroll to position [414, 0]
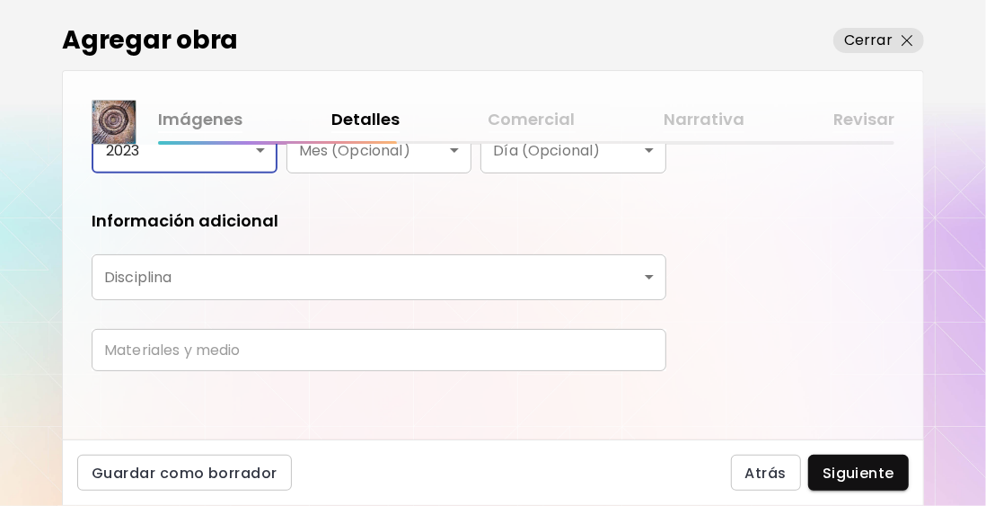
click at [201, 286] on body "**********" at bounding box center [493, 253] width 986 height 506
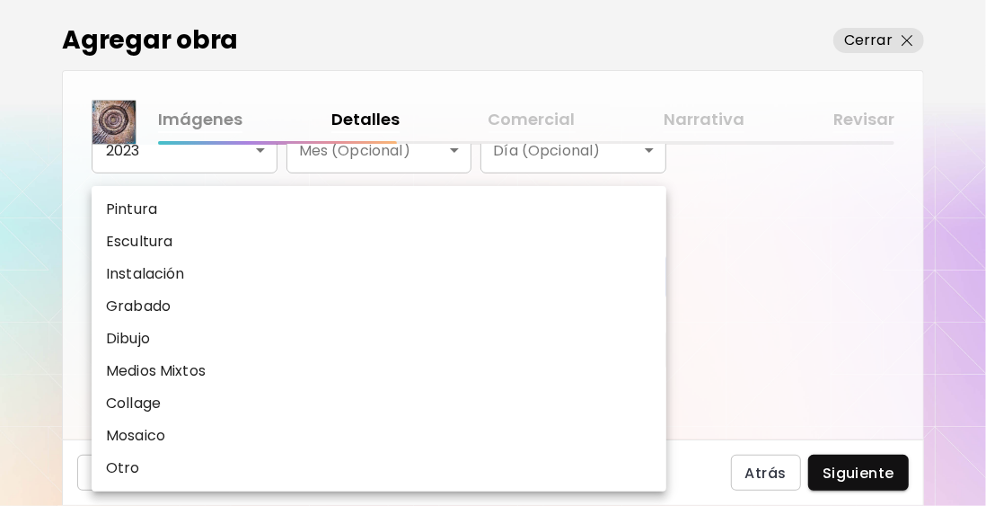
click at [195, 376] on p "Medios Mixtos" at bounding box center [156, 371] width 100 height 22
type input "**********"
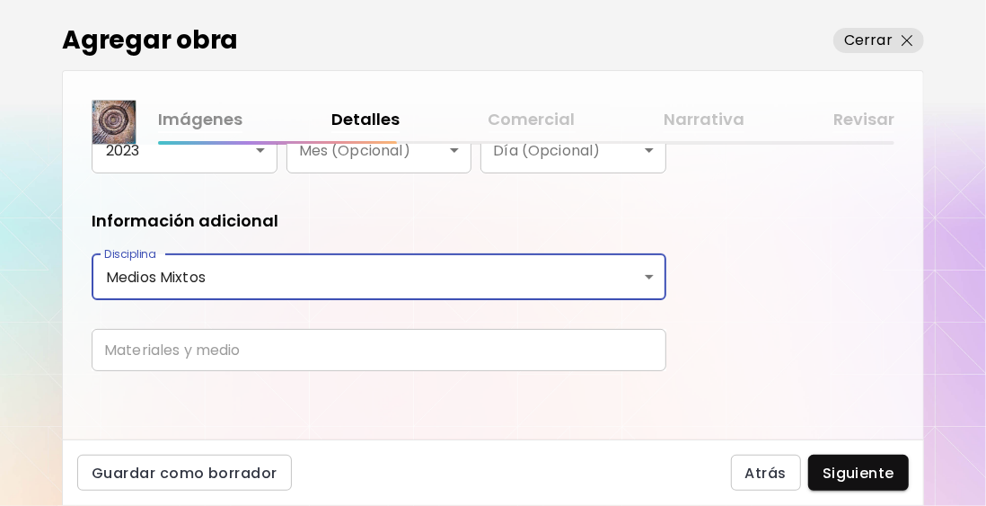
click at [219, 354] on input "text" at bounding box center [379, 350] width 575 height 42
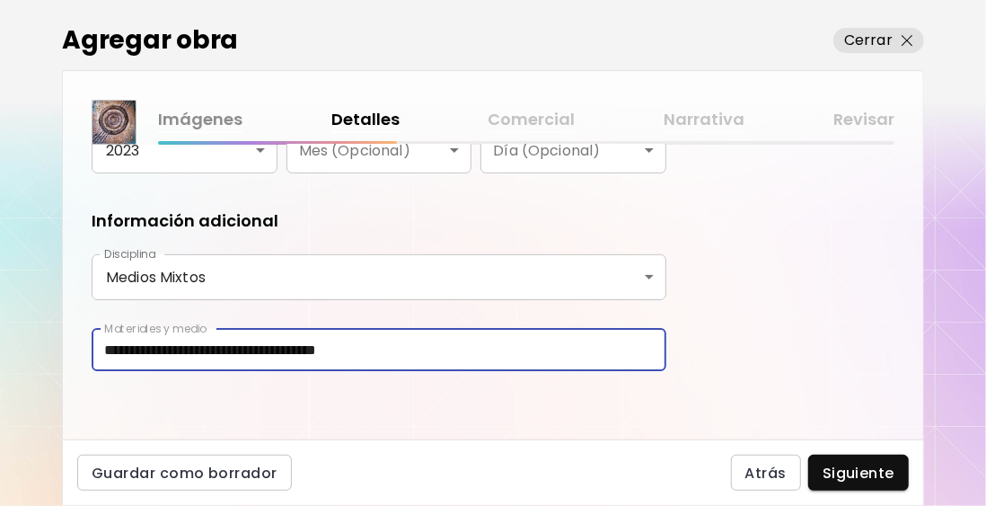
click at [227, 344] on input "**********" at bounding box center [379, 350] width 575 height 42
type input "**********"
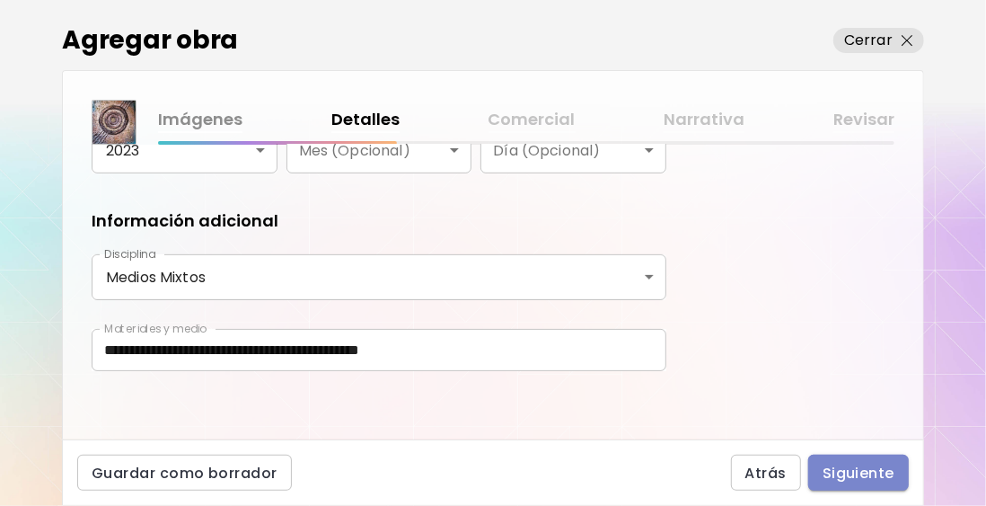
click at [853, 476] on span "Siguiente" at bounding box center [859, 472] width 72 height 19
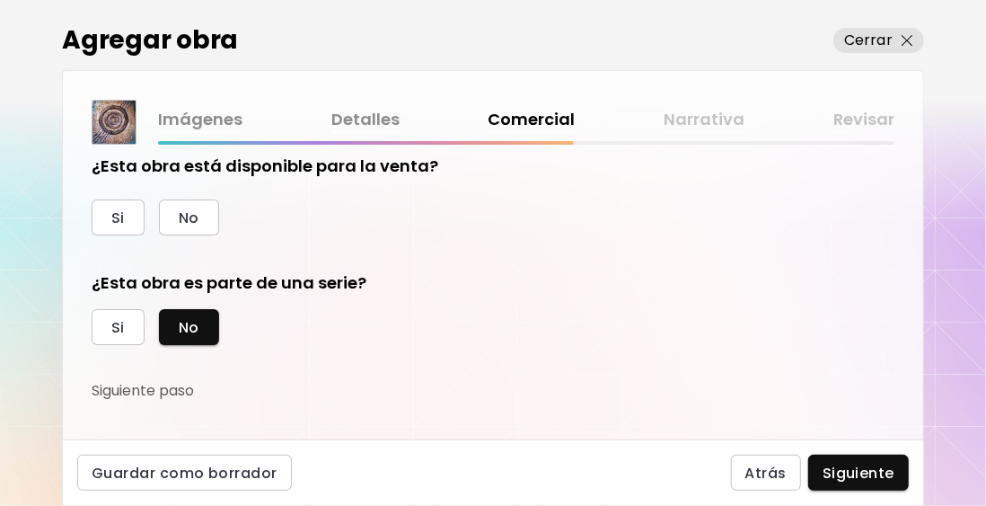
scroll to position [29, 0]
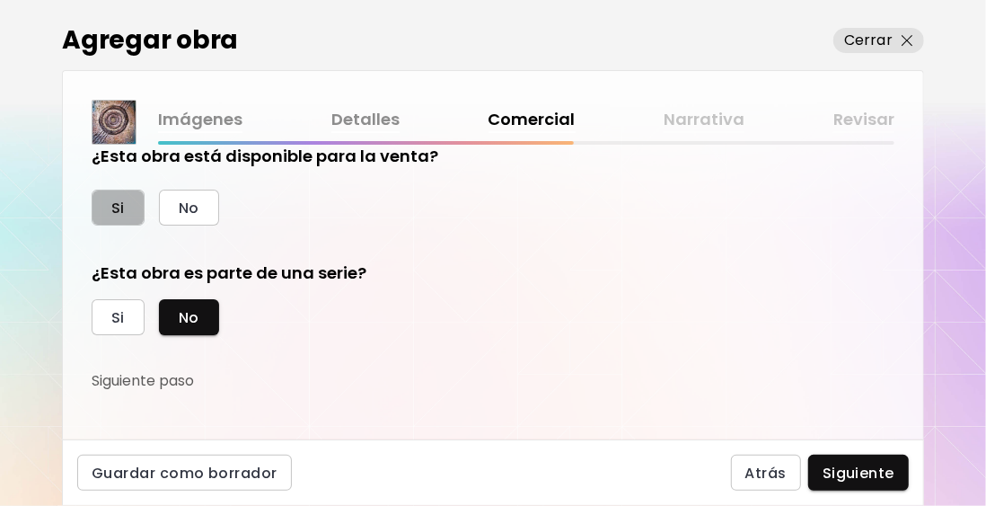
click at [134, 211] on button "Si" at bounding box center [118, 207] width 53 height 36
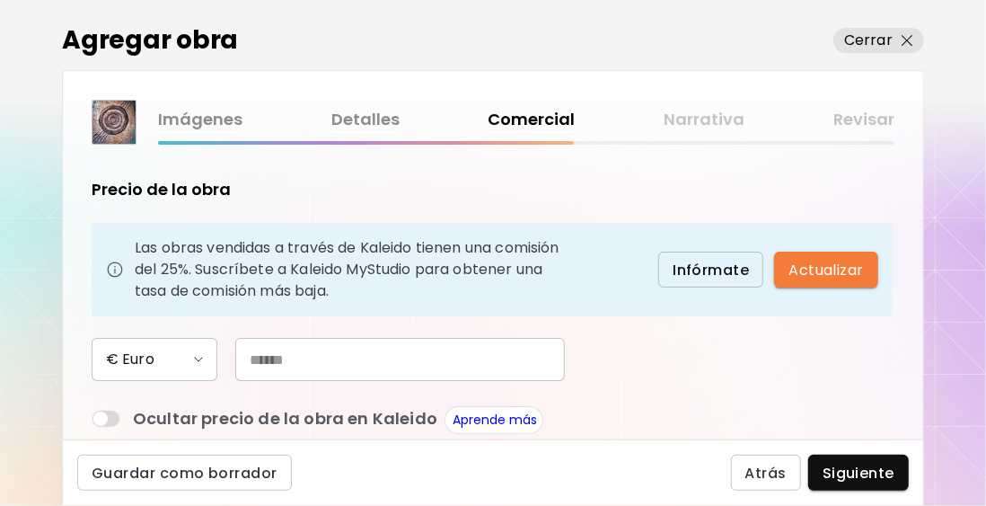
scroll to position [208, 0]
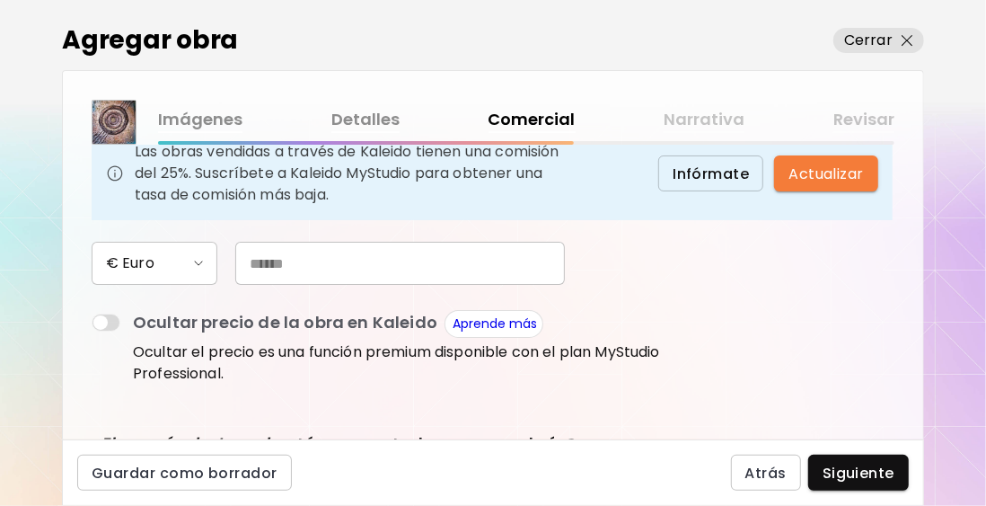
click at [266, 271] on input "text" at bounding box center [400, 263] width 330 height 43
type input "***"
click at [659, 275] on div "€ Euro ***" at bounding box center [379, 263] width 575 height 43
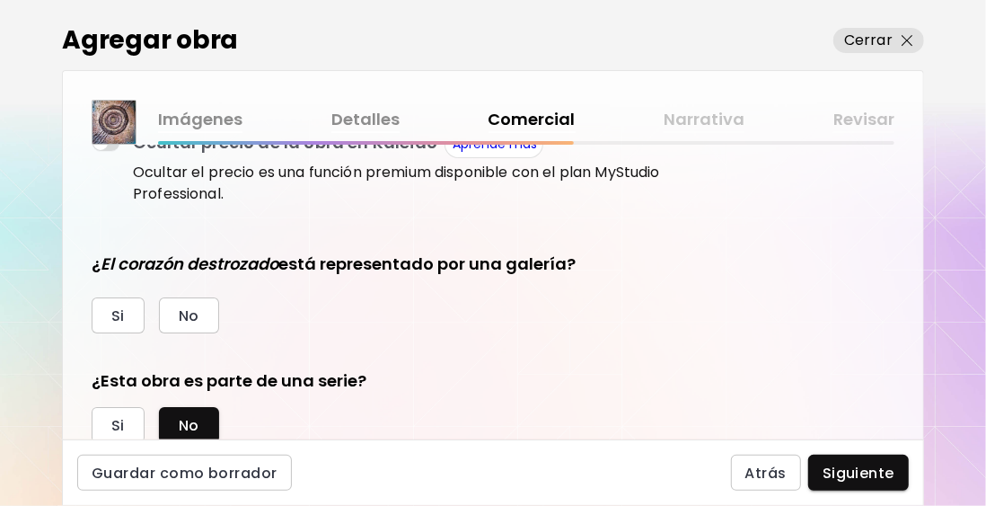
scroll to position [445, 0]
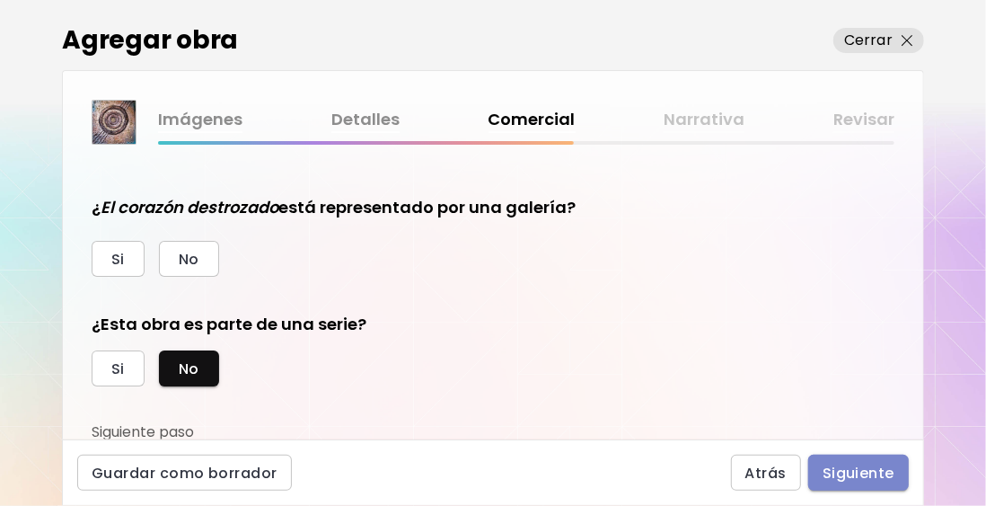
click at [844, 471] on span "Siguiente" at bounding box center [859, 472] width 72 height 19
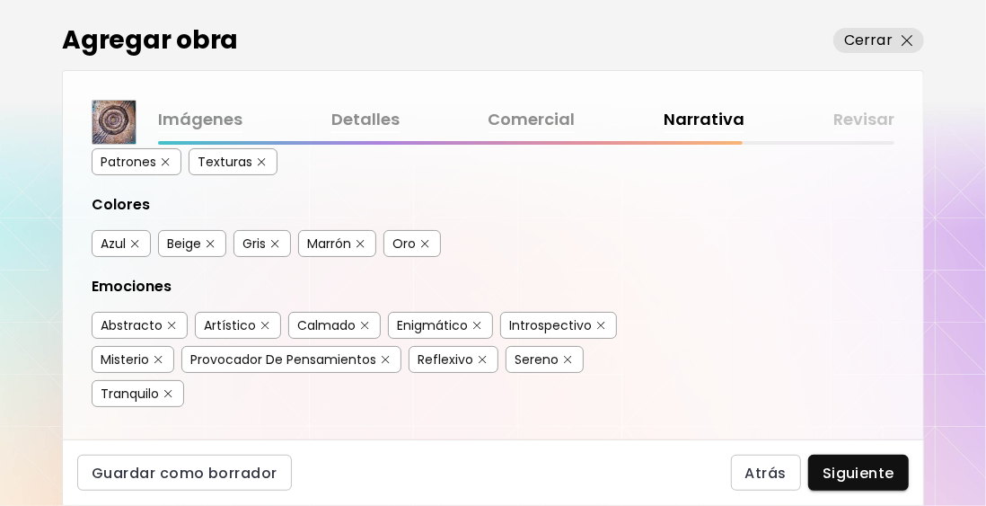
scroll to position [366, 0]
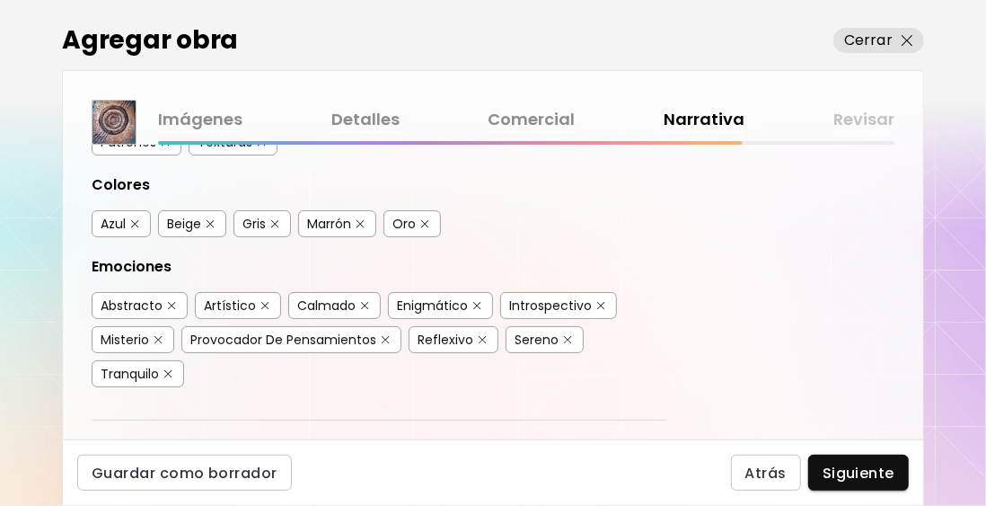
click at [357, 220] on img "button" at bounding box center [361, 224] width 8 height 8
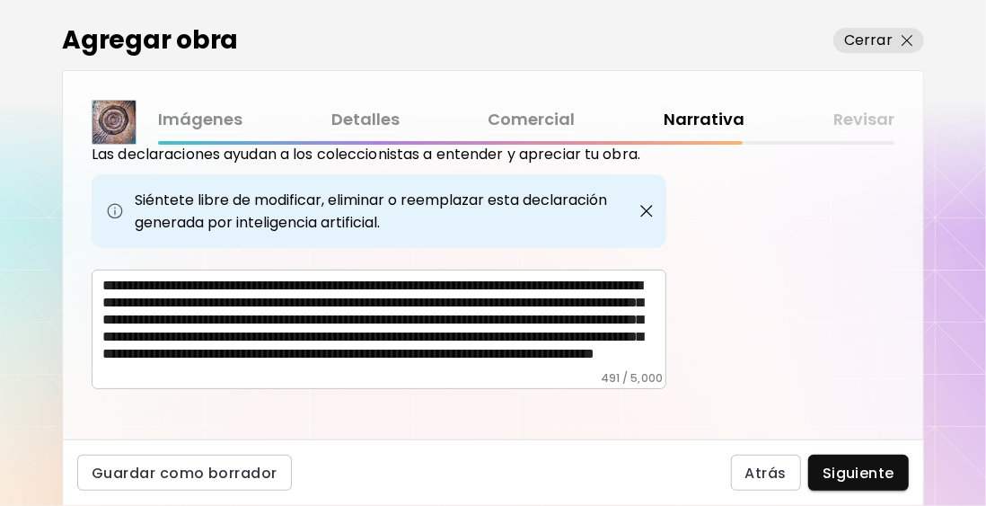
scroll to position [26, 0]
click at [864, 482] on span "Siguiente" at bounding box center [859, 472] width 72 height 19
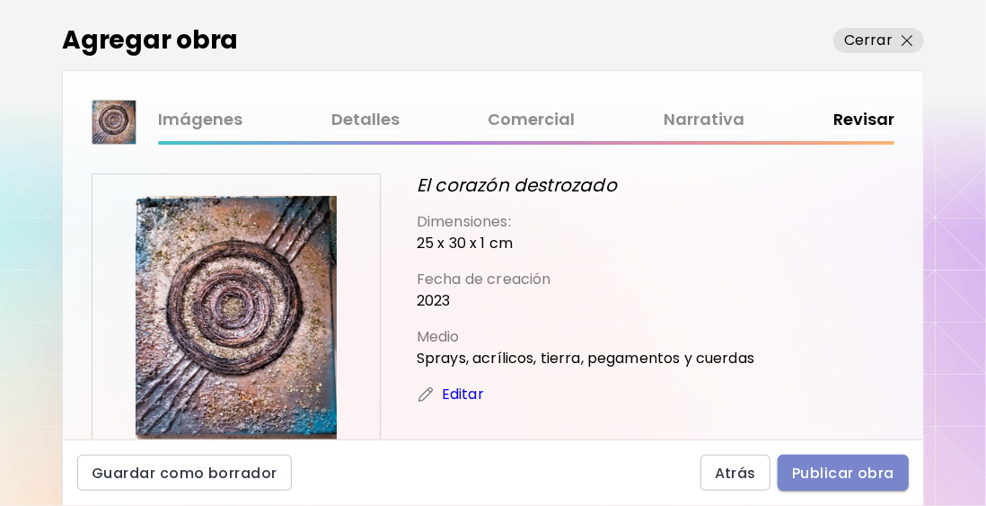
click at [845, 476] on span "Publicar obra" at bounding box center [843, 472] width 102 height 19
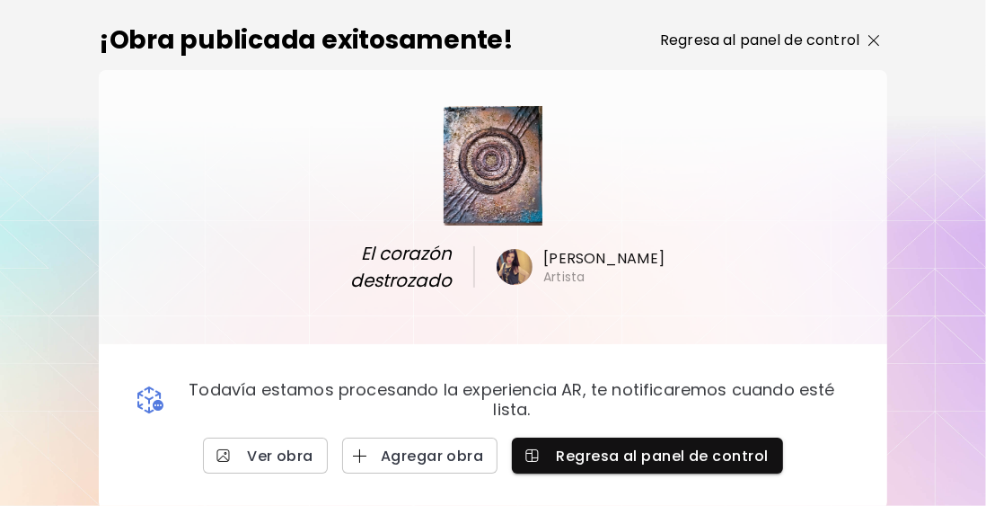
click at [753, 40] on p "Regresa al panel de control" at bounding box center [759, 41] width 199 height 22
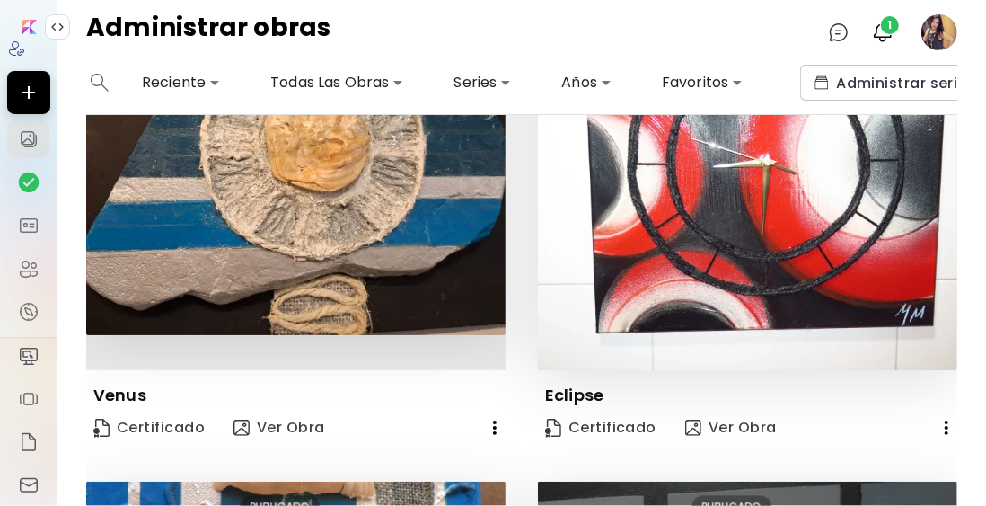
scroll to position [1976, 0]
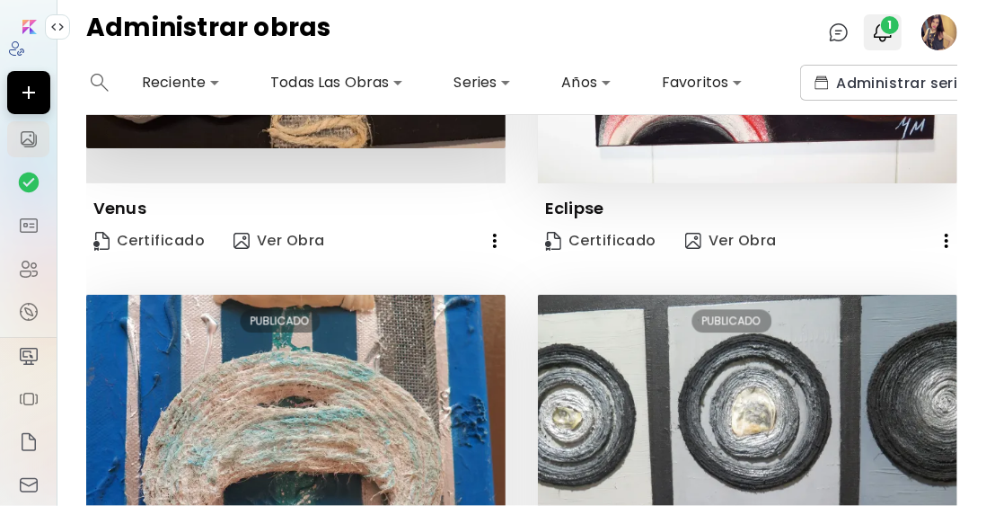
click at [881, 19] on button "1" at bounding box center [883, 32] width 31 height 31
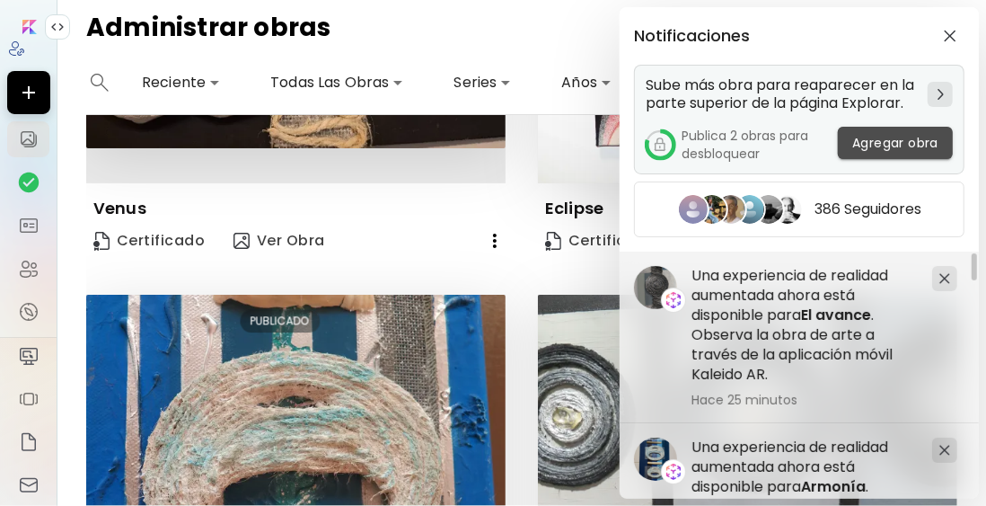
click at [885, 143] on span "Agregar obra" at bounding box center [895, 143] width 86 height 19
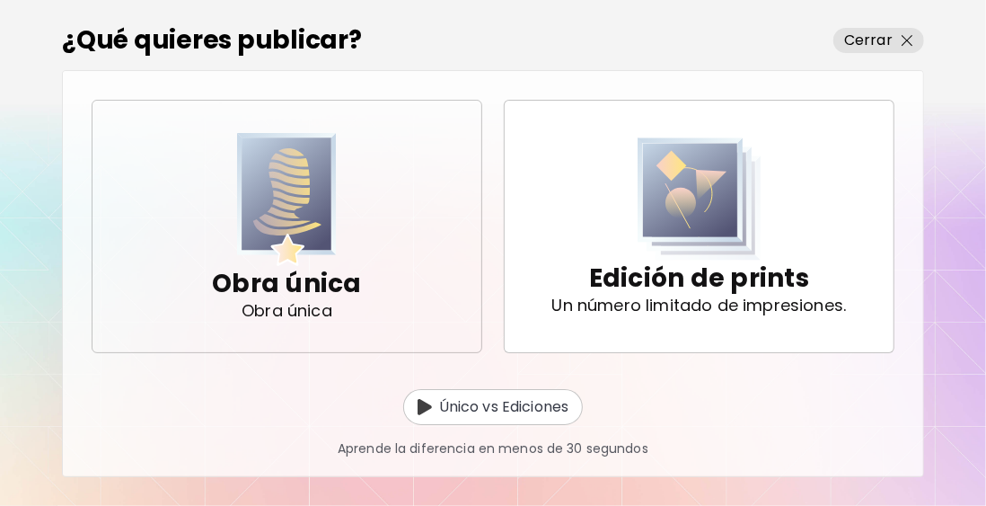
click at [306, 203] on img "button" at bounding box center [287, 200] width 101 height 134
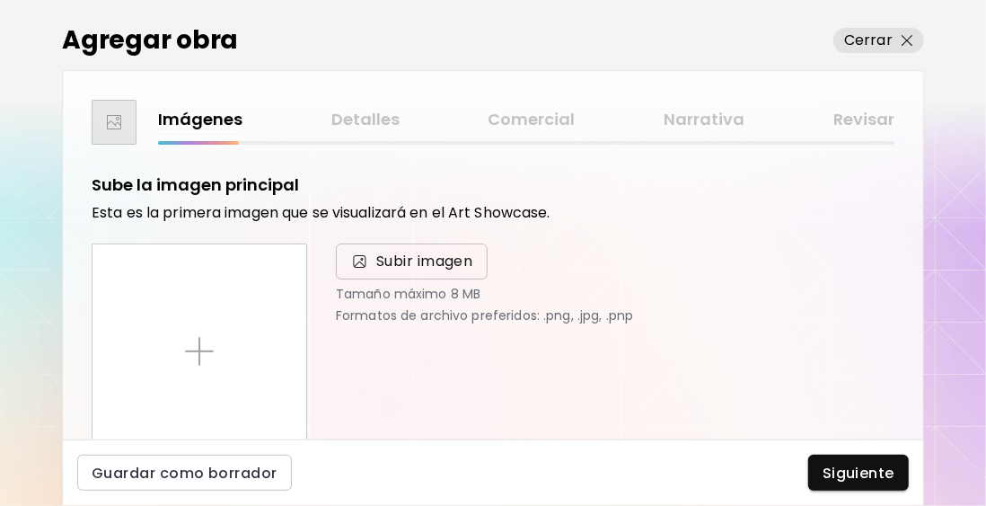
click at [413, 265] on span "Subir imagen" at bounding box center [424, 262] width 97 height 22
click at [0, 0] on input "Subir imagen" at bounding box center [0, 0] width 0 height 0
click at [879, 38] on p "Cerrar" at bounding box center [868, 41] width 48 height 22
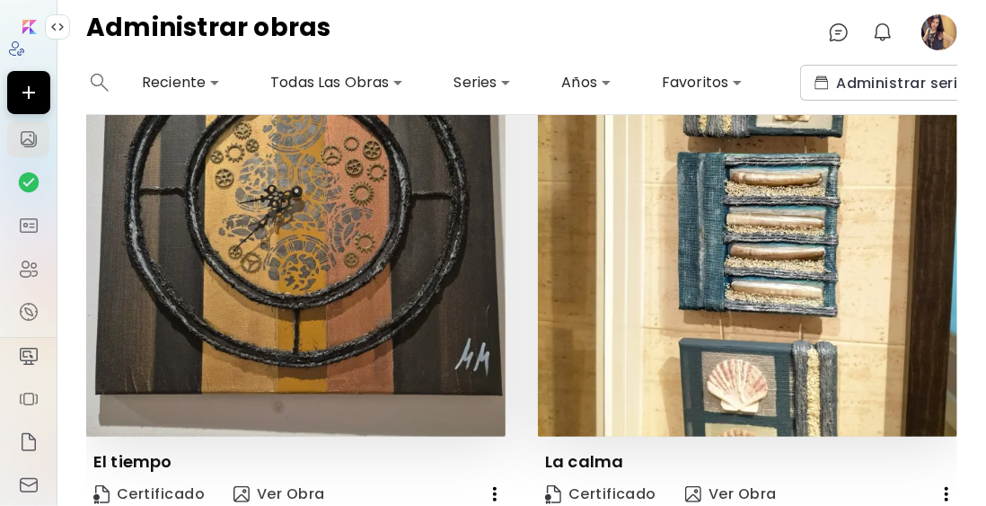
scroll to position [2851, 0]
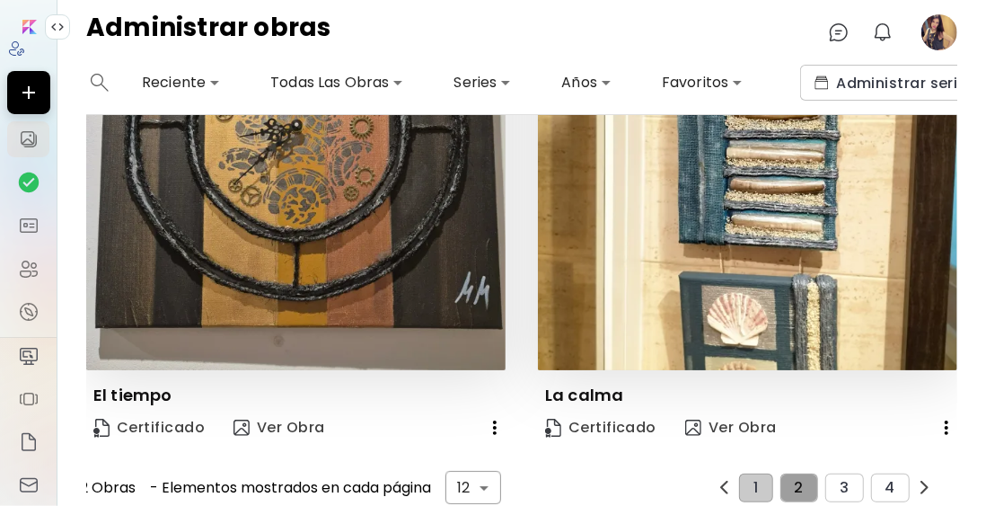
click at [795, 480] on span "2" at bounding box center [799, 488] width 9 height 16
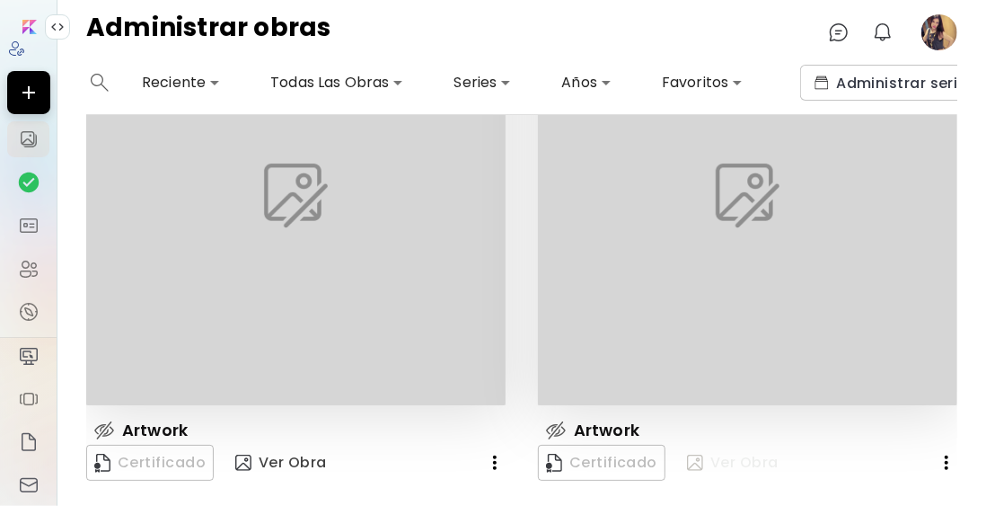
click at [720, 453] on span "Ver Obra" at bounding box center [733, 463] width 92 height 20
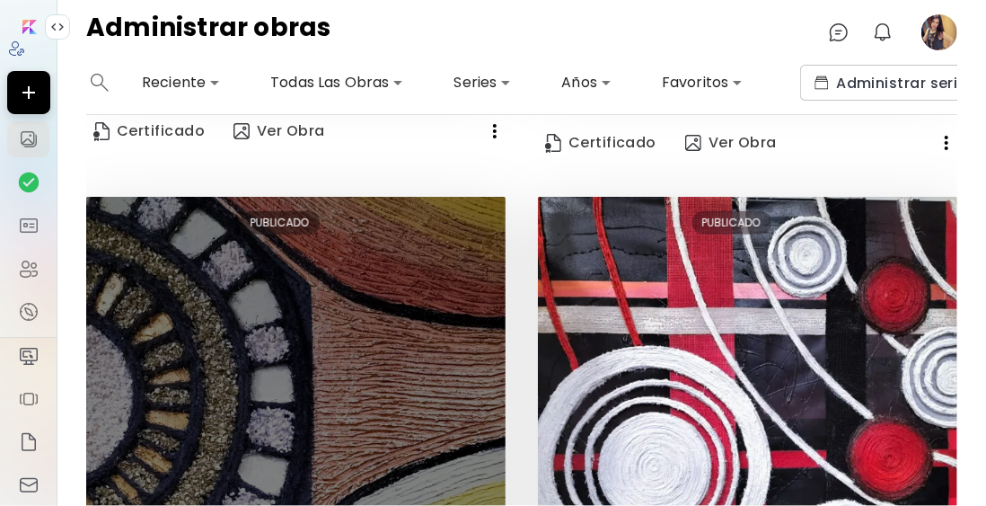
scroll to position [426, 0]
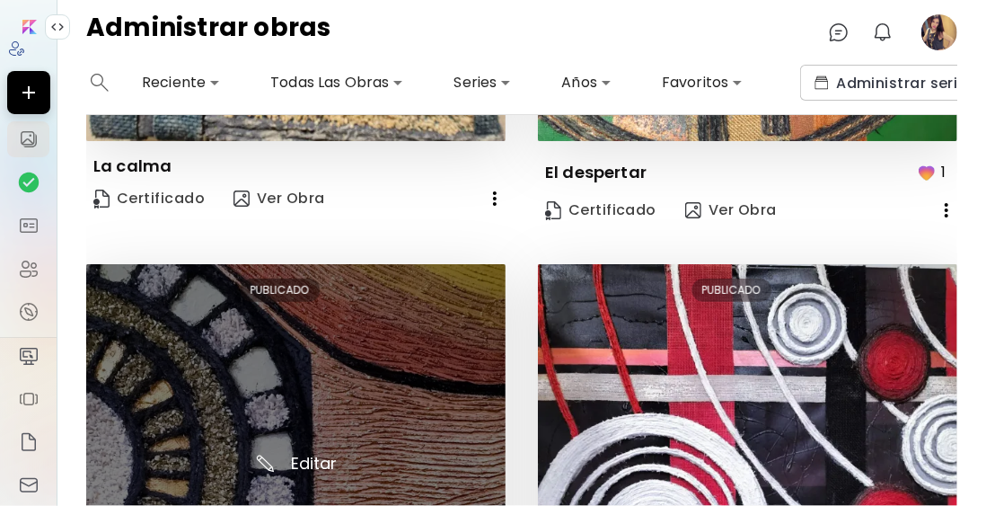
click at [313, 322] on img at bounding box center [295, 475] width 419 height 423
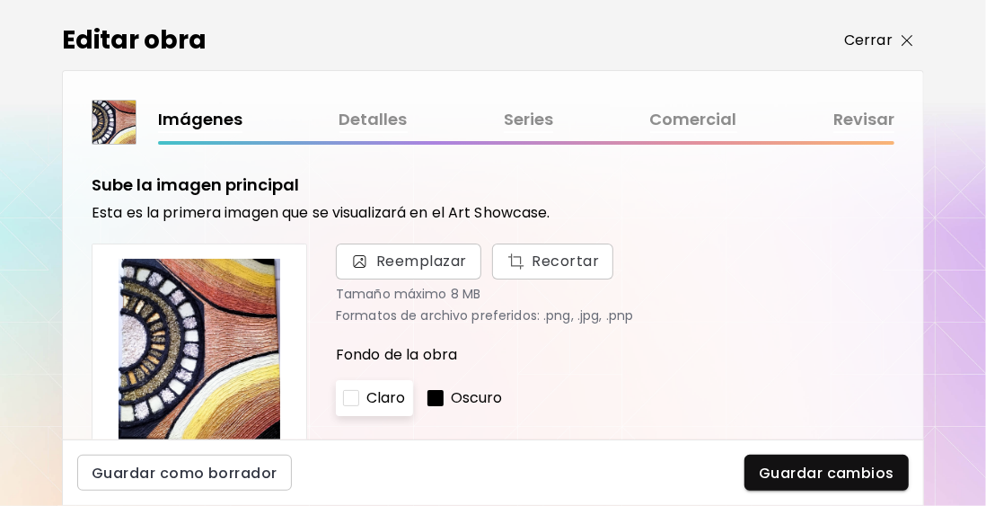
click at [888, 40] on p "Cerrar" at bounding box center [868, 41] width 48 height 22
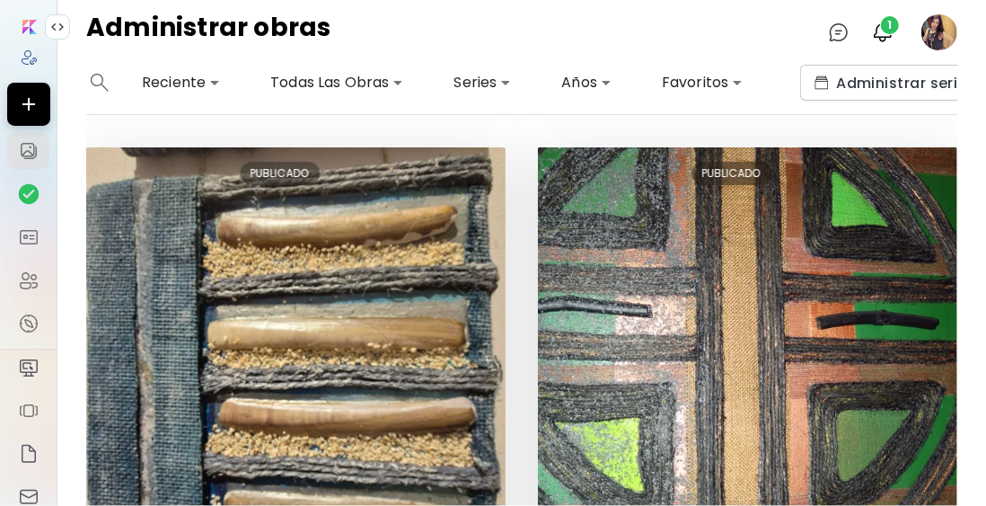
click at [949, 19] on image at bounding box center [939, 32] width 36 height 36
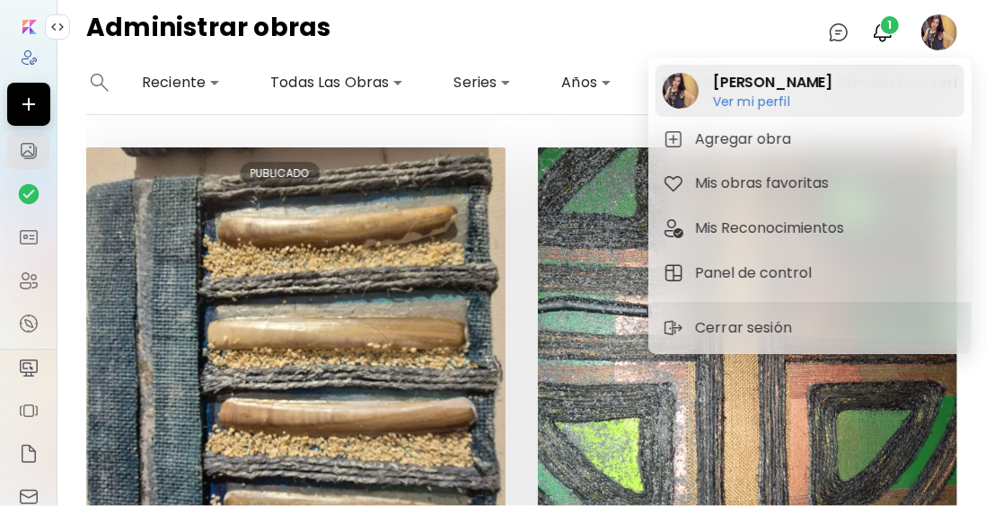
click at [727, 87] on h2 "[PERSON_NAME]" at bounding box center [772, 83] width 119 height 22
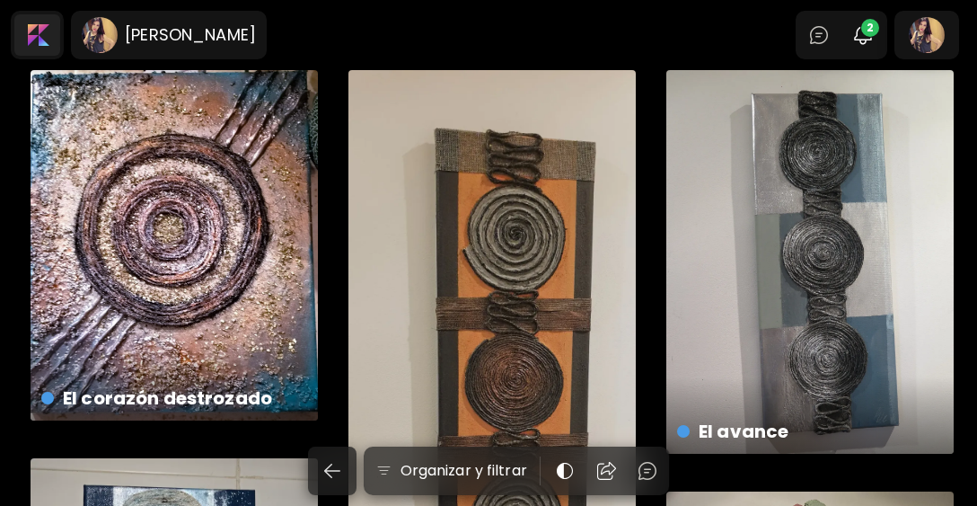
click at [41, 36] on div at bounding box center [37, 34] width 46 height 41
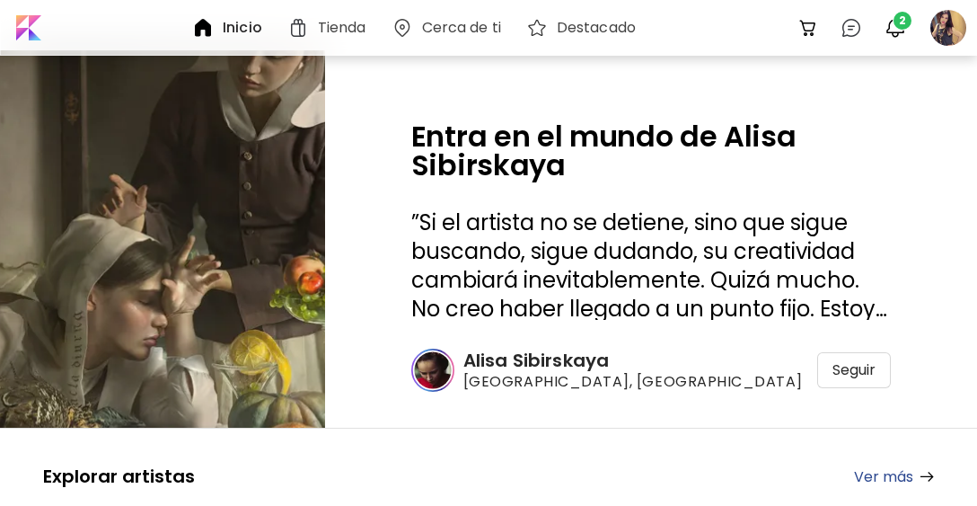
click at [242, 26] on h6 "Inicio" at bounding box center [243, 28] width 40 height 14
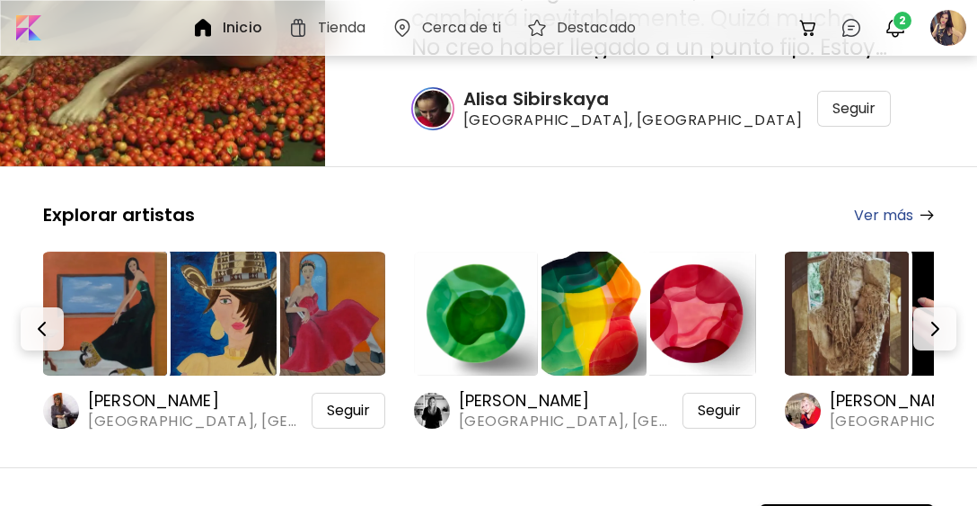
scroll to position [359, 0]
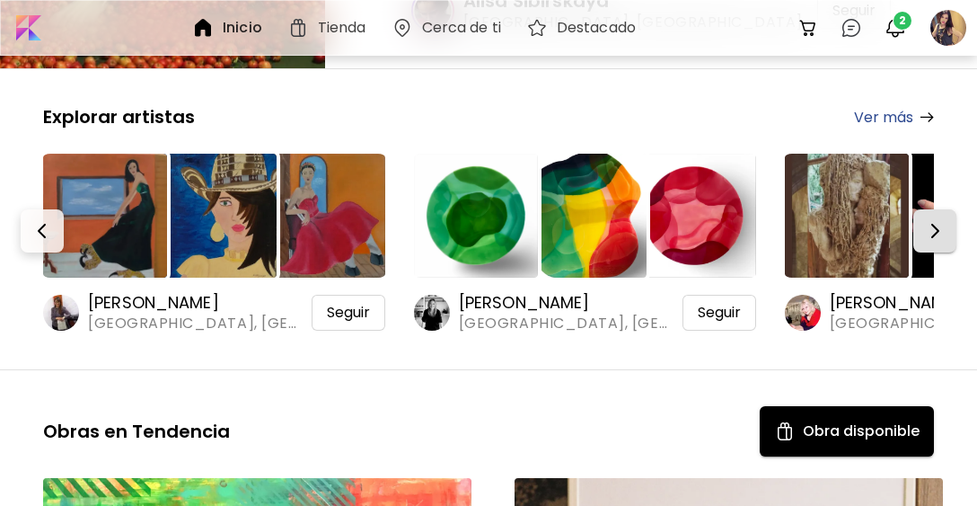
click at [941, 225] on img "button" at bounding box center [935, 231] width 22 height 22
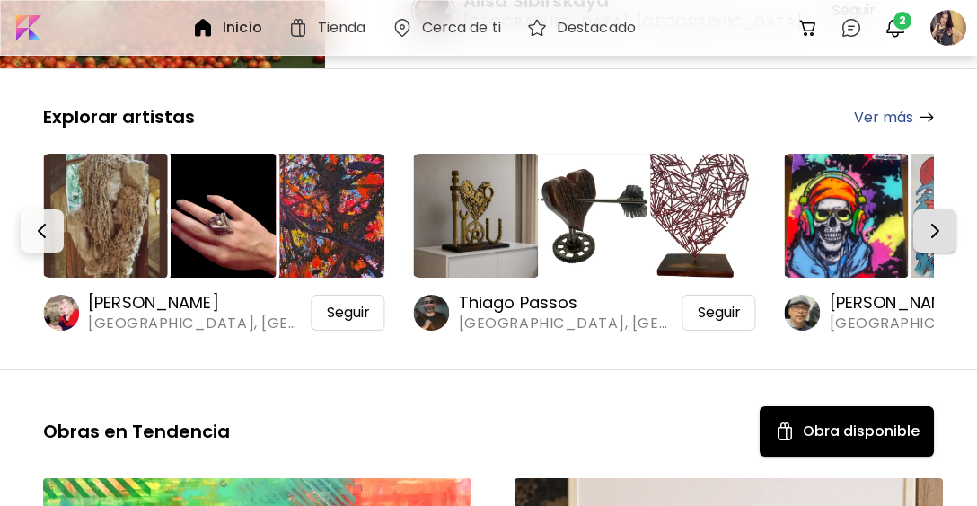
click at [941, 225] on img "button" at bounding box center [935, 231] width 22 height 22
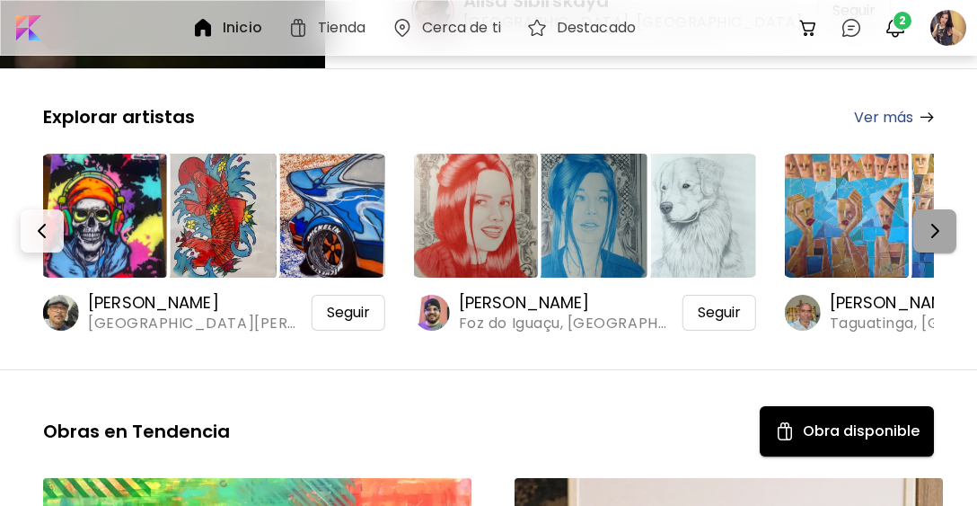
click at [941, 225] on img "button" at bounding box center [935, 231] width 22 height 22
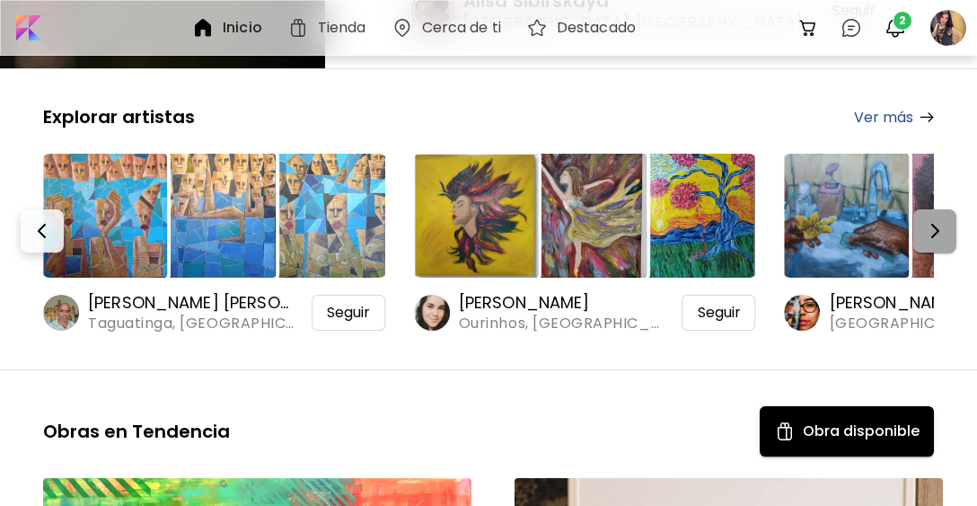
click at [941, 225] on img "button" at bounding box center [935, 231] width 22 height 22
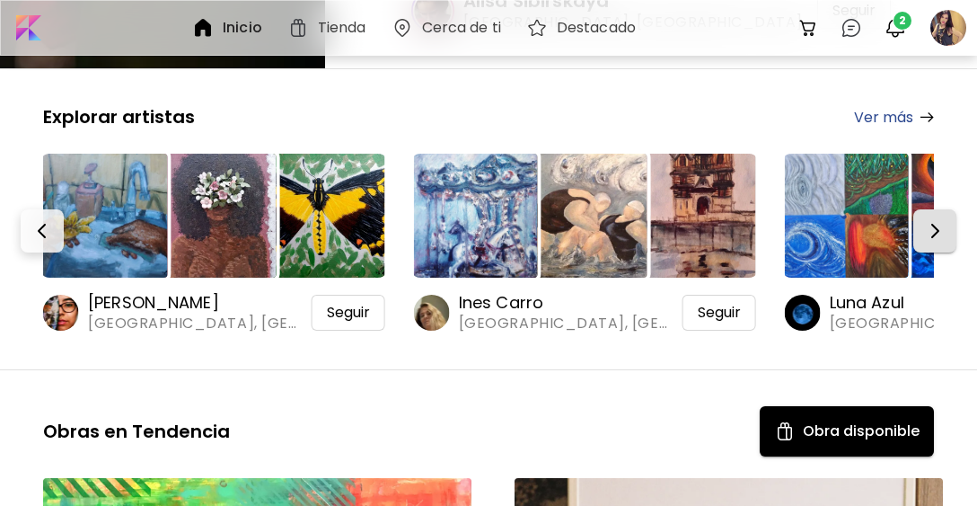
click at [941, 225] on img "button" at bounding box center [935, 231] width 22 height 22
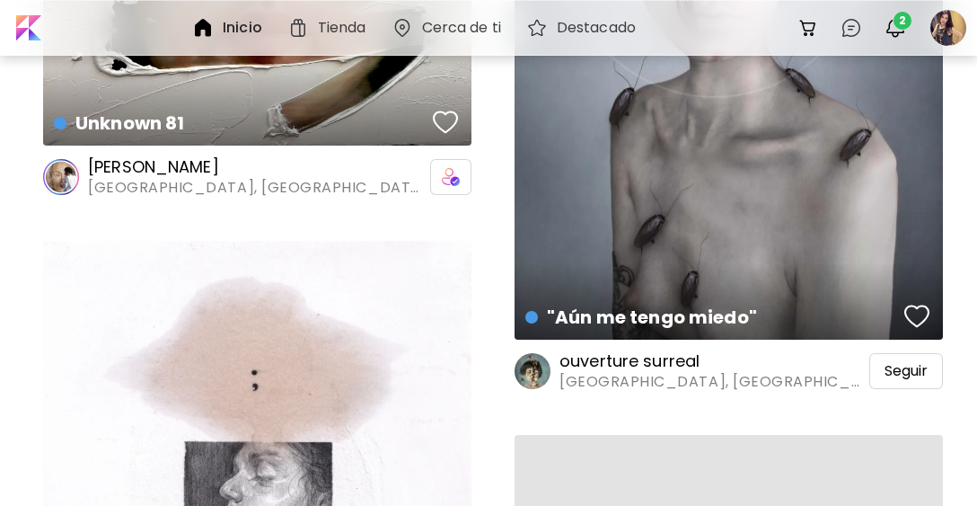
scroll to position [2425, 0]
